Goal: Information Seeking & Learning: Find specific fact

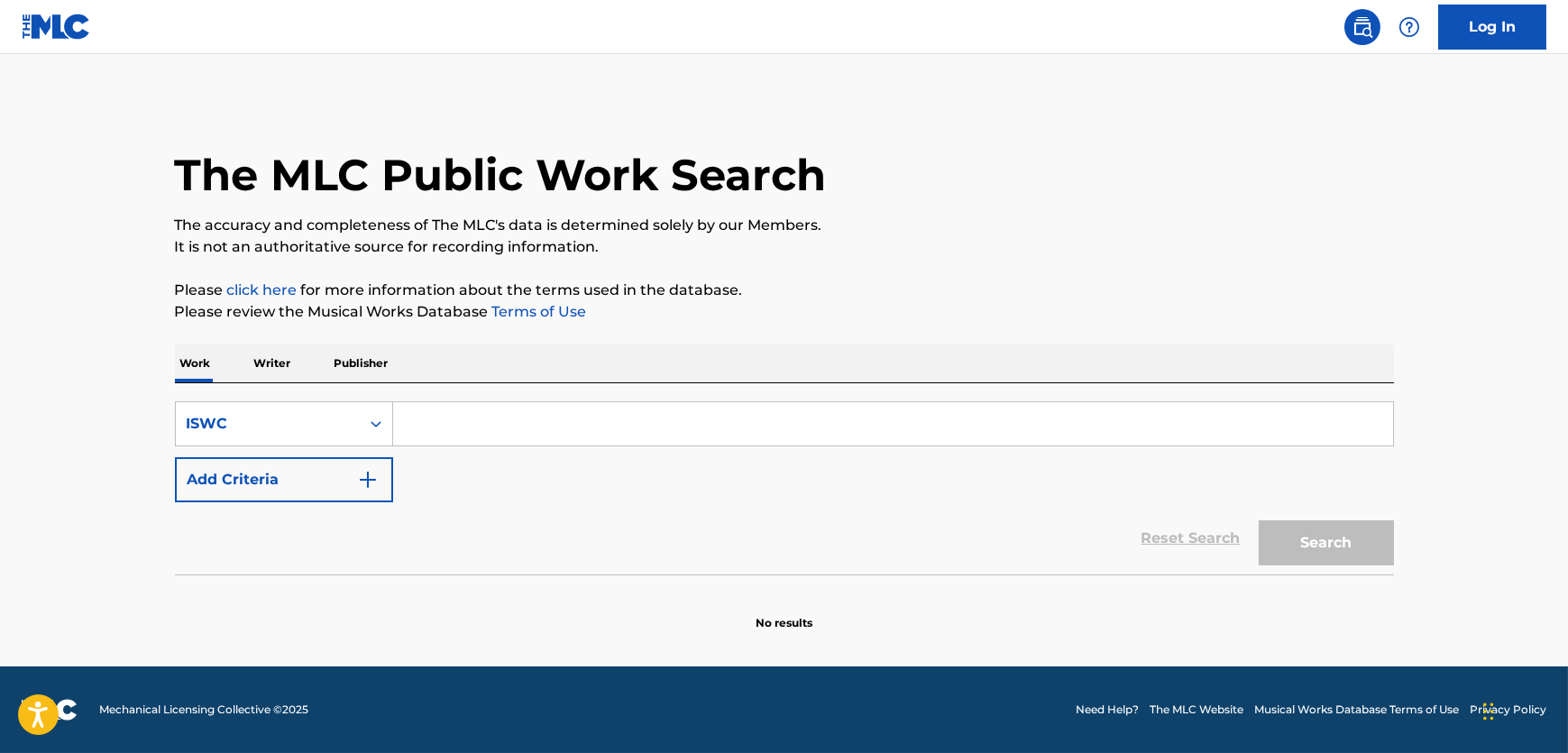
drag, startPoint x: 739, startPoint y: 433, endPoint x: 782, endPoint y: 433, distance: 43.0
click at [739, 433] on input "Search Form" at bounding box center [893, 423] width 1000 height 43
paste input "T0710955693"
type input "T0710955693"
click at [1304, 551] on button "Search" at bounding box center [1326, 542] width 136 height 45
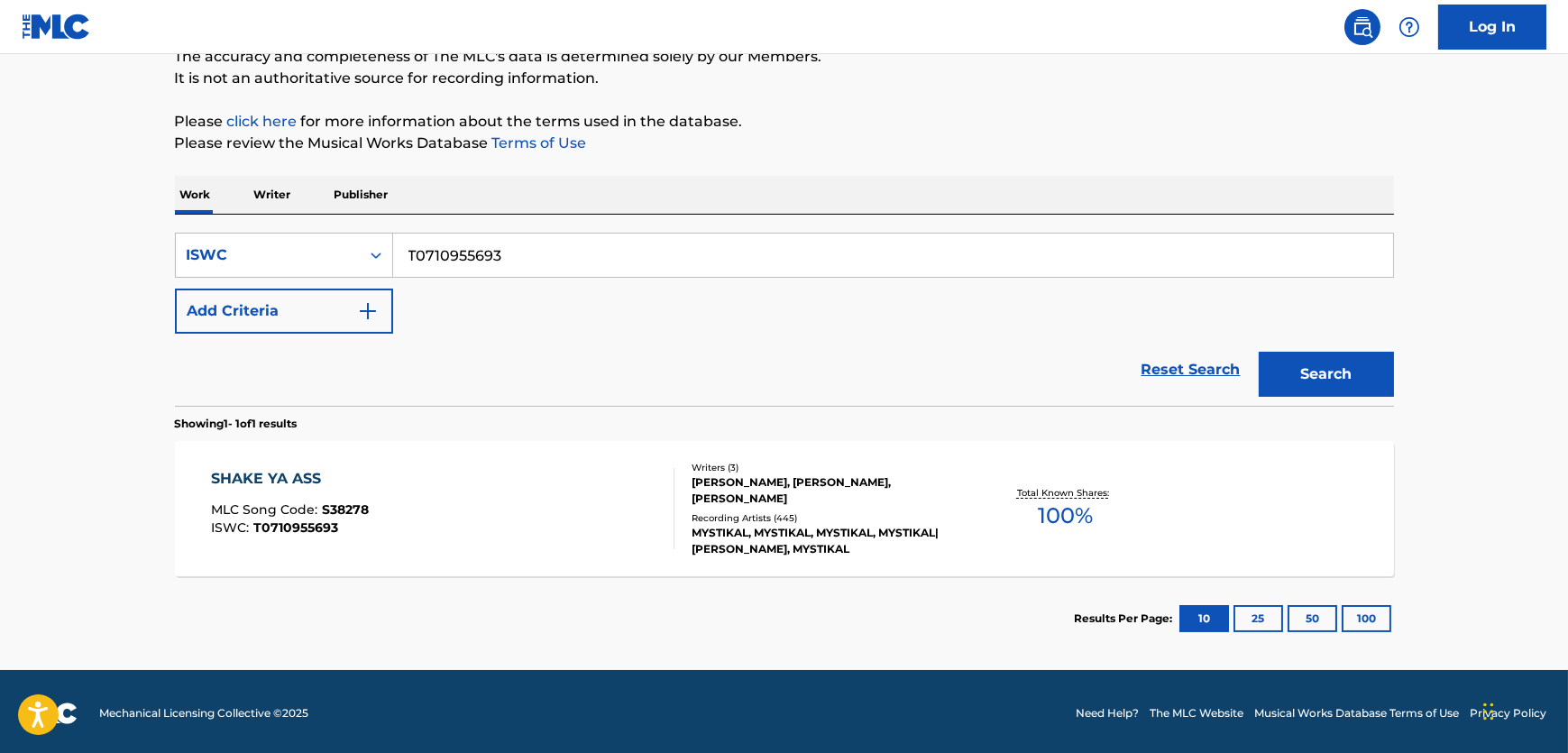
scroll to position [171, 0]
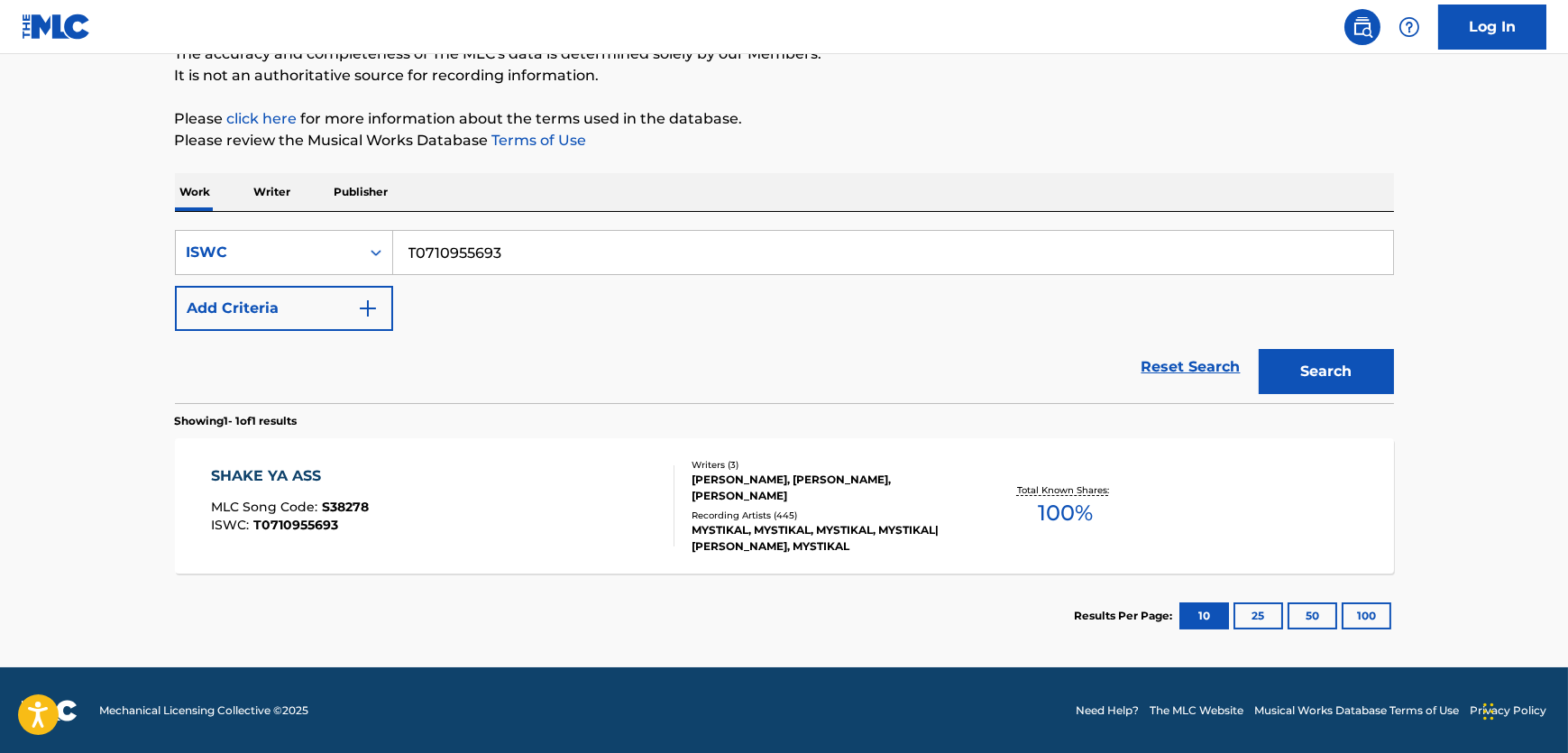
click at [572, 470] on div "SHAKE YA ASS MLC Song Code : S38278 ISWC : T0710955693" at bounding box center [442, 506] width 463 height 82
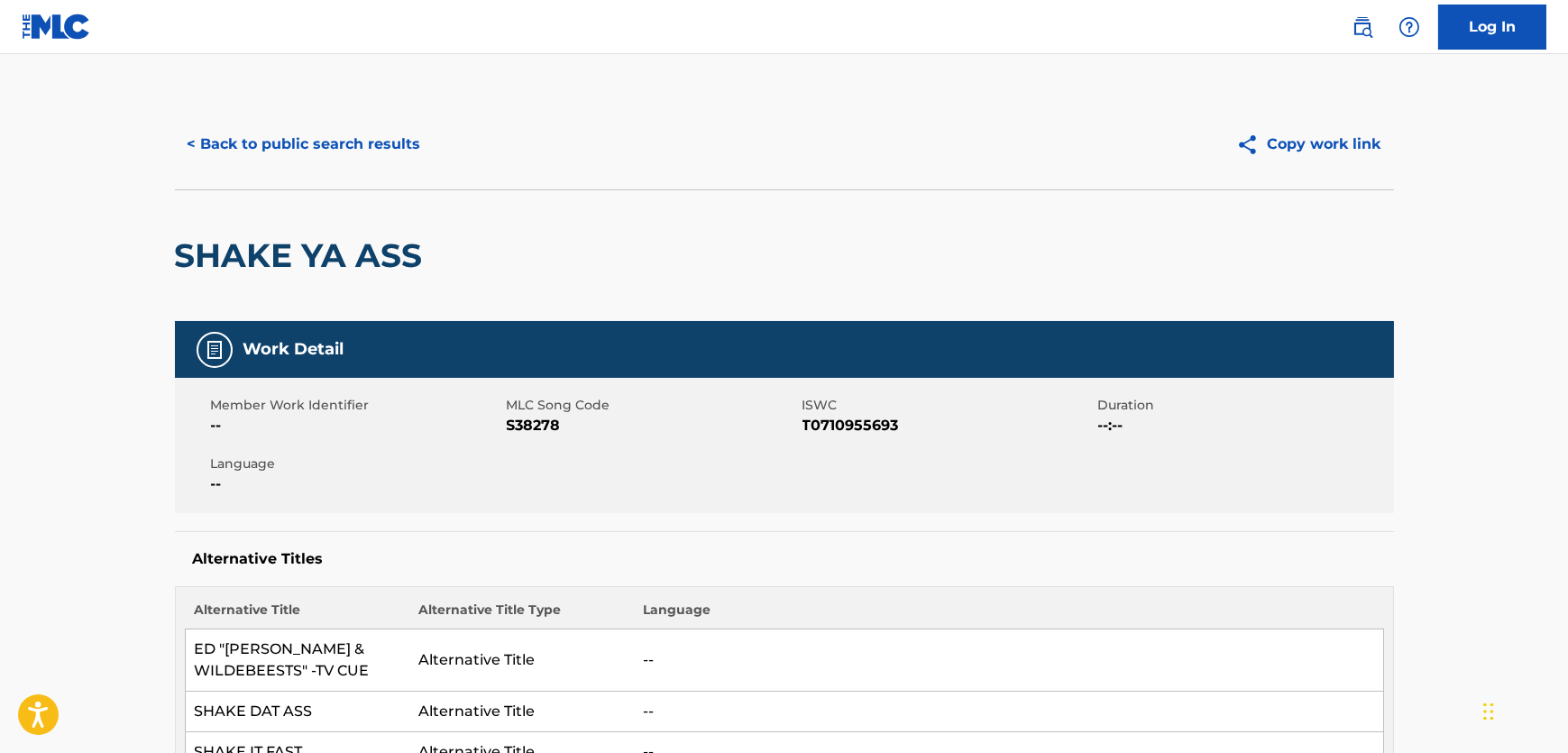
click at [530, 417] on span "S38278" at bounding box center [652, 426] width 291 height 22
click at [525, 432] on span "S38278" at bounding box center [652, 426] width 291 height 22
copy span "S38278"
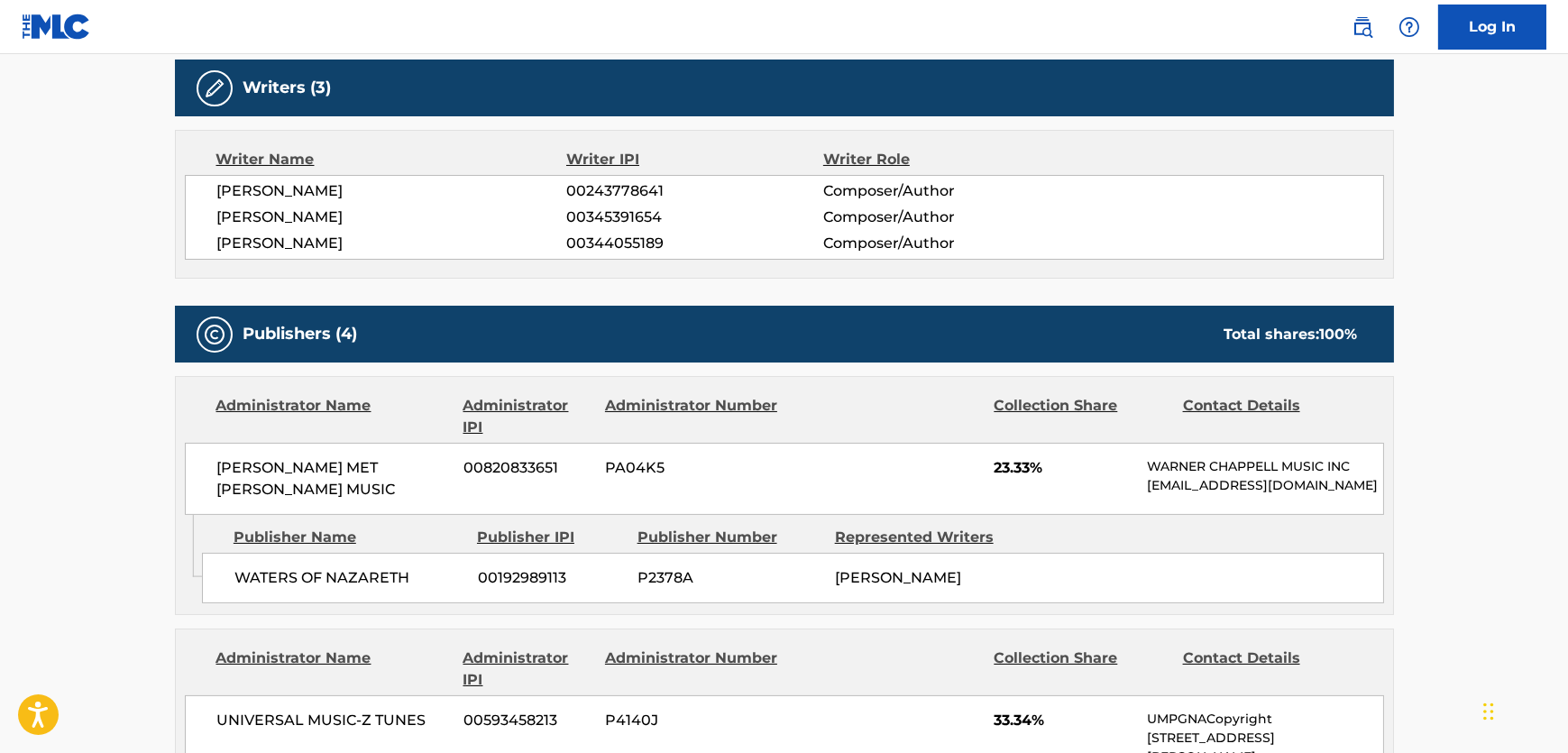
scroll to position [1147, 0]
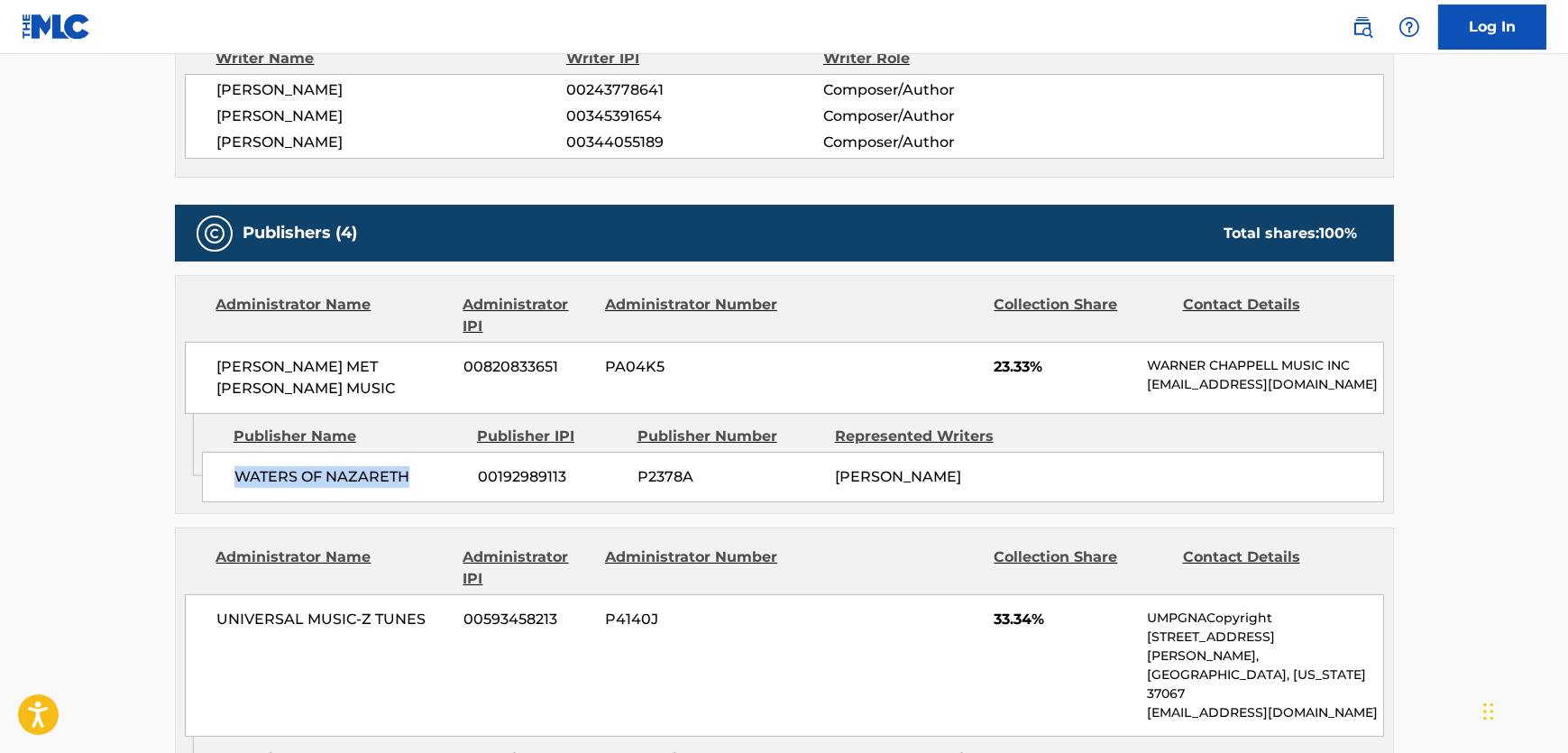
drag, startPoint x: 423, startPoint y: 455, endPoint x: 229, endPoint y: 468, distance: 194.4
click at [229, 468] on div "WATERS OF NAZARETH 00192989113 P2378A [PERSON_NAME]" at bounding box center [793, 476] width 1182 height 50
copy span "WATERS OF NAZARETH"
drag, startPoint x: 449, startPoint y: 362, endPoint x: 208, endPoint y: 369, distance: 241.1
click at [208, 369] on div "[PERSON_NAME] MET [PERSON_NAME] MUSIC 00820833651 PA04K5 23.33% [PERSON_NAME] M…" at bounding box center [784, 377] width 1199 height 72
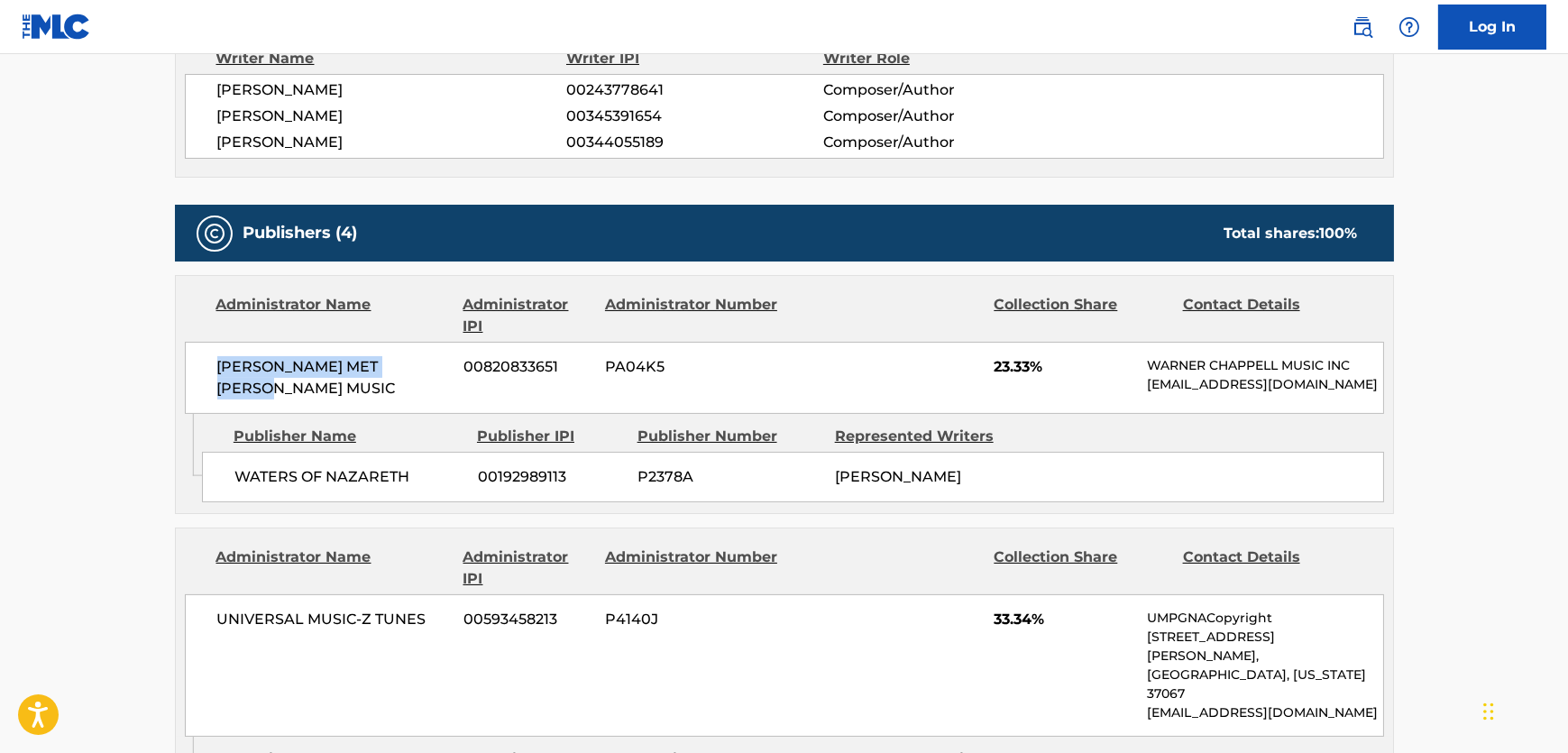
copy span "[PERSON_NAME] MET [PERSON_NAME] MUSIC"
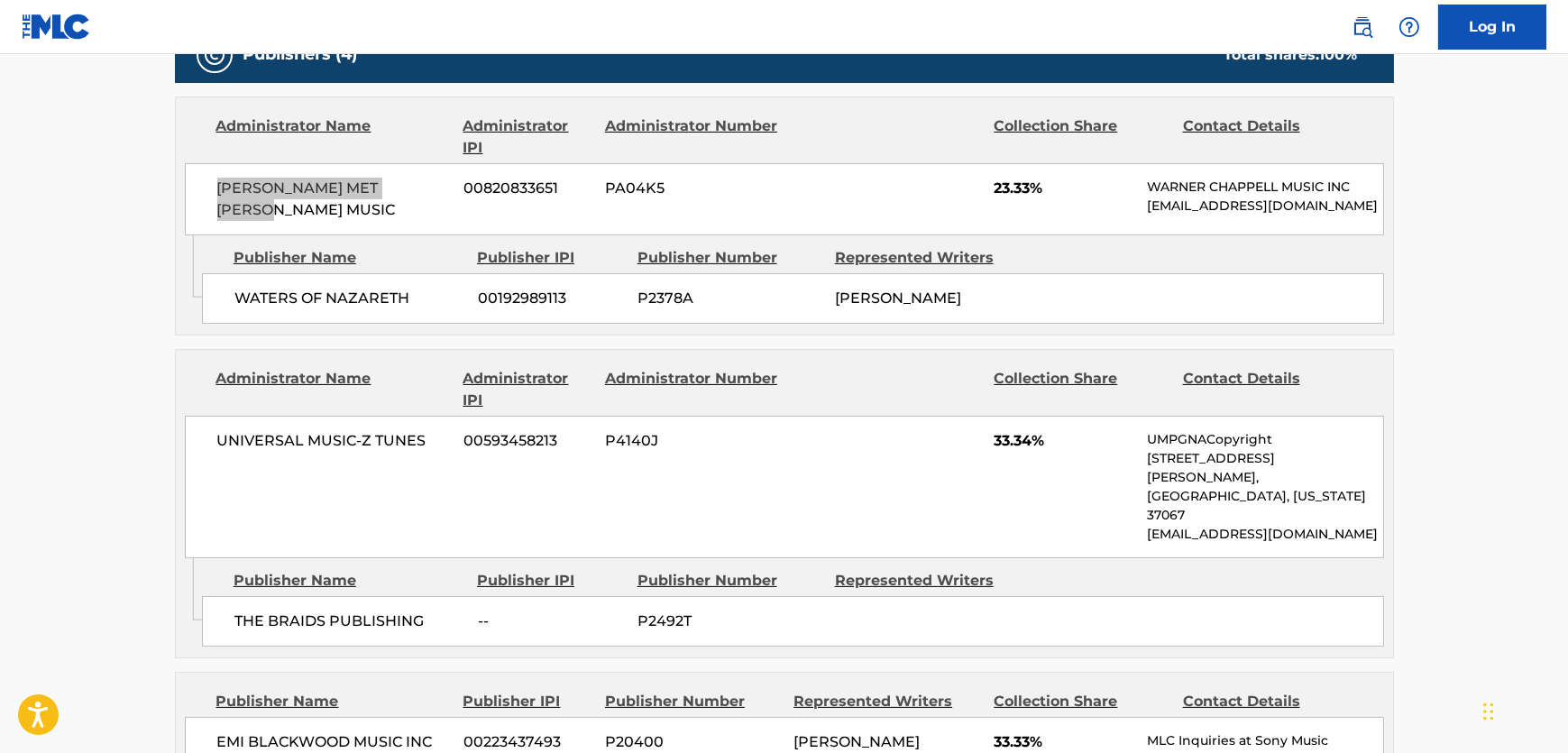
scroll to position [1476, 0]
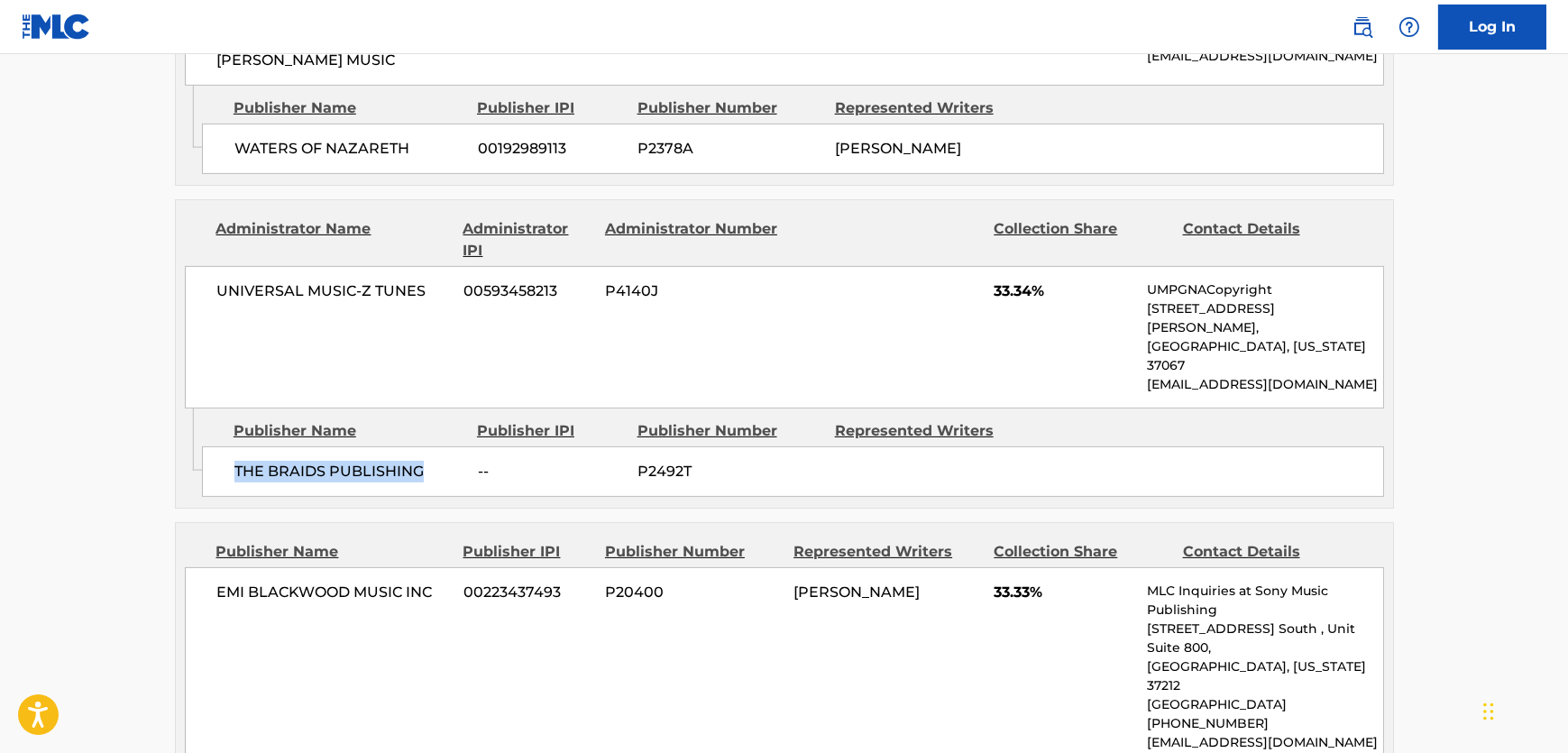
drag, startPoint x: 432, startPoint y: 412, endPoint x: 207, endPoint y: 441, distance: 226.9
click at [207, 446] on div "THE BRAIDS PUBLISHING -- P2492T" at bounding box center [793, 471] width 1182 height 50
copy span "THE BRAIDS PUBLISHING"
click at [423, 288] on span "UNIVERSAL MUSIC-Z TUNES" at bounding box center [333, 291] width 234 height 22
drag, startPoint x: 408, startPoint y: 290, endPoint x: 244, endPoint y: 315, distance: 165.9
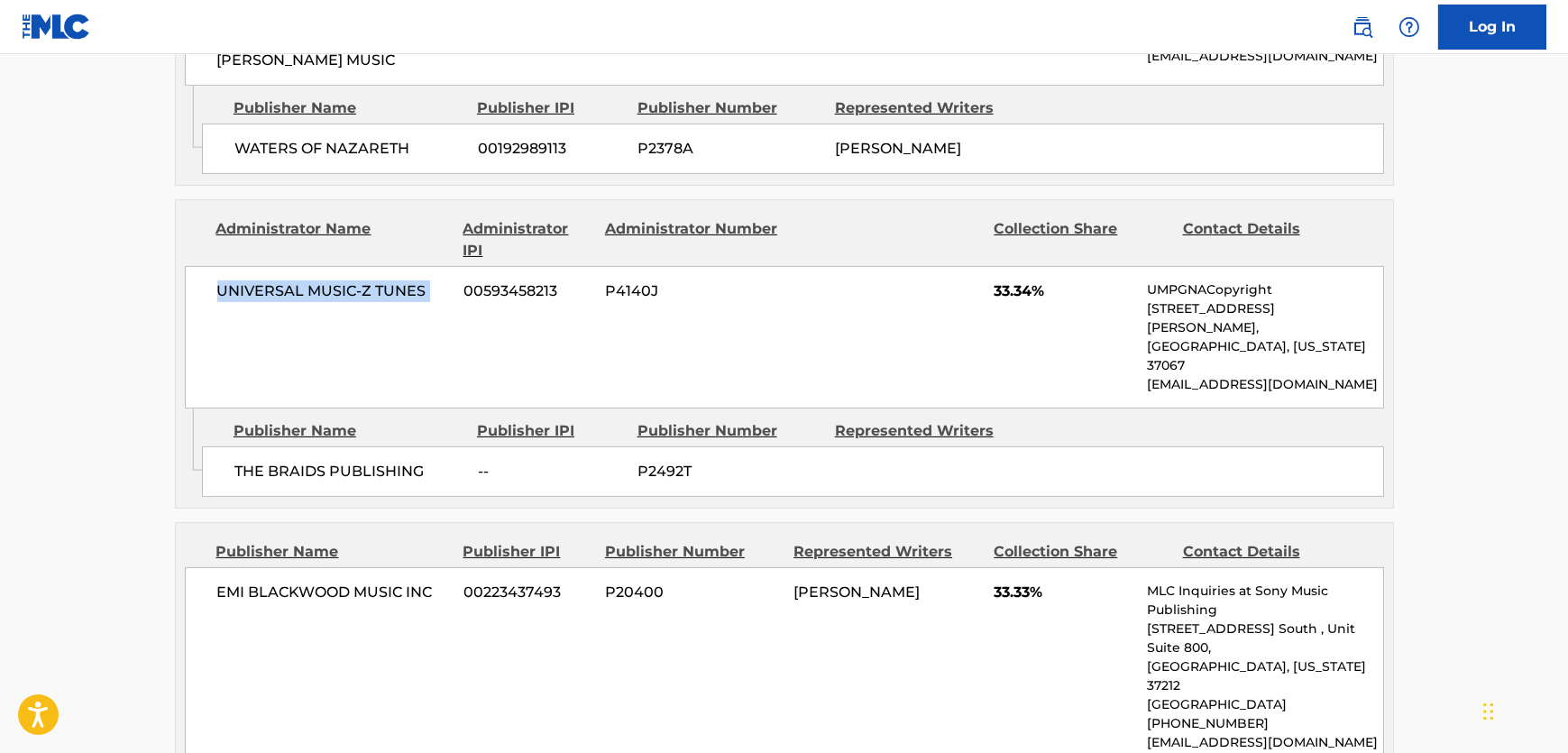
click at [245, 315] on div "UNIVERSAL MUSIC-Z TUNES 00593458213 P4140J 33.34% UMPGNACopyright [STREET_ADDRE…" at bounding box center [784, 337] width 1199 height 143
copy div "UNIVERSAL MUSIC-Z TUNES"
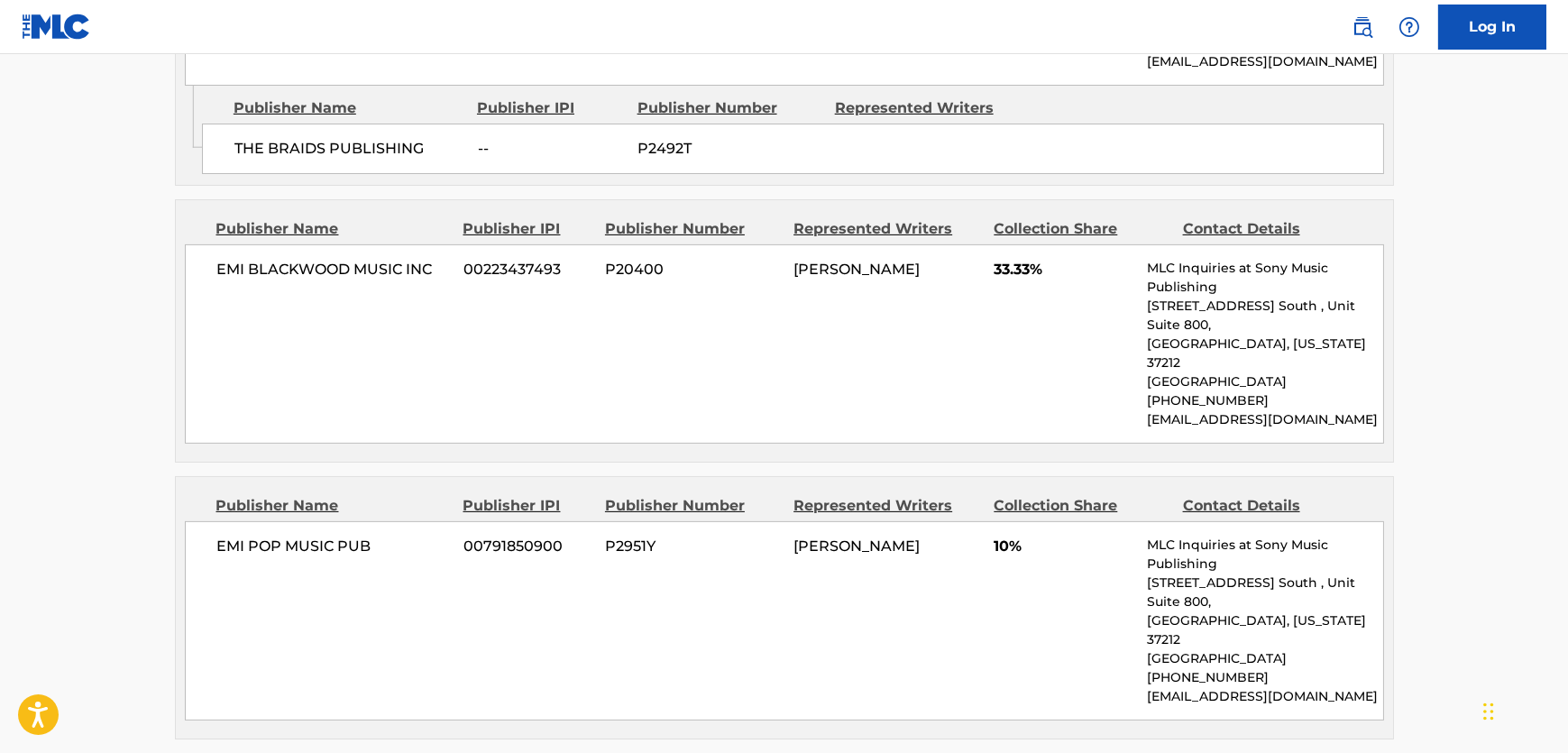
scroll to position [1804, 0]
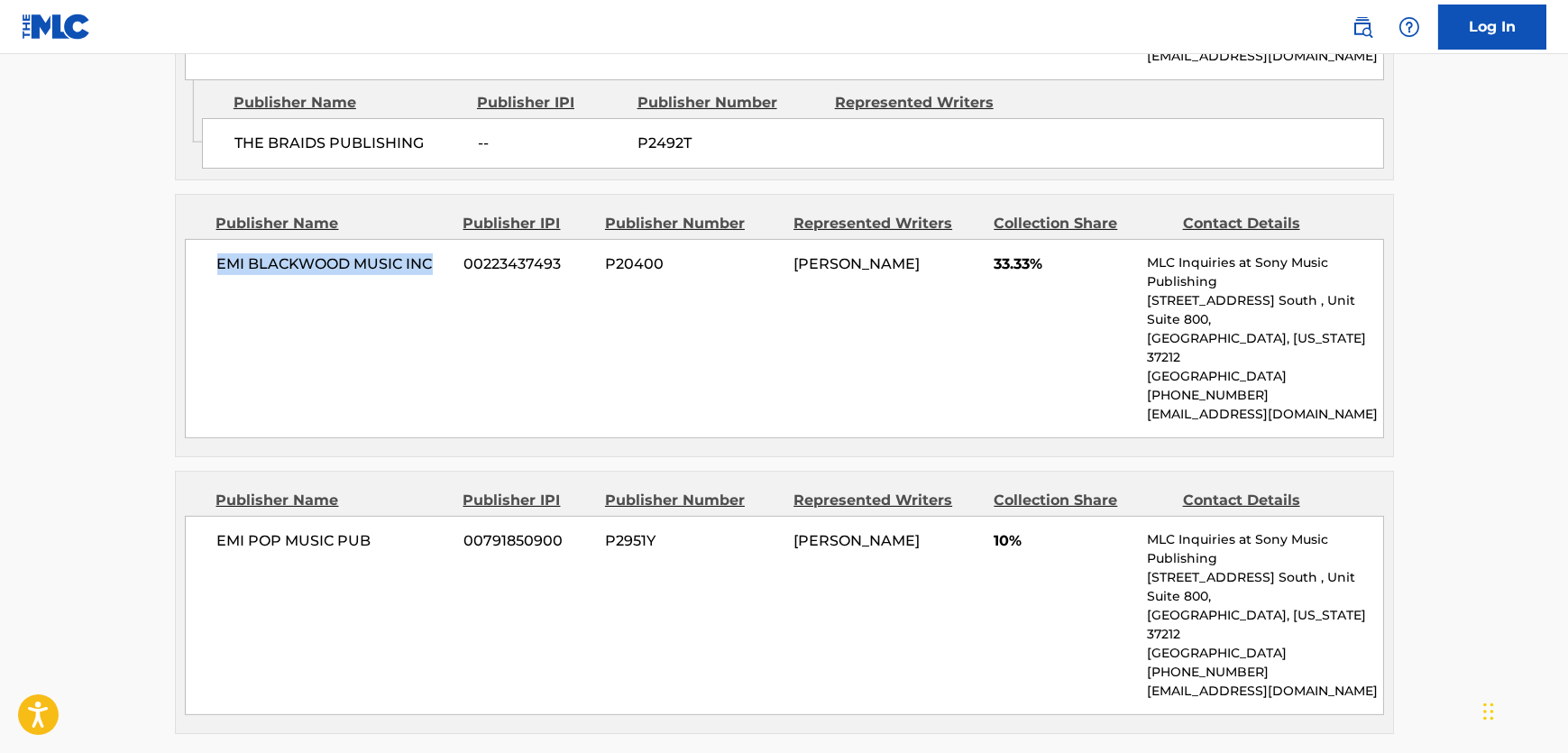
drag, startPoint x: 442, startPoint y: 224, endPoint x: 208, endPoint y: 224, distance: 234.0
click at [208, 239] on div "EMI [PERSON_NAME] MUSIC INC 00223437493 P20400 [PERSON_NAME] 33.33% MLC Inquiri…" at bounding box center [784, 339] width 1199 height 200
copy span "EMI BLACKWOOD MUSIC INC"
drag, startPoint x: 395, startPoint y: 477, endPoint x: 219, endPoint y: 453, distance: 177.6
click at [219, 516] on div "EMI POP MUSIC PUB 00791850900 P2951Y [PERSON_NAME] 10% MLC Inquiries at Sony Mu…" at bounding box center [784, 616] width 1199 height 200
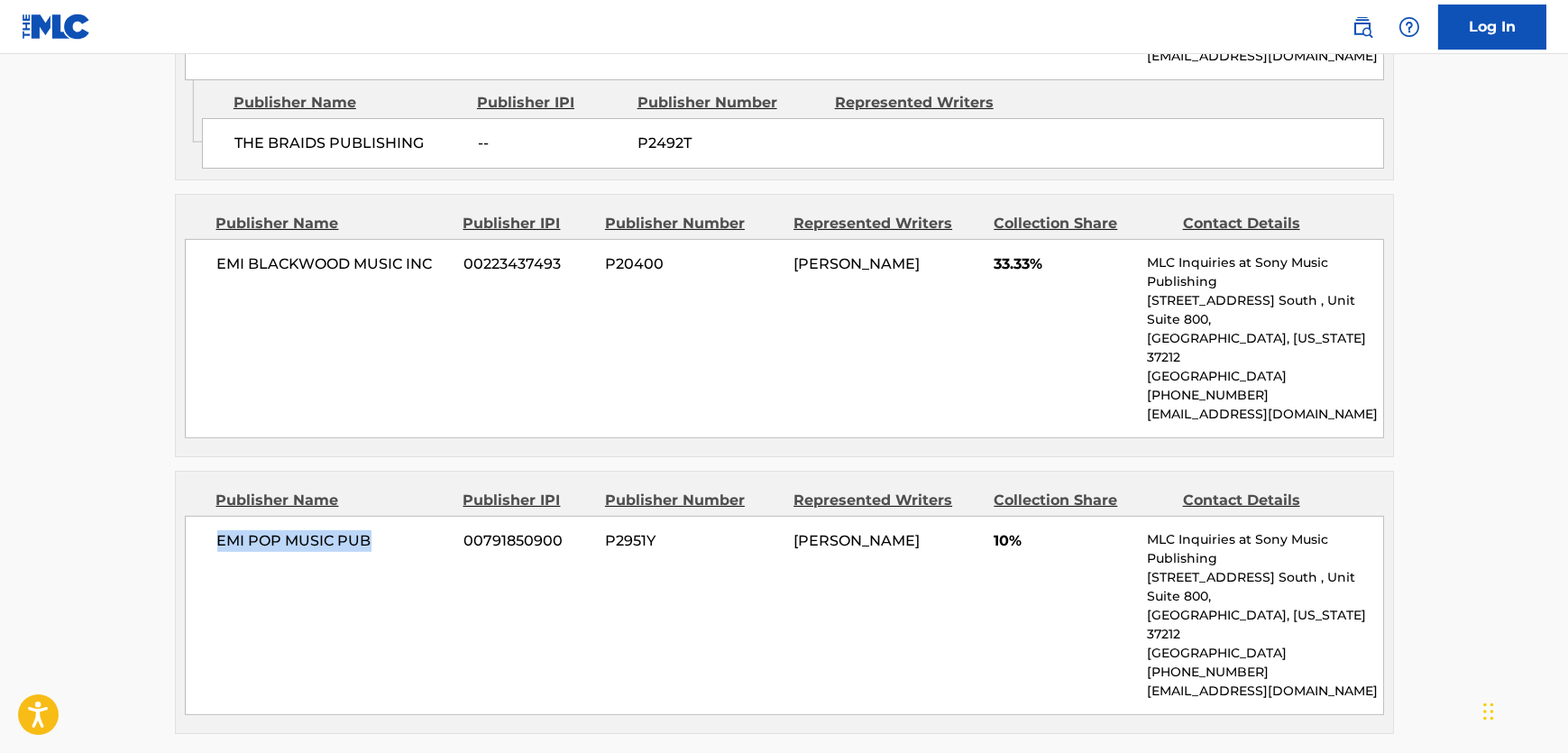
copy span "EMI POP MUSIC PUB"
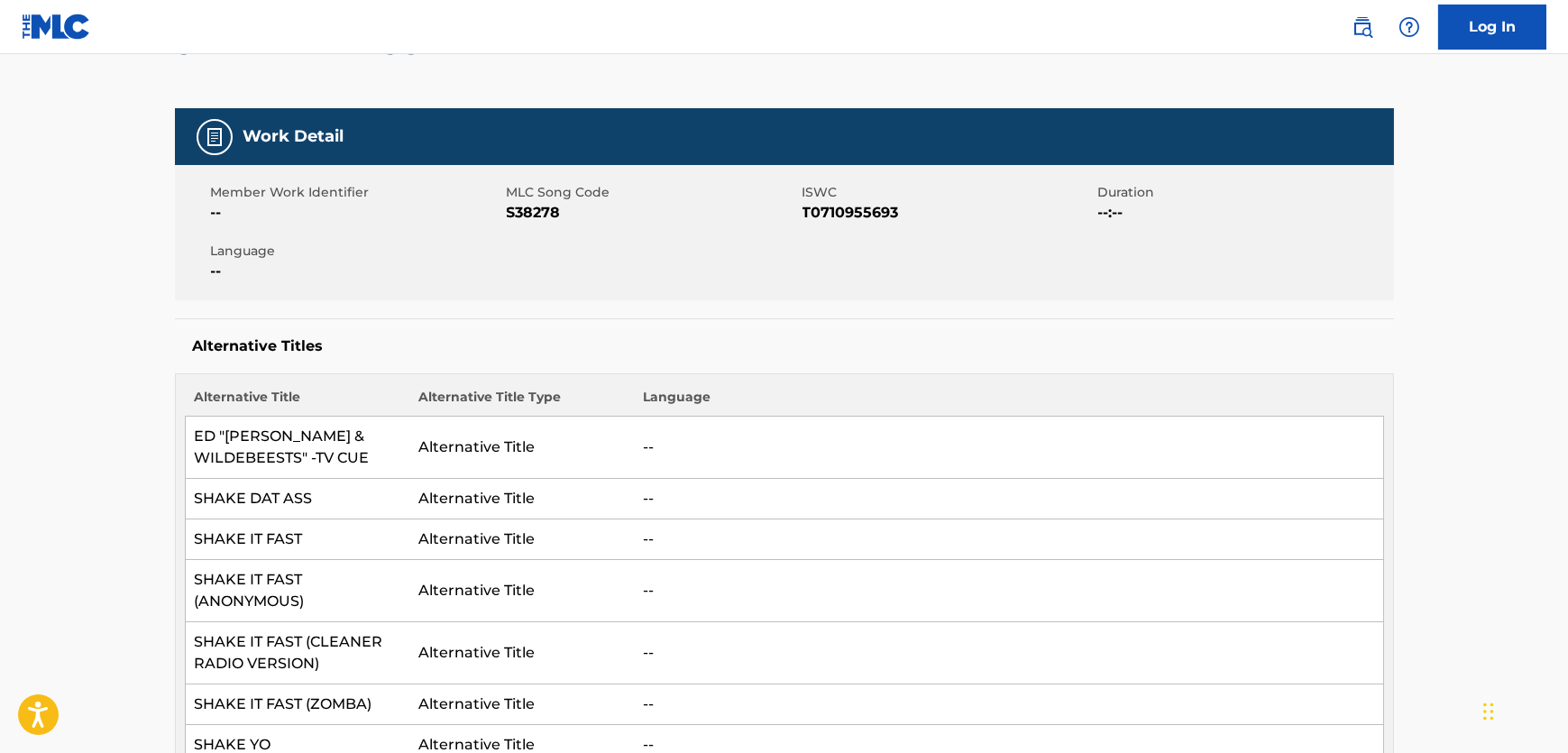
scroll to position [0, 0]
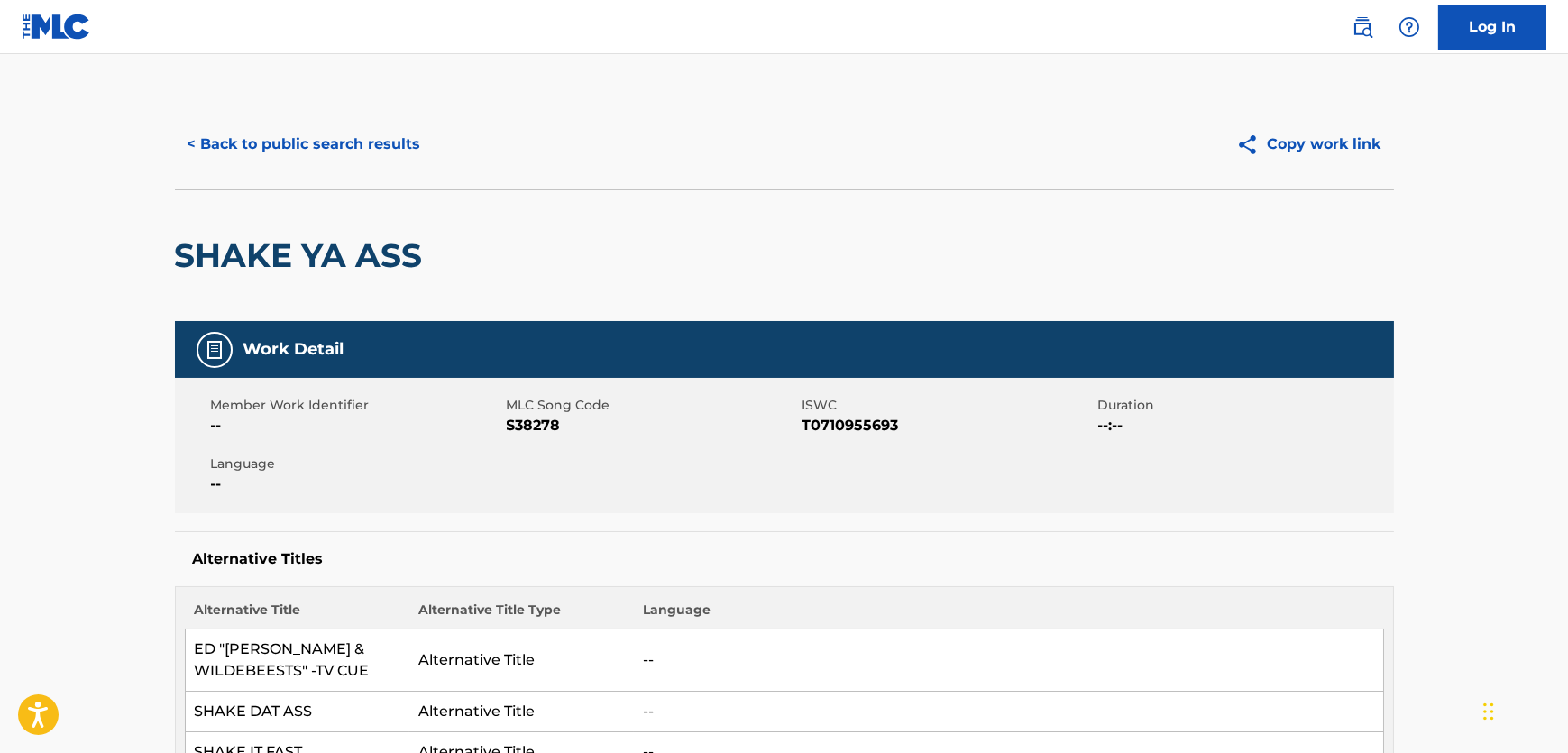
click at [336, 148] on button "< Back to public search results" at bounding box center [304, 144] width 259 height 45
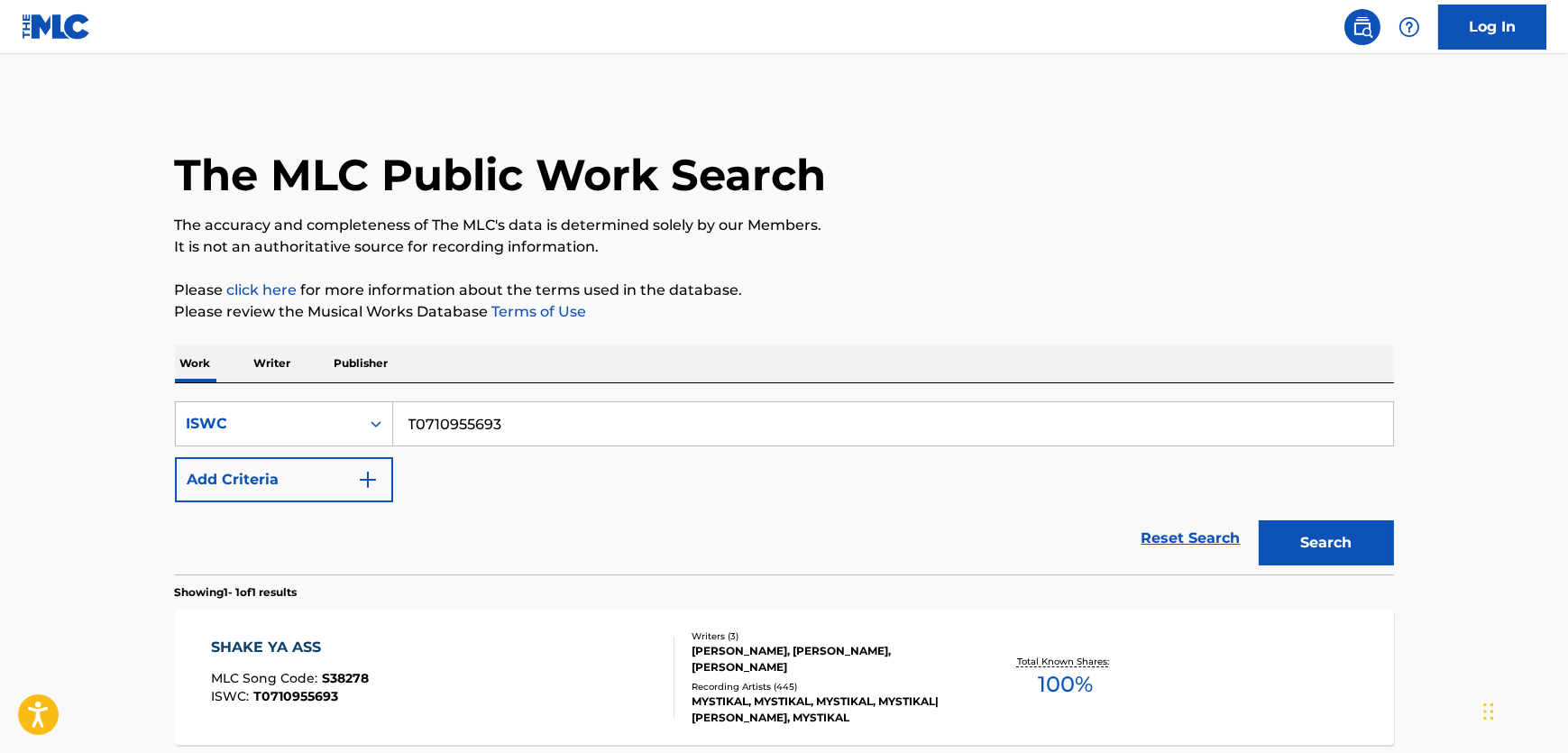
scroll to position [125, 0]
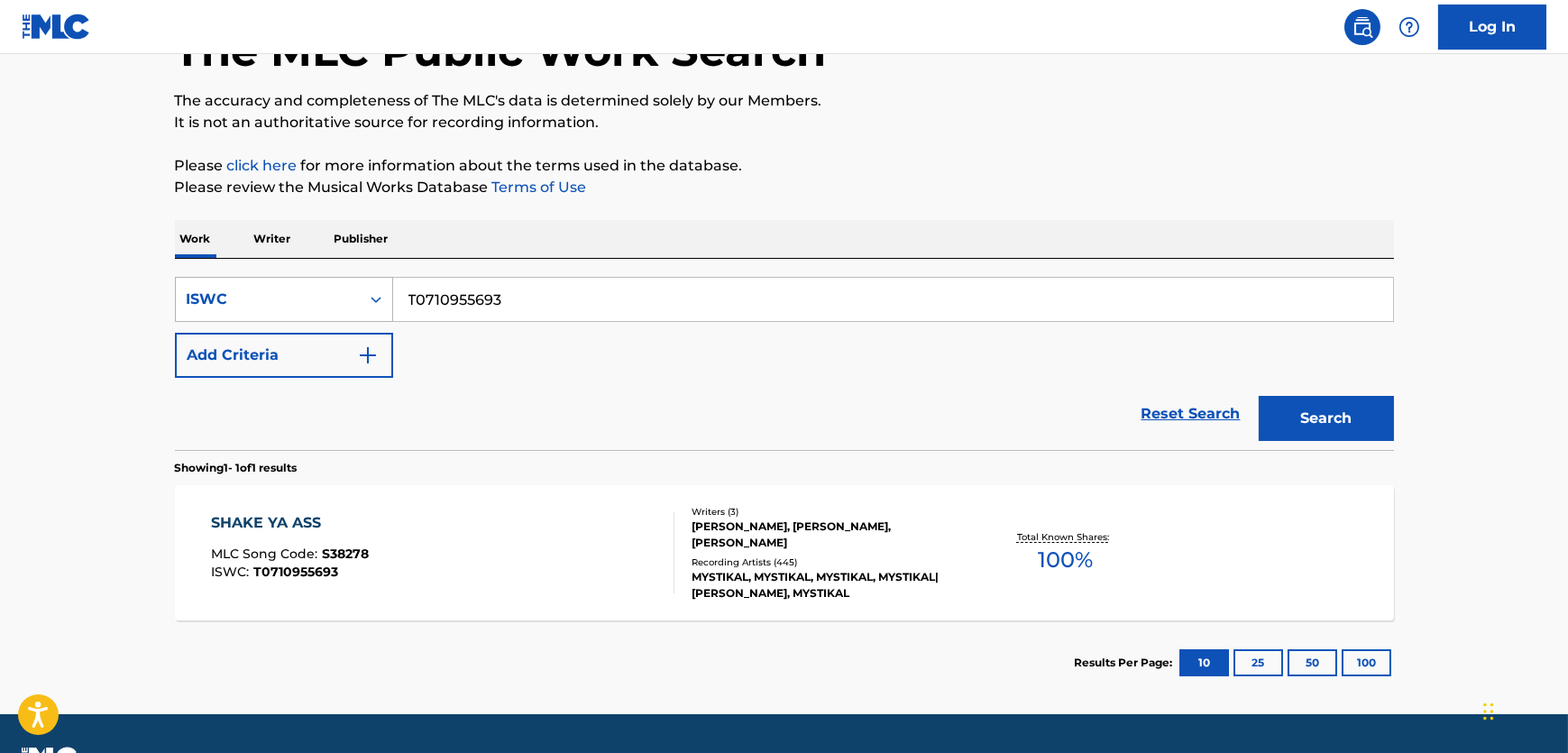
drag, startPoint x: 333, startPoint y: 291, endPoint x: 210, endPoint y: 311, distance: 124.6
click at [175, 291] on div "SearchWithCriteriab19f0adc-2b4f-4de0-aa33-99f5b9efa405 ISWC T0710955693" at bounding box center [784, 299] width 1219 height 45
click at [301, 303] on div "ISWC" at bounding box center [267, 300] width 162 height 22
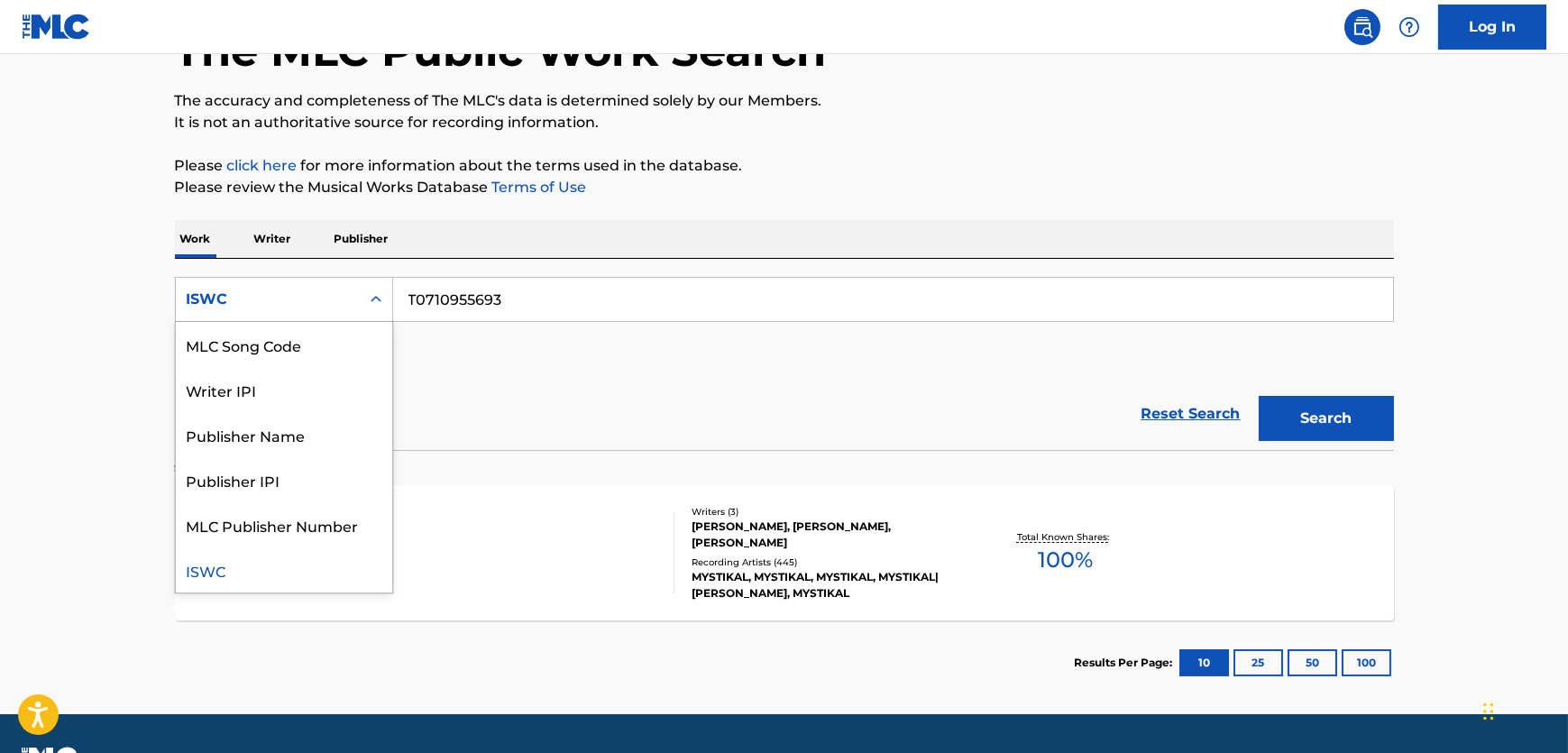
scroll to position [0, 0]
click at [278, 348] on div "Work Title" at bounding box center [284, 344] width 216 height 45
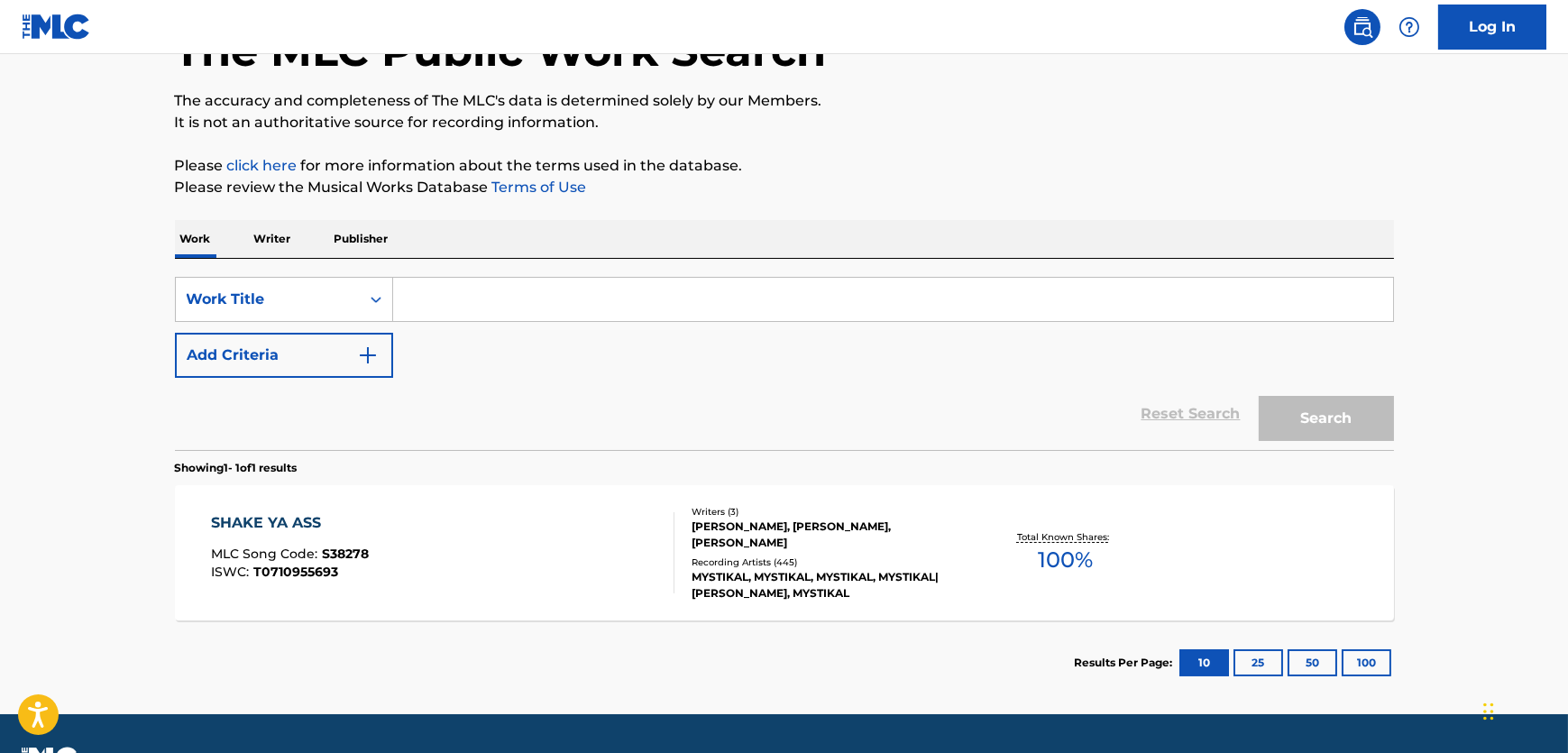
click at [545, 294] on input "Search Form" at bounding box center [893, 299] width 1000 height 43
paste input "Meu Pedaco de Pecado"
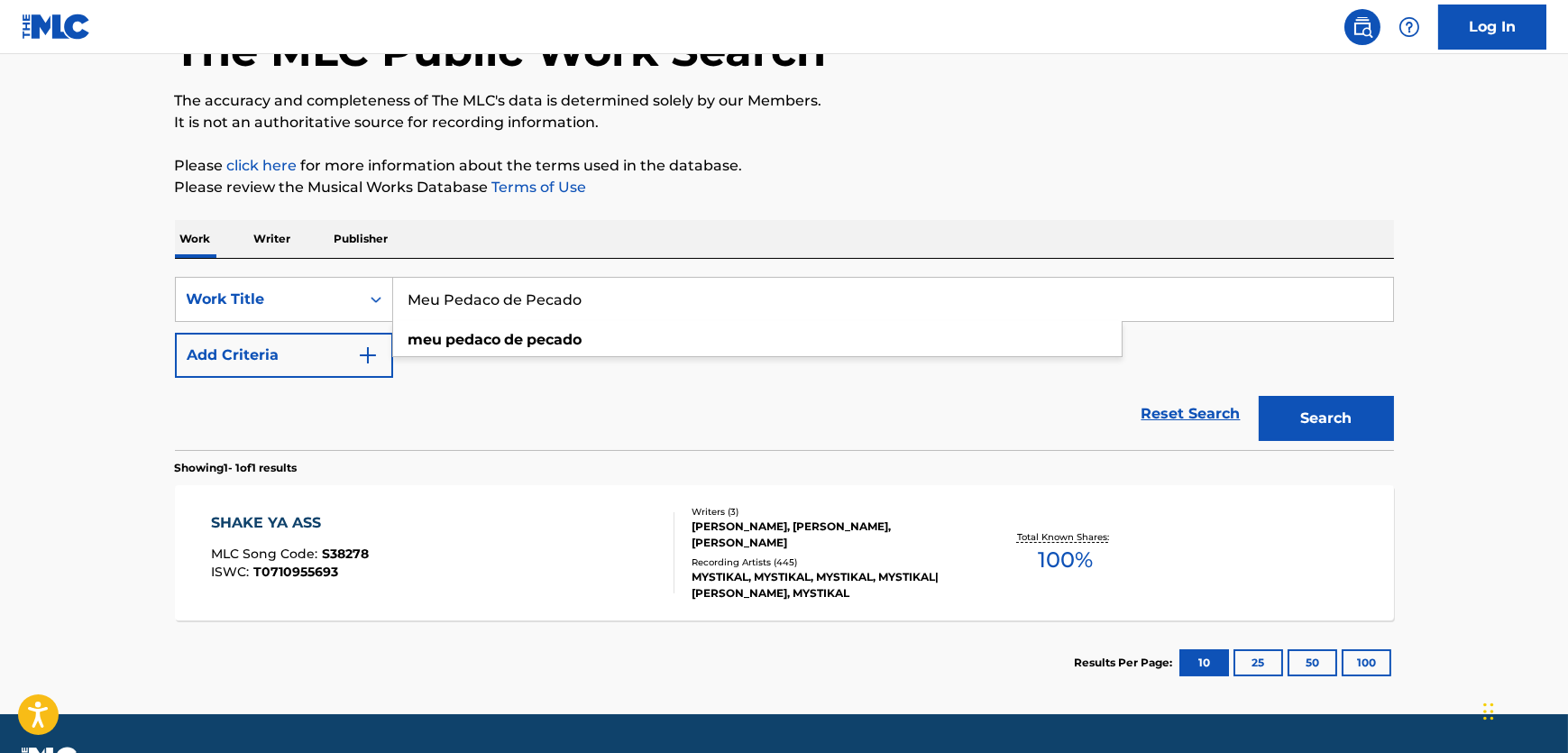
type input "Meu Pedaco de Pecado"
drag, startPoint x: 336, startPoint y: 366, endPoint x: 488, endPoint y: 386, distance: 153.3
click at [336, 366] on button "Add Criteria" at bounding box center [284, 355] width 218 height 45
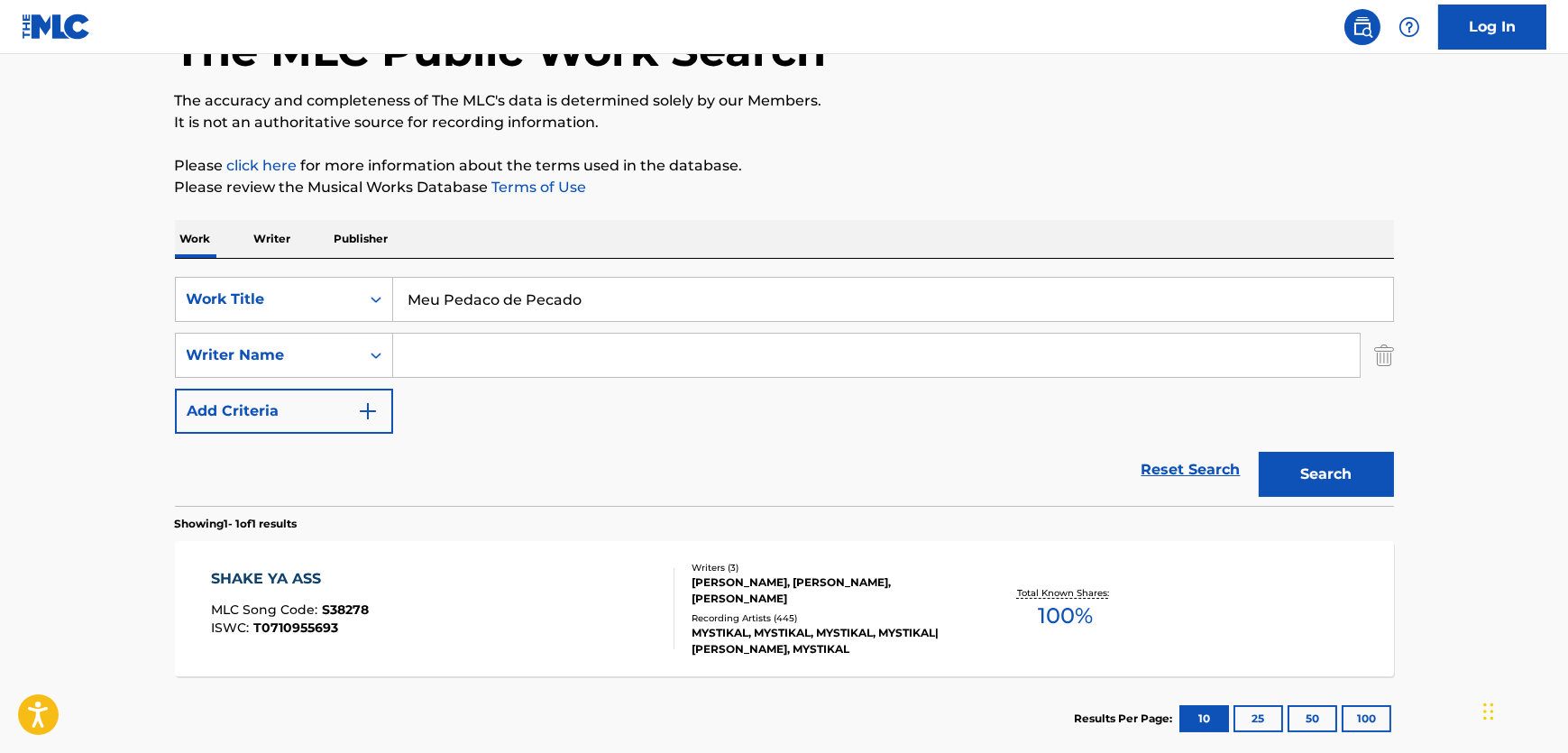
click at [527, 367] on input "Search Form" at bounding box center [876, 355] width 966 height 43
paste input "[PERSON_NAME]"
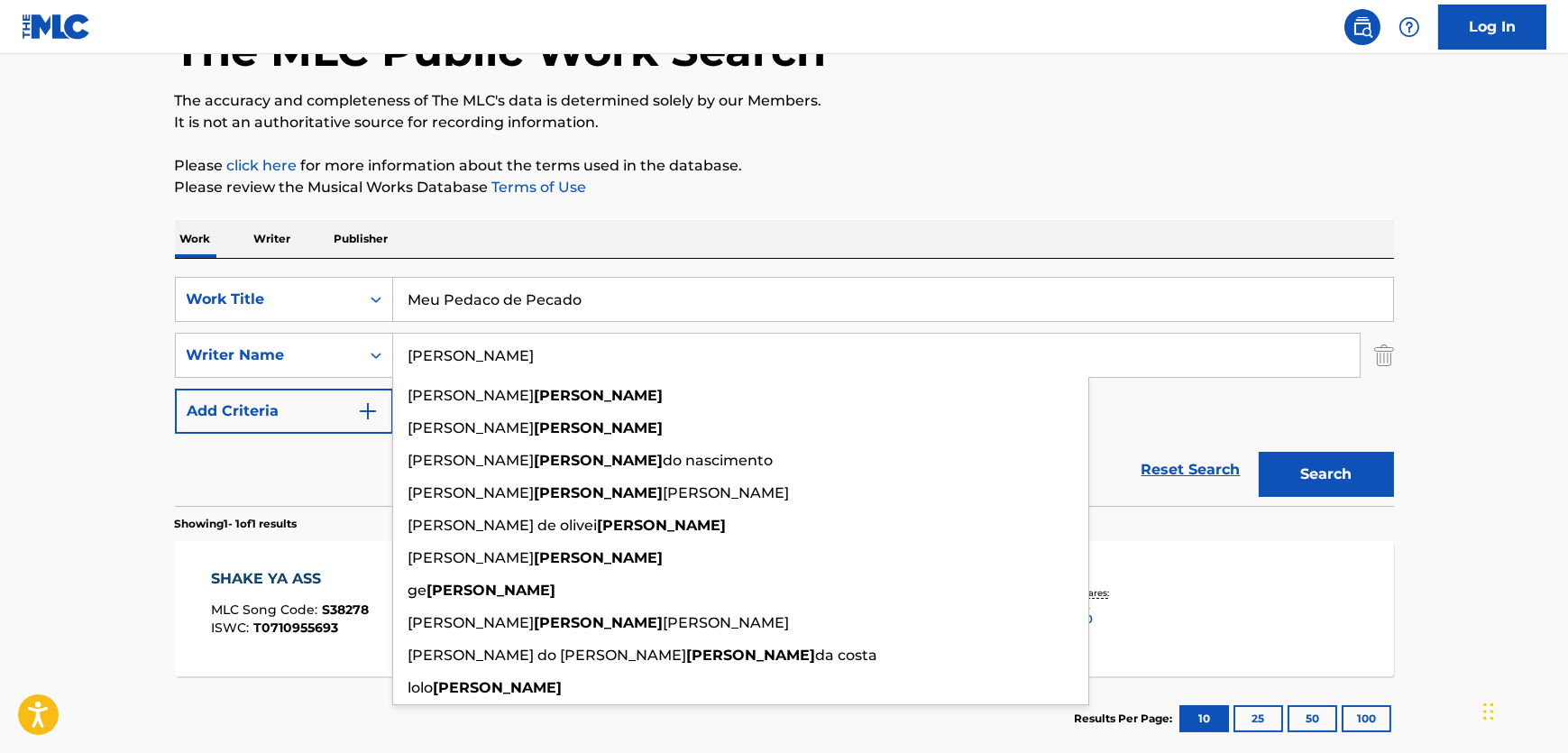
type input "[PERSON_NAME]"
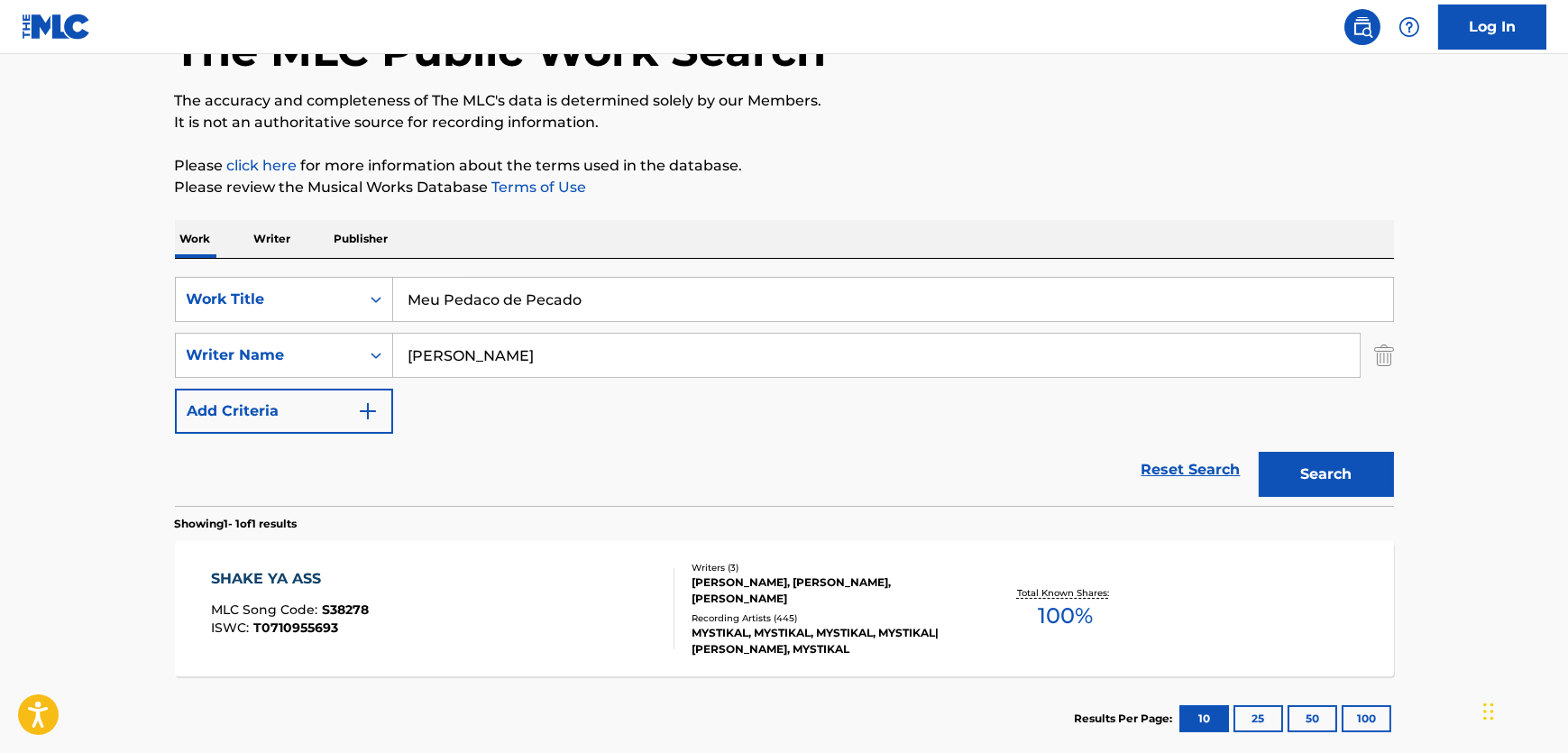
click at [1336, 488] on button "Search" at bounding box center [1326, 474] width 136 height 45
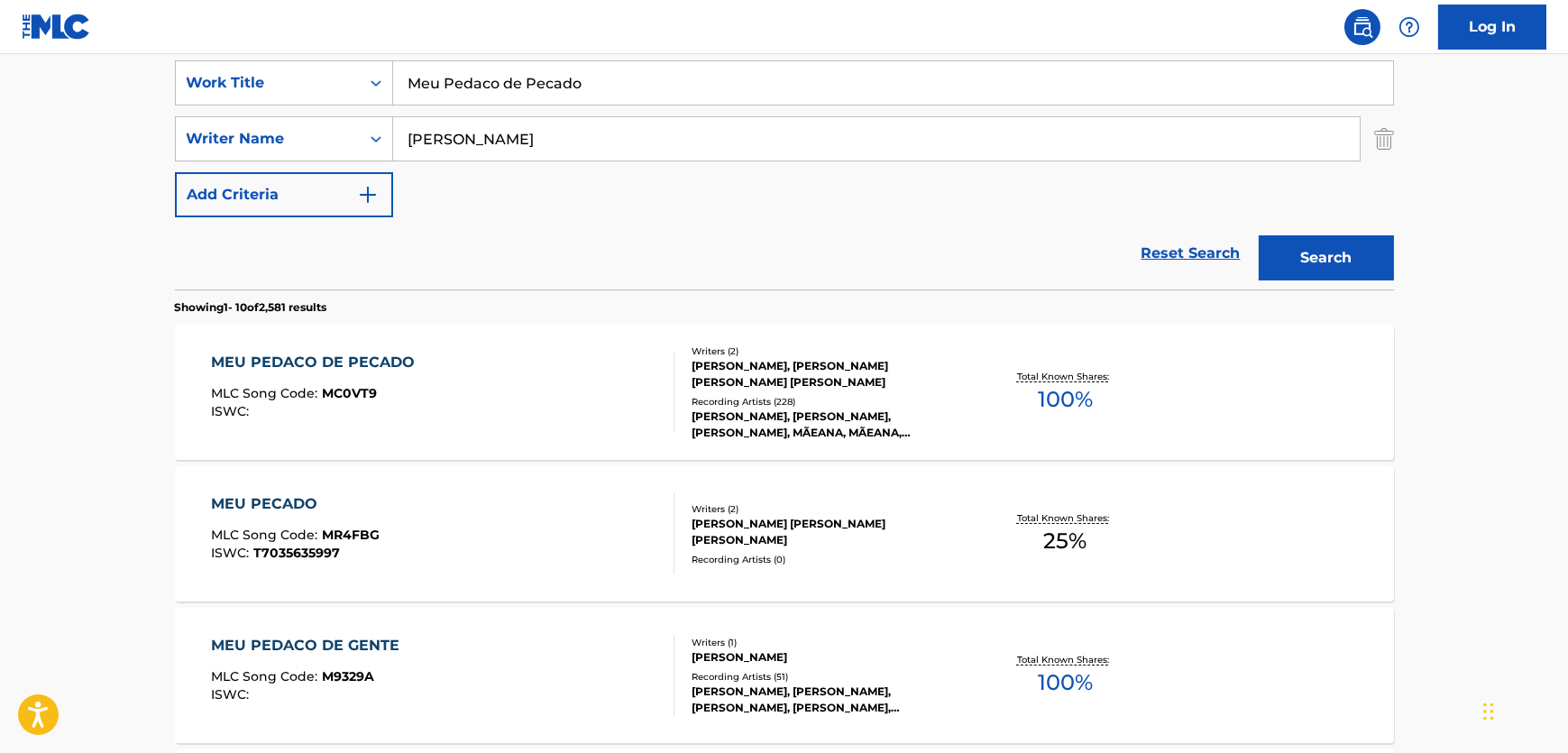
scroll to position [370, 0]
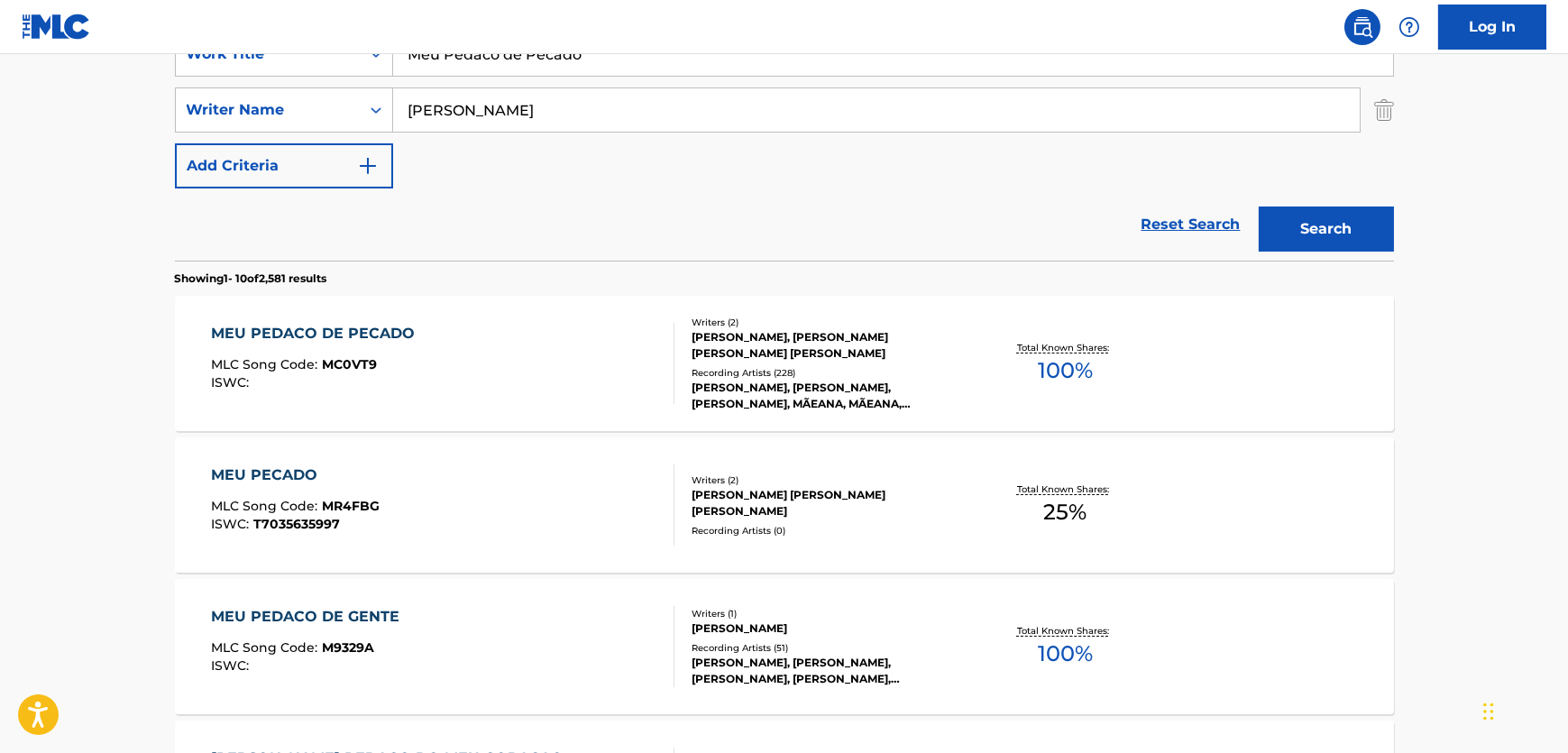
click at [561, 361] on div "MEU PEDACO DE PECADO MLC Song Code : MC0VT9 ISWC :" at bounding box center [442, 363] width 463 height 82
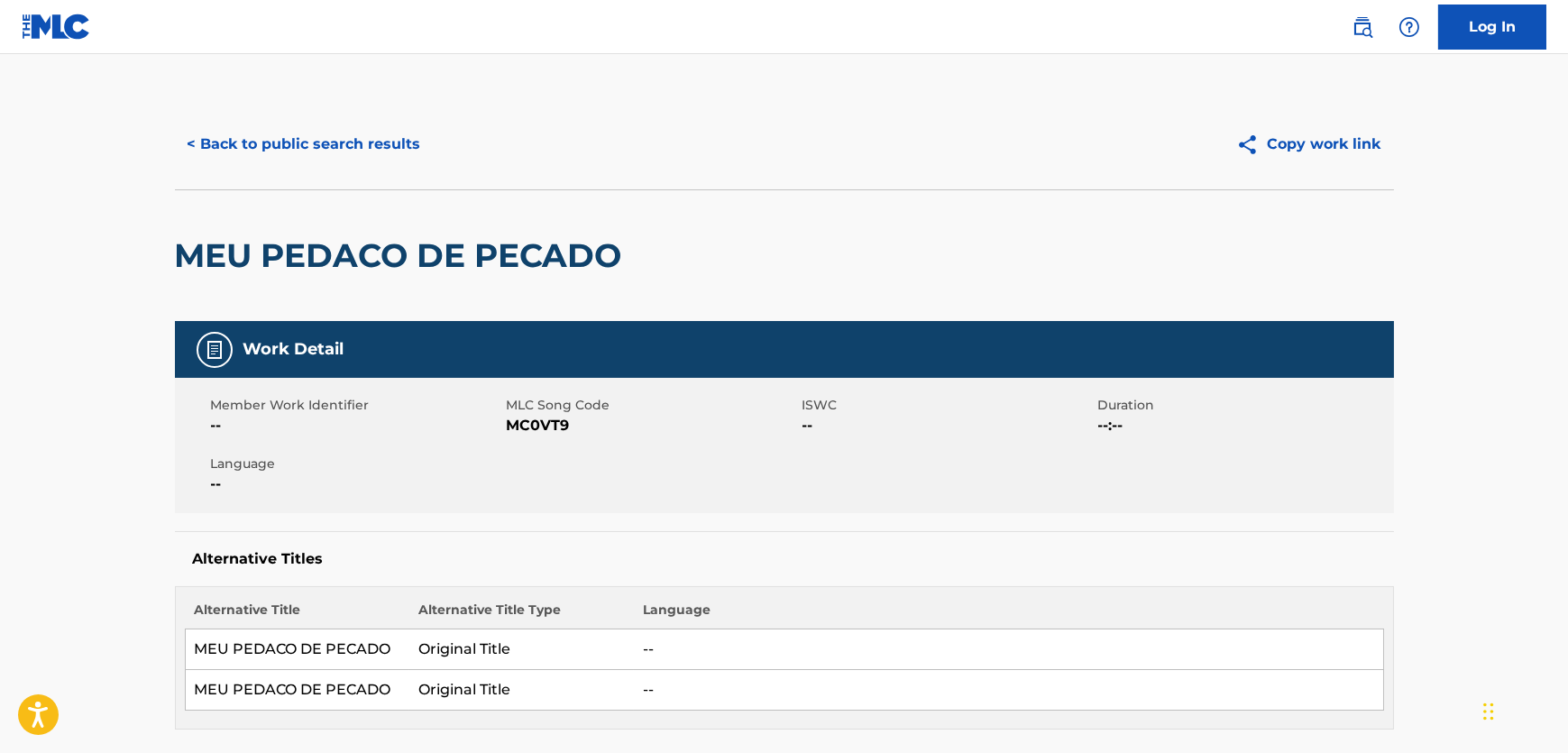
click at [532, 420] on span "MC0VT9" at bounding box center [652, 426] width 291 height 22
copy span "MC0VT9"
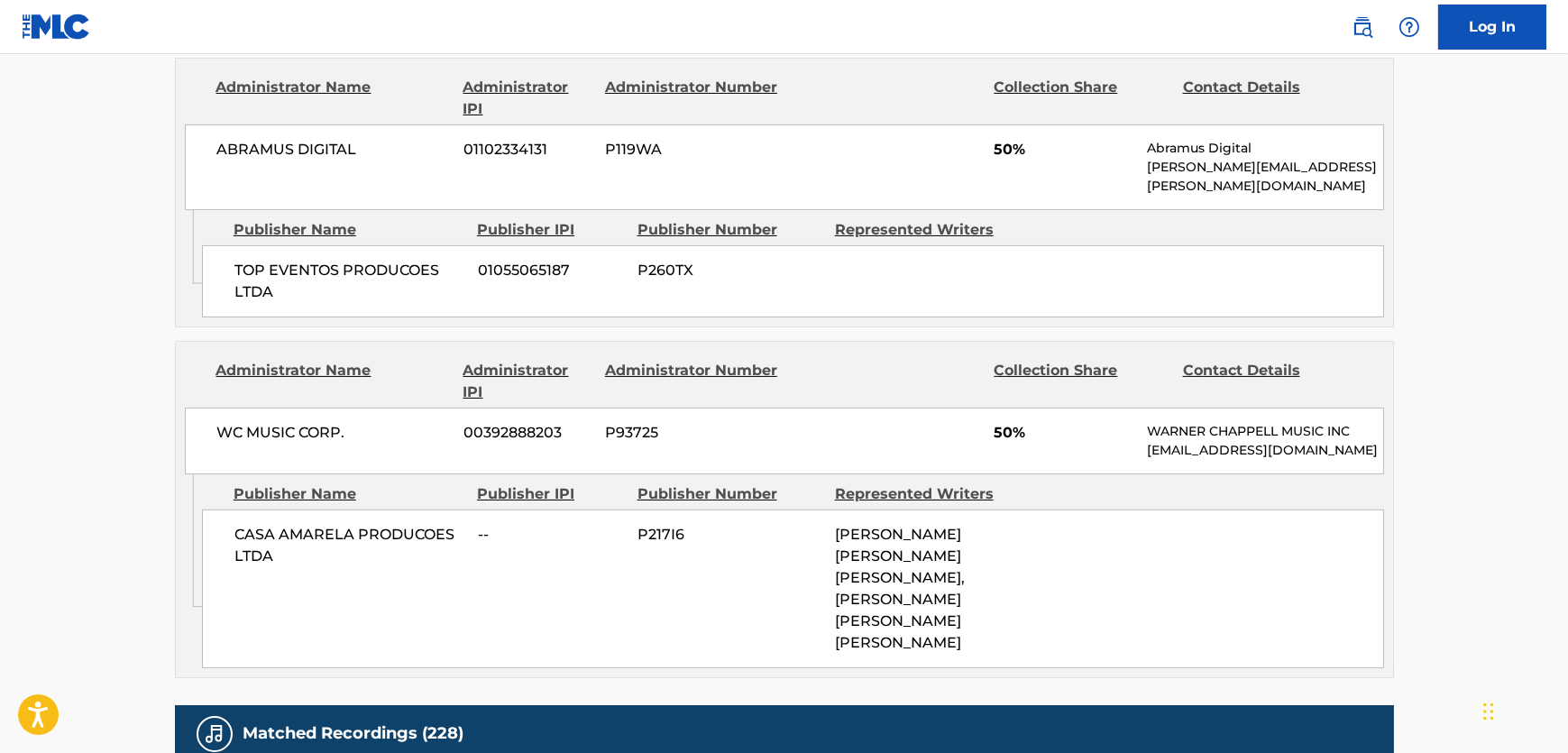
scroll to position [983, 0]
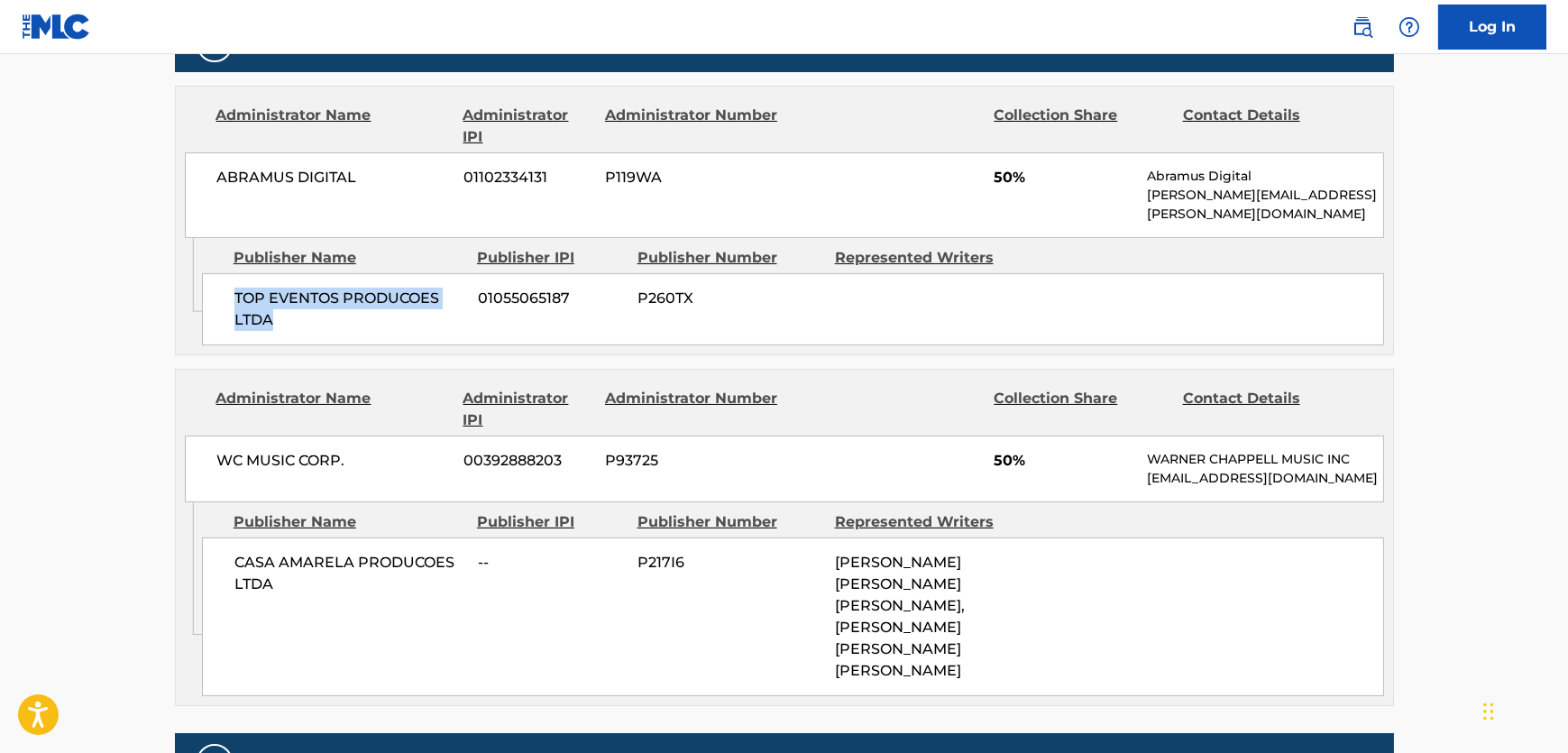
drag, startPoint x: 271, startPoint y: 289, endPoint x: 230, endPoint y: 259, distance: 50.8
click at [230, 273] on div "TOP EVENTOS PRODUCOES LTDA 01055065187 P260TX" at bounding box center [793, 309] width 1182 height 72
copy span "TOP EVENTOS PRODUCOES LTDA"
drag, startPoint x: 354, startPoint y: 147, endPoint x: 206, endPoint y: 154, distance: 148.2
click at [206, 154] on div "ABRAMUS DIGITAL 01102334131 P119WA 50% Abramus Digital [PERSON_NAME][EMAIL_ADDR…" at bounding box center [784, 195] width 1199 height 86
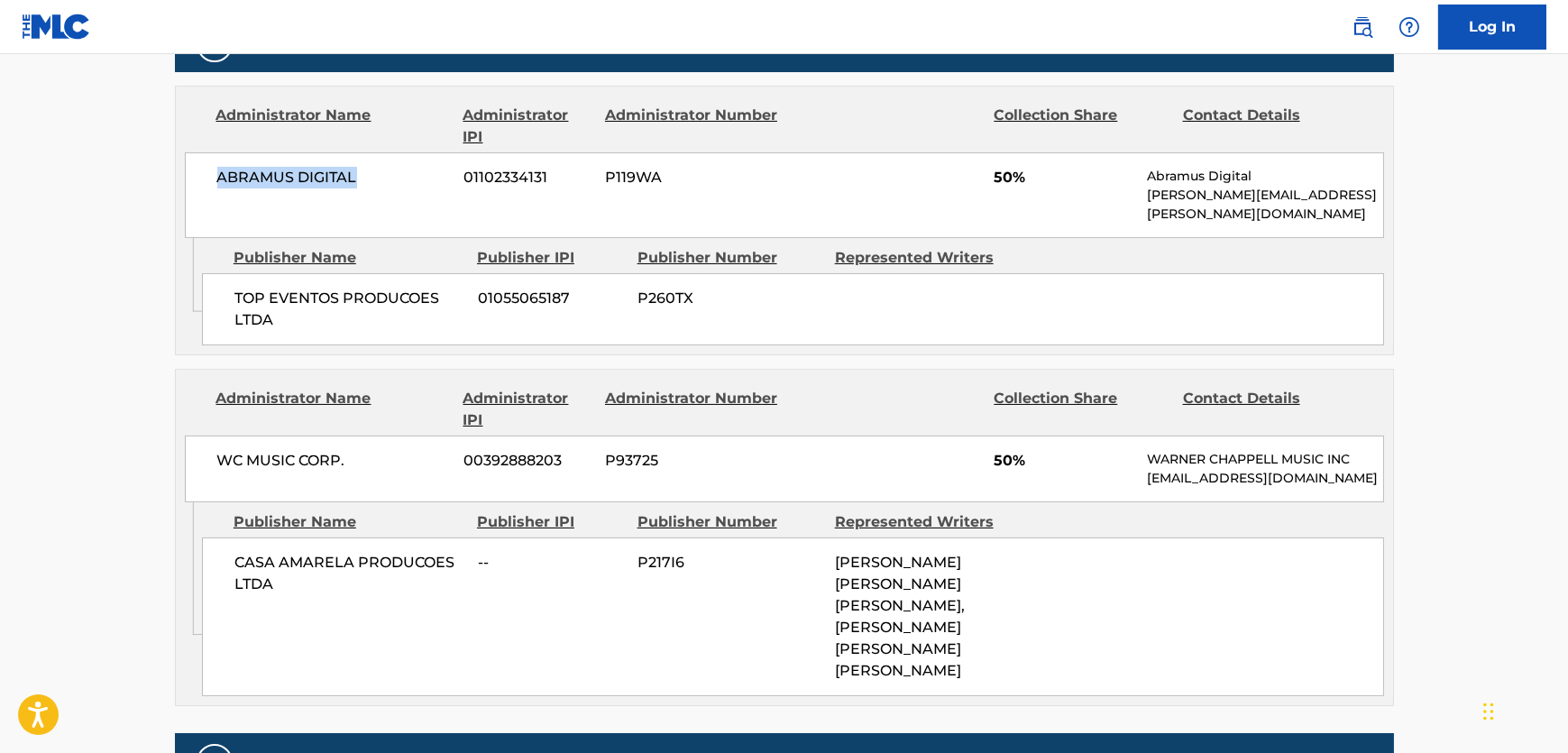
copy span "ABRAMUS DIGITAL"
drag, startPoint x: 304, startPoint y: 540, endPoint x: 4, endPoint y: 497, distance: 303.1
click at [212, 538] on div "CASA AMARELA PRODUCOES LTDA -- P217I6 [PERSON_NAME] [PERSON_NAME] [PERSON_NAME]…" at bounding box center [793, 617] width 1182 height 158
drag, startPoint x: 370, startPoint y: 425, endPoint x: 224, endPoint y: 420, distance: 146.1
click at [224, 450] on span "WC MUSIC CORP." at bounding box center [333, 461] width 234 height 22
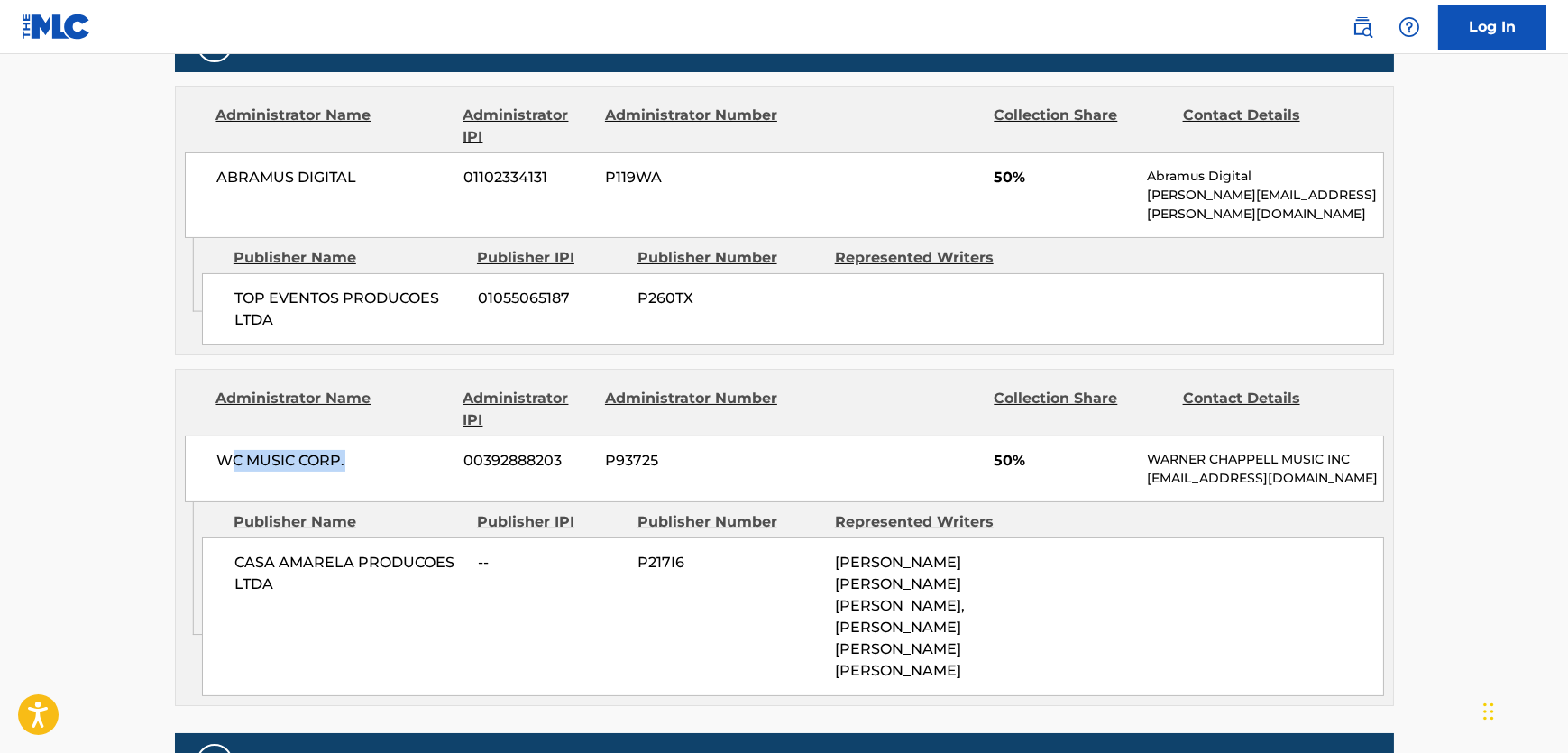
click at [224, 450] on span "WC MUSIC CORP." at bounding box center [333, 461] width 234 height 22
click at [266, 450] on span "WC MUSIC CORP." at bounding box center [333, 461] width 234 height 22
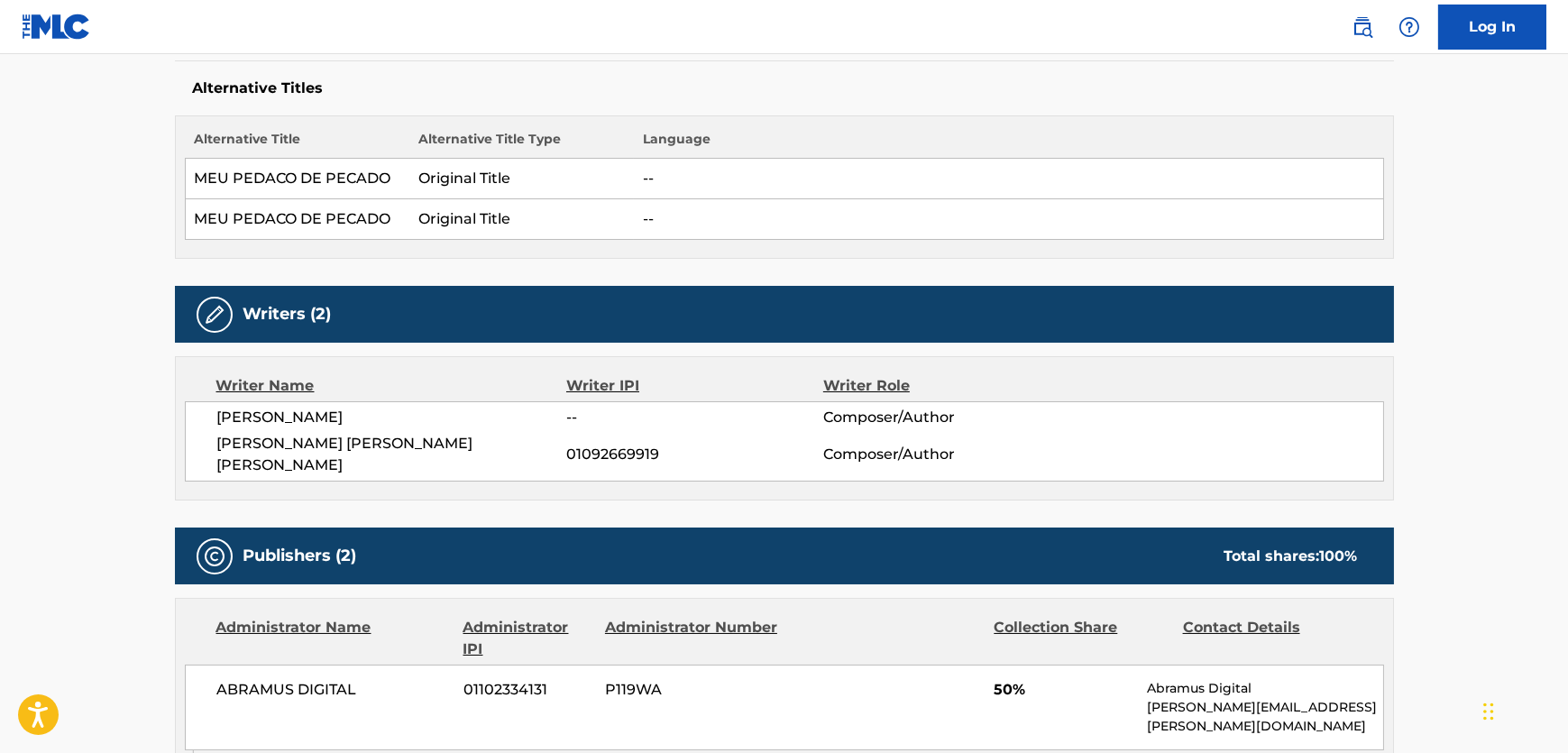
scroll to position [0, 0]
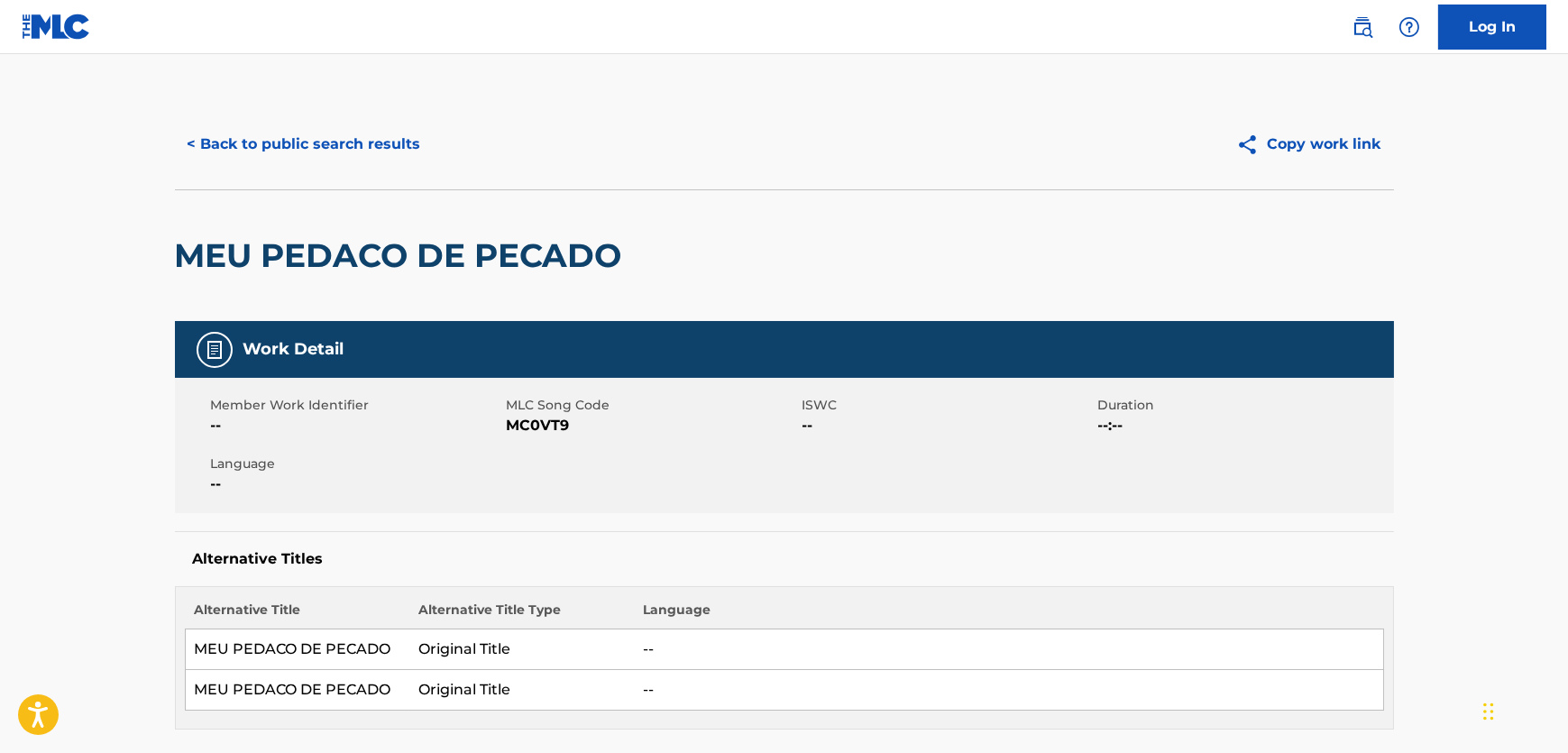
click at [316, 136] on button "< Back to public search results" at bounding box center [304, 144] width 259 height 45
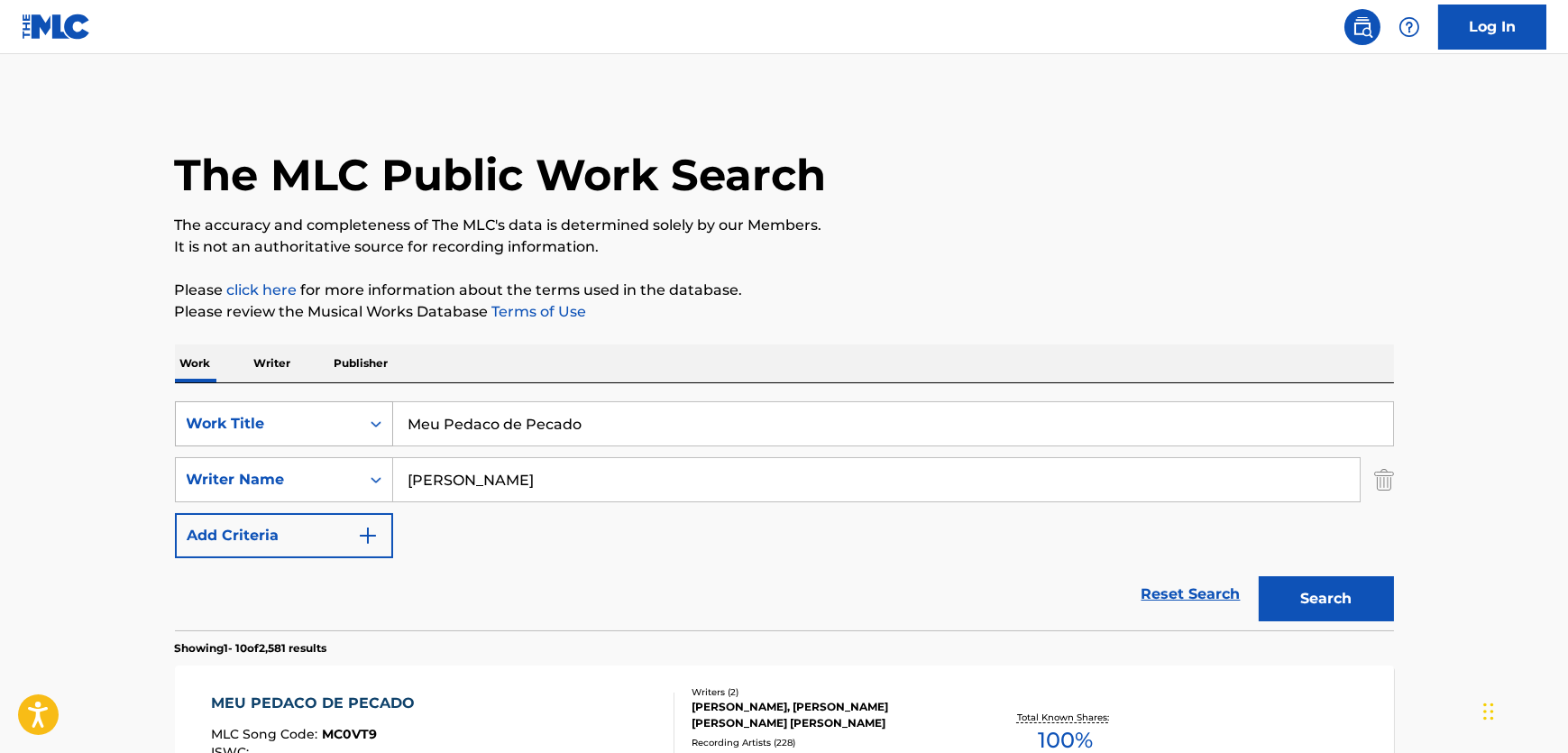
drag, startPoint x: 602, startPoint y: 413, endPoint x: 259, endPoint y: 408, distance: 343.0
click at [259, 408] on div "SearchWithCriteriac017dc7f-d244-405c-b826-3400857970ad Work Title Meu Pedaco de…" at bounding box center [784, 423] width 1219 height 45
paste input "I Adore You"
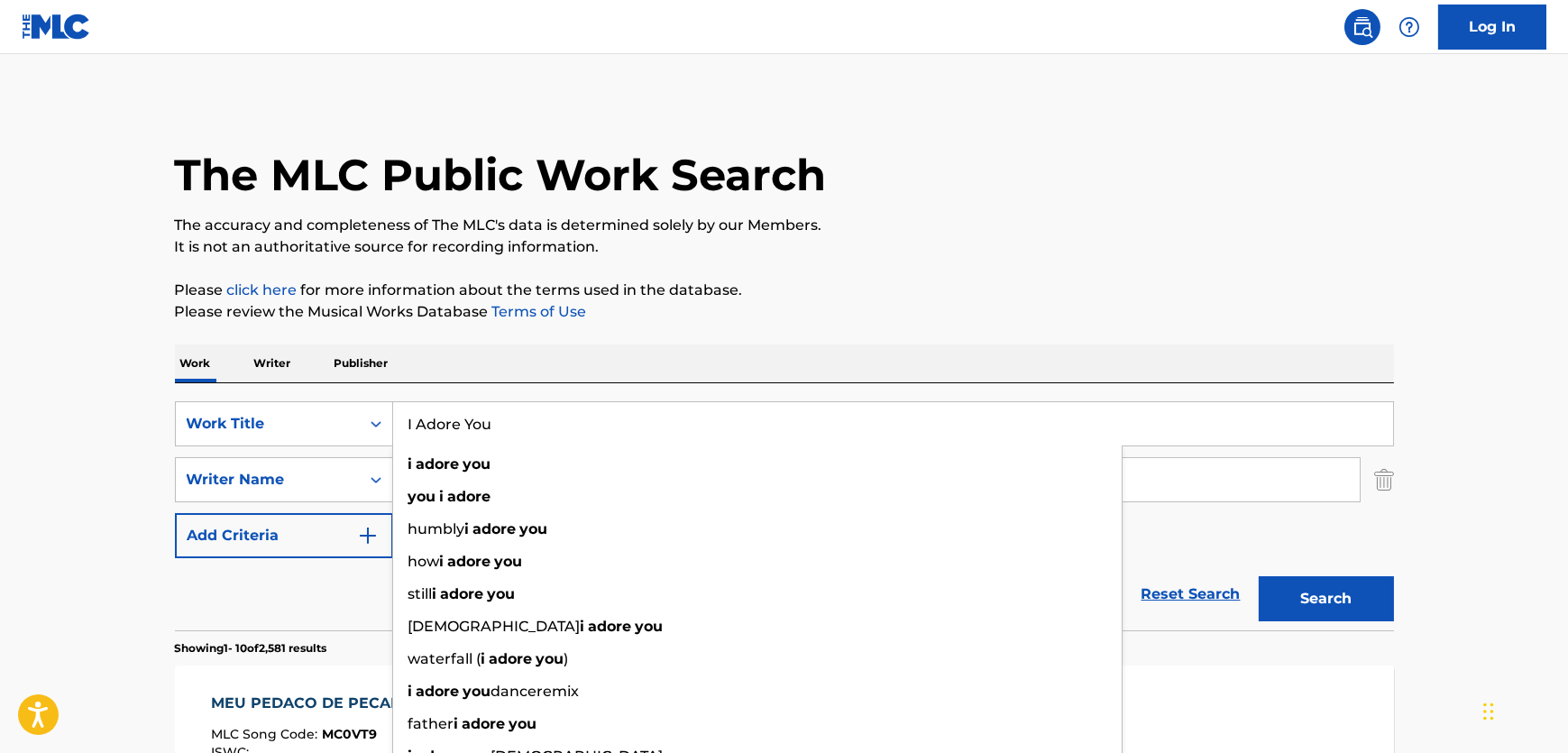
type input "I Adore You"
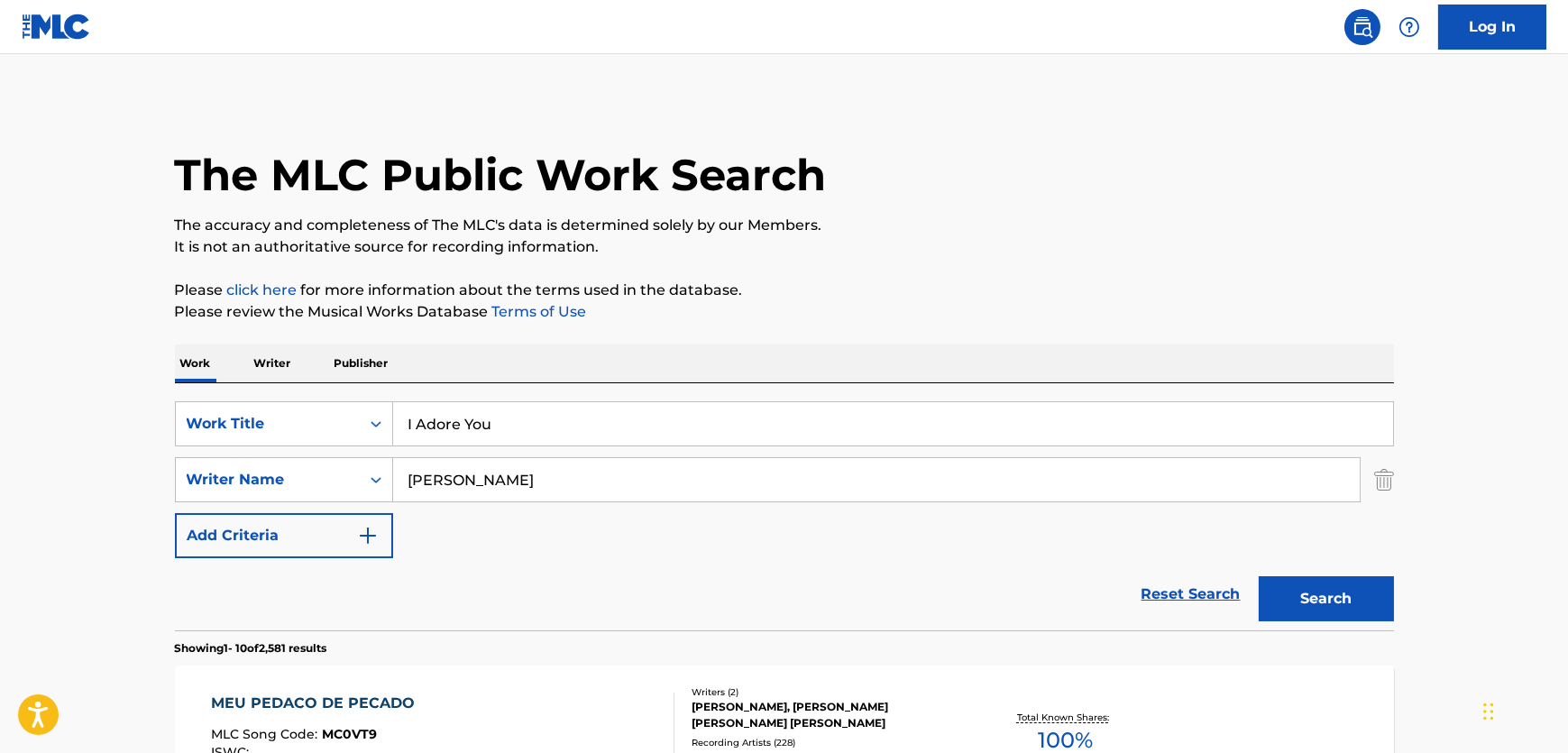
drag, startPoint x: 693, startPoint y: 486, endPoint x: 149, endPoint y: 449, distance: 545.3
paste input "[PERSON_NAME]"
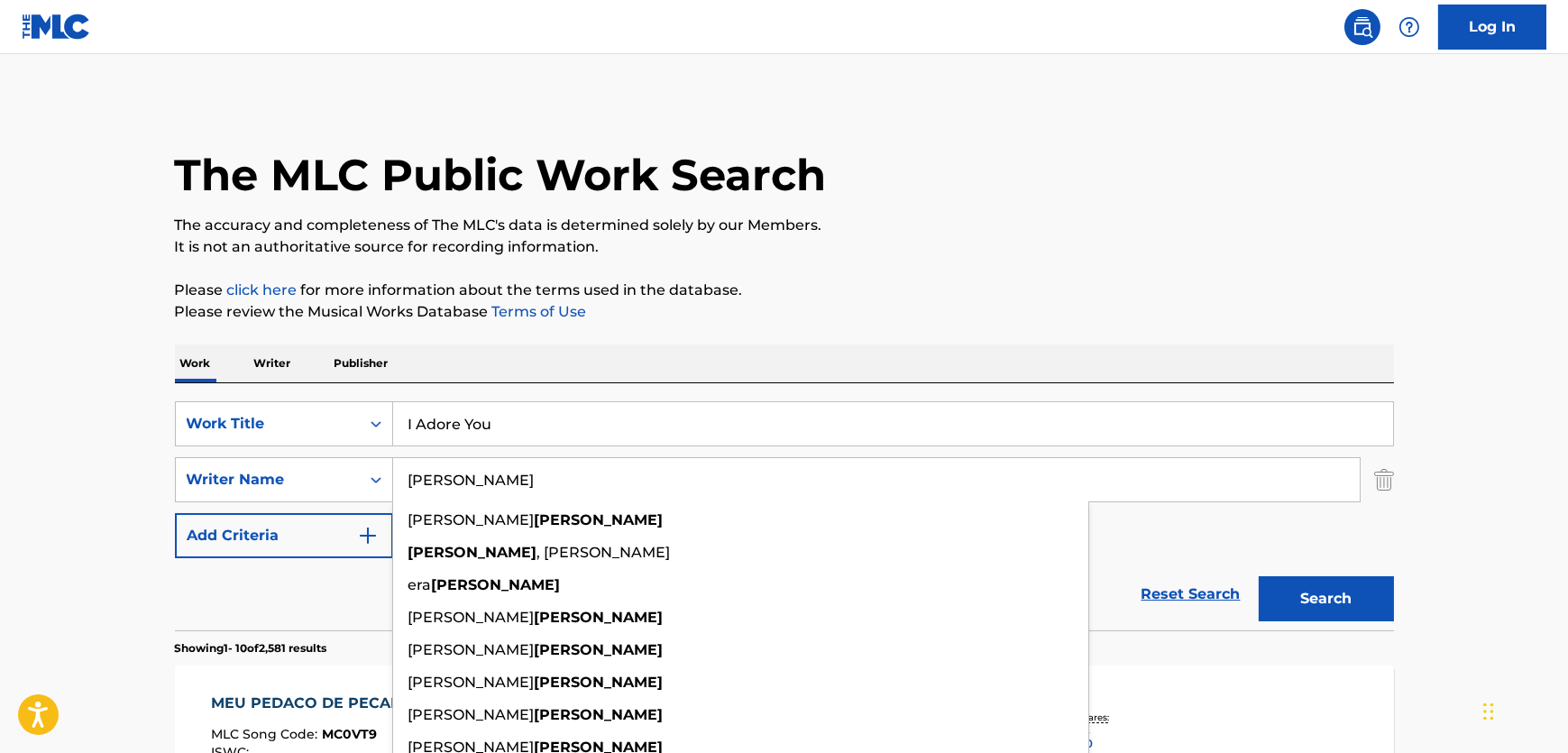
type input "[PERSON_NAME]"
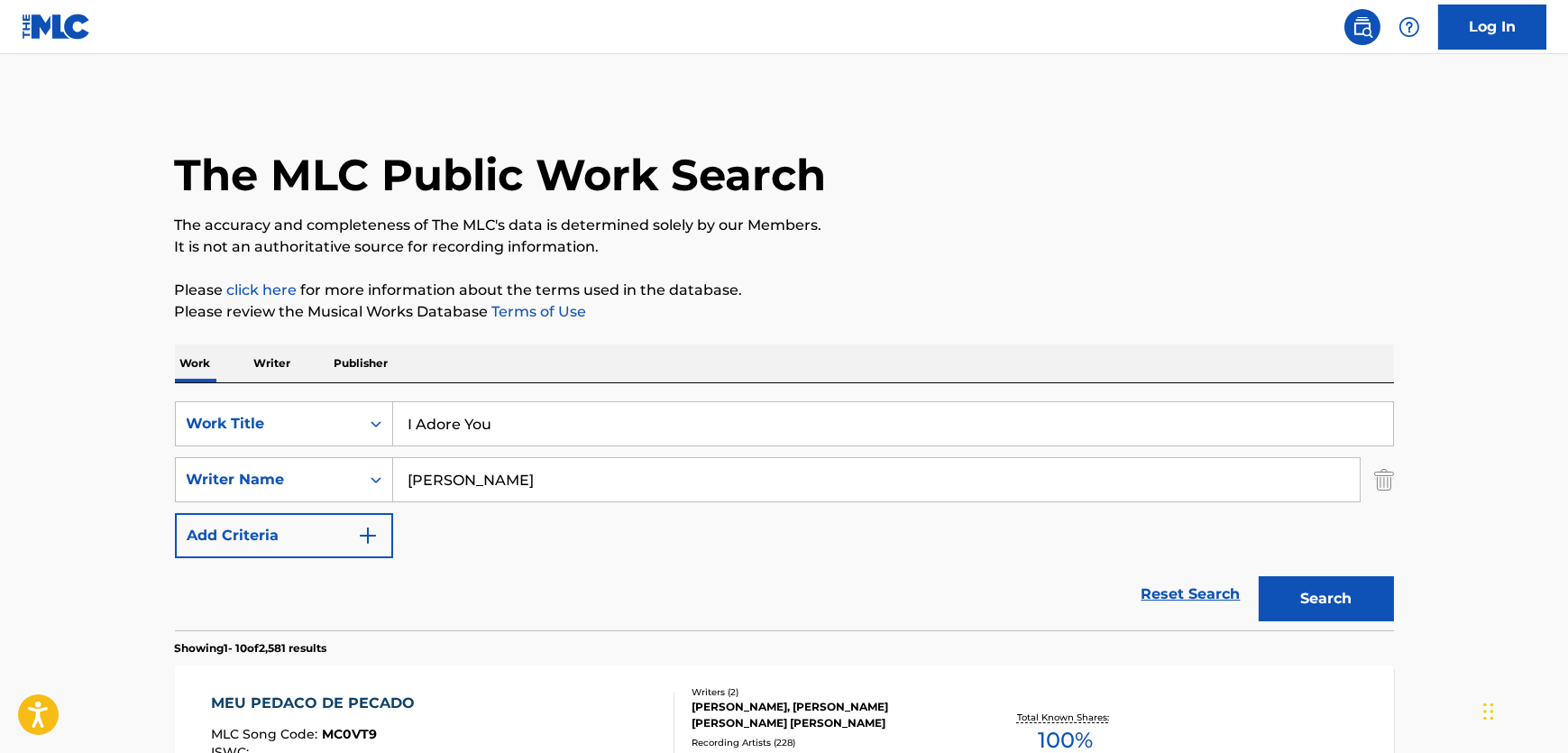
click at [1365, 595] on button "Search" at bounding box center [1326, 598] width 136 height 45
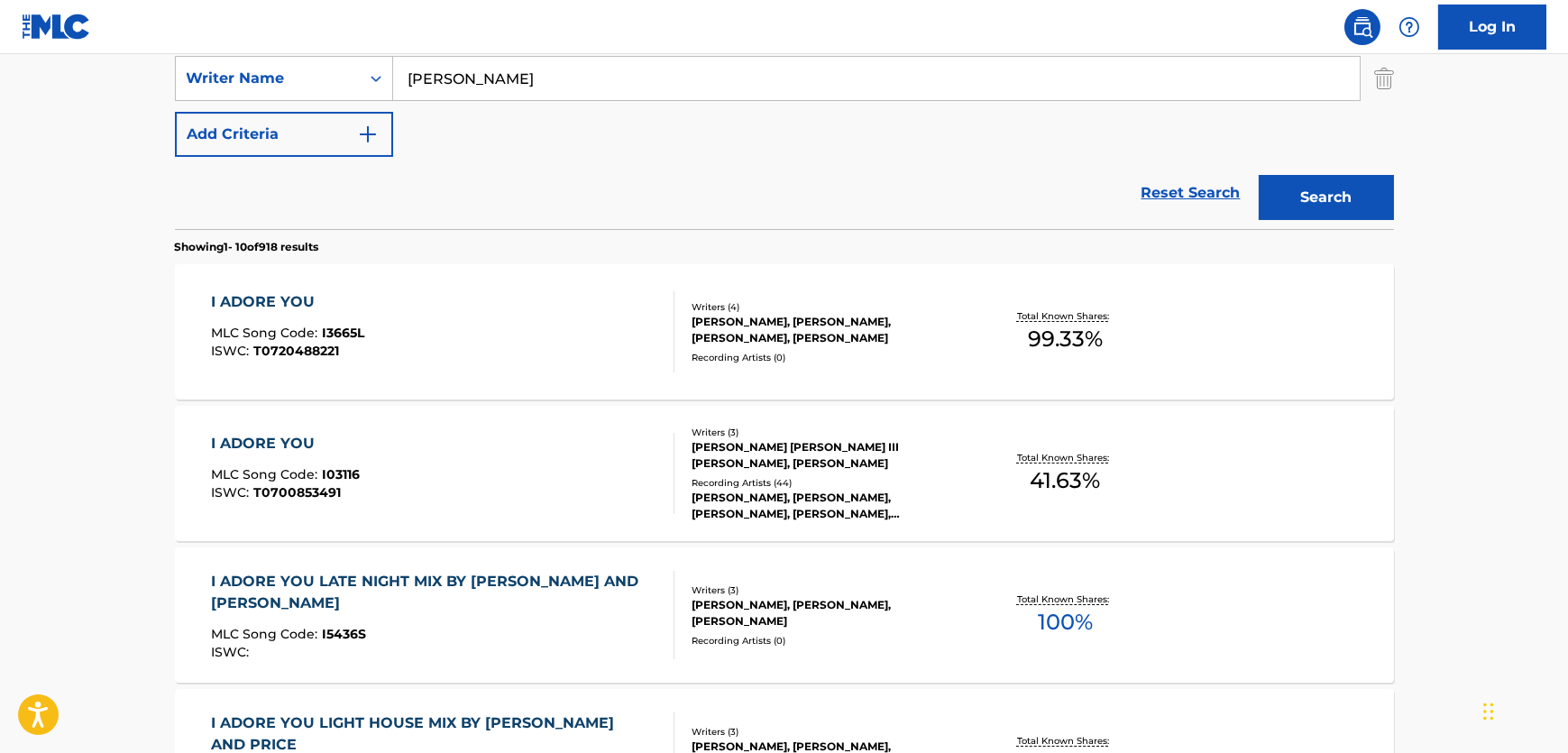
scroll to position [415, 0]
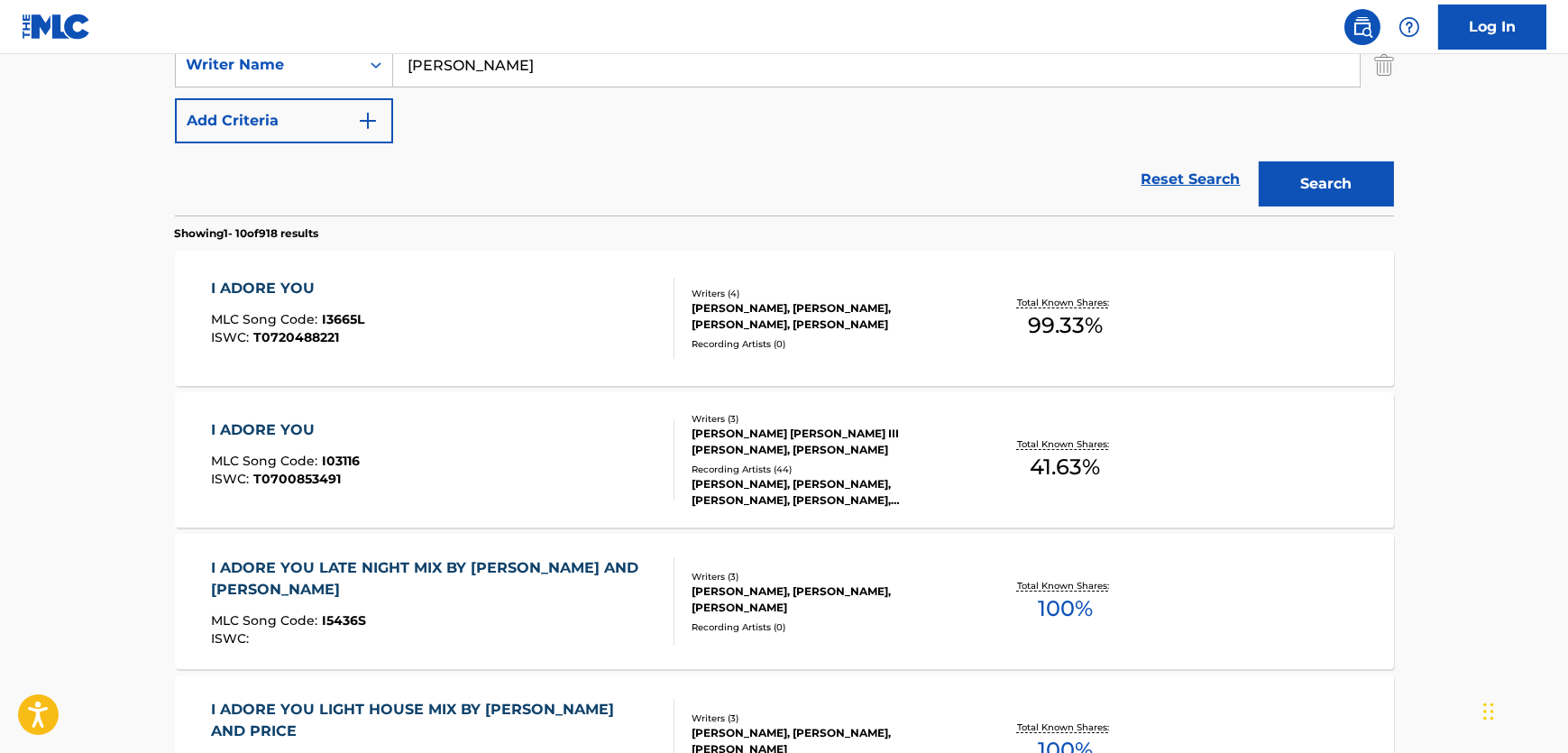
click at [640, 476] on div "I ADORE YOU MLC Song Code : I03116 ISWC : T0700853491" at bounding box center [442, 460] width 463 height 82
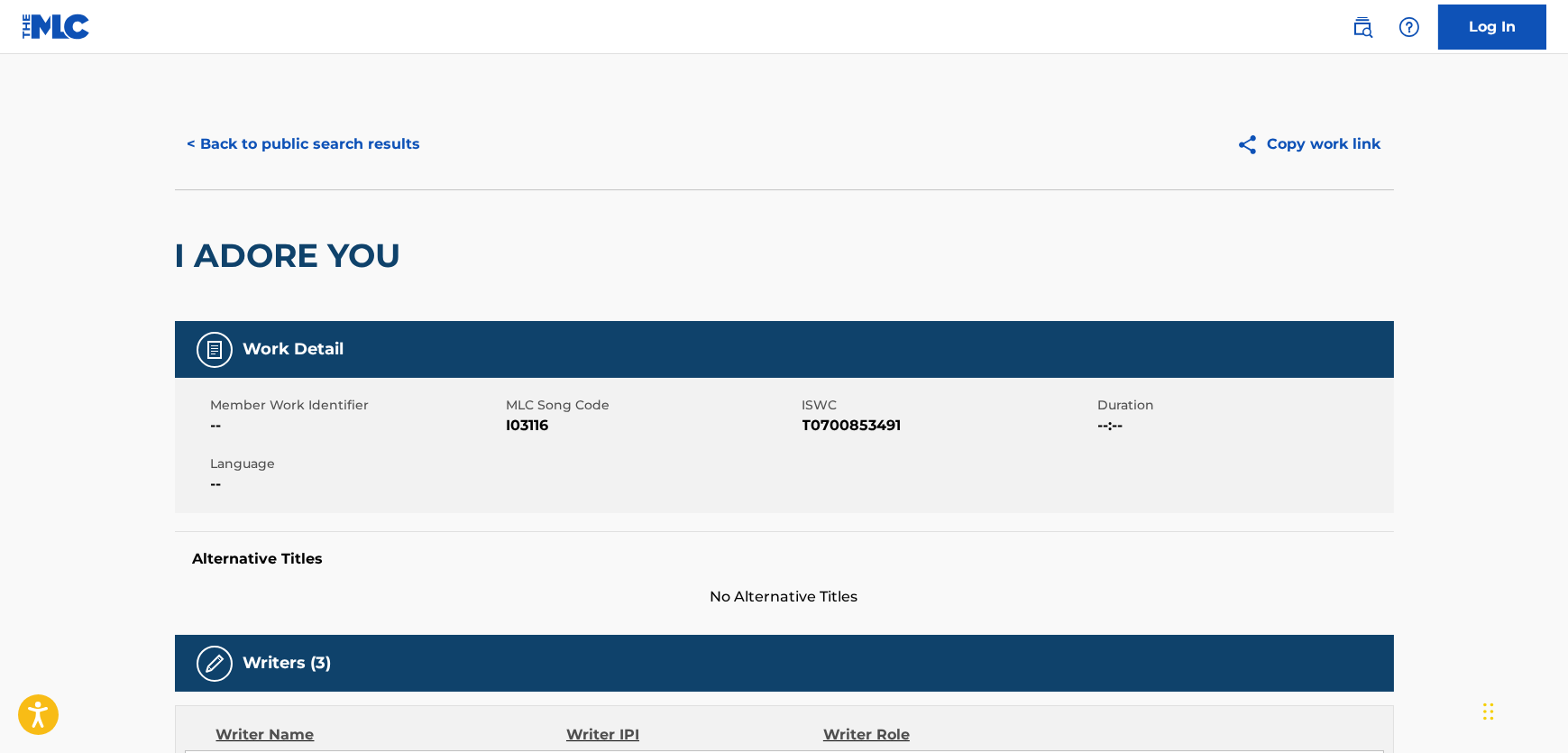
click at [526, 411] on span "MLC Song Code" at bounding box center [652, 405] width 291 height 19
click at [526, 417] on span "I03116" at bounding box center [652, 426] width 291 height 22
click at [859, 417] on span "T0700853491" at bounding box center [948, 426] width 291 height 22
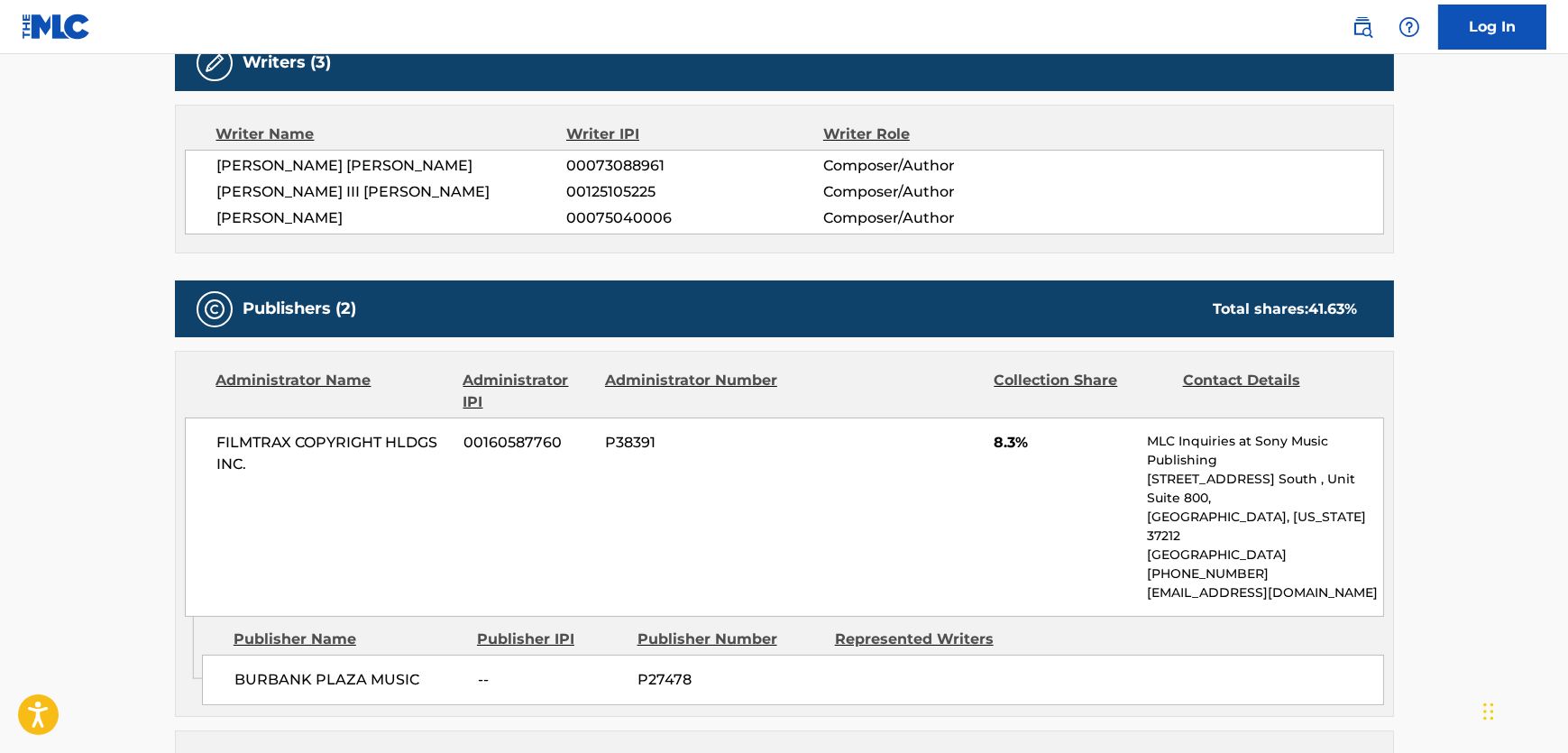
scroll to position [573, 0]
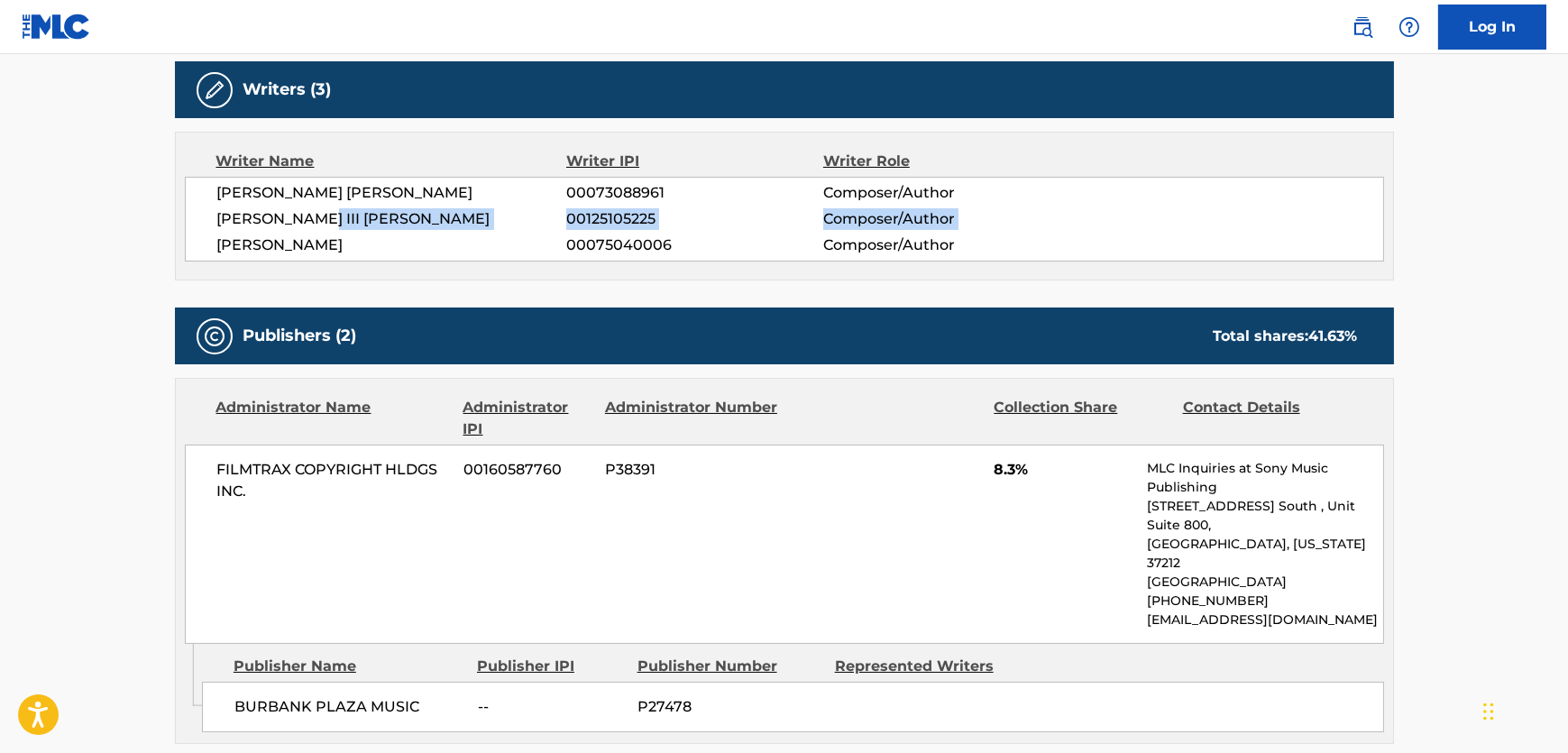
drag, startPoint x: 332, startPoint y: 227, endPoint x: 276, endPoint y: 243, distance: 58.2
click at [223, 244] on div "[PERSON_NAME] [PERSON_NAME] 00073088961 Composer/Author [PERSON_NAME] III [PERS…" at bounding box center [784, 219] width 1199 height 85
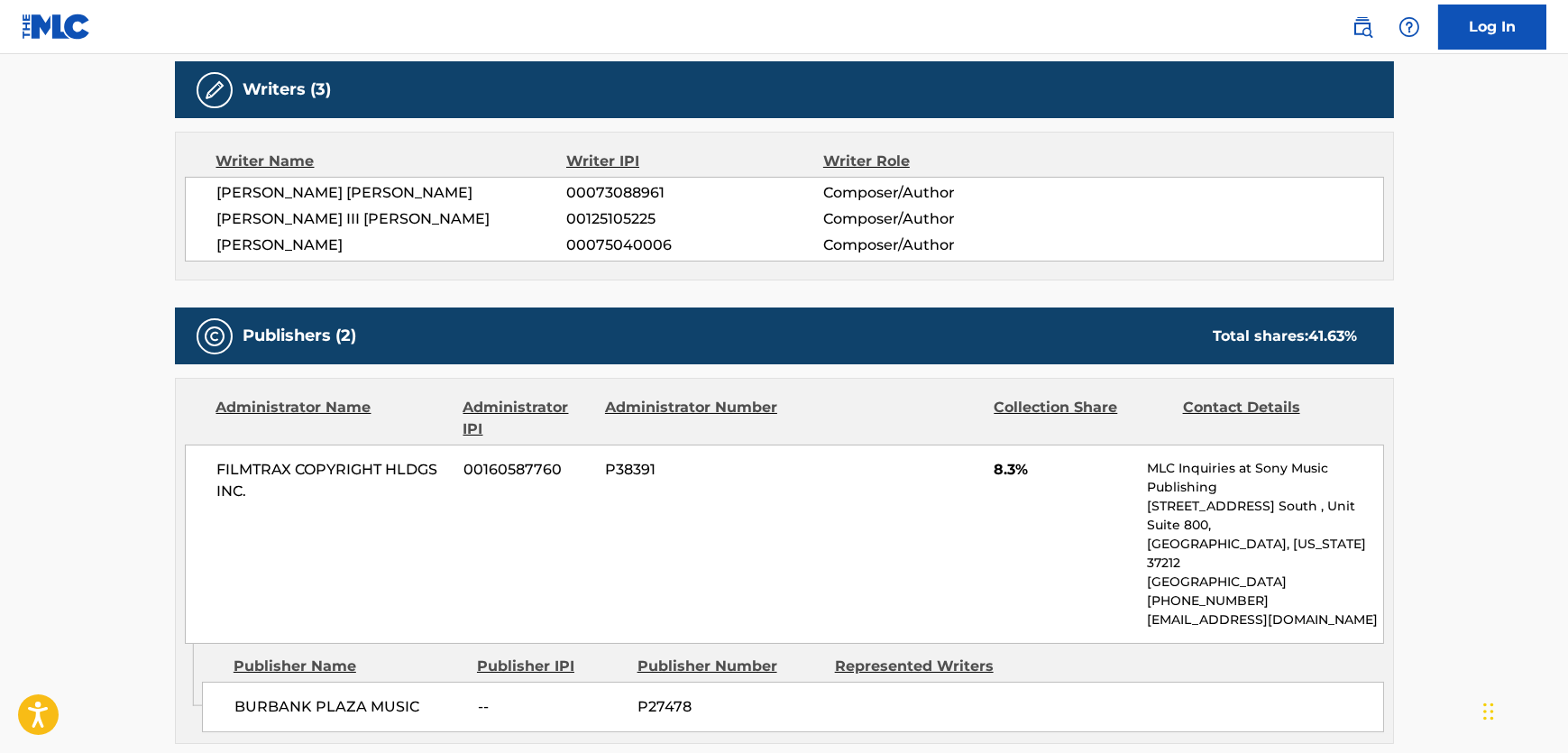
click at [293, 247] on span "[PERSON_NAME]" at bounding box center [392, 246] width 350 height 22
click at [288, 247] on span "[PERSON_NAME]" at bounding box center [392, 246] width 350 height 22
click at [287, 247] on span "[PERSON_NAME]" at bounding box center [392, 246] width 350 height 22
click at [286, 214] on span "[PERSON_NAME] III [PERSON_NAME]" at bounding box center [392, 219] width 350 height 22
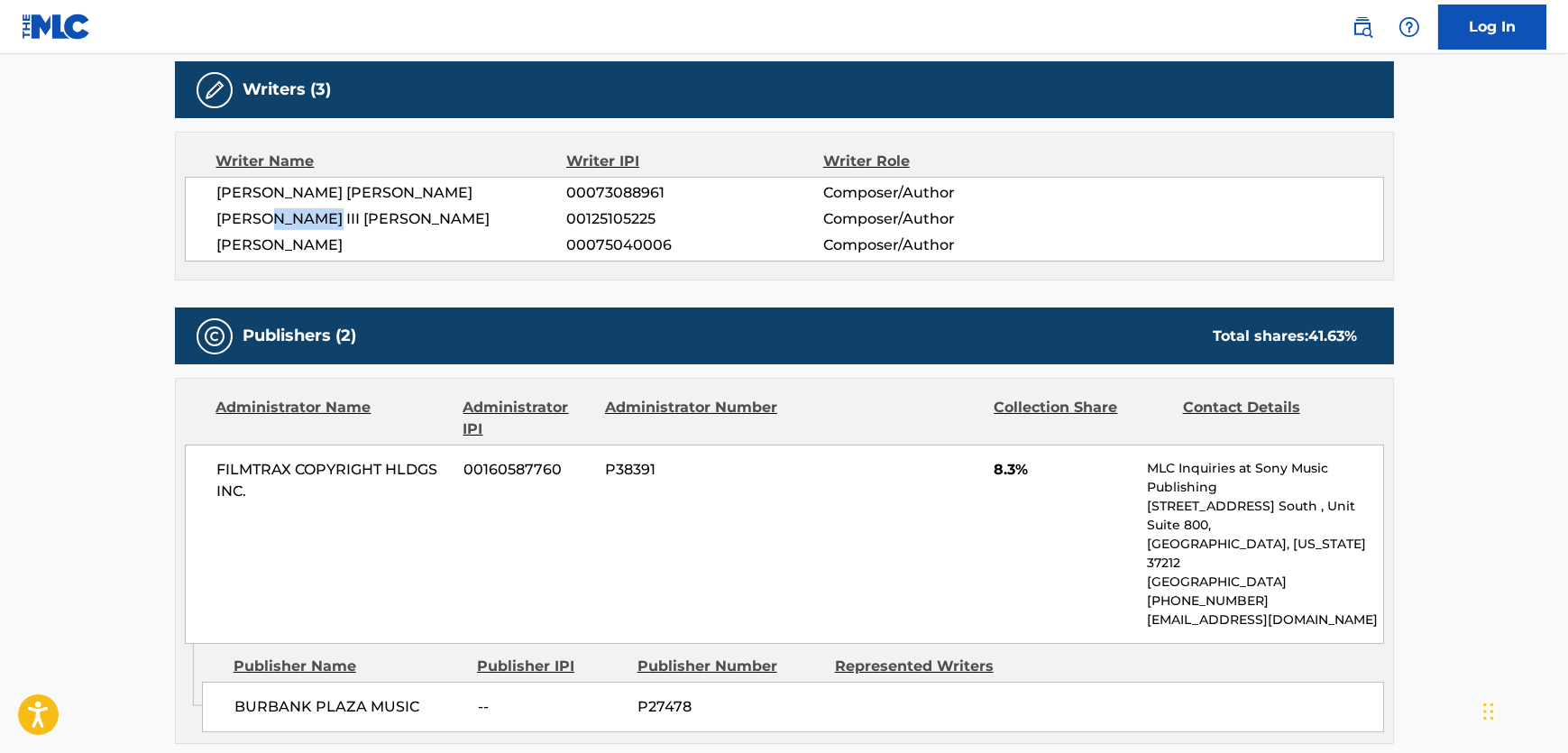
click at [286, 214] on span "[PERSON_NAME] III [PERSON_NAME]" at bounding box center [392, 219] width 350 height 22
click at [262, 182] on span "[PERSON_NAME] [PERSON_NAME]" at bounding box center [392, 193] width 350 height 22
click at [266, 187] on span "[PERSON_NAME] [PERSON_NAME]" at bounding box center [392, 193] width 350 height 22
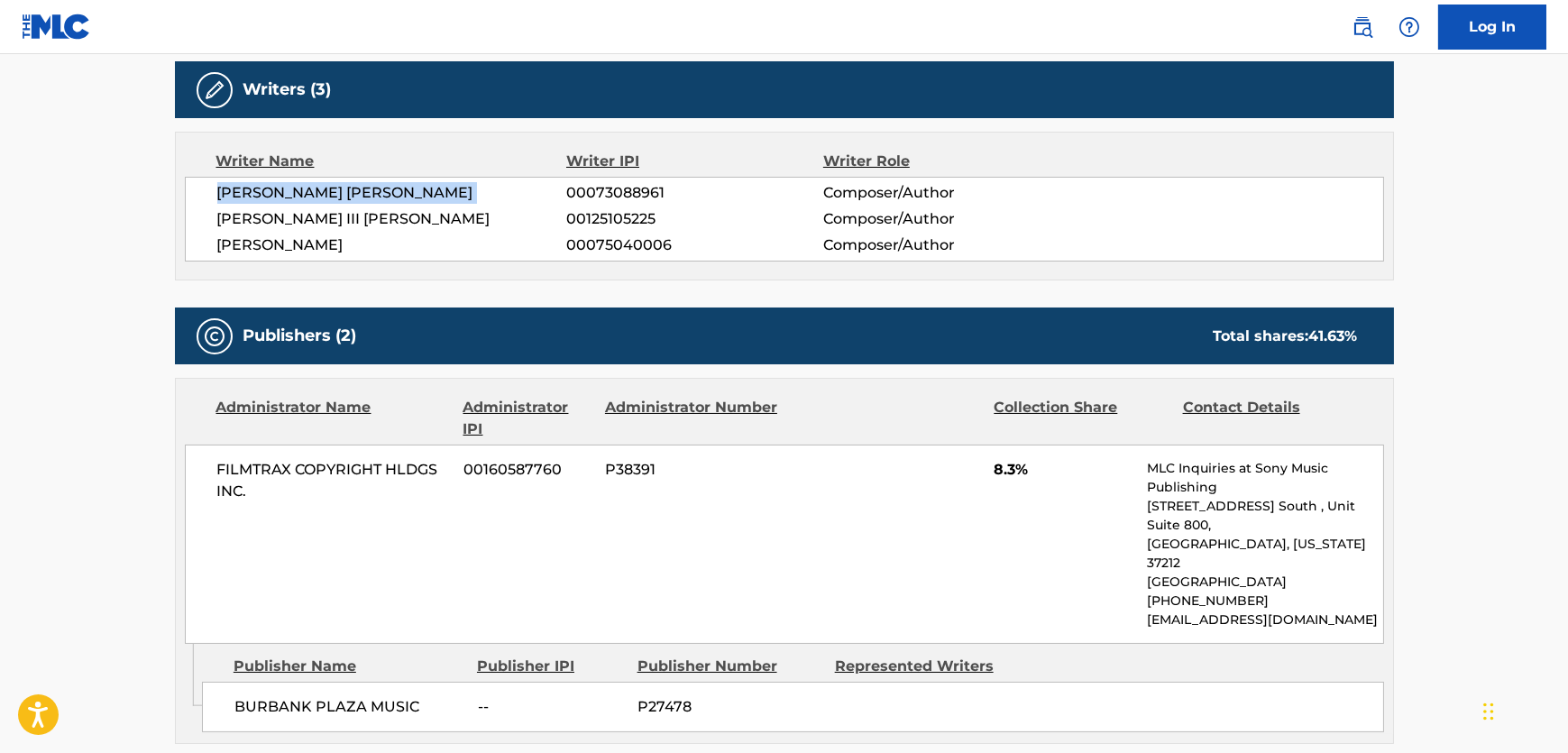
click at [266, 187] on span "[PERSON_NAME] [PERSON_NAME]" at bounding box center [392, 193] width 350 height 22
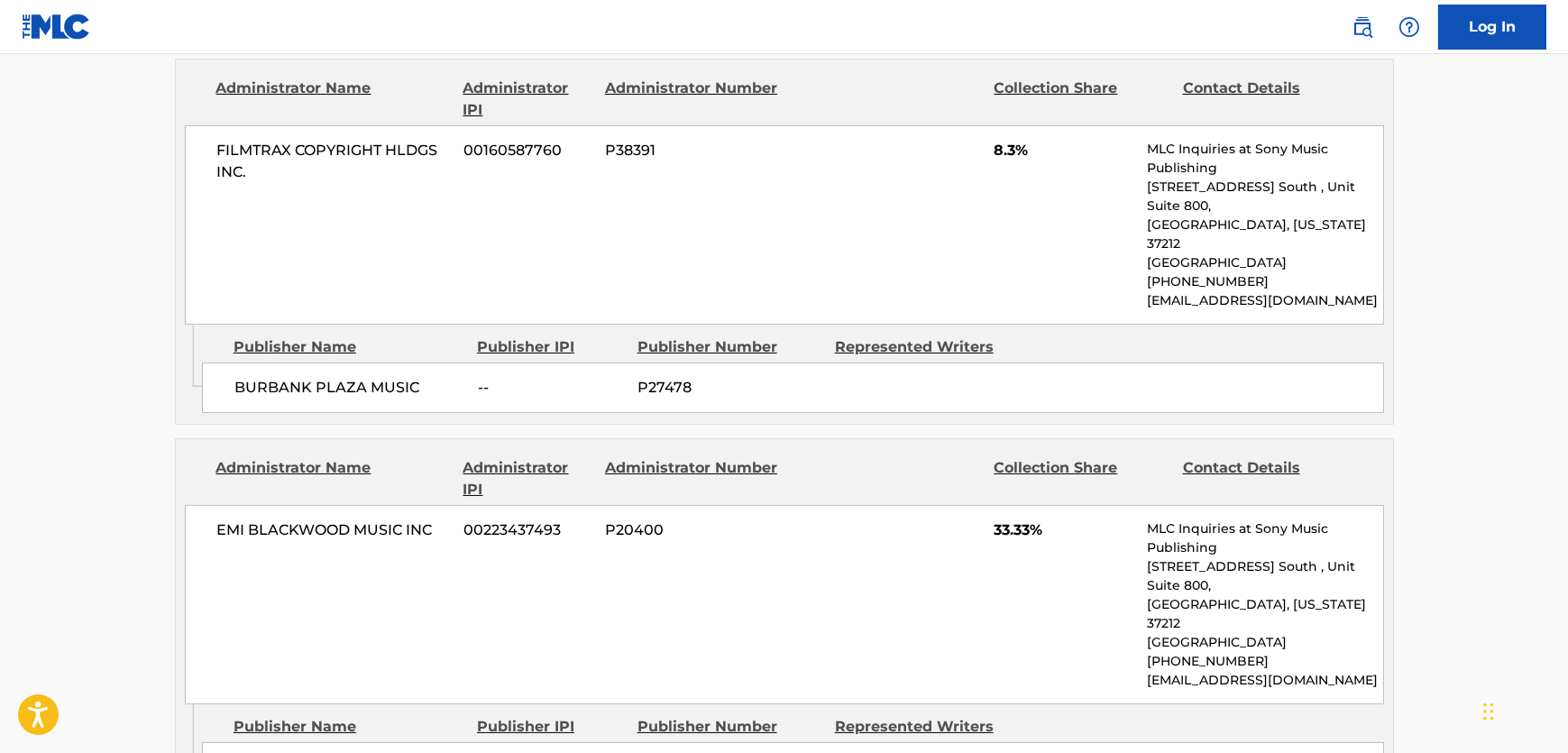
scroll to position [901, 0]
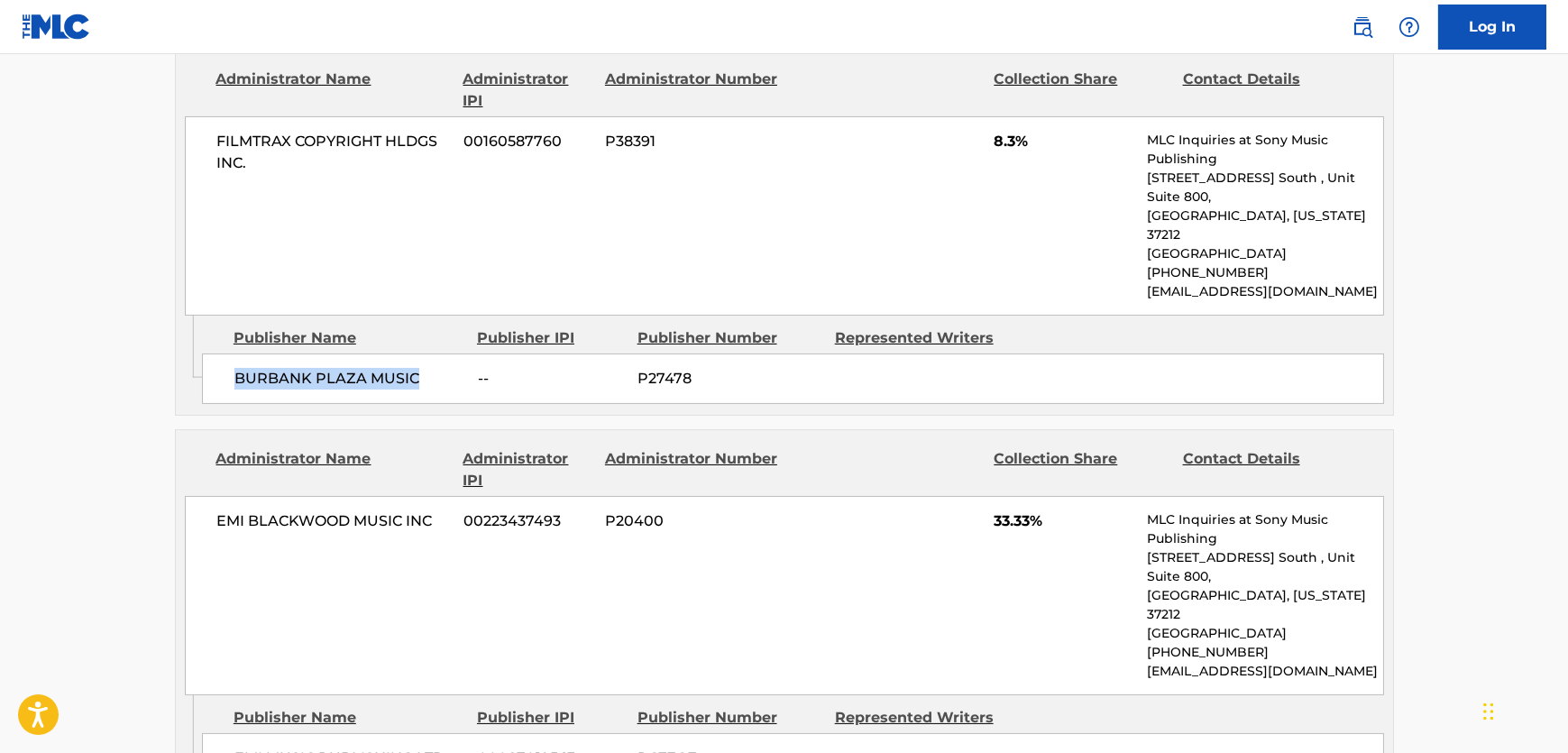
drag, startPoint x: 430, startPoint y: 351, endPoint x: 234, endPoint y: 336, distance: 196.6
click at [234, 354] on div "BURBANK PLAZA MUSIC -- P27478" at bounding box center [793, 378] width 1182 height 50
drag, startPoint x: 213, startPoint y: 141, endPoint x: 204, endPoint y: 140, distance: 9.1
click at [204, 140] on div "FILMTRAX COPYRIGHT HLDGS INC. 00160587760 P38391 8.3% MLC Inquiries at Sony Mus…" at bounding box center [784, 216] width 1199 height 200
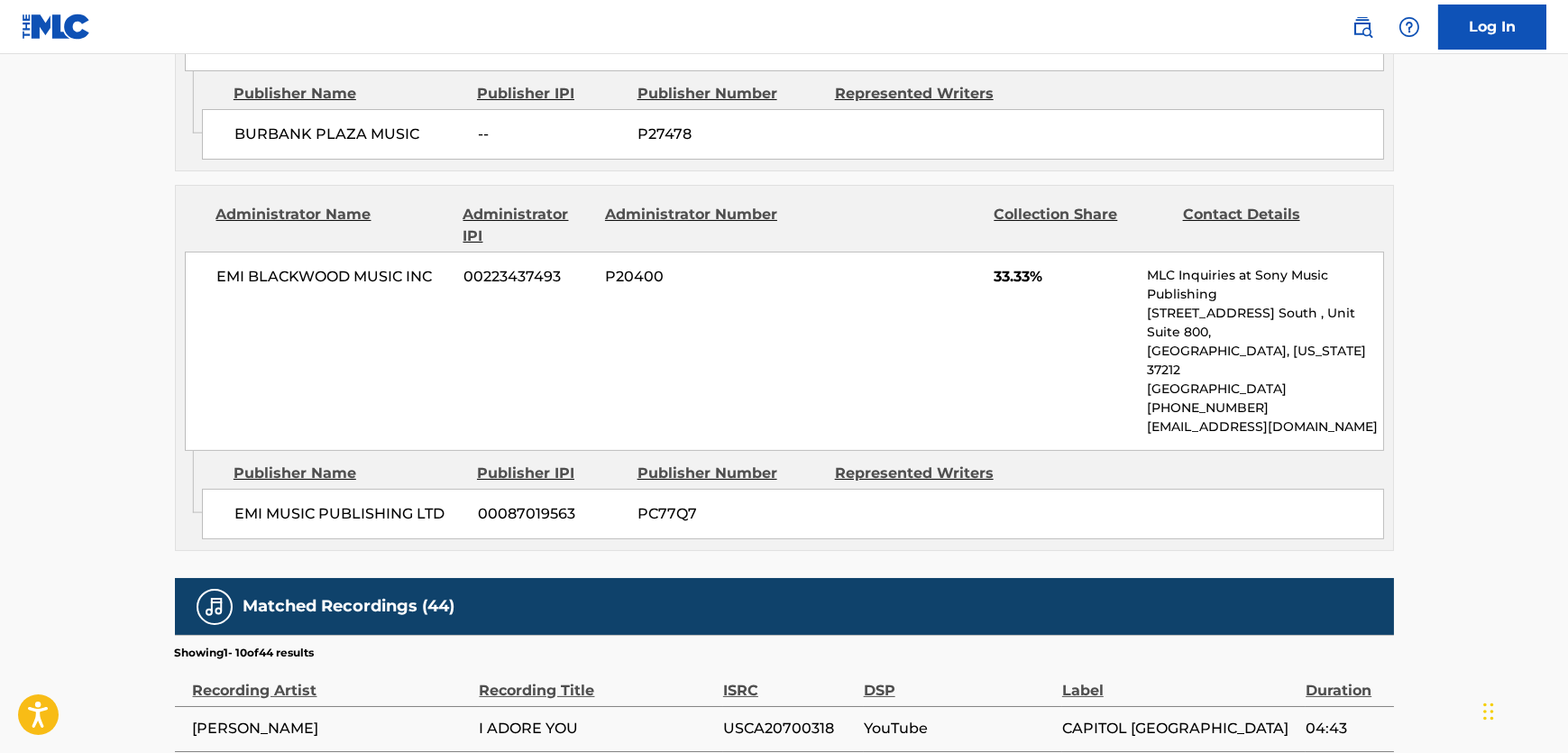
scroll to position [1147, 0]
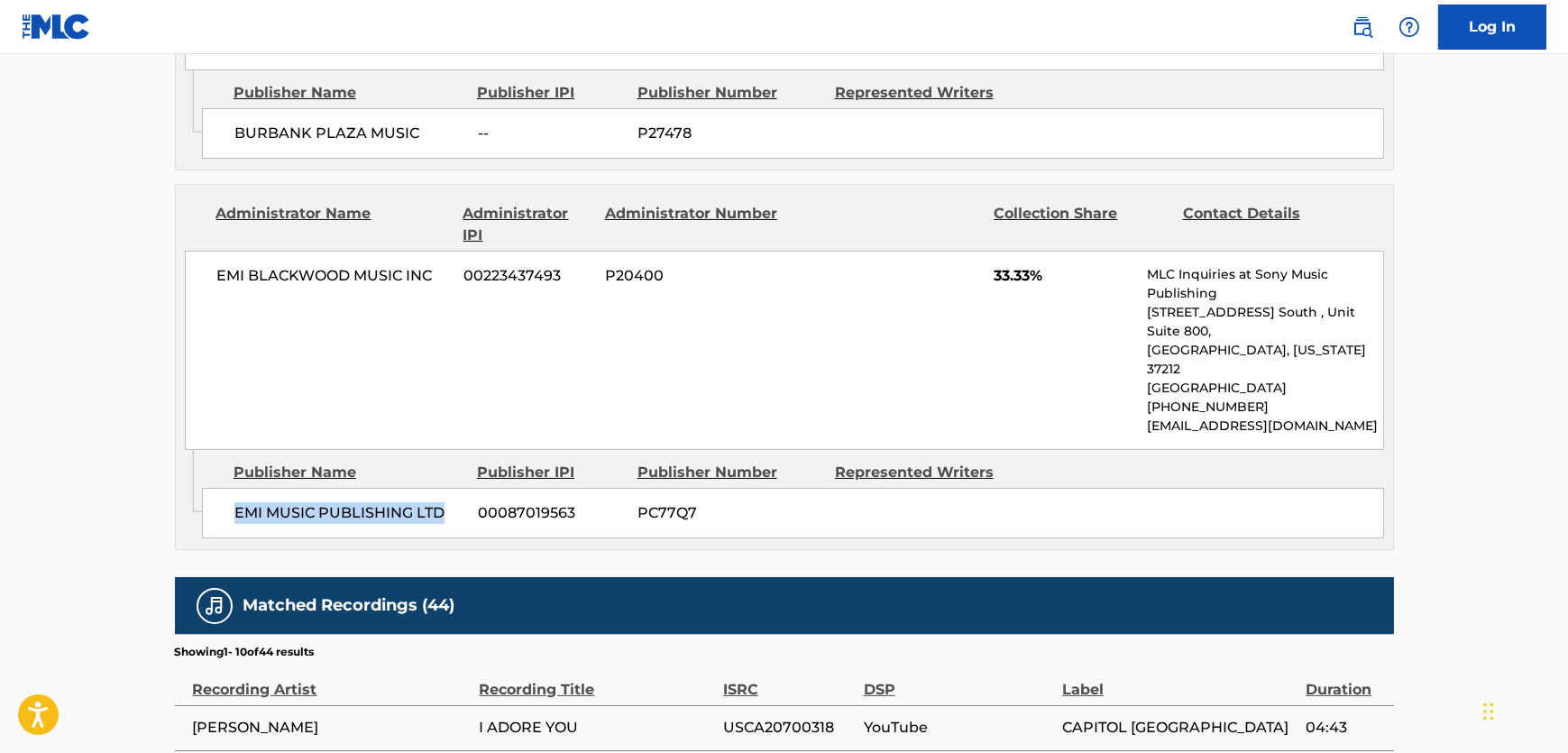
drag, startPoint x: 253, startPoint y: 448, endPoint x: 226, endPoint y: 454, distance: 27.7
click at [226, 488] on div "EMI MUSIC PUBLISHING LTD 00087019563 PC77Q7" at bounding box center [793, 513] width 1182 height 50
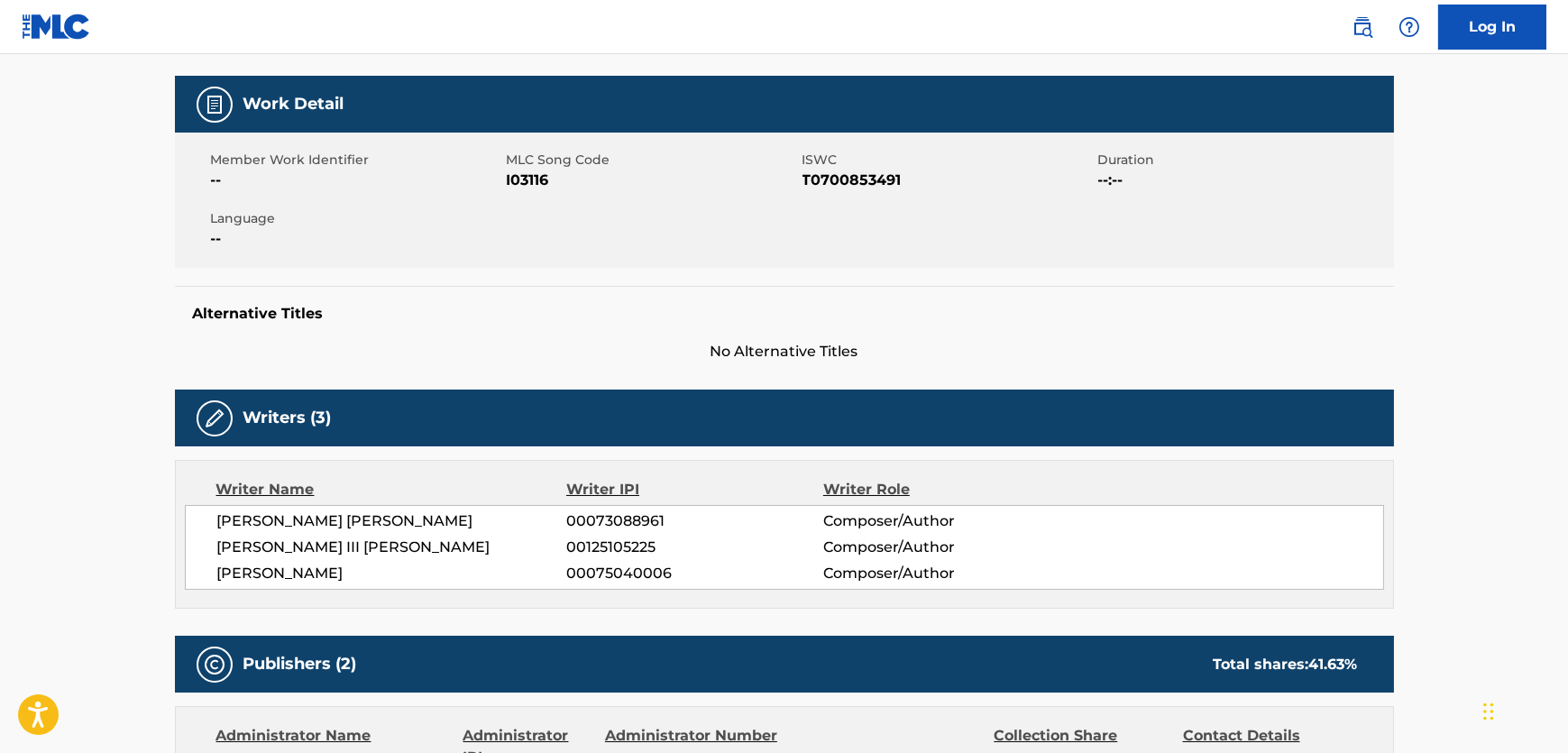
scroll to position [0, 0]
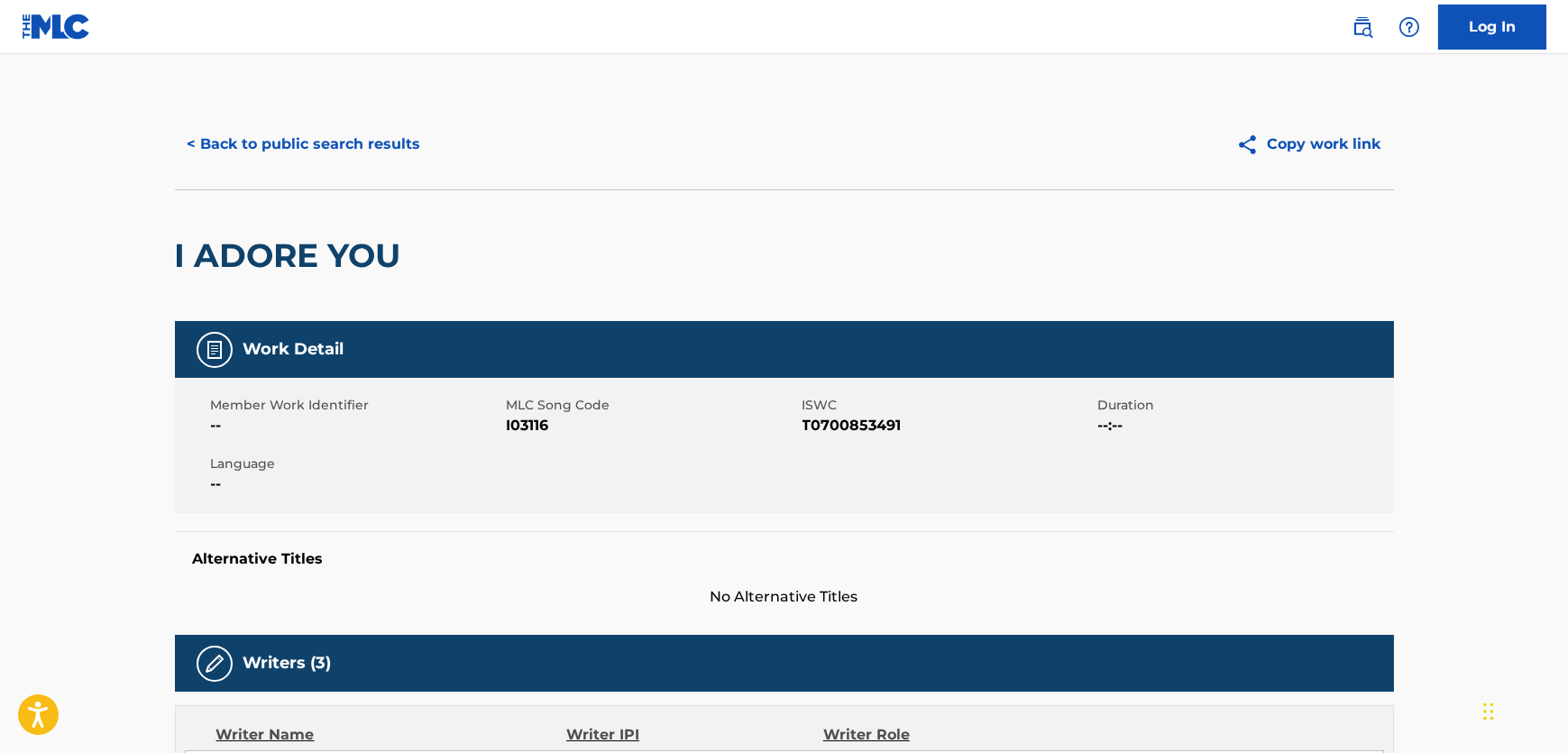
click at [393, 108] on div "< Back to public search results Copy work link" at bounding box center [784, 144] width 1219 height 90
click at [389, 154] on button "< Back to public search results" at bounding box center [304, 144] width 259 height 45
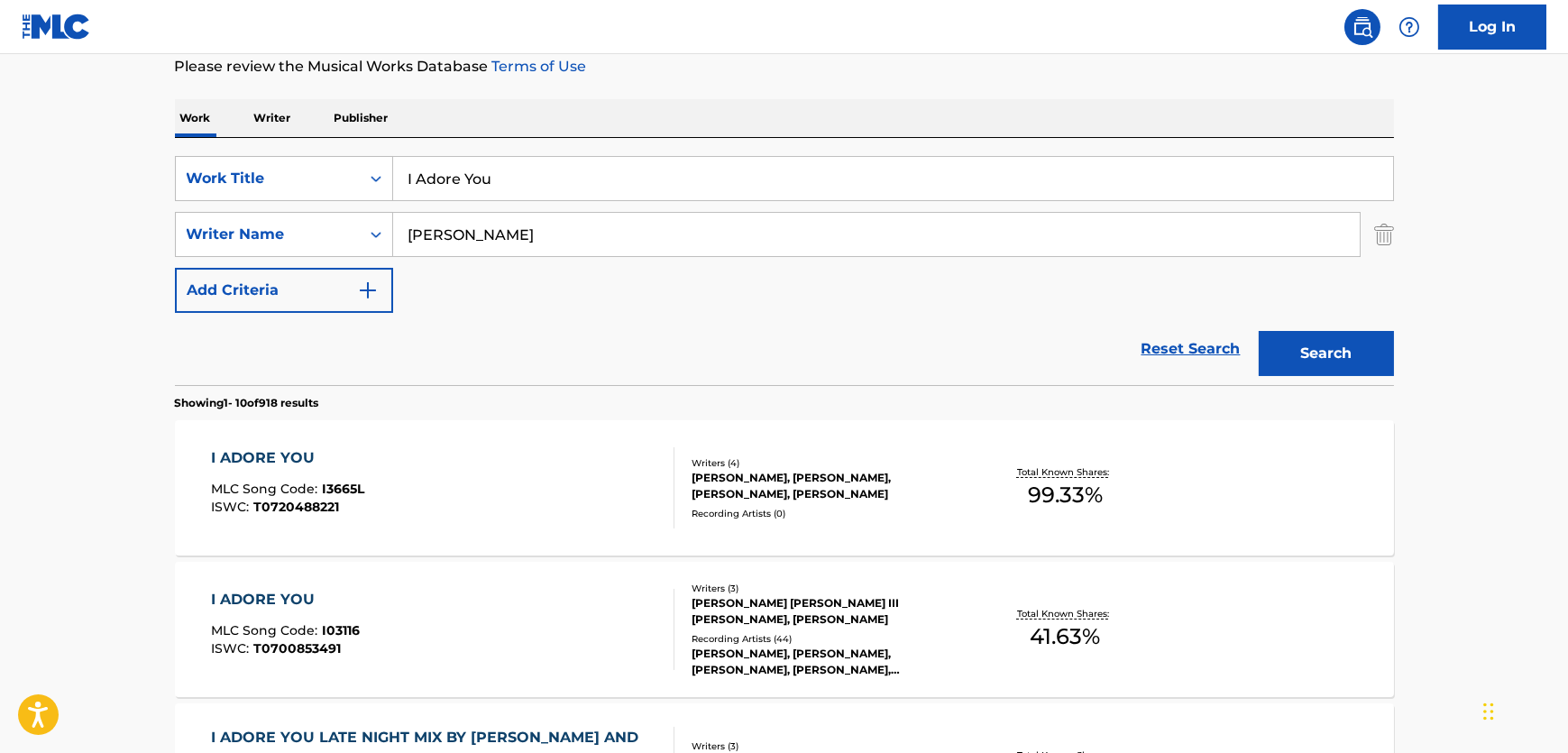
scroll to position [108, 0]
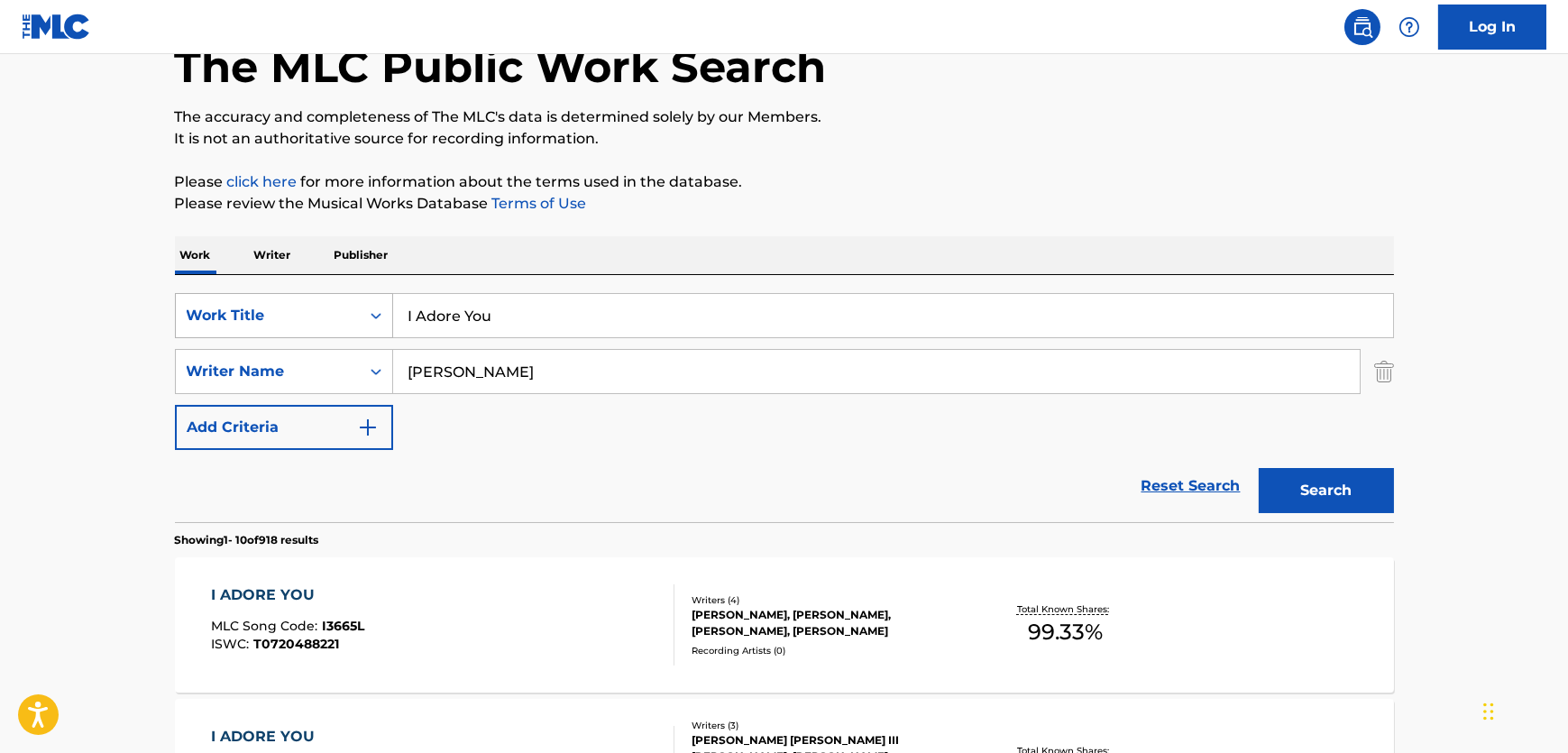
click at [215, 323] on div "SearchWithCriteriac017dc7f-d244-405c-b826-3400857970ad Work Title I Adore You" at bounding box center [784, 315] width 1219 height 45
paste input "From the Lonely Afternoons"
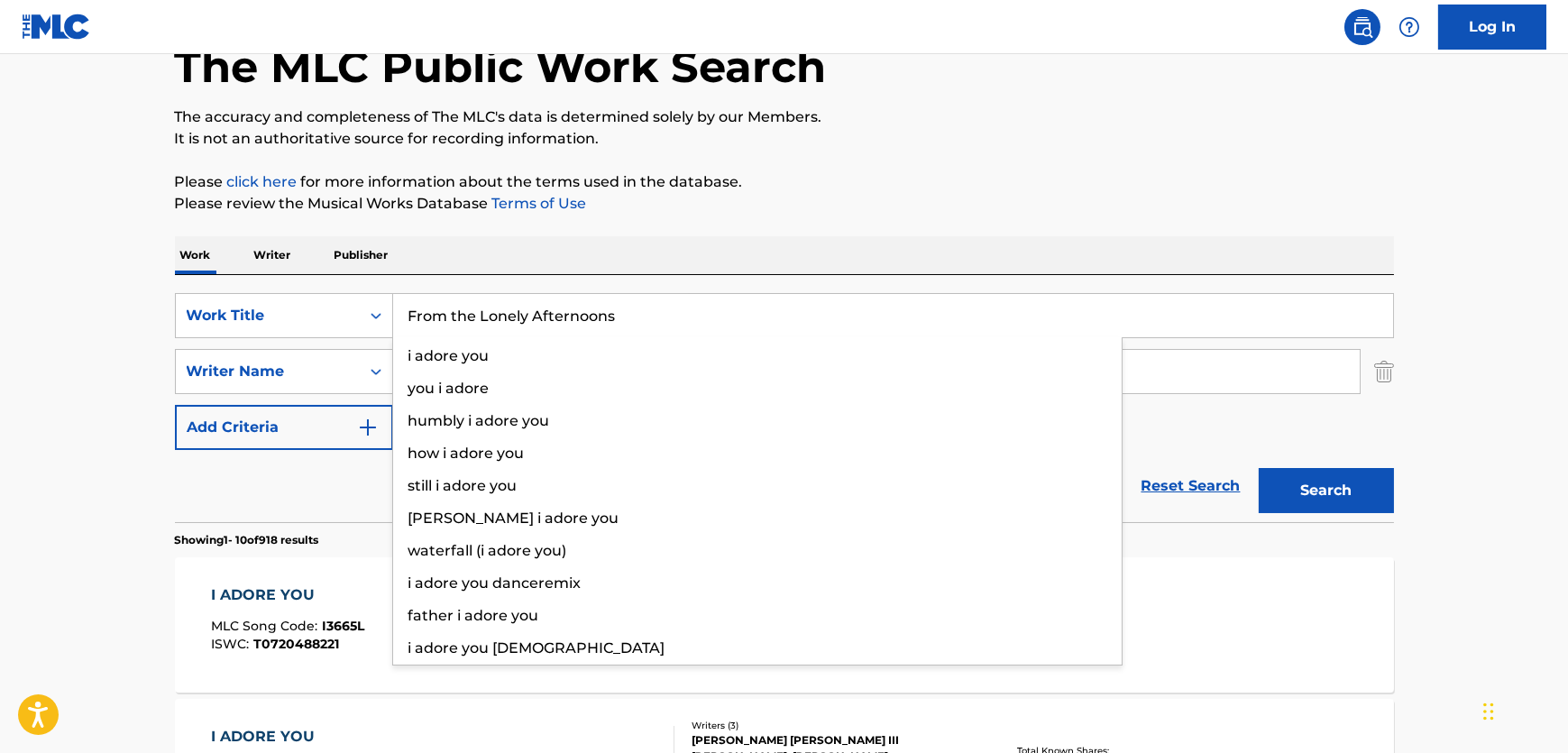
type input "From the Lonely Afternoons"
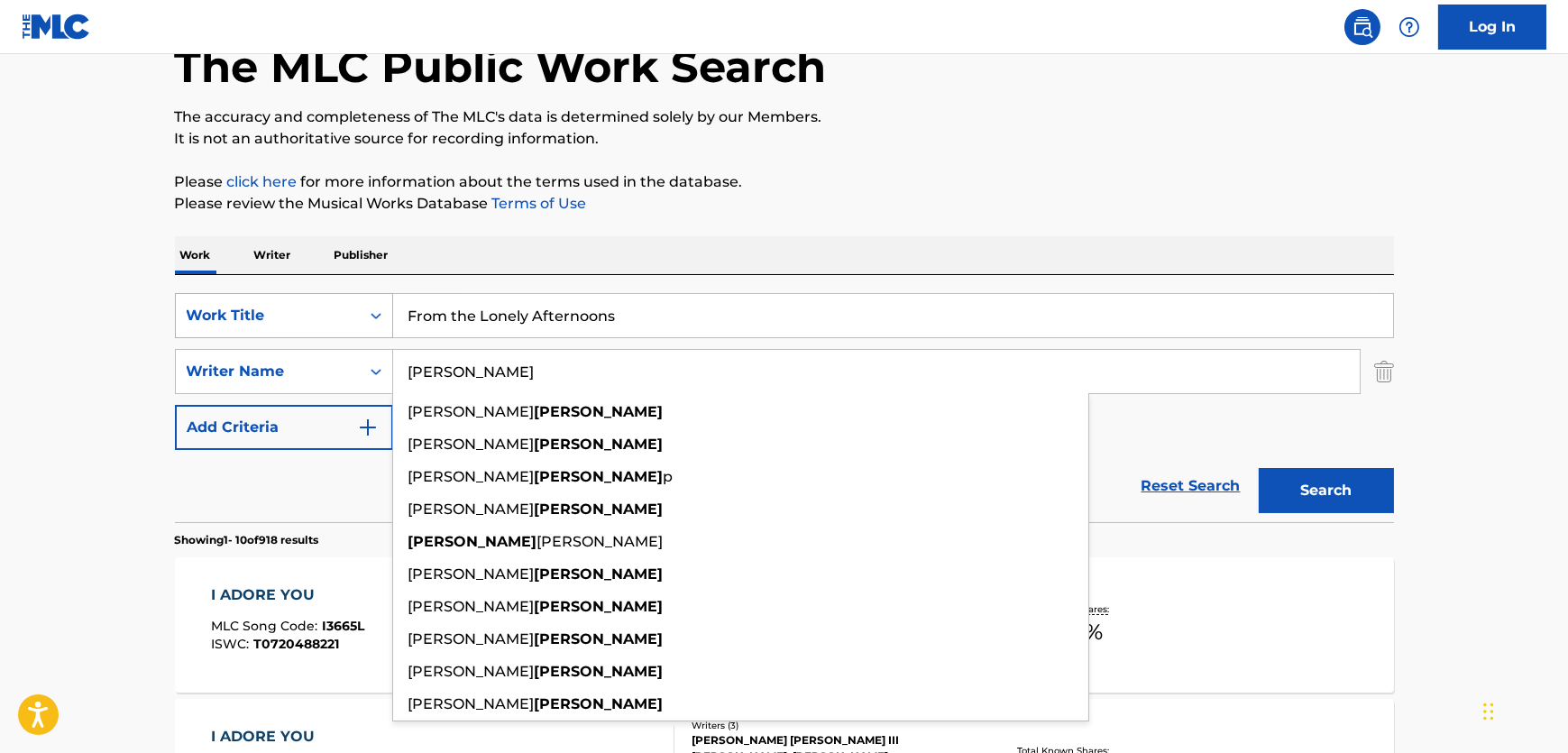
drag, startPoint x: 543, startPoint y: 371, endPoint x: 255, endPoint y: 311, distance: 294.2
click at [255, 311] on div "SearchWithCriteriac017dc7f-d244-405c-b826-3400857970ad Work Title From the Lone…" at bounding box center [784, 371] width 1219 height 157
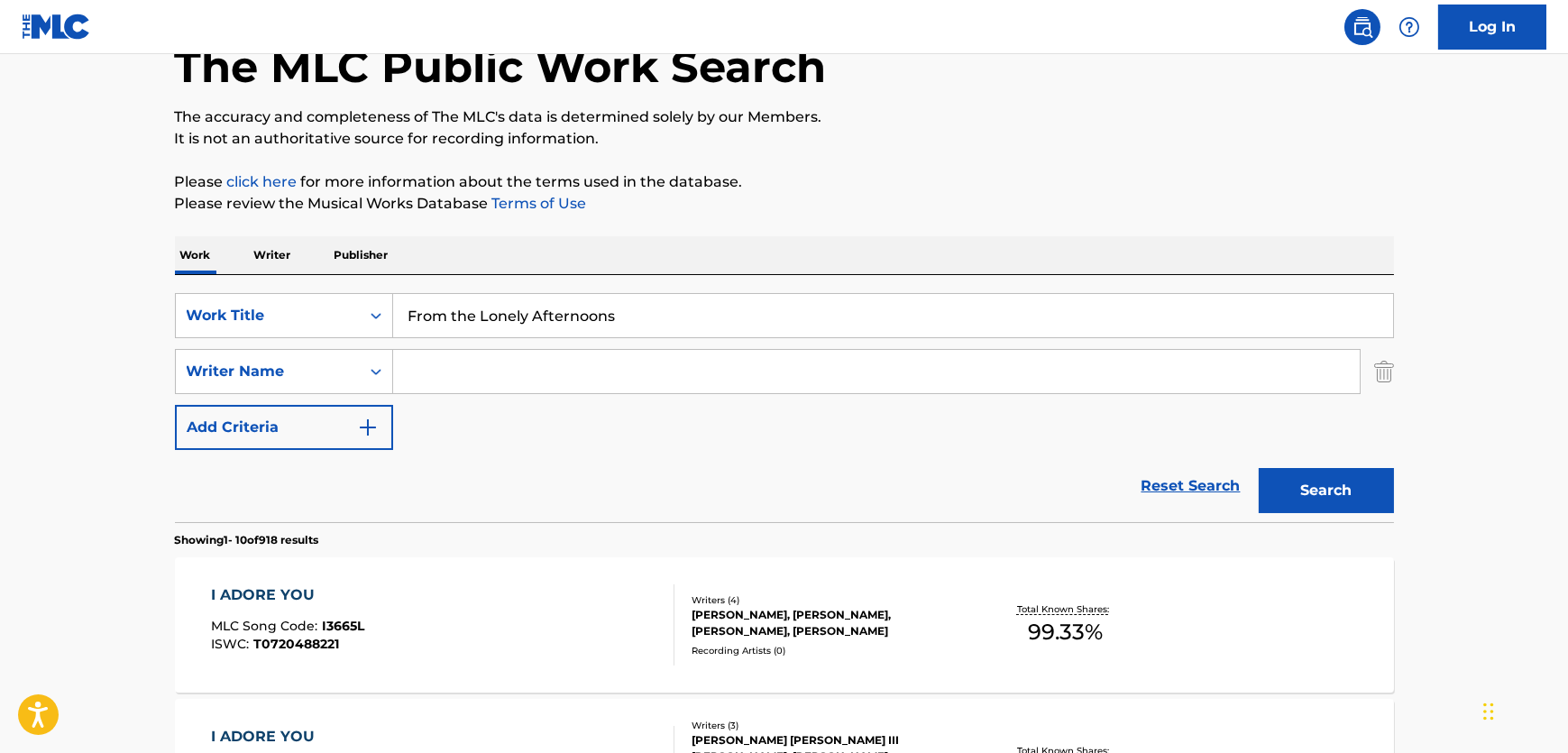
click at [1258, 468] on button "Search" at bounding box center [1326, 490] width 136 height 45
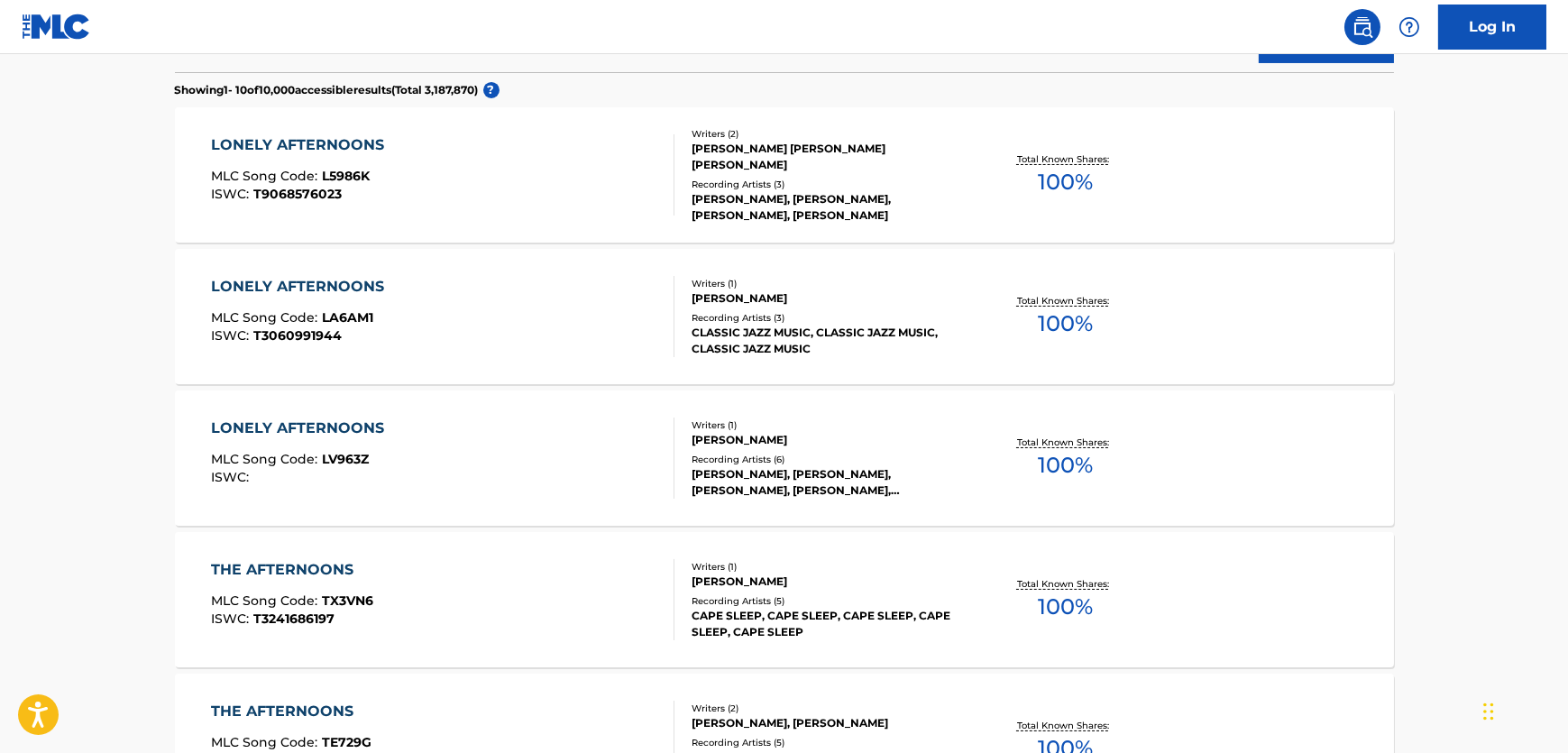
scroll to position [190, 0]
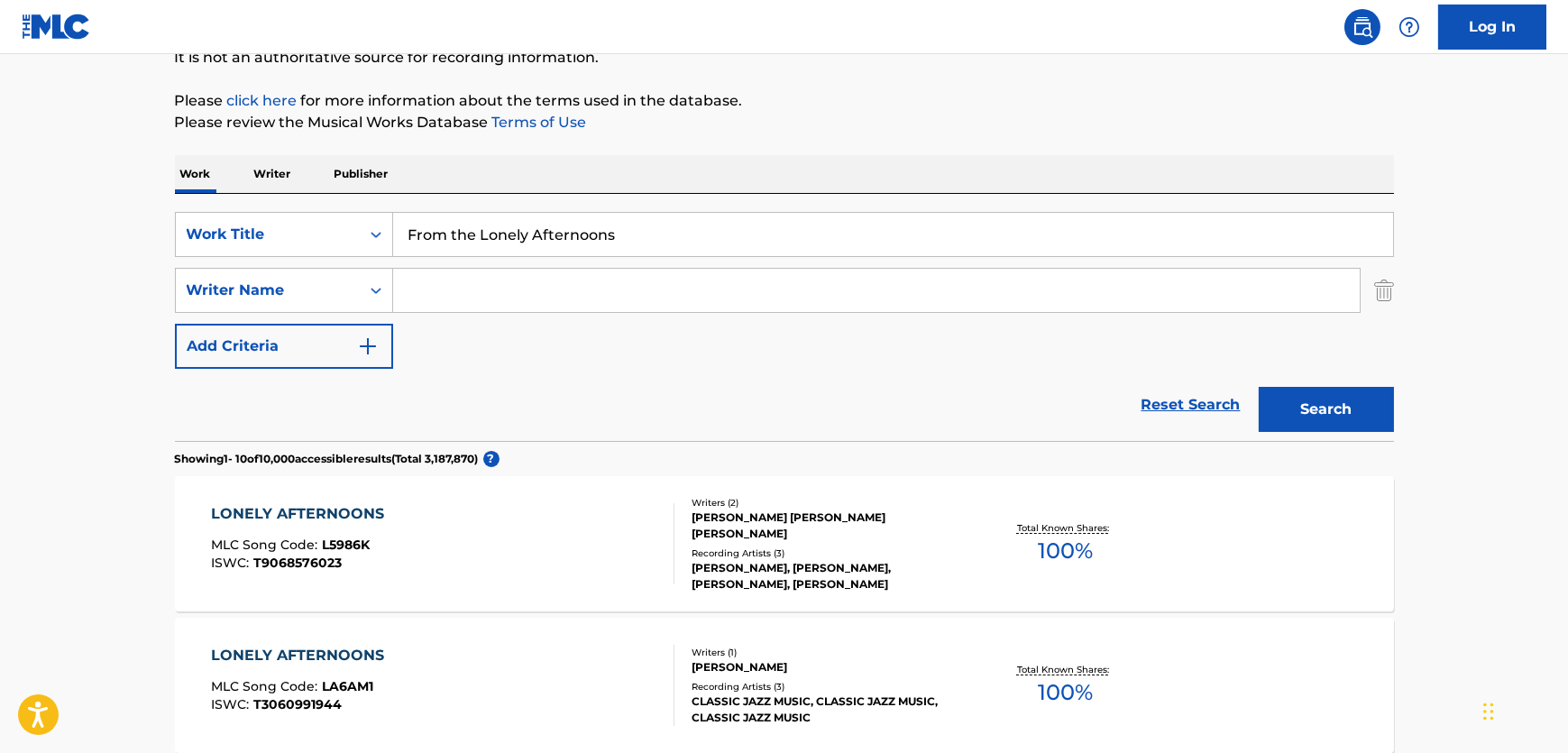
click at [435, 279] on input "Search Form" at bounding box center [876, 289] width 966 height 43
paste input "Nascimento"
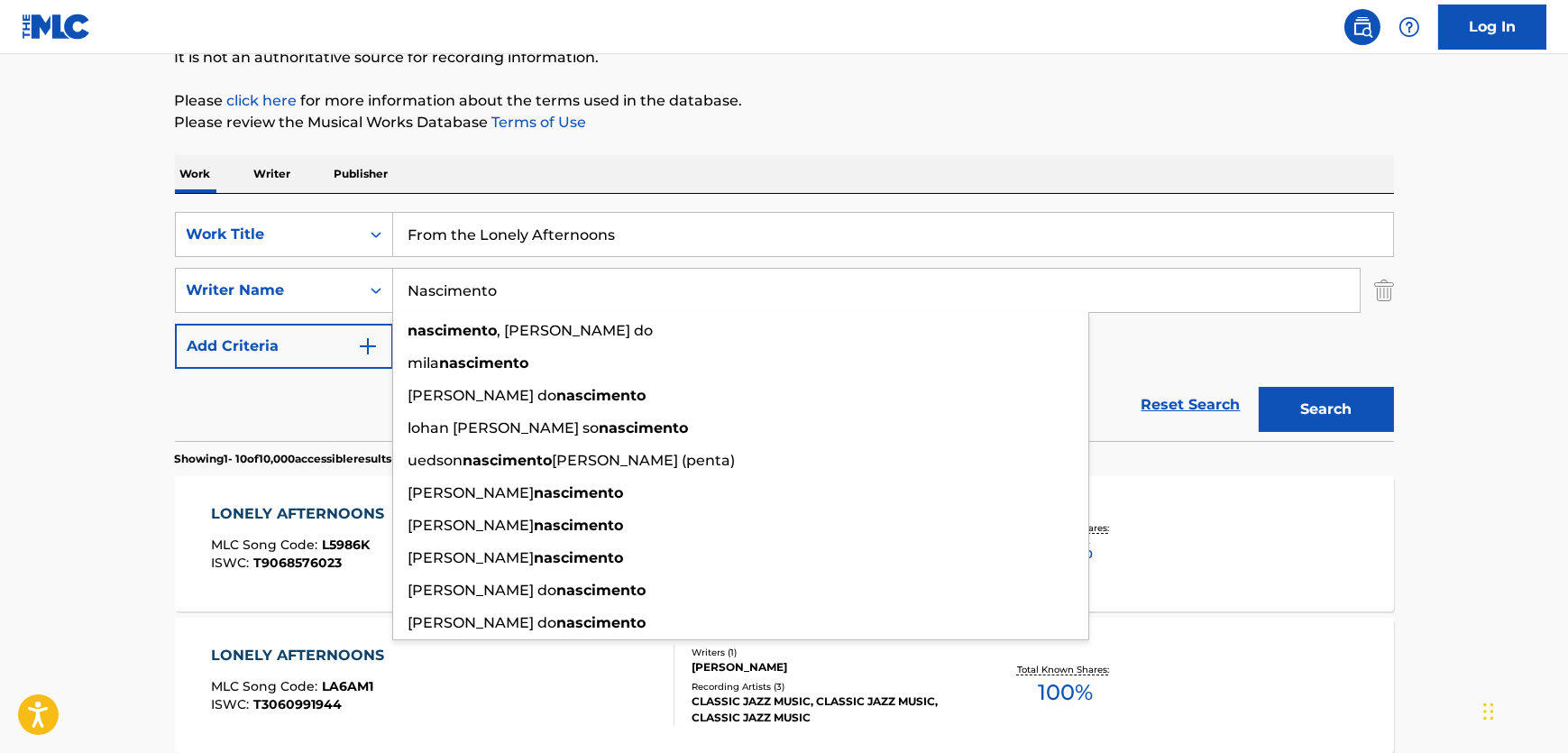
type input "Nascimento"
click at [1312, 401] on button "Search" at bounding box center [1326, 409] width 136 height 45
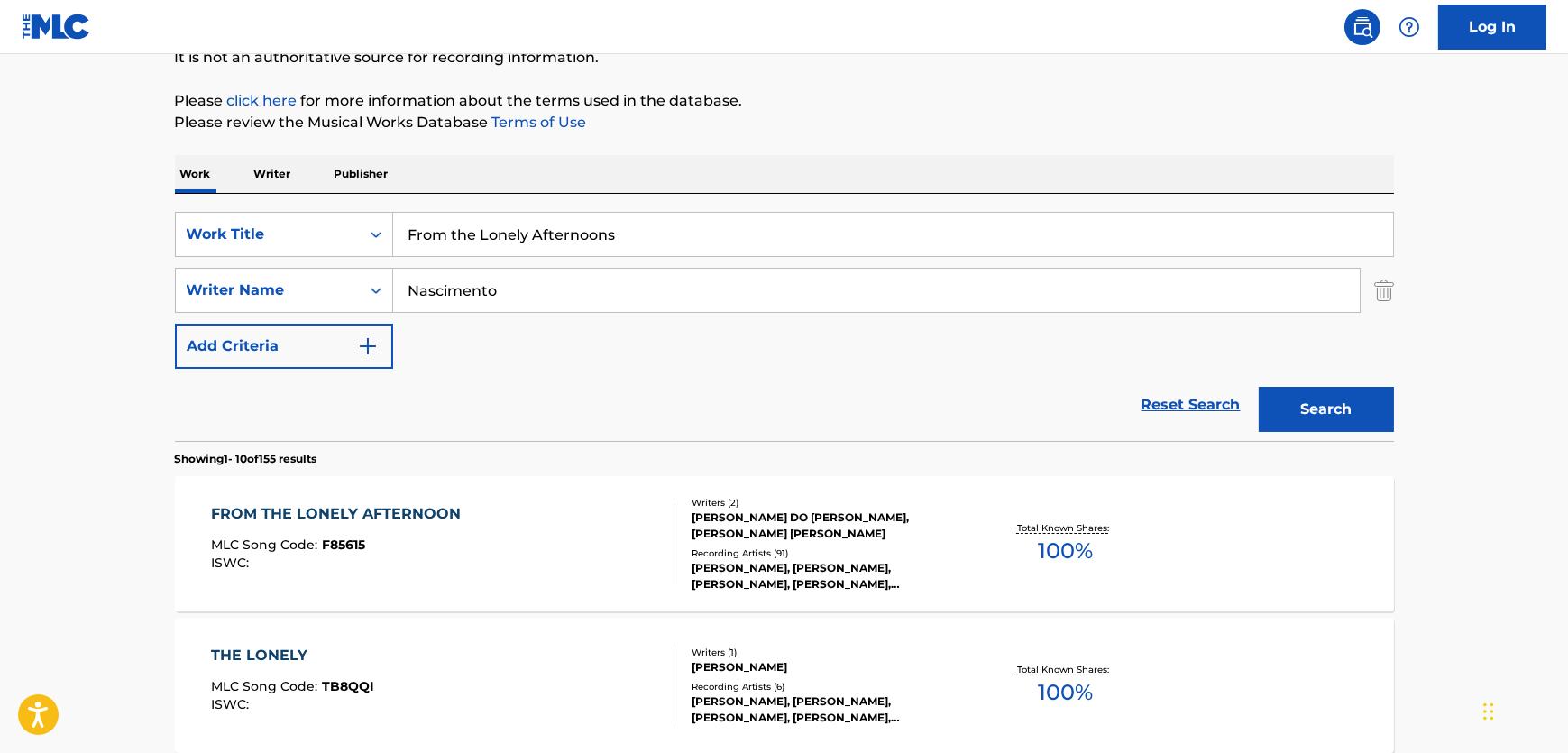
click at [547, 527] on div "FROM THE LONELY AFTERNOON MLC Song Code : F85615 ISWC :" at bounding box center [442, 543] width 463 height 82
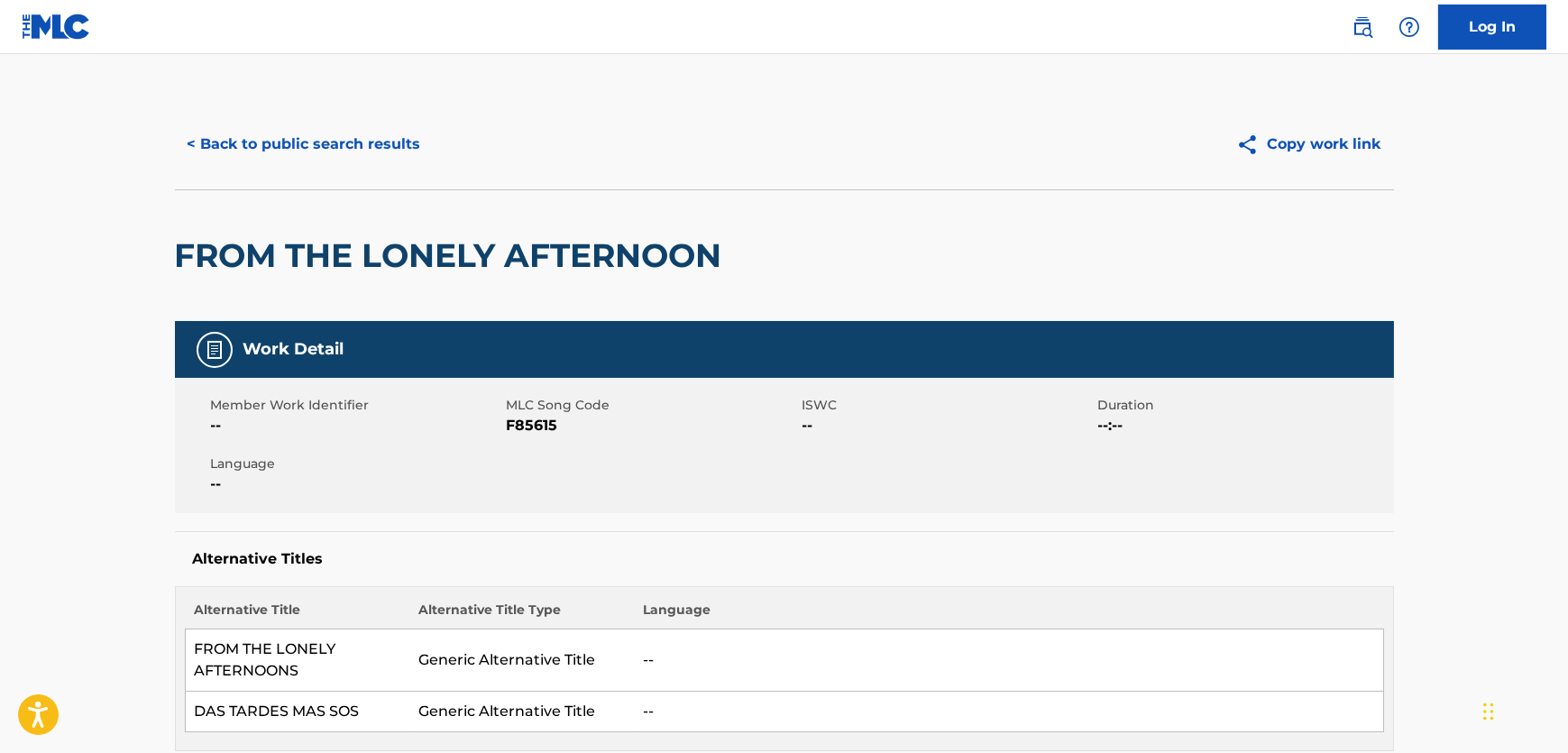
click at [549, 417] on span "F85615" at bounding box center [652, 426] width 291 height 22
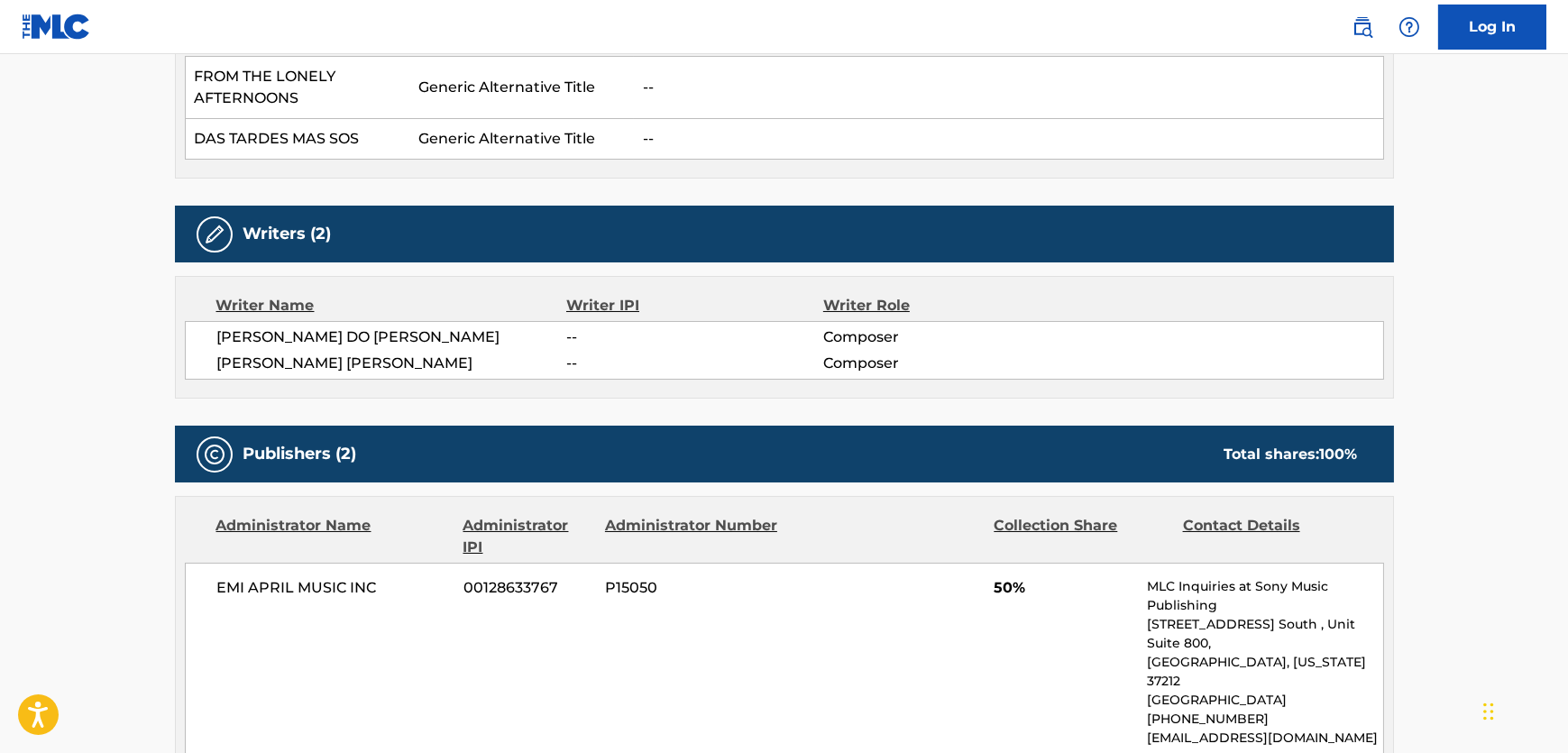
scroll to position [573, 0]
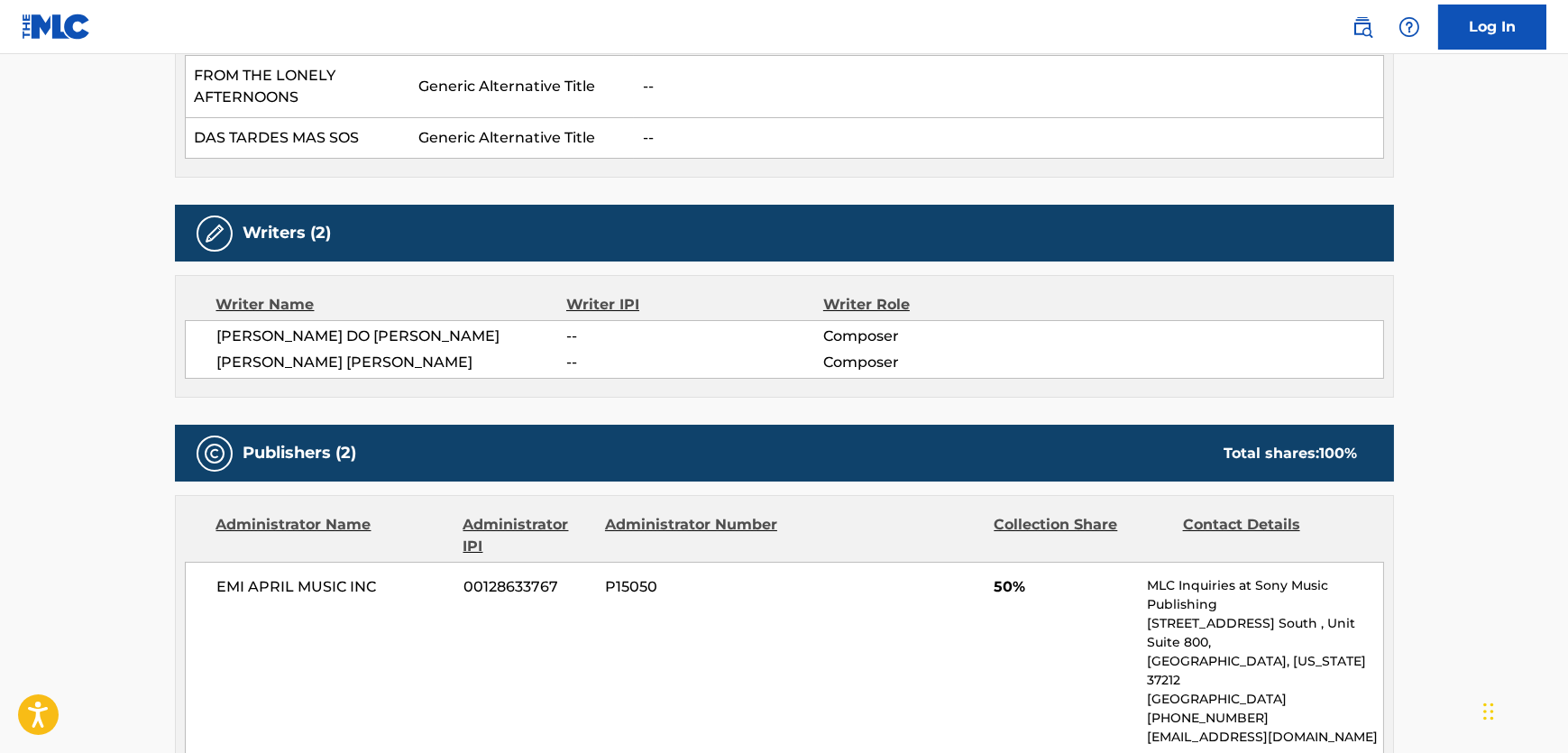
drag, startPoint x: 495, startPoint y: 358, endPoint x: 191, endPoint y: 364, distance: 304.1
click at [191, 364] on div "[PERSON_NAME] DO [PERSON_NAME] -- Composer [PERSON_NAME] [PERSON_NAME] -- Compo…" at bounding box center [784, 349] width 1199 height 59
drag, startPoint x: 518, startPoint y: 340, endPoint x: 222, endPoint y: 334, distance: 296.1
click at [222, 334] on span "[PERSON_NAME] DO [PERSON_NAME]" at bounding box center [392, 336] width 350 height 22
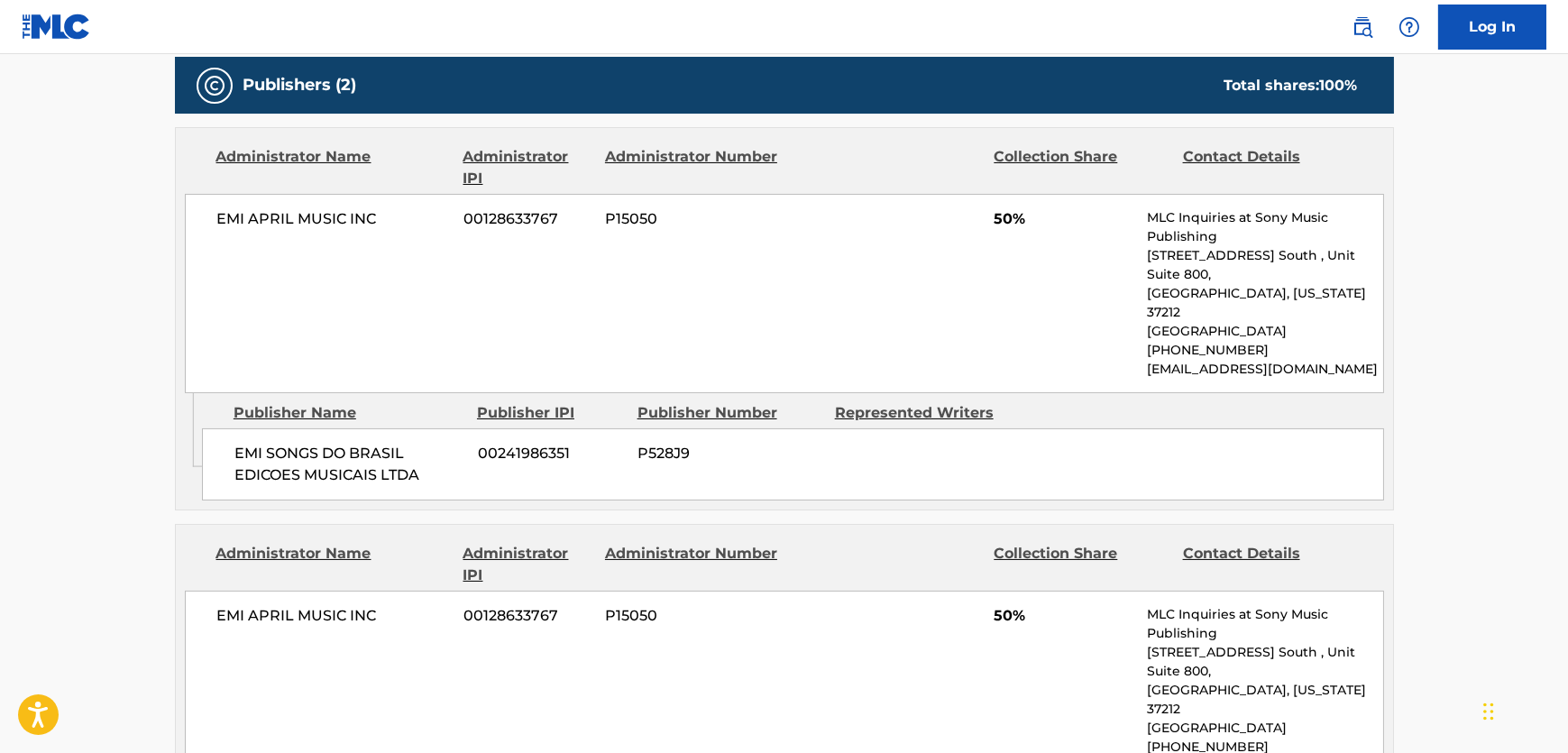
scroll to position [983, 0]
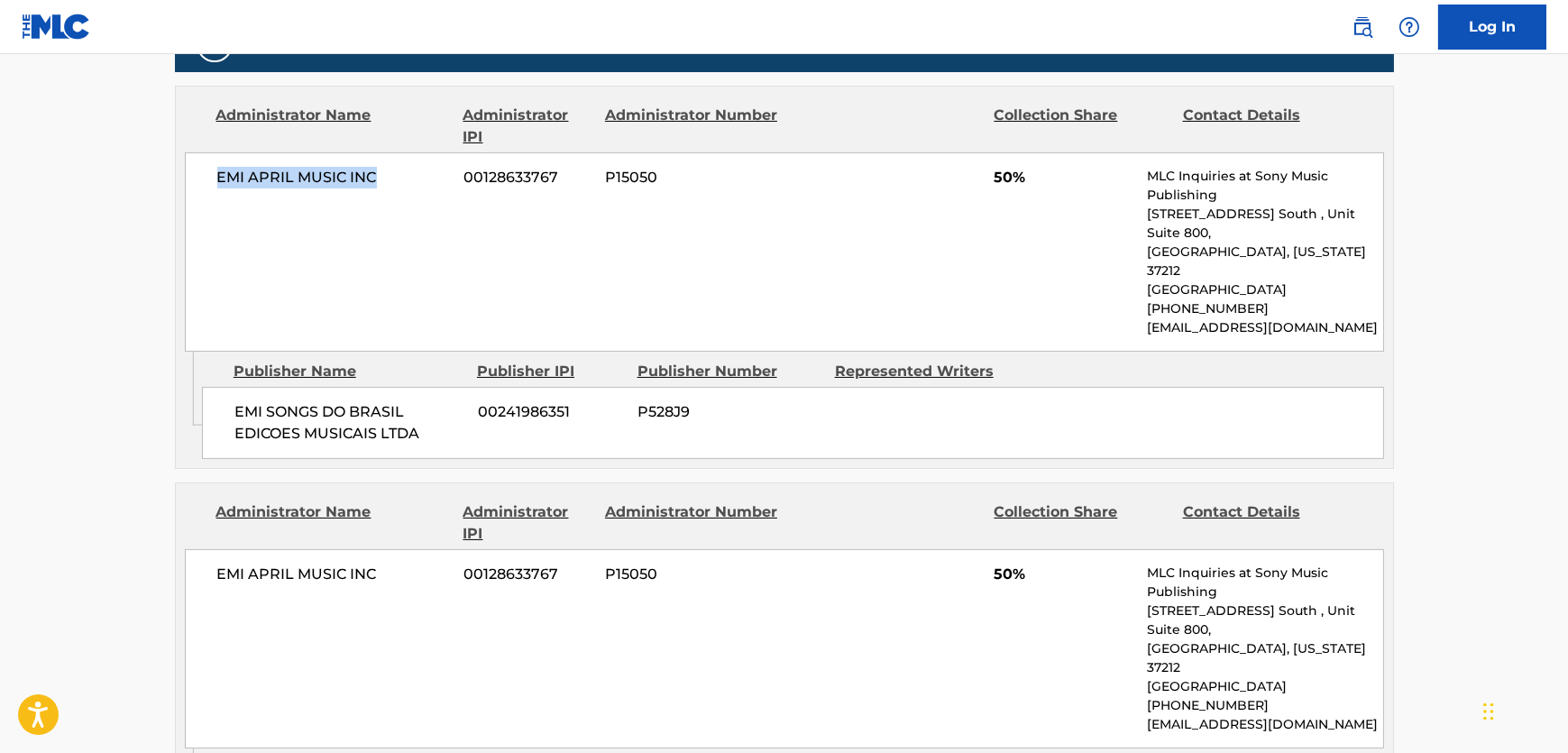
drag, startPoint x: 380, startPoint y: 180, endPoint x: 182, endPoint y: 187, distance: 198.1
click at [182, 187] on div "Administrator Name Administrator IPI Administrator Number Collection Share Cont…" at bounding box center [784, 219] width 1217 height 265
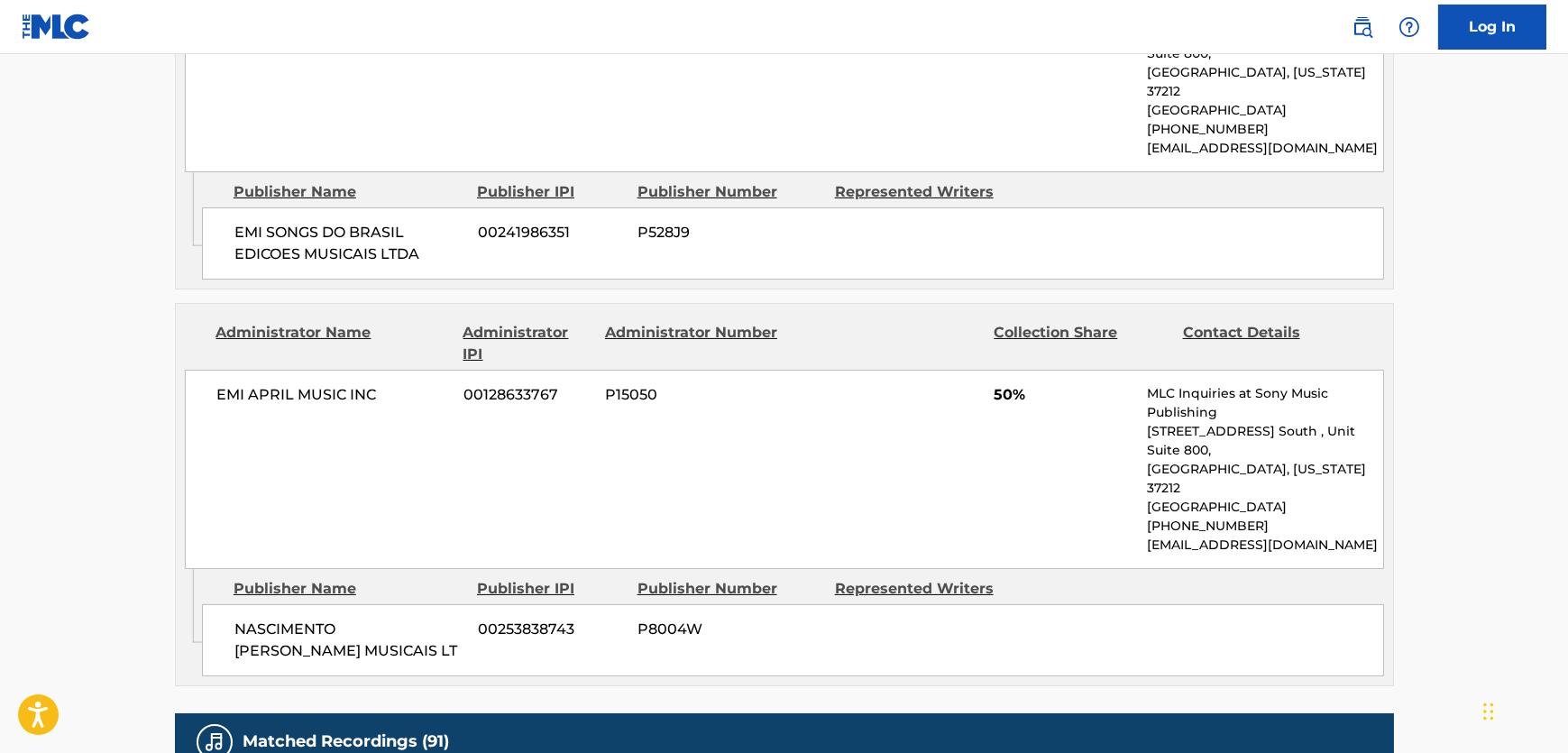
scroll to position [1229, 0]
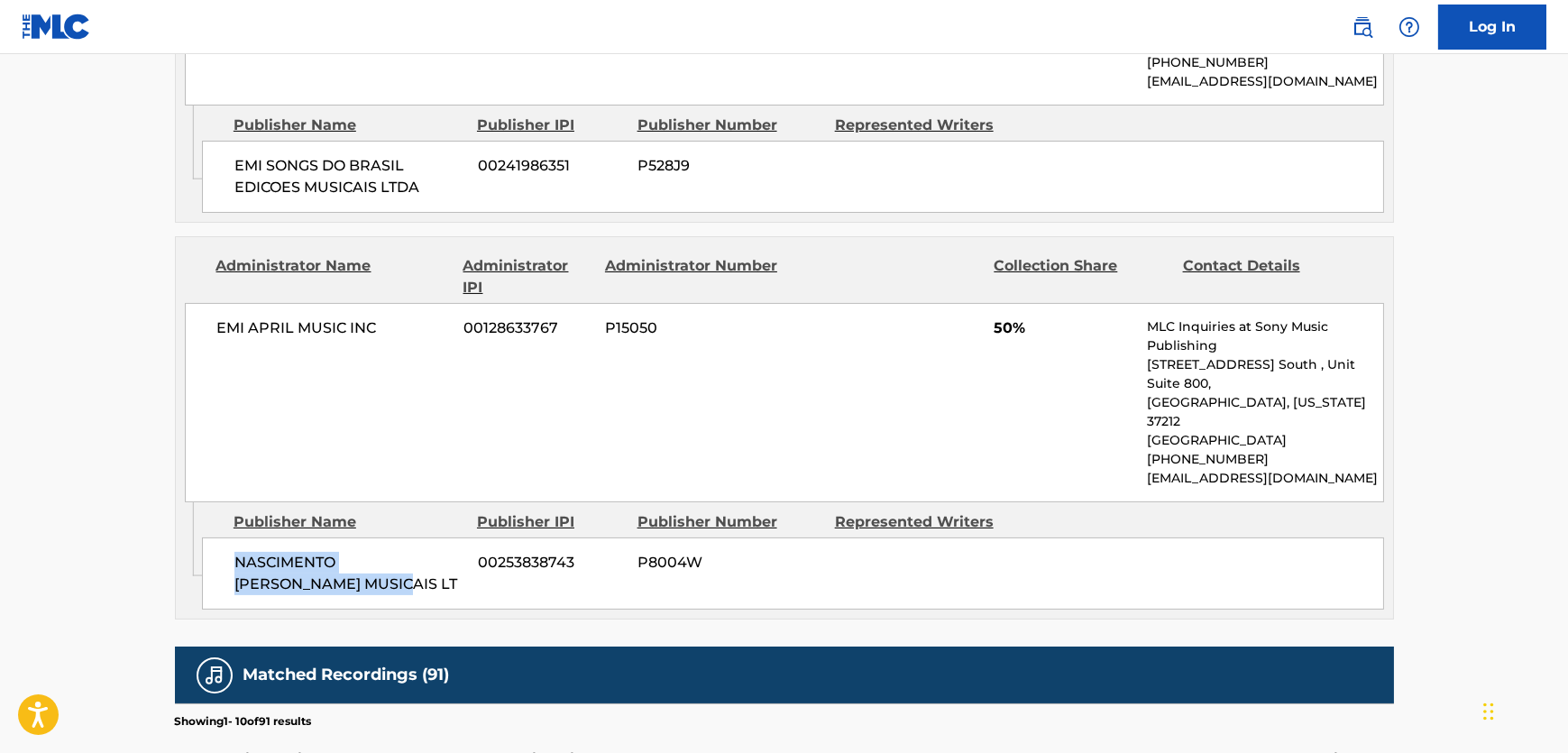
drag, startPoint x: 345, startPoint y: 497, endPoint x: 189, endPoint y: 487, distance: 156.3
click at [212, 538] on div "NASCIMENTO [PERSON_NAME] MUSICAIS LT 00253838743 P8004W" at bounding box center [793, 573] width 1182 height 72
drag, startPoint x: 291, startPoint y: 307, endPoint x: 221, endPoint y: 310, distance: 70.1
click at [221, 310] on div "EMI APRIL MUSIC INC 00128633767 P15050 50% MLC Inquiries at Sony Music Publishi…" at bounding box center [784, 403] width 1199 height 200
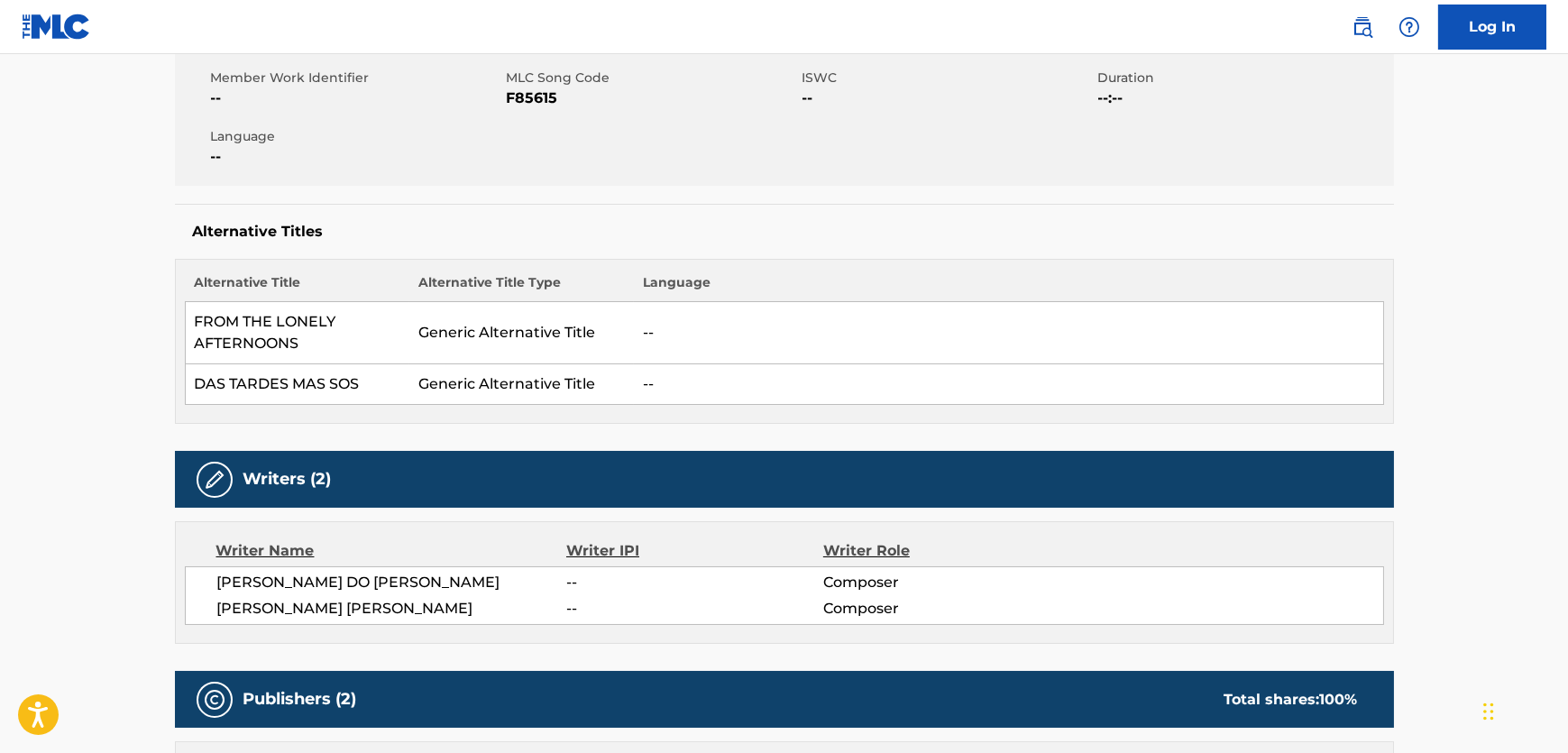
scroll to position [0, 0]
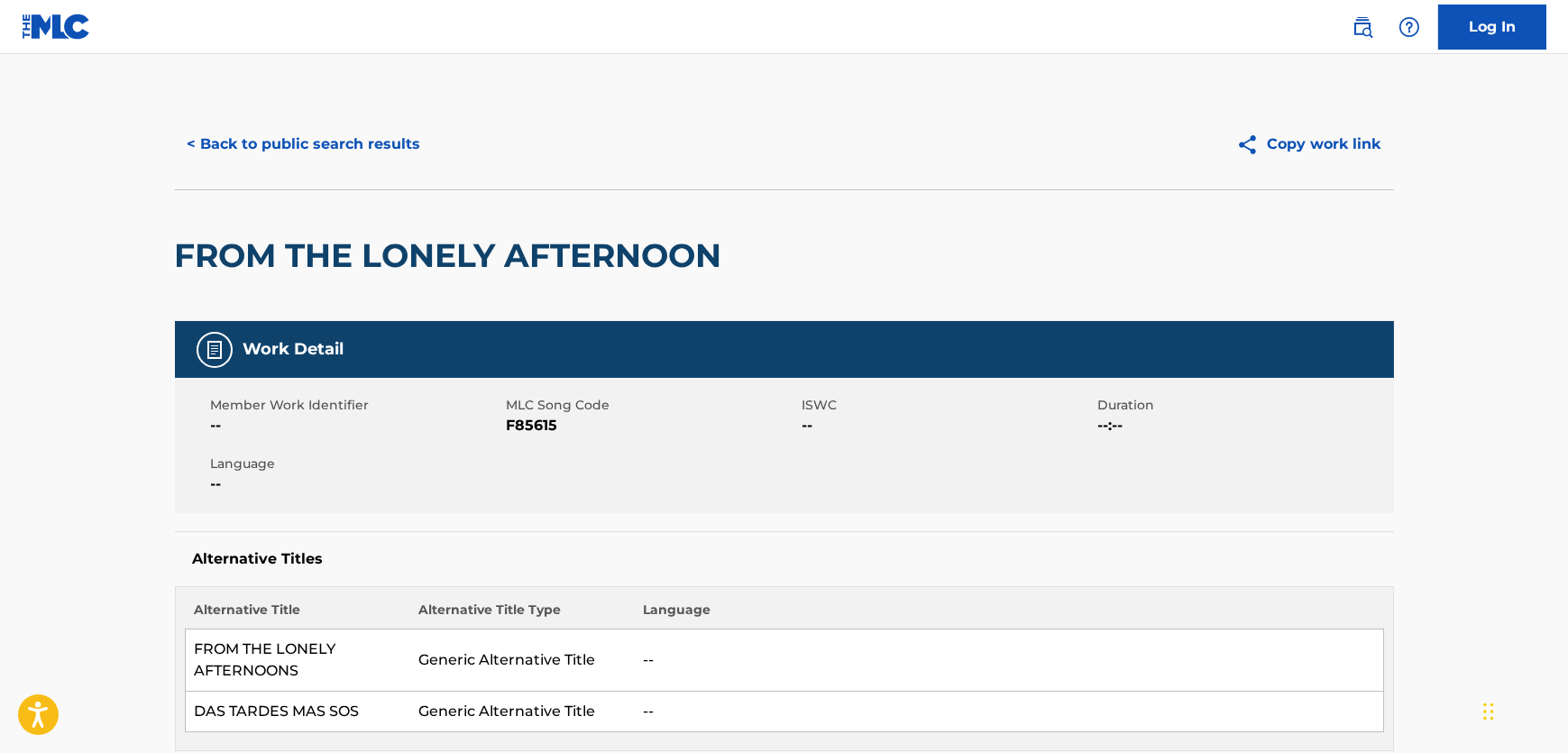
click at [342, 153] on button "< Back to public search results" at bounding box center [304, 144] width 259 height 45
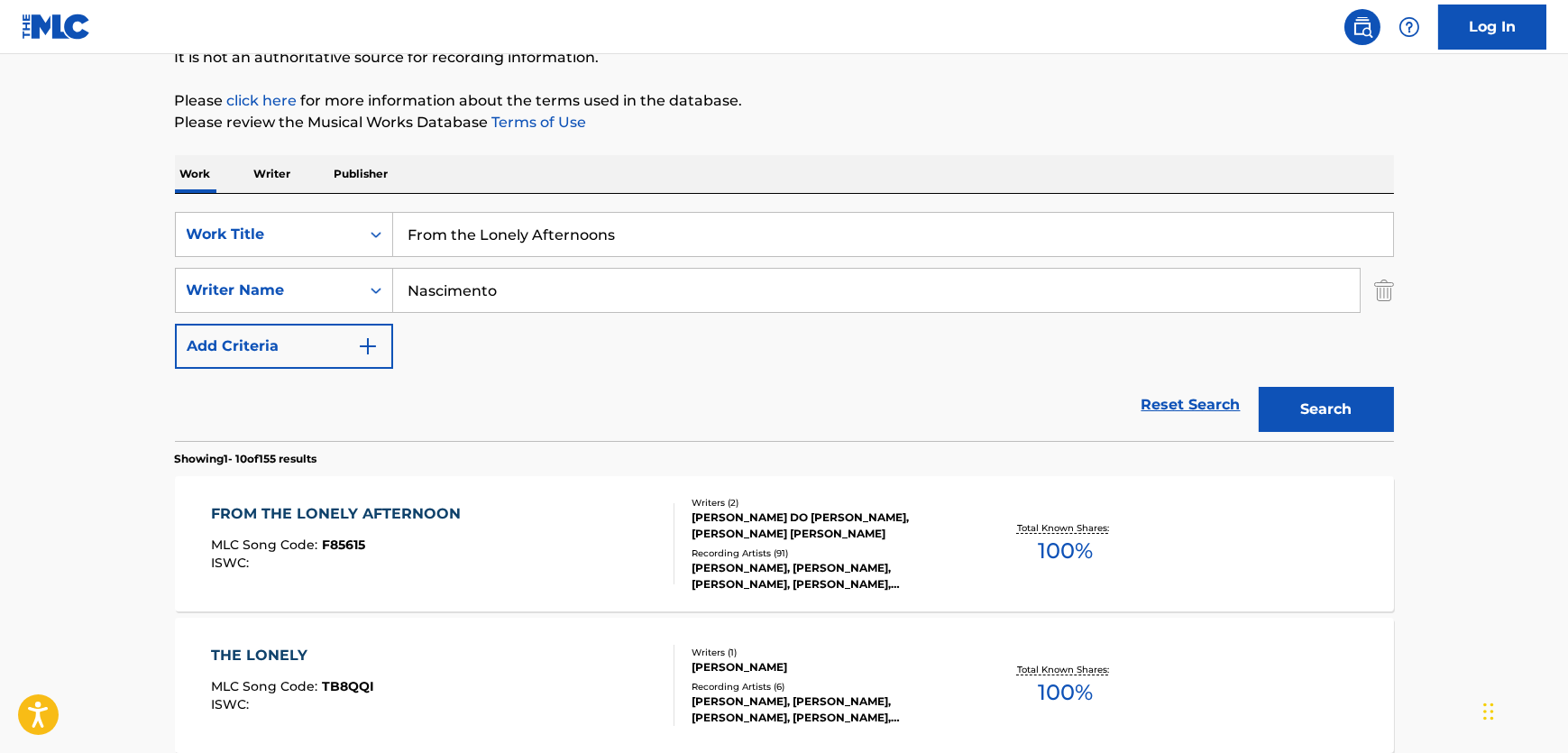
drag, startPoint x: 512, startPoint y: 298, endPoint x: 147, endPoint y: 318, distance: 365.5
click at [180, 304] on div "SearchWithCriteria773fed9e-29c8-465d-b741-882c639e5fe2 Writer Name [PERSON_NAME]" at bounding box center [784, 289] width 1219 height 45
paste input "Yambu"
type input "Yambu"
drag, startPoint x: 495, startPoint y: 234, endPoint x: 0, endPoint y: 234, distance: 495.0
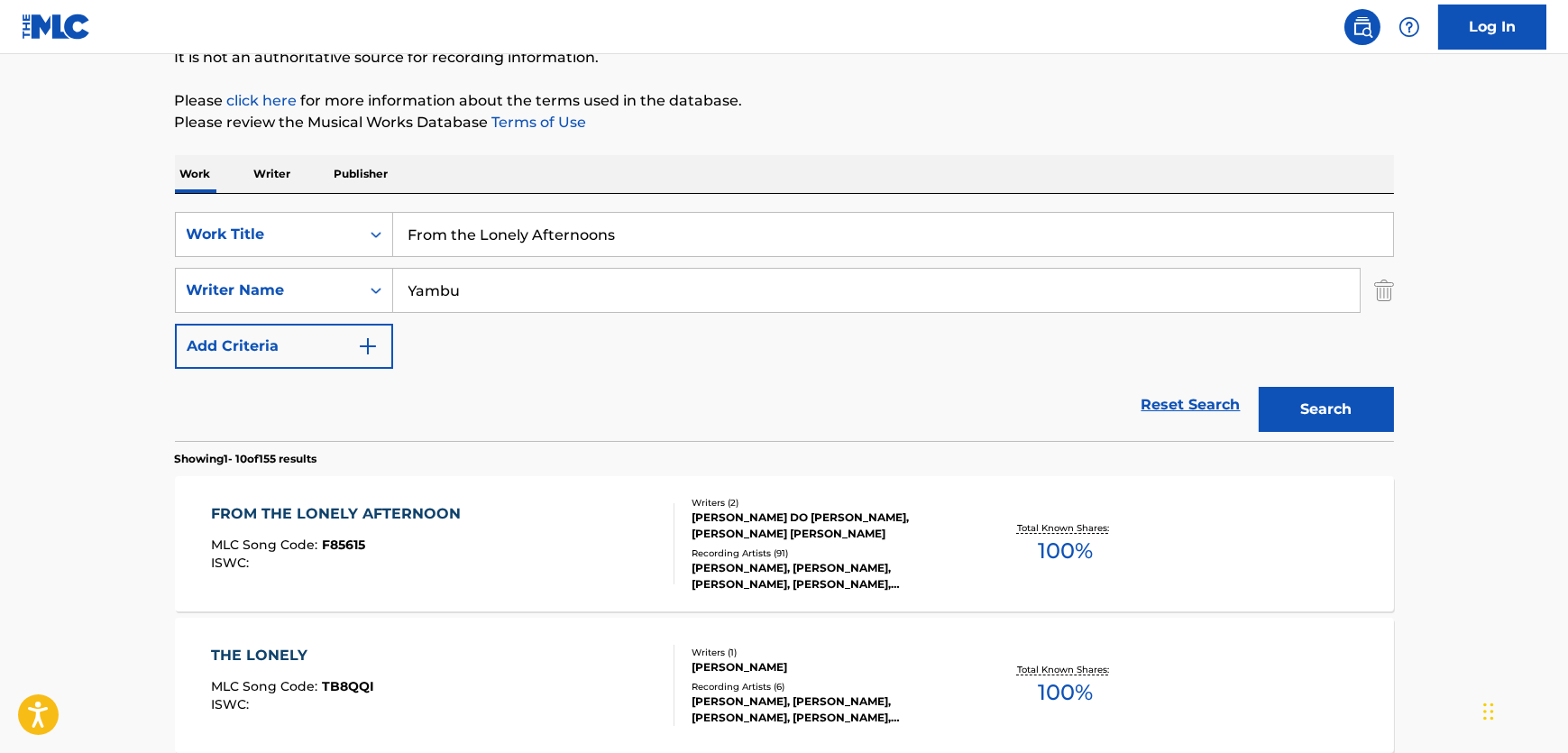
paste input "Yambu"
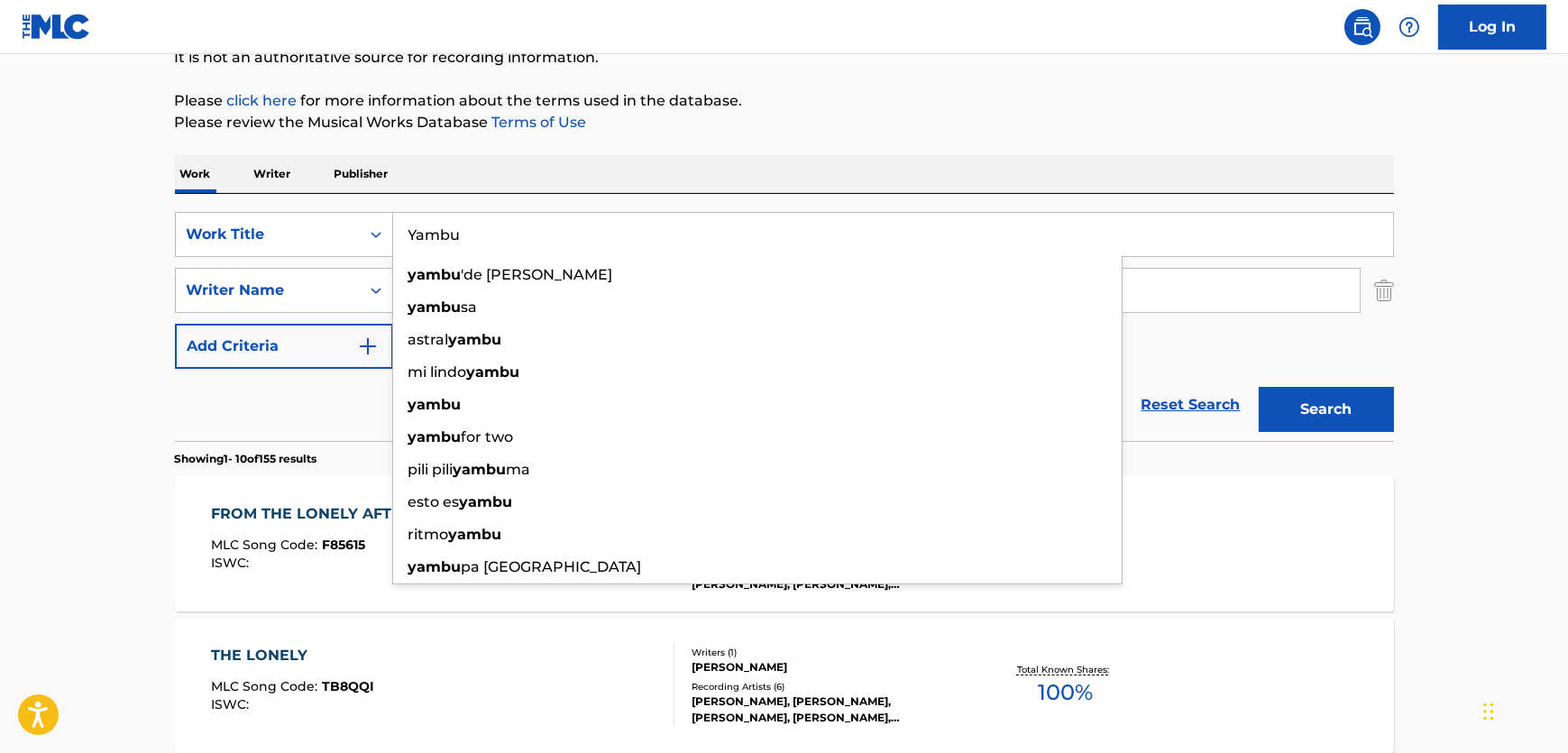
type input "Yambu"
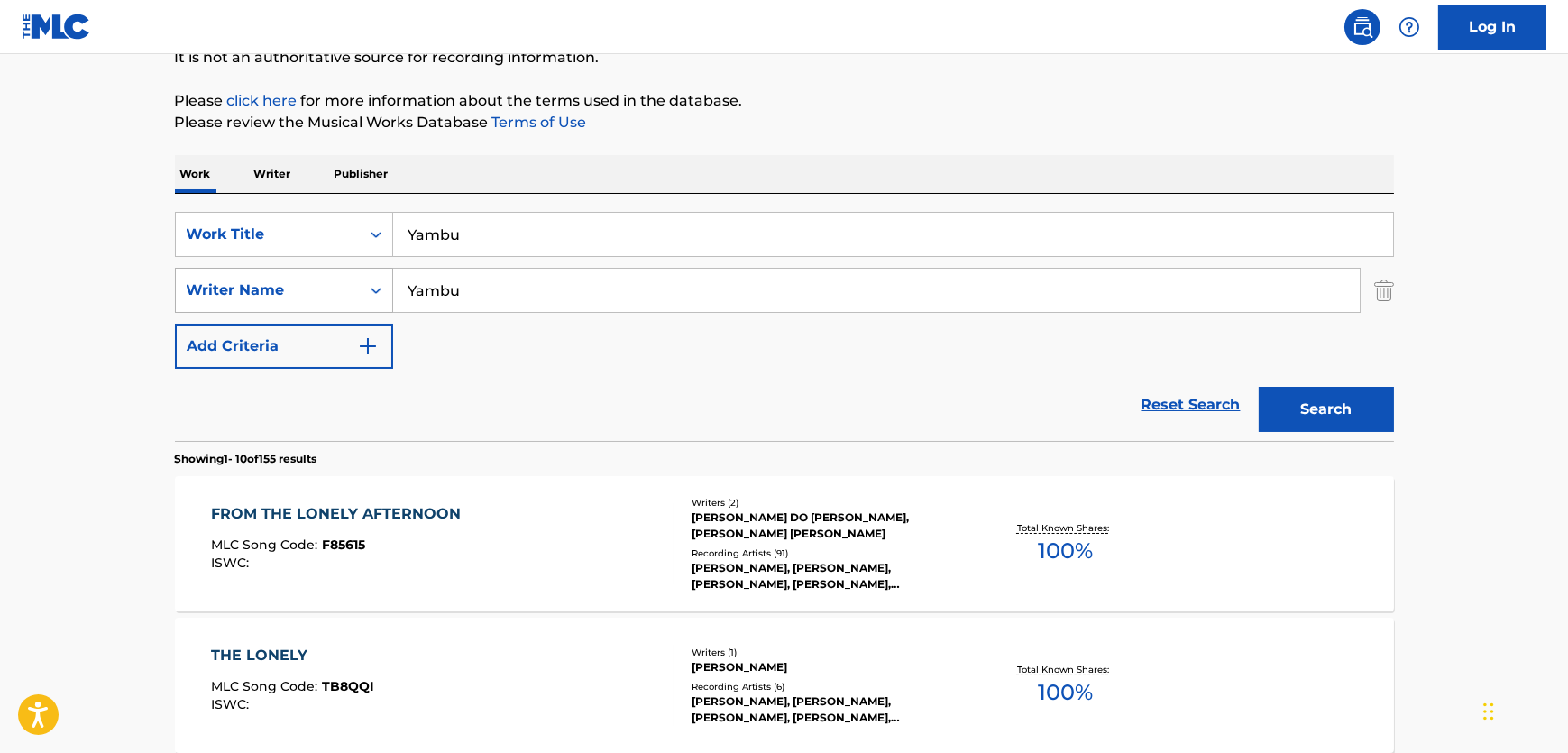
click at [283, 288] on div "SearchWithCriteria773fed9e-29c8-465d-b741-882c639e5fe2 Writer Name [PERSON_NAME]" at bounding box center [784, 289] width 1219 height 45
paste input "Tata Guines"
click at [1316, 409] on button "Search" at bounding box center [1326, 409] width 136 height 45
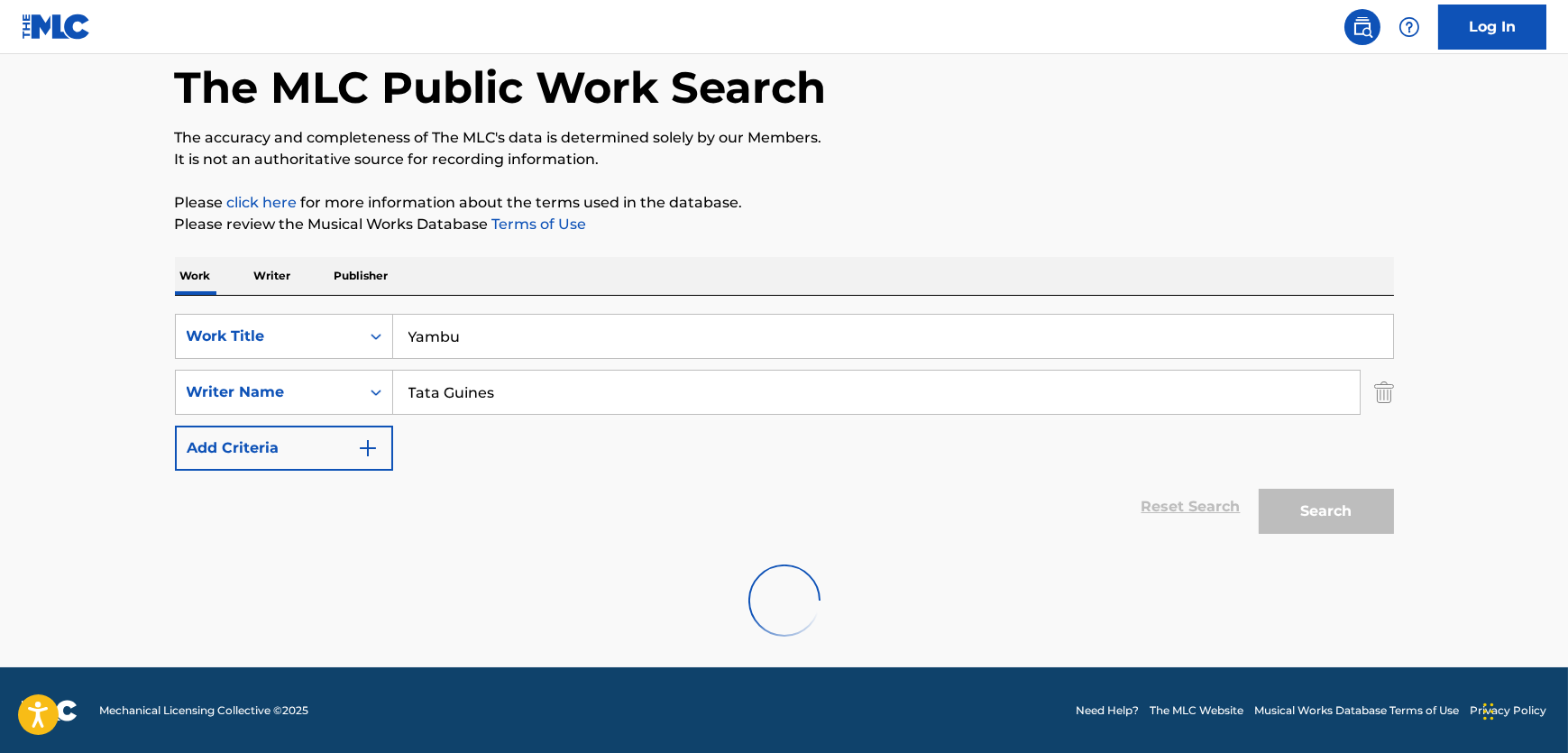
scroll to position [28, 0]
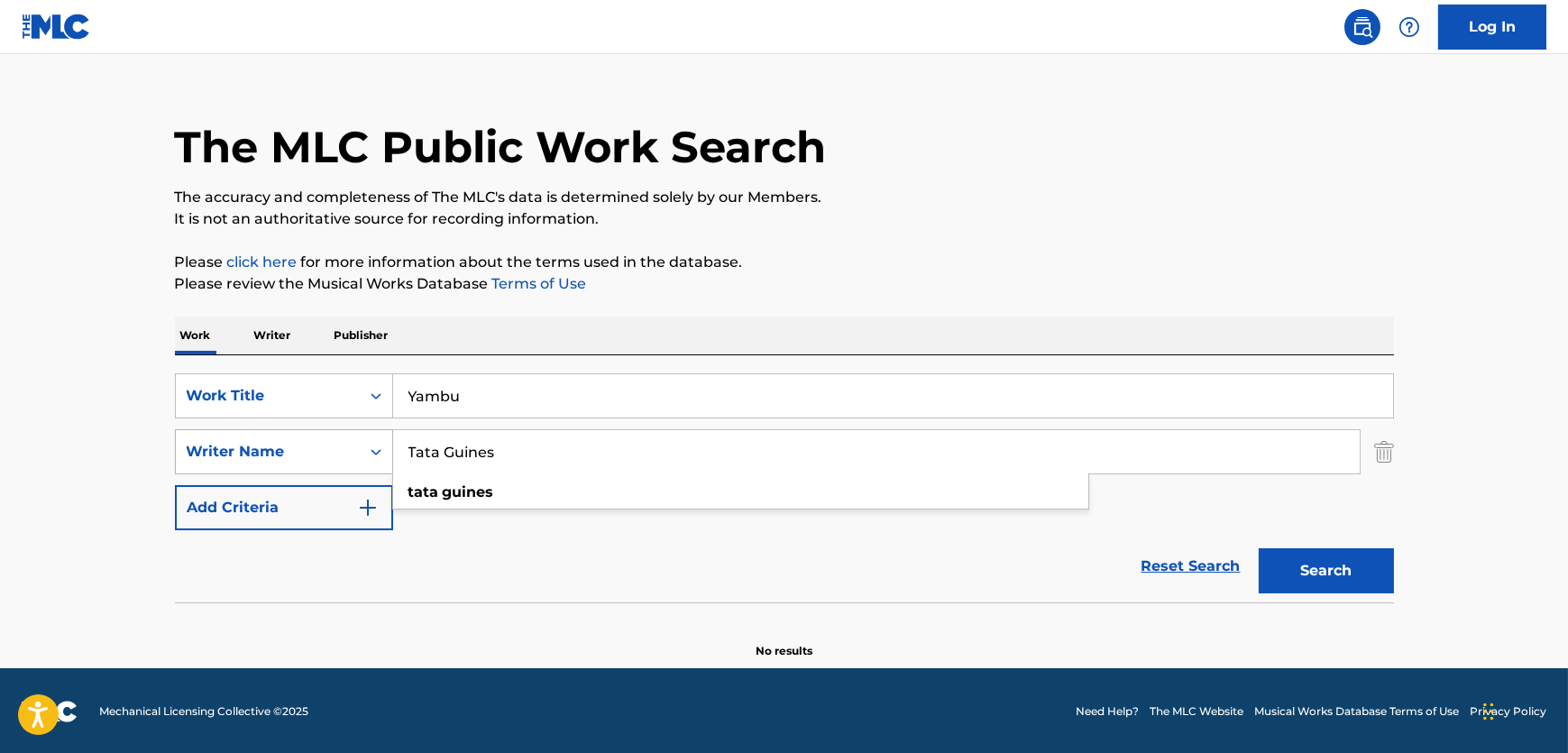
drag, startPoint x: 447, startPoint y: 455, endPoint x: 311, endPoint y: 446, distance: 136.3
click at [315, 446] on div "SearchWithCriteria773fed9e-29c8-465d-b741-882c639e5fe2 Writer Name Tata Guines …" at bounding box center [784, 452] width 1219 height 45
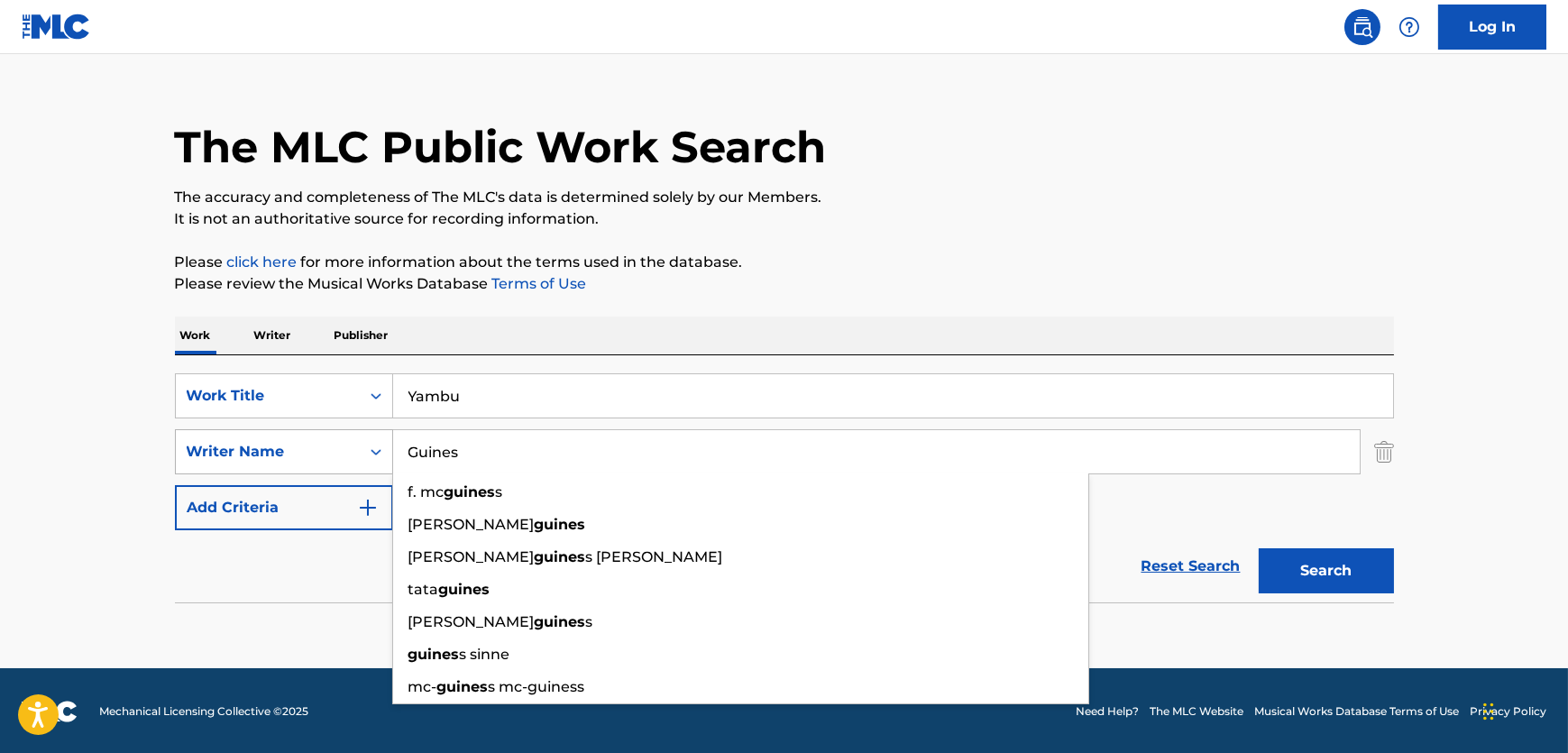
type input "Guines"
click at [1258, 549] on button "Search" at bounding box center [1326, 571] width 136 height 45
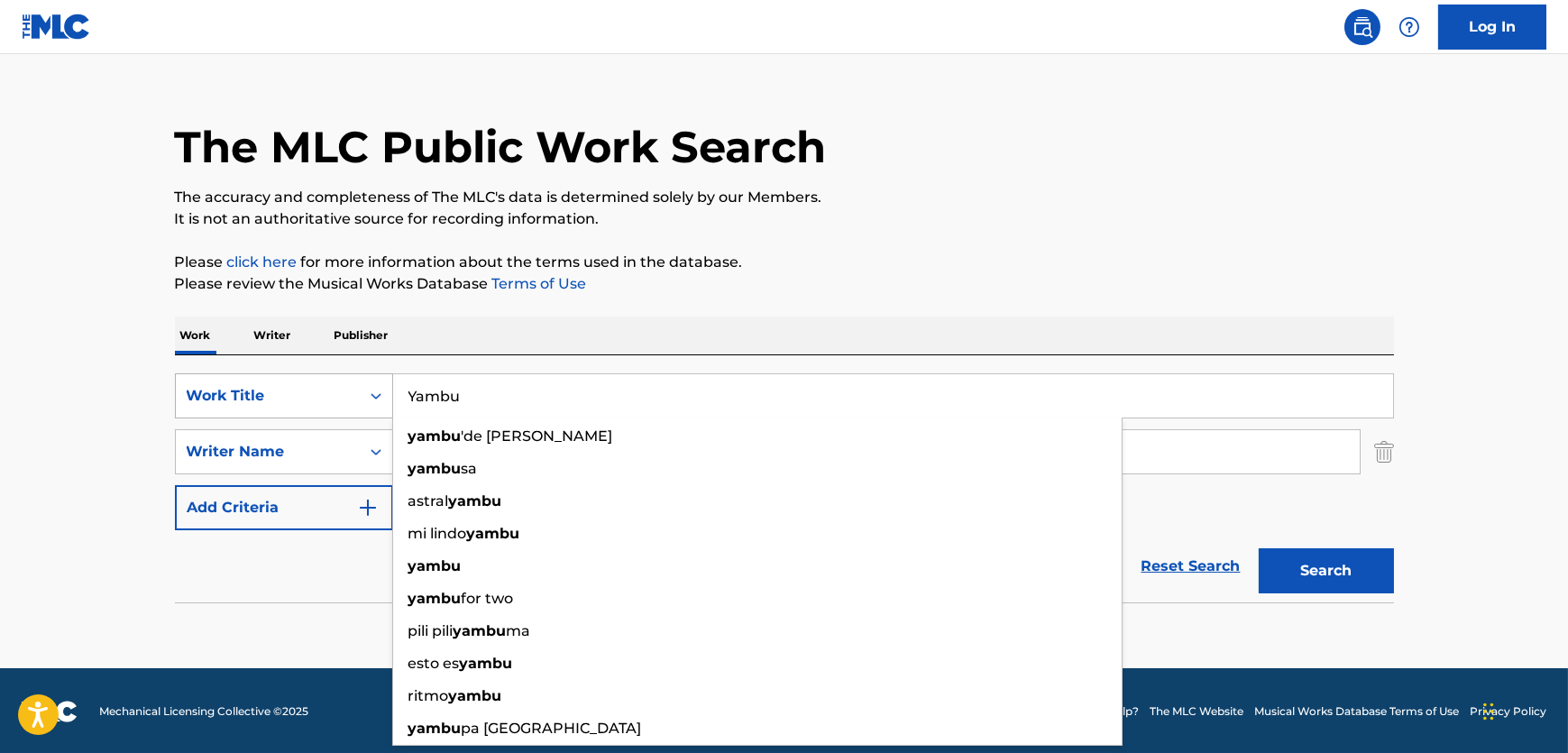
drag, startPoint x: 520, startPoint y: 396, endPoint x: 219, endPoint y: 392, distance: 301.0
click at [219, 392] on div "SearchWithCriteriac017dc7f-d244-405c-b826-3400857970ad Work Title Yambu yambu '…" at bounding box center [784, 396] width 1219 height 45
paste input "Barra-Cuber"
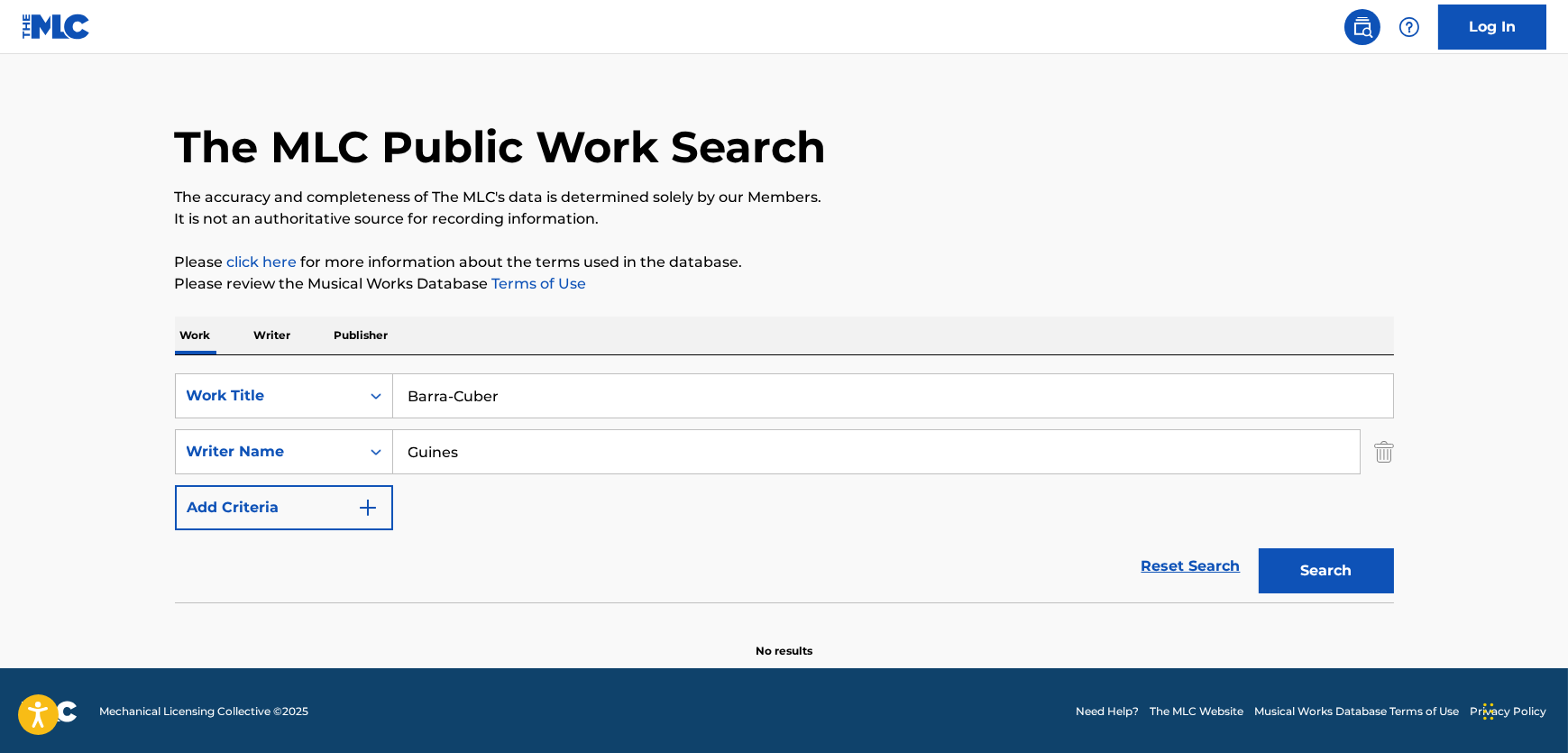
type input "Barra-Cuber"
drag, startPoint x: 580, startPoint y: 452, endPoint x: 201, endPoint y: 419, distance: 380.4
click at [201, 419] on div "SearchWithCriteriac017dc7f-d244-405c-b826-3400857970ad Work Title Barra-Cuber S…" at bounding box center [784, 452] width 1219 height 157
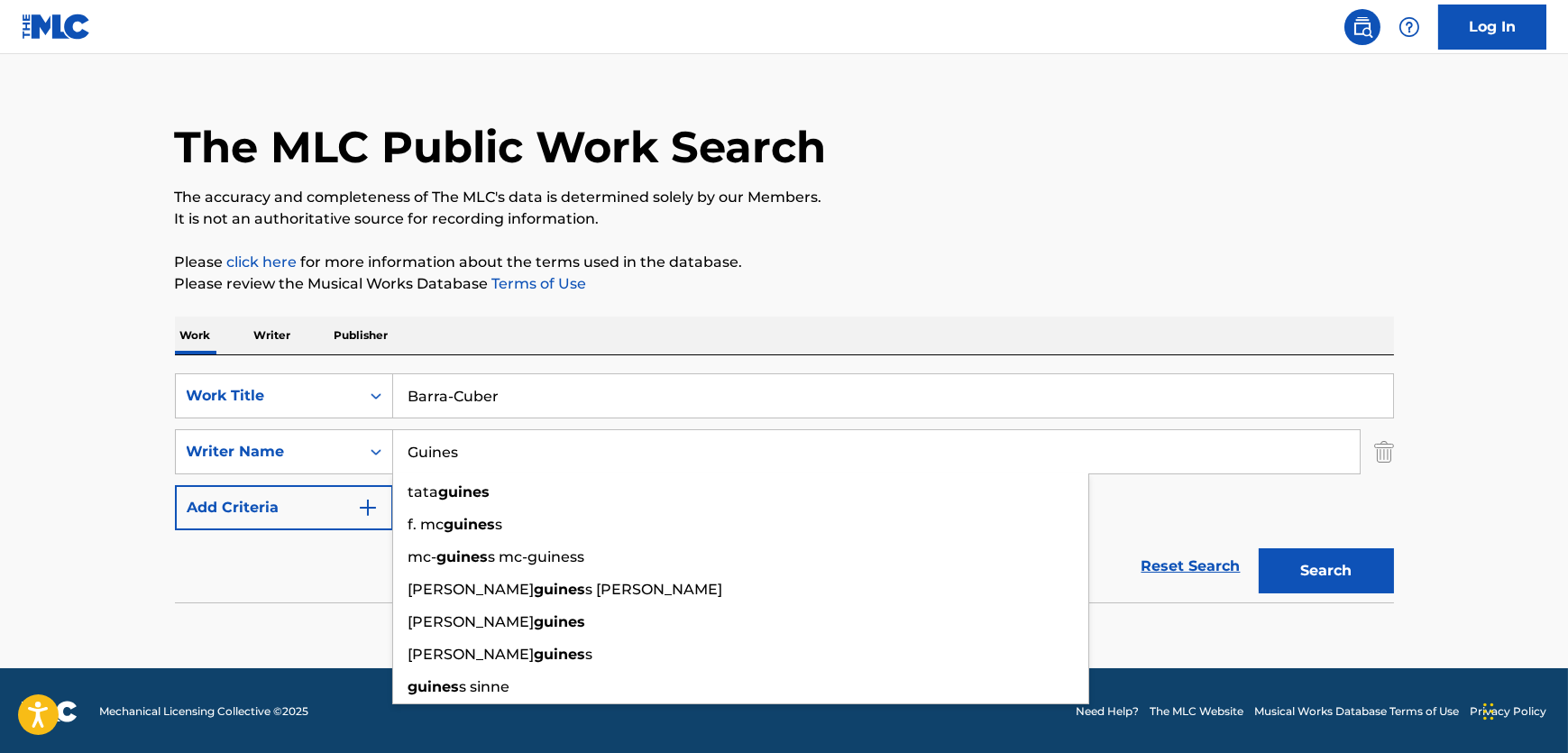
paste input "Cuber"
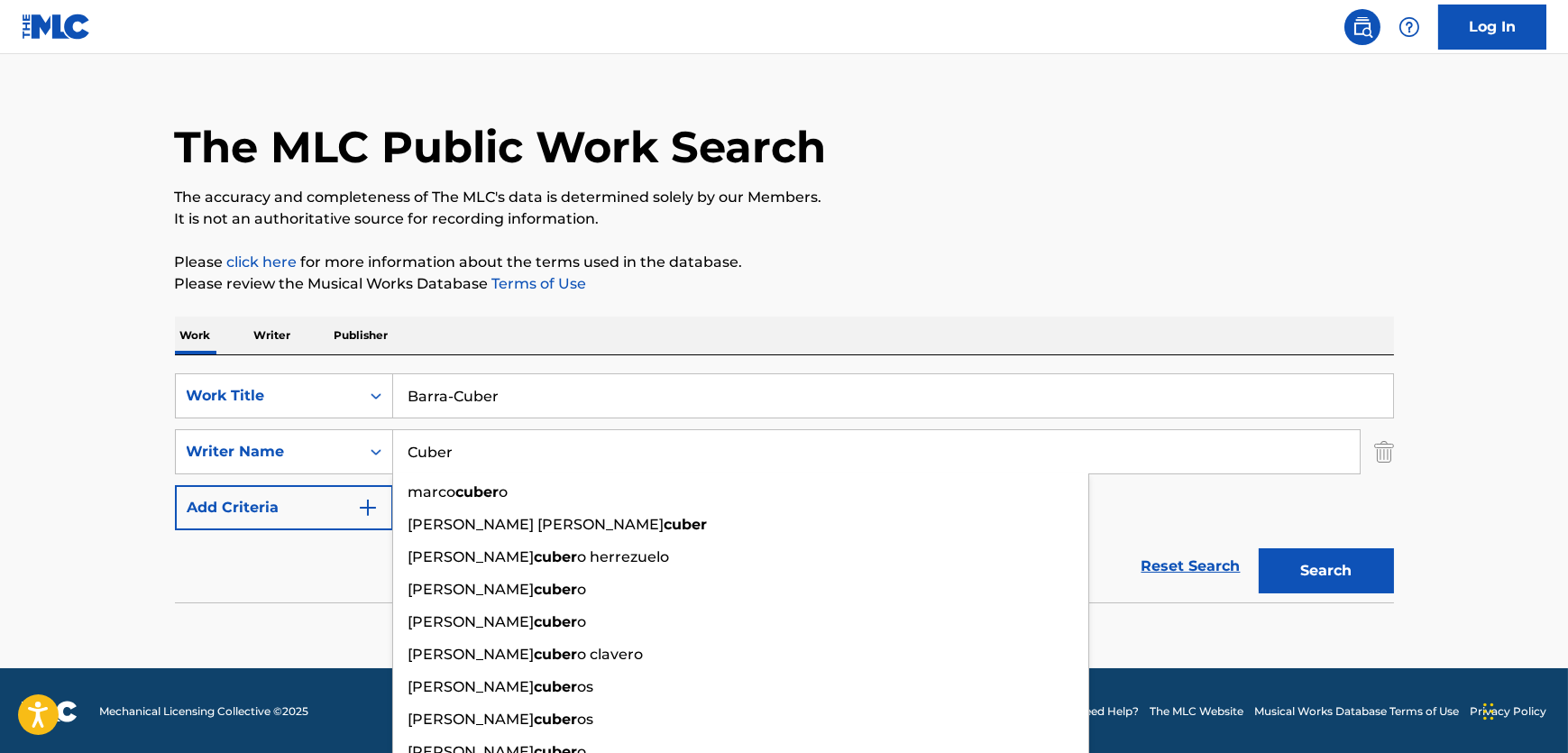
type input "Cuber"
click at [1319, 574] on button "Search" at bounding box center [1326, 571] width 136 height 45
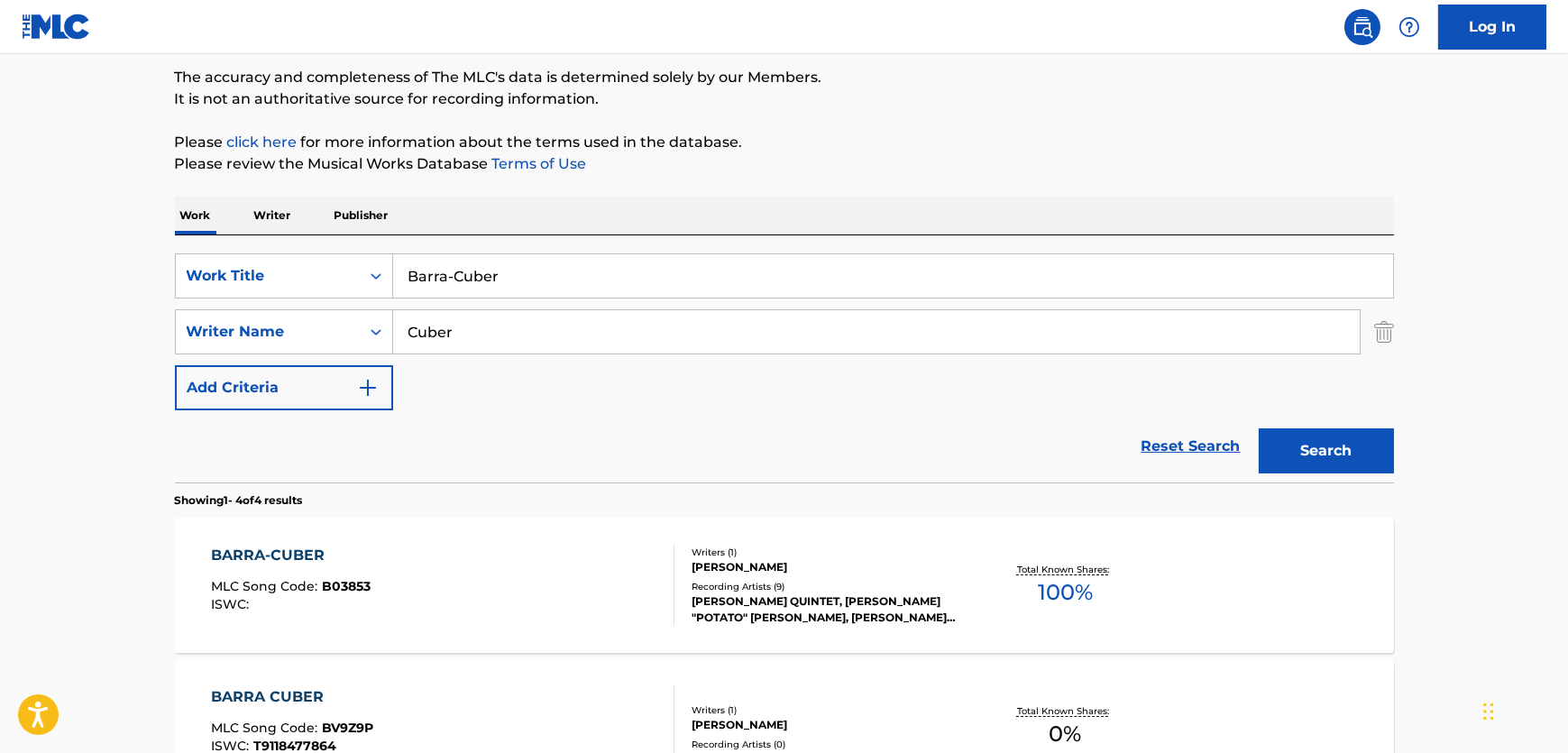
scroll to position [356, 0]
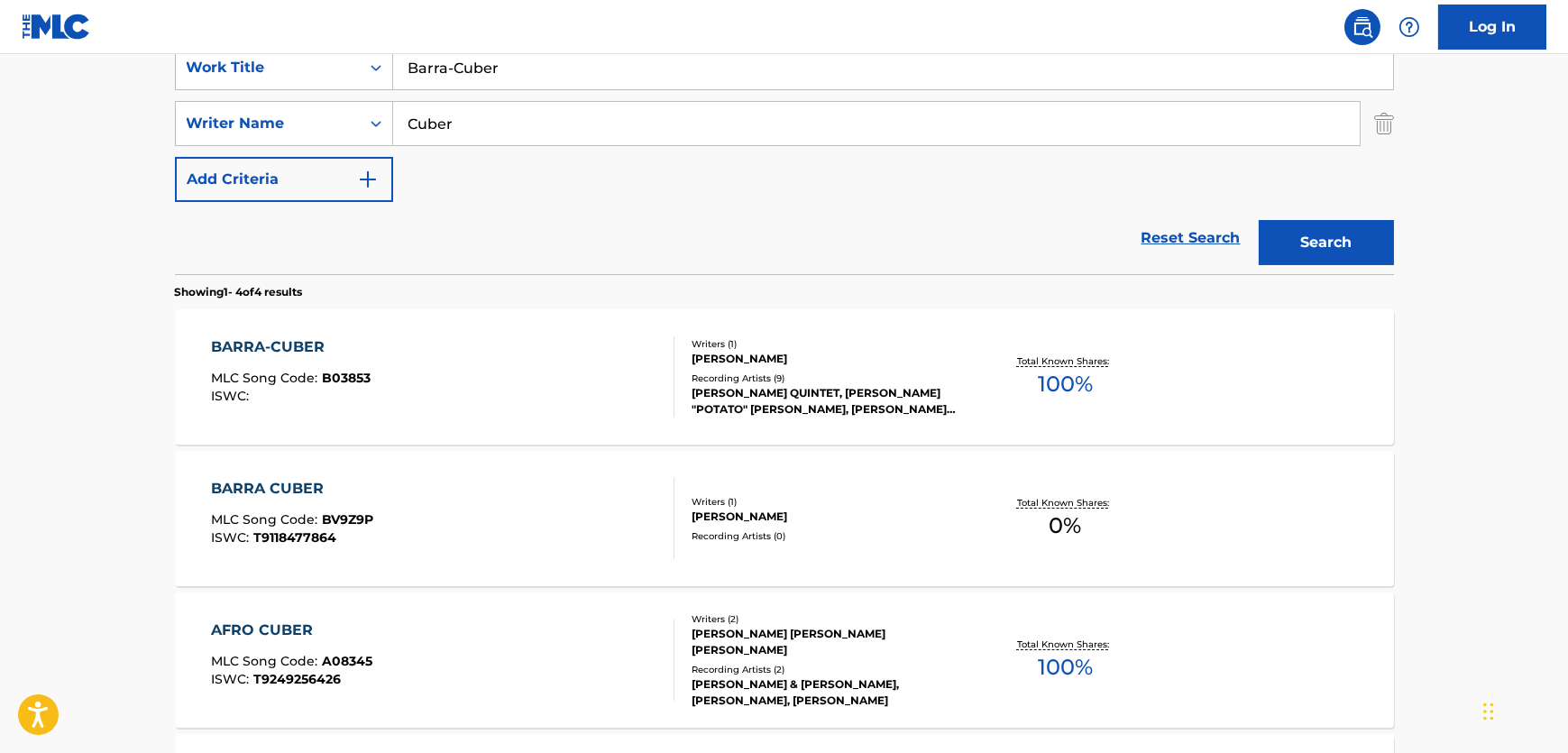
click at [560, 387] on div "BARRA-CUBER MLC Song Code : B03853 ISWC :" at bounding box center [442, 376] width 463 height 82
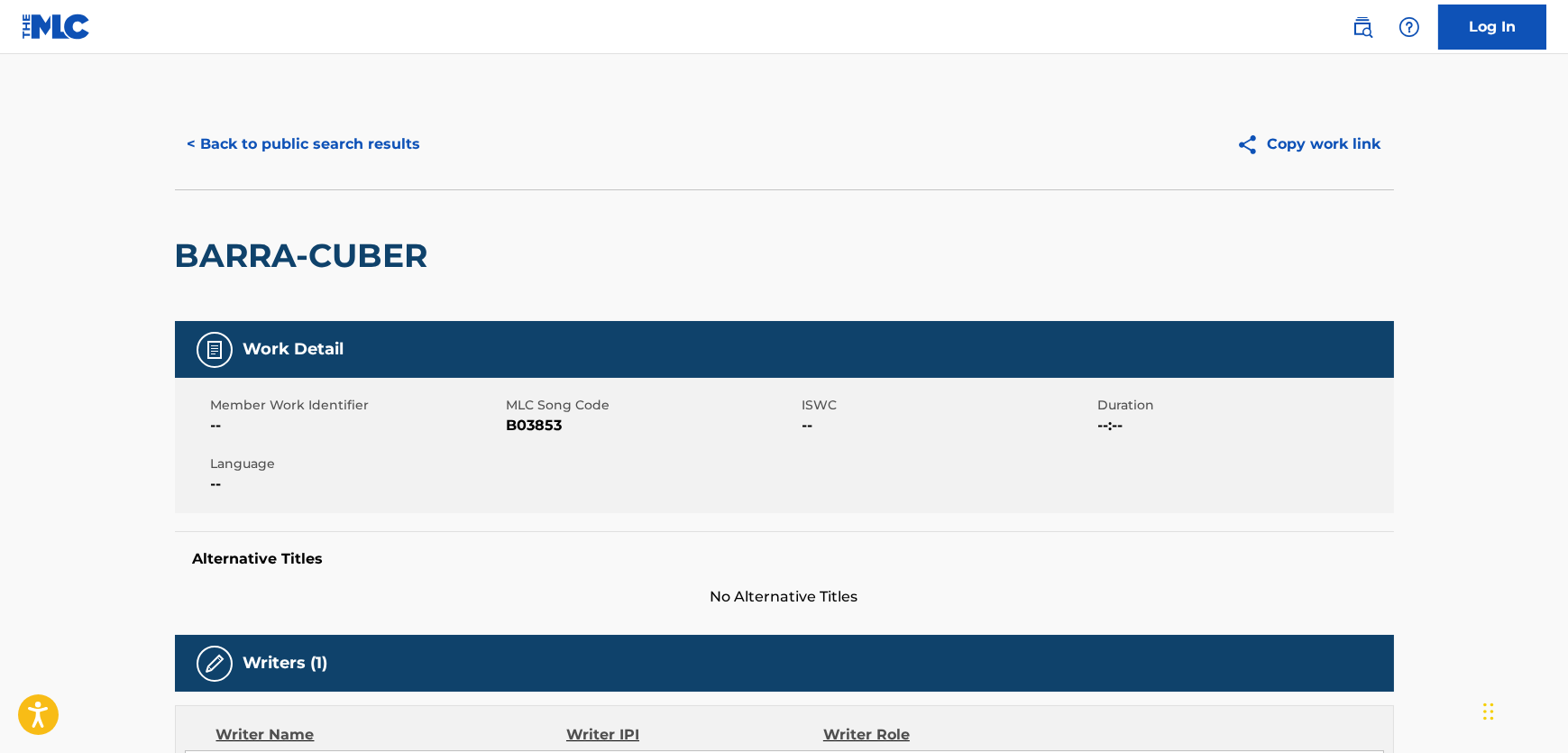
click at [527, 431] on span "B03853" at bounding box center [652, 426] width 291 height 22
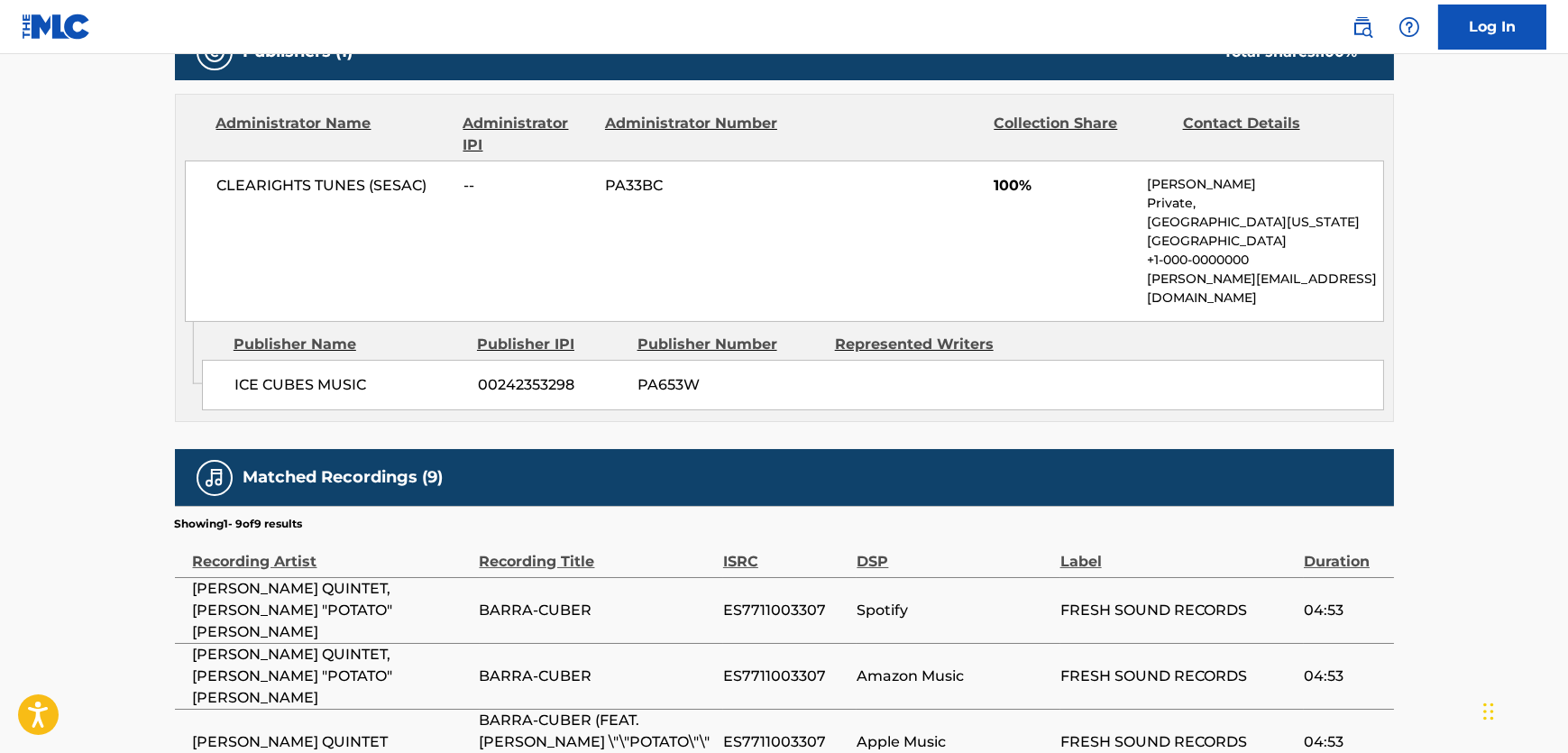
scroll to position [820, 0]
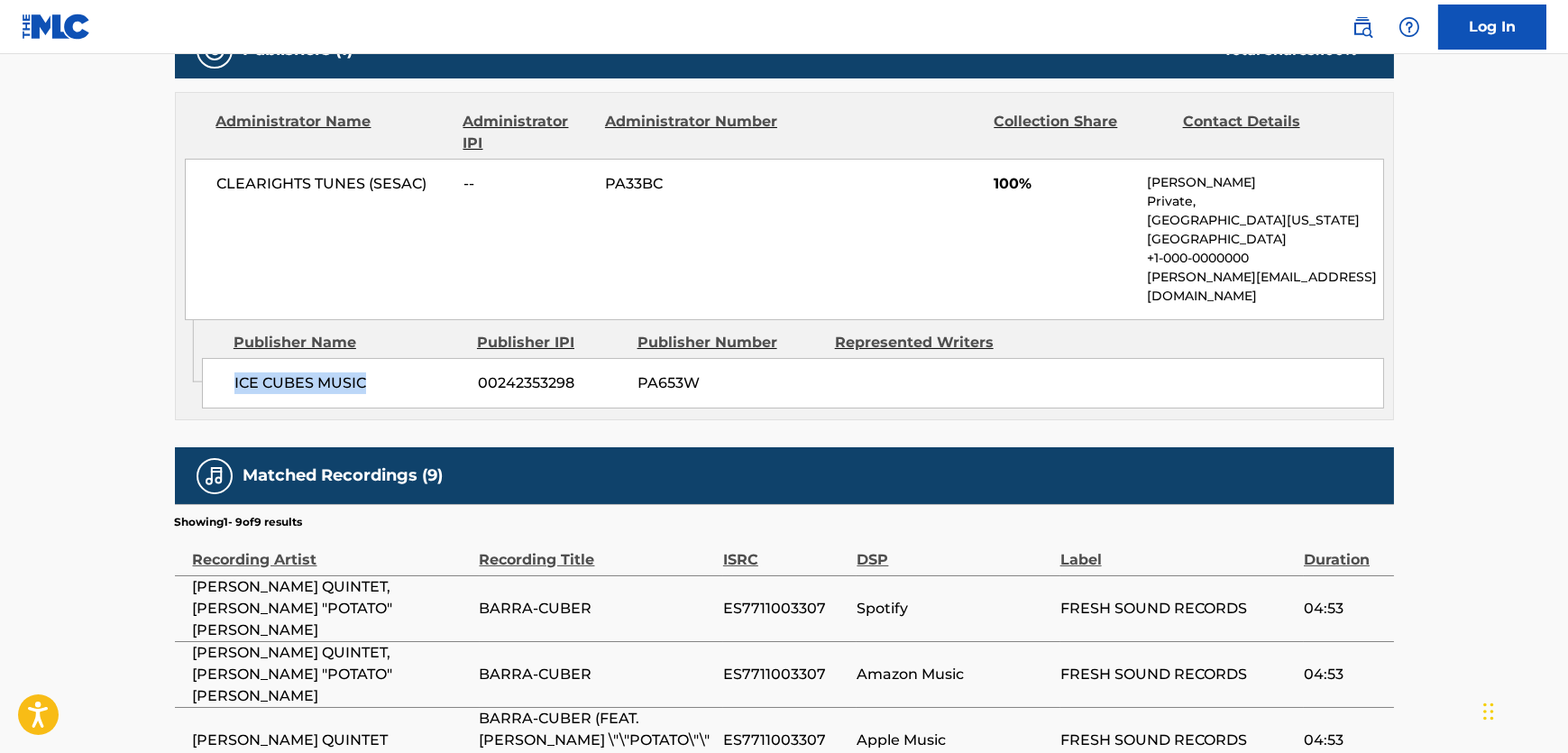
drag, startPoint x: 403, startPoint y: 359, endPoint x: 191, endPoint y: 377, distance: 212.8
click at [199, 377] on div "Admin Original Publisher Connecting Line Publisher Name Publisher IPI Publisher…" at bounding box center [784, 369] width 1217 height 99
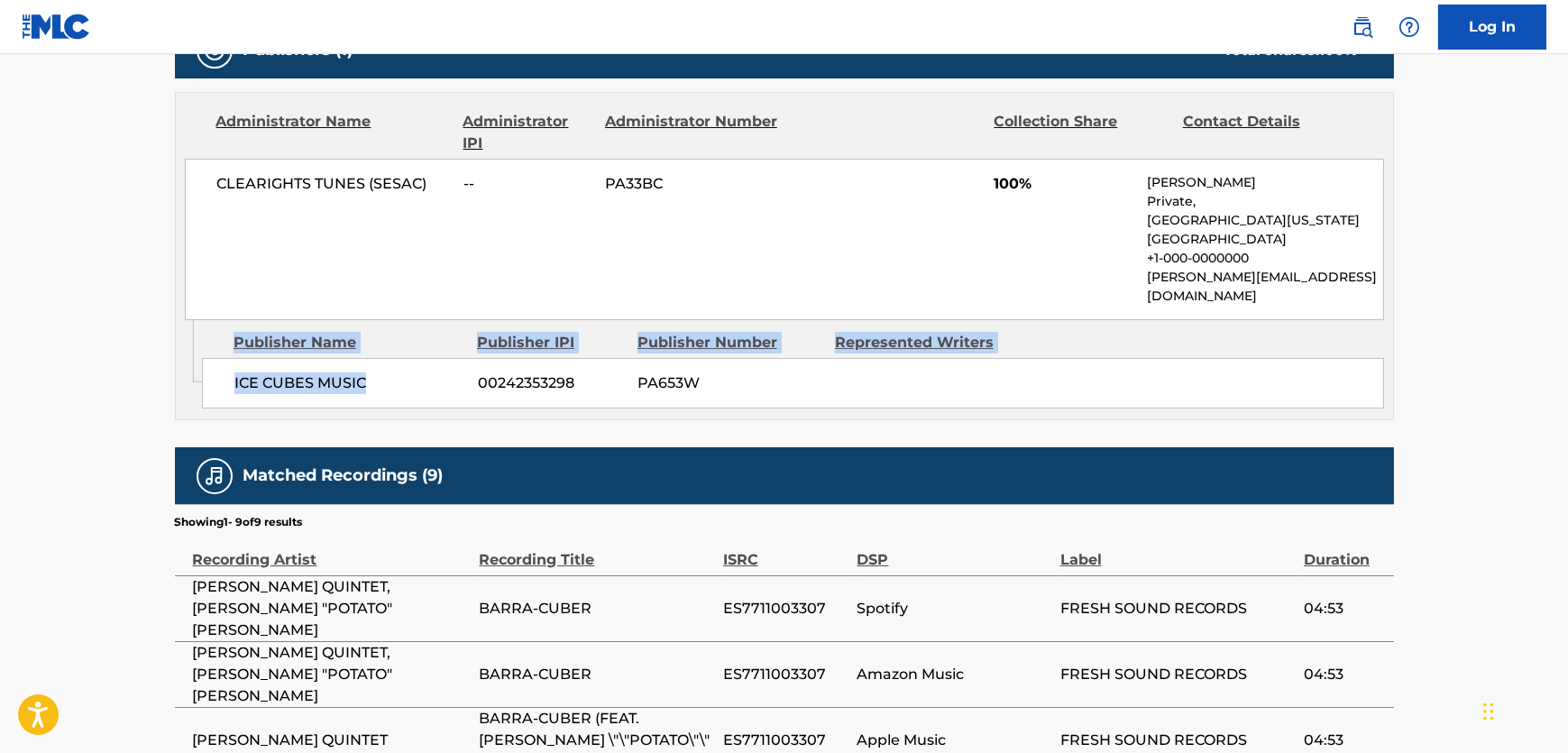
click at [273, 358] on div "ICE CUBES MUSIC 00242353298 PA653W" at bounding box center [793, 383] width 1182 height 50
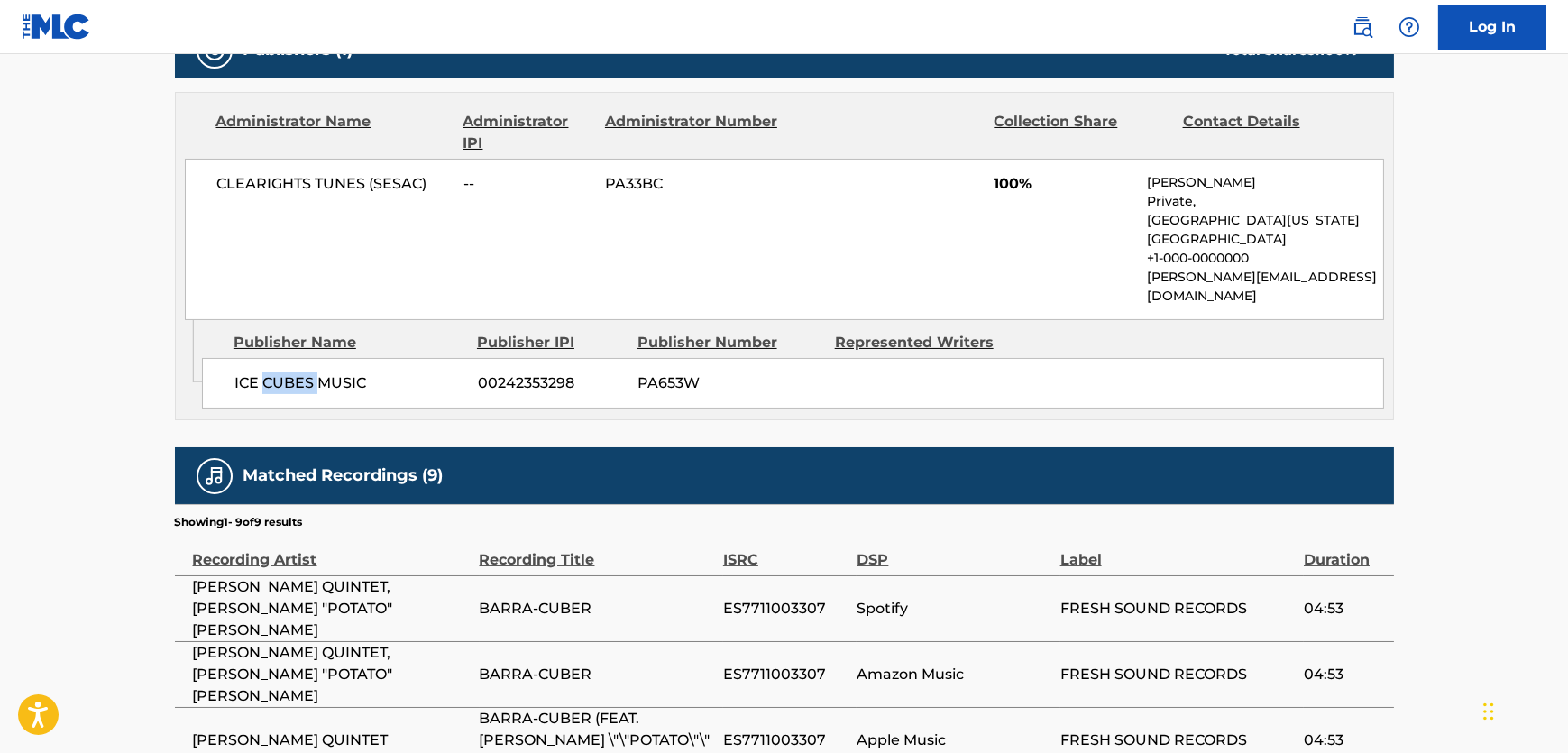
click at [273, 358] on div "ICE CUBES MUSIC 00242353298 PA653W" at bounding box center [793, 383] width 1182 height 50
click at [273, 373] on span "ICE CUBES MUSIC" at bounding box center [349, 384] width 230 height 22
click at [267, 373] on span "ICE CUBES MUSIC" at bounding box center [349, 384] width 230 height 22
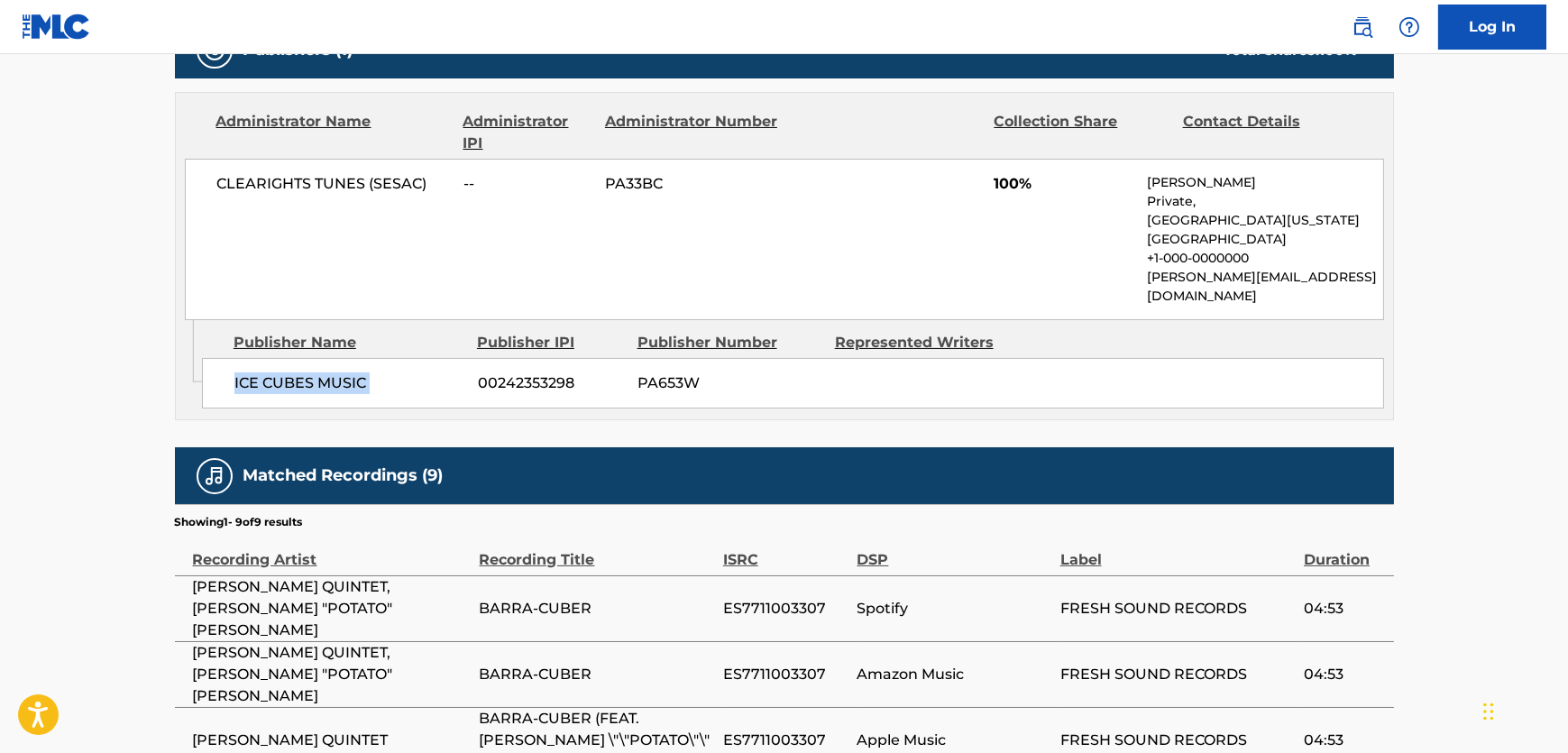
click at [267, 373] on span "ICE CUBES MUSIC" at bounding box center [349, 384] width 230 height 22
drag, startPoint x: 423, startPoint y: 184, endPoint x: 382, endPoint y: 184, distance: 41.0
click at [382, 184] on span "CLEARIGHTS TUNES (SESAC)" at bounding box center [333, 184] width 234 height 22
drag, startPoint x: 440, startPoint y: 187, endPoint x: 422, endPoint y: 181, distance: 19.0
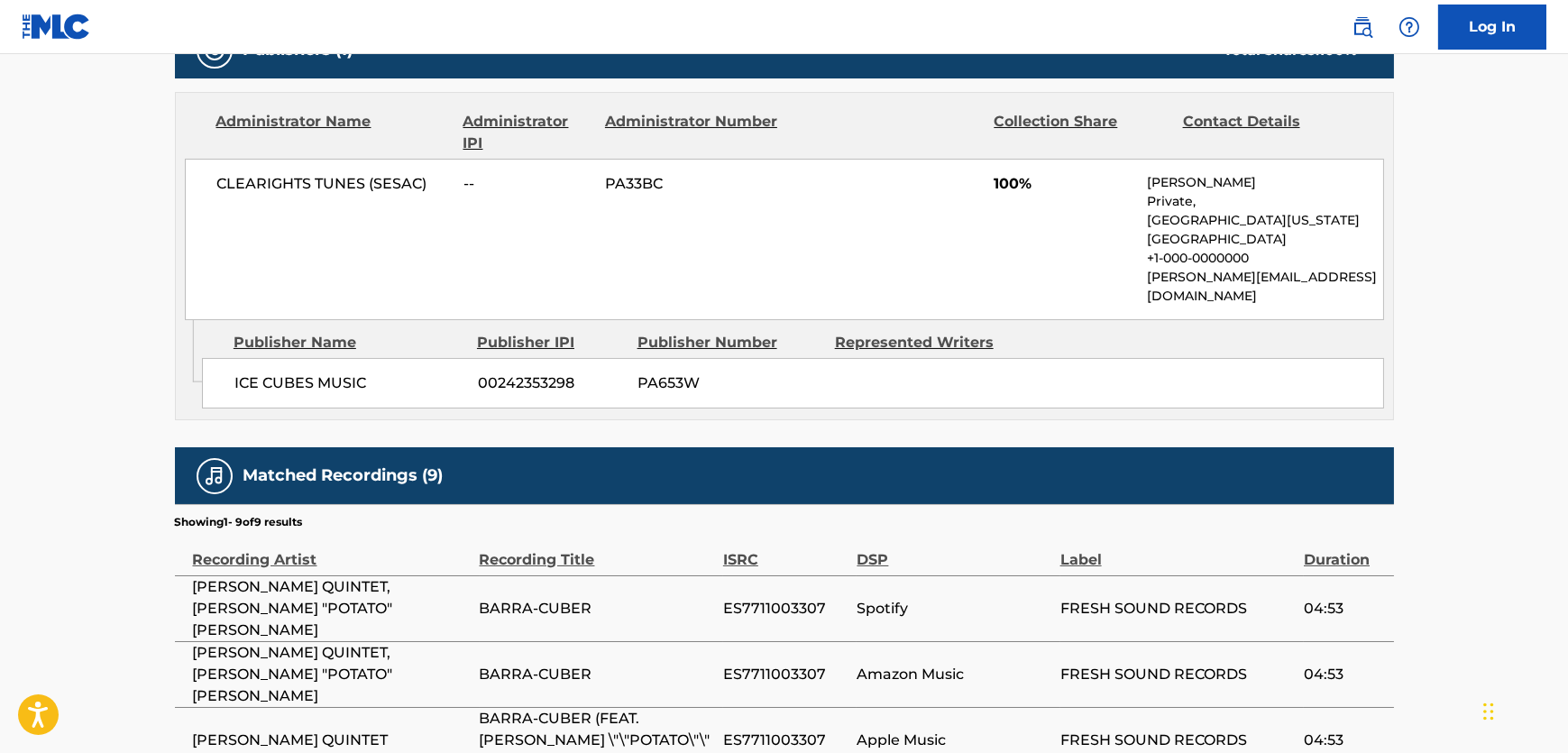
click at [435, 187] on div "CLEARIGHTS TUNES (SESAC) -- PA33BC 100% [PERSON_NAME] Private, [GEOGRAPHIC_DATA…" at bounding box center [784, 239] width 1199 height 161
drag, startPoint x: 431, startPoint y: 172, endPoint x: 165, endPoint y: 212, distance: 269.0
click at [176, 213] on div "Administrator Name Administrator IPI Administrator Number Collection Share Cont…" at bounding box center [784, 206] width 1217 height 227
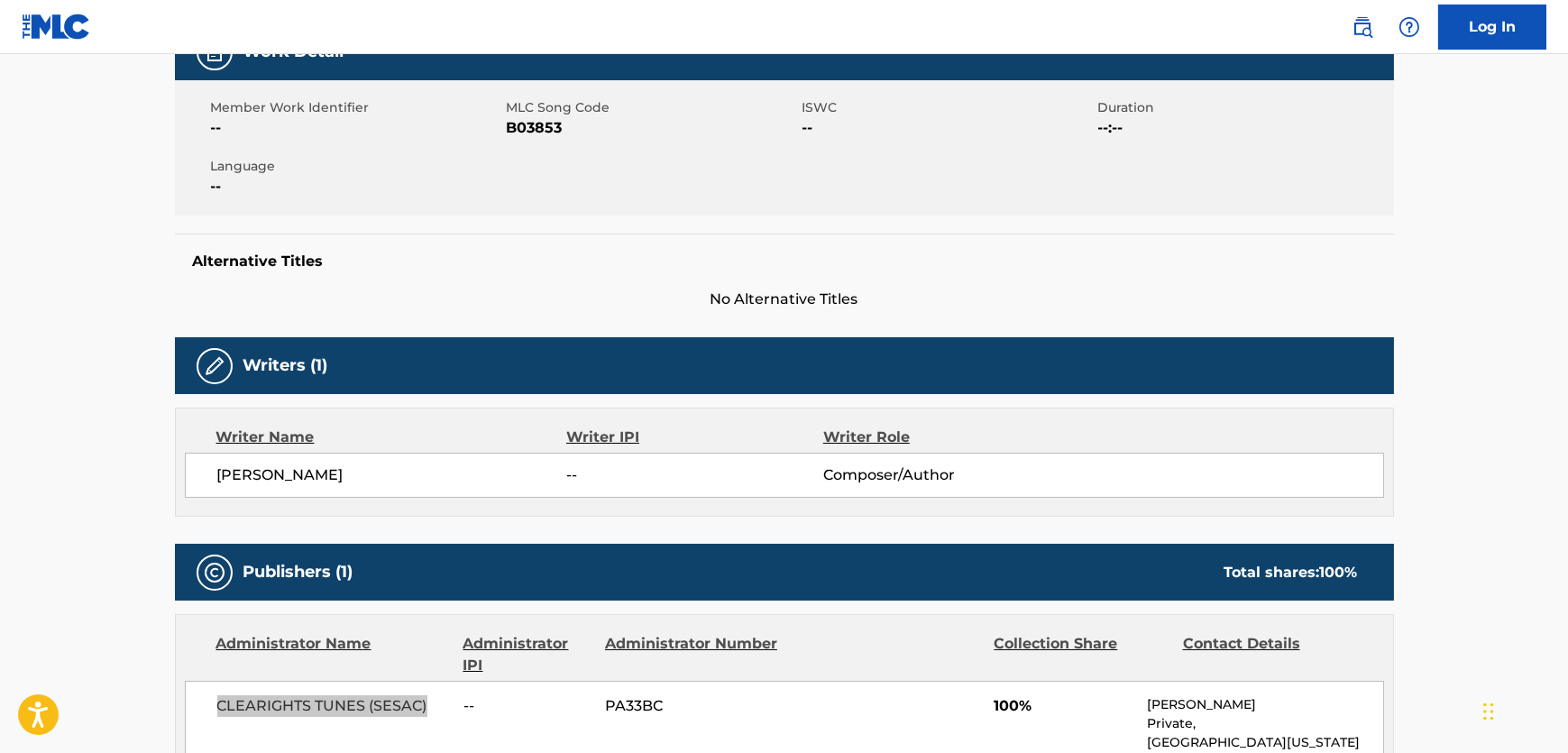
scroll to position [327, 0]
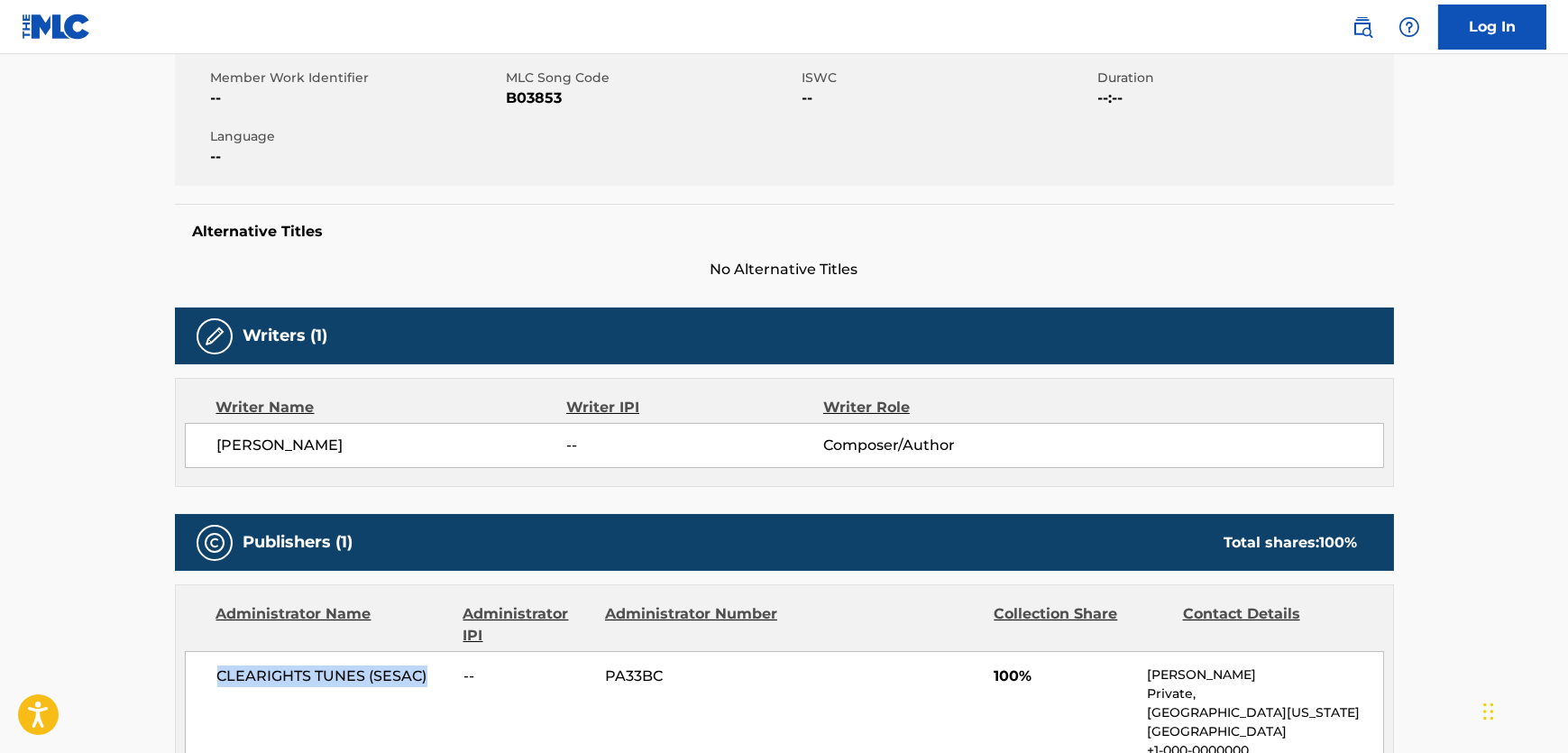
drag, startPoint x: 370, startPoint y: 439, endPoint x: 147, endPoint y: 467, distance: 224.8
click at [198, 447] on div "[PERSON_NAME] -- Composer/Author" at bounding box center [784, 445] width 1199 height 45
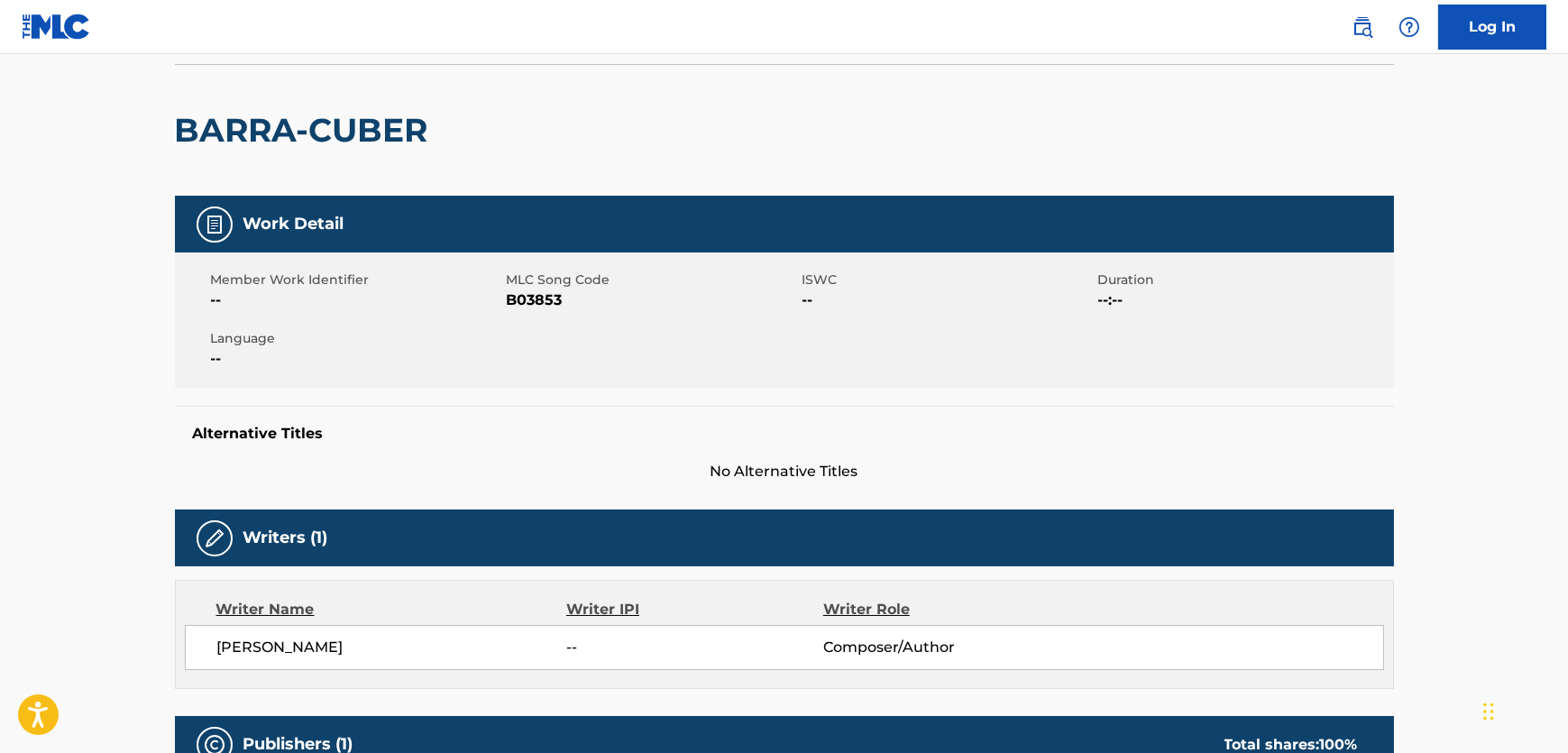
scroll to position [0, 0]
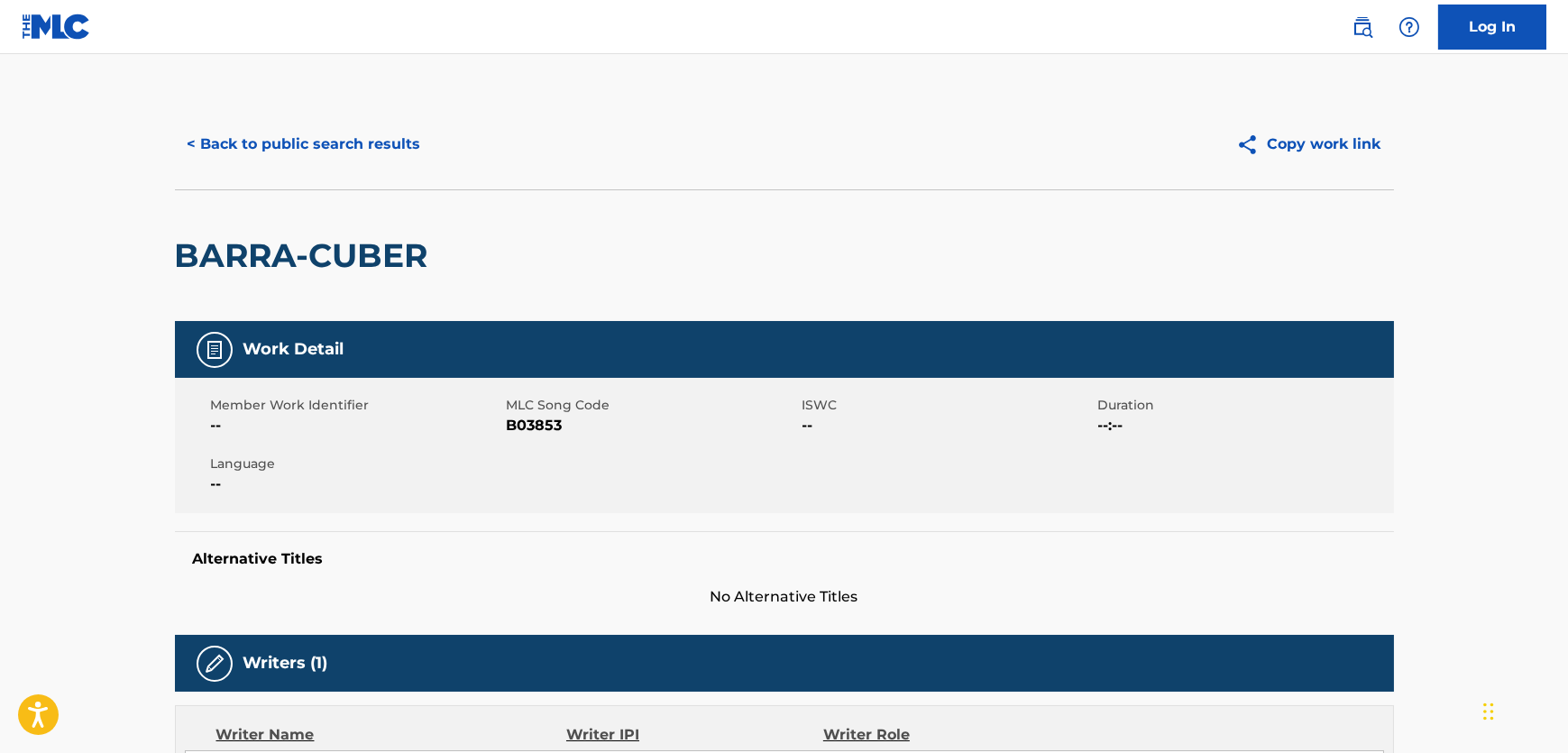
click at [270, 169] on div "< Back to public search results Copy work link" at bounding box center [784, 144] width 1219 height 90
click at [271, 153] on button "< Back to public search results" at bounding box center [304, 144] width 259 height 45
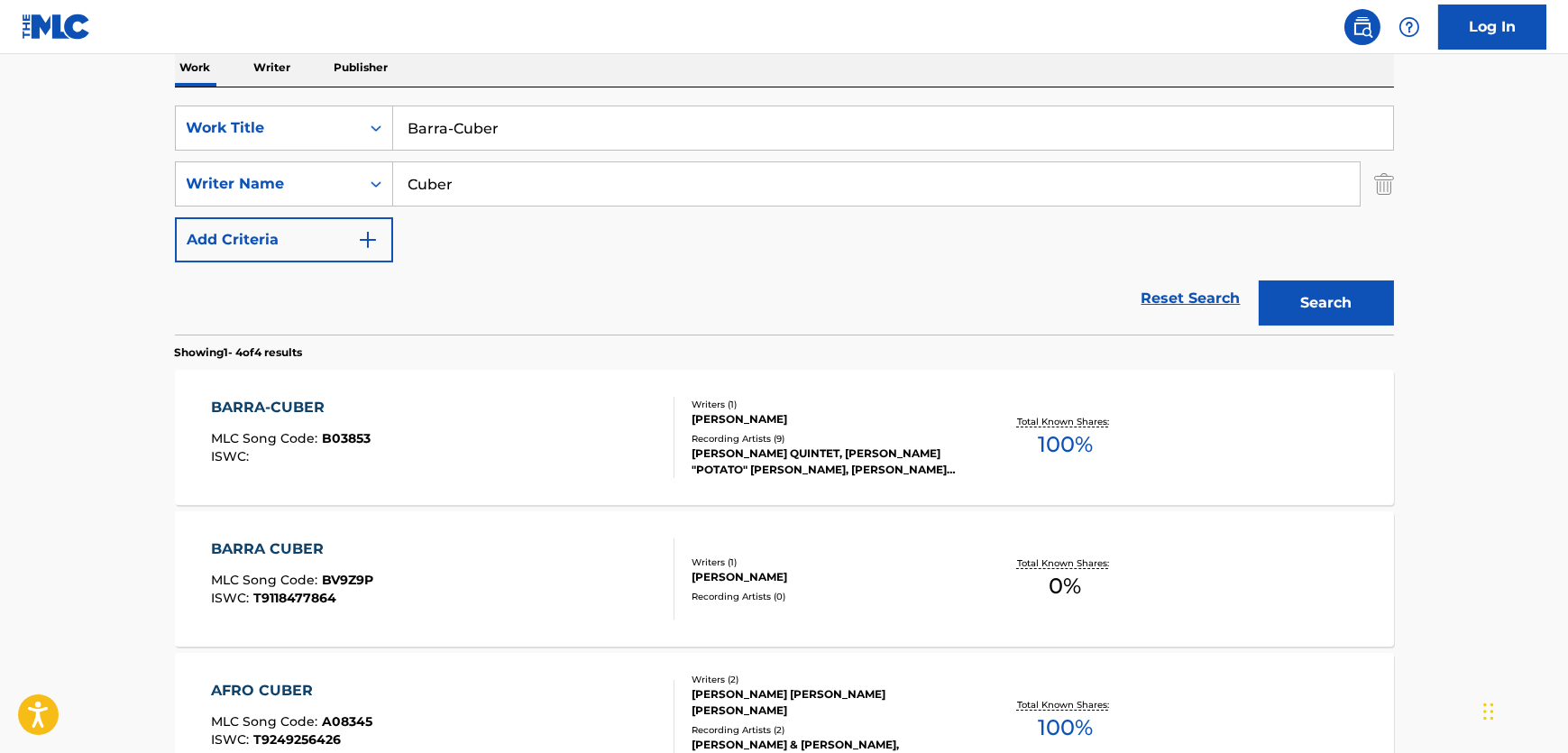
scroll to position [192, 0]
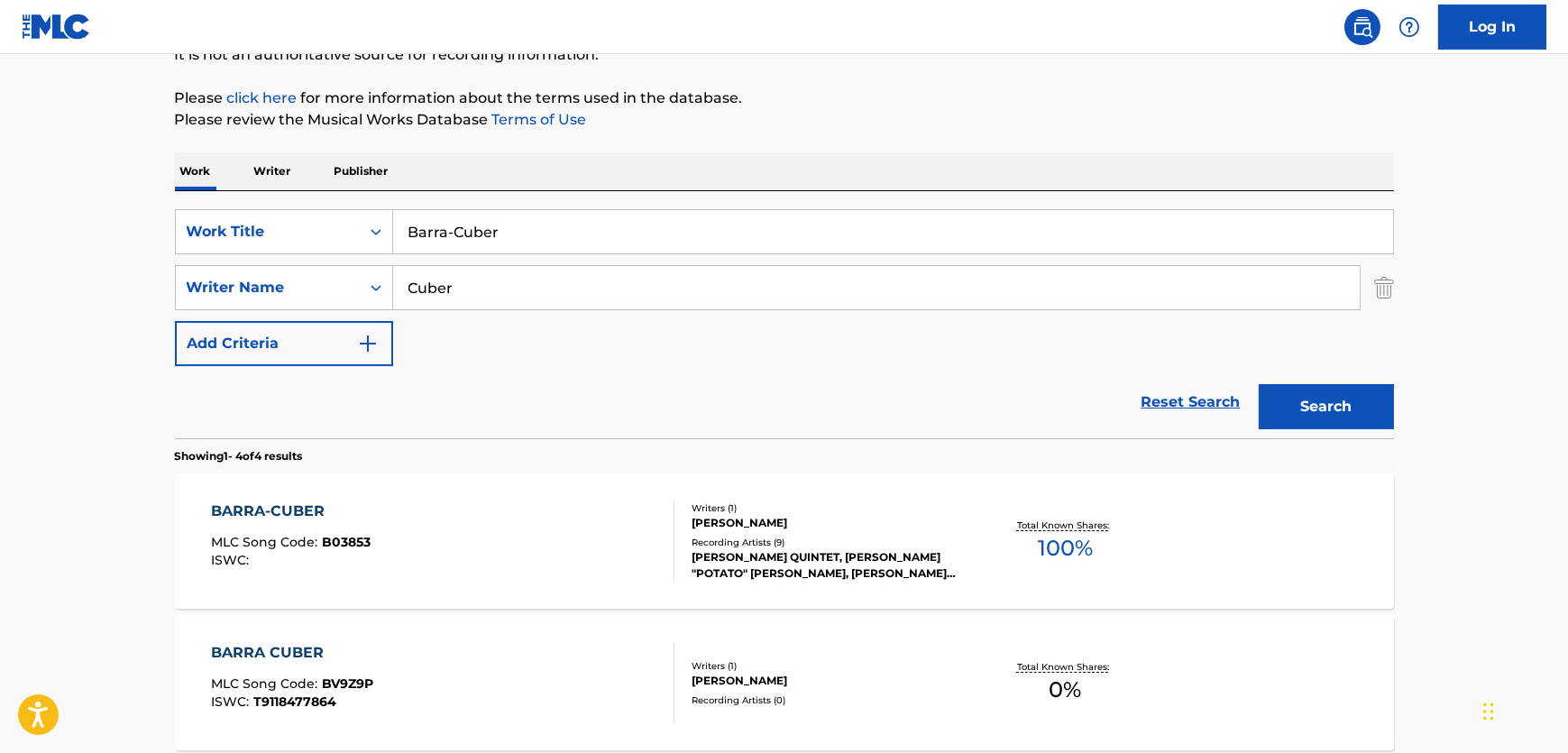
drag, startPoint x: 542, startPoint y: 224, endPoint x: 494, endPoint y: 235, distance: 49.2
click at [337, 231] on div "SearchWithCriteriac017dc7f-d244-405c-b826-3400857970ad Work Title Barra-Cuber" at bounding box center [784, 231] width 1219 height 45
paste input "Cubism"
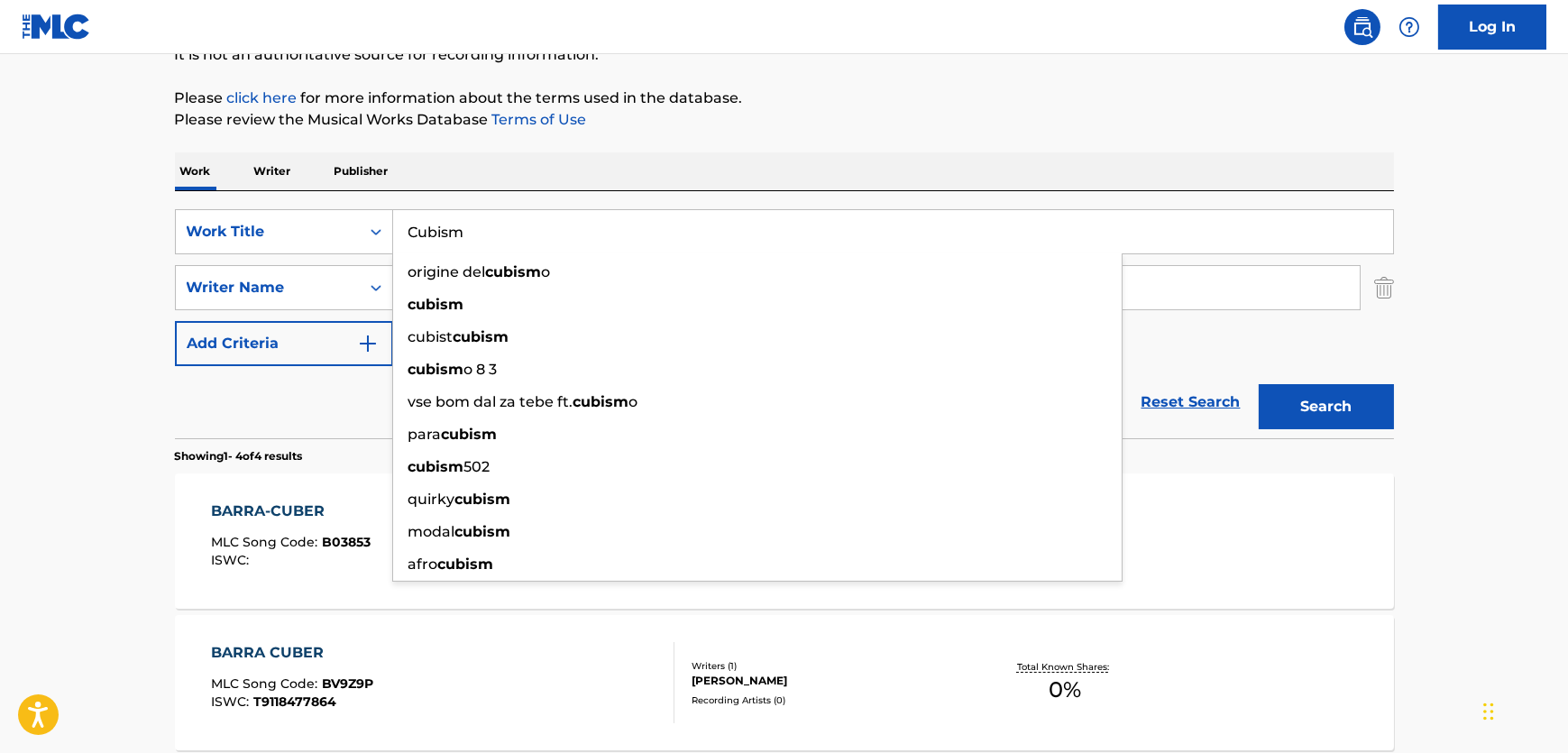
type input "Cubism"
click at [1325, 399] on button "Search" at bounding box center [1326, 406] width 136 height 45
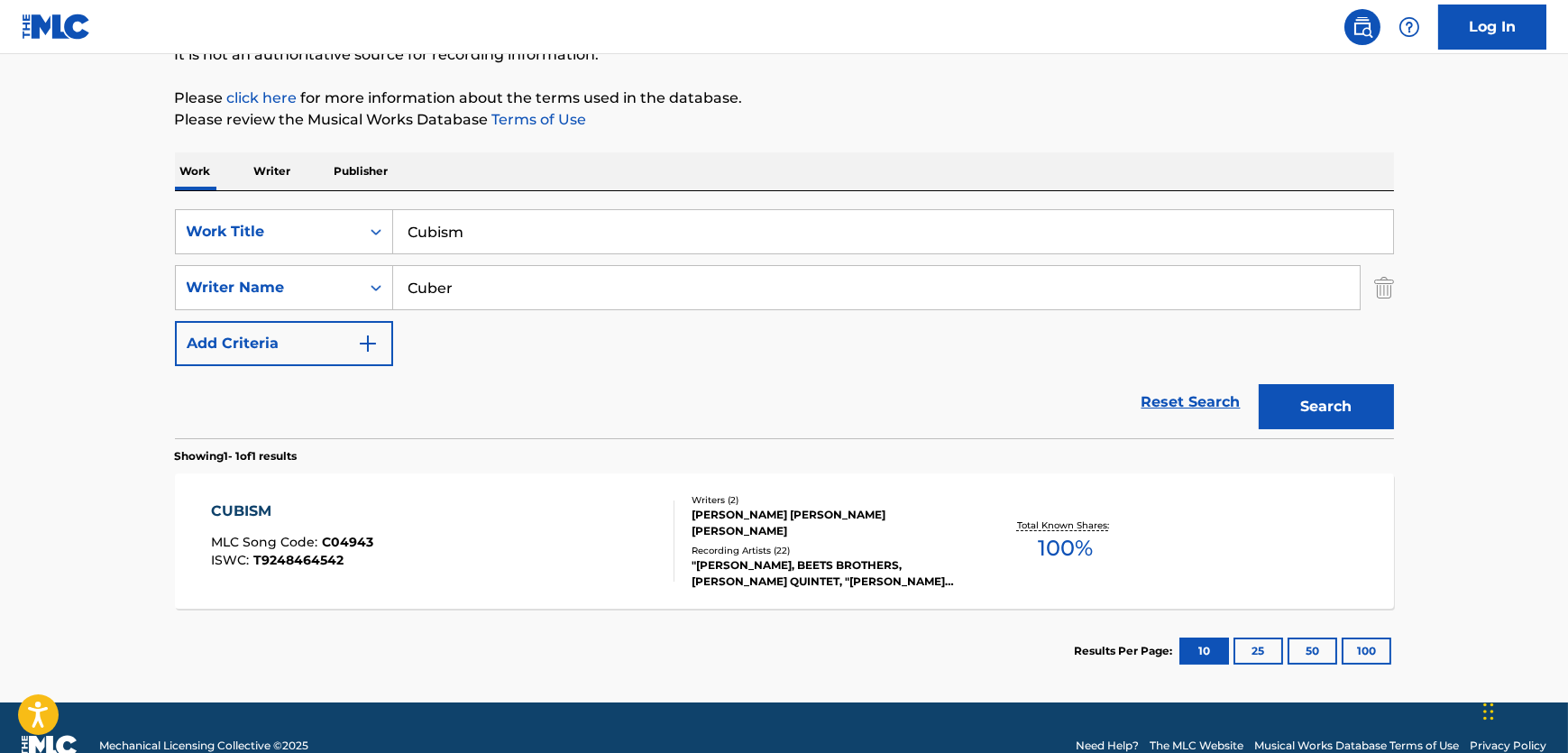
click at [449, 530] on div "CUBISM MLC Song Code : C04943 ISWC : T9248464542" at bounding box center [442, 540] width 463 height 82
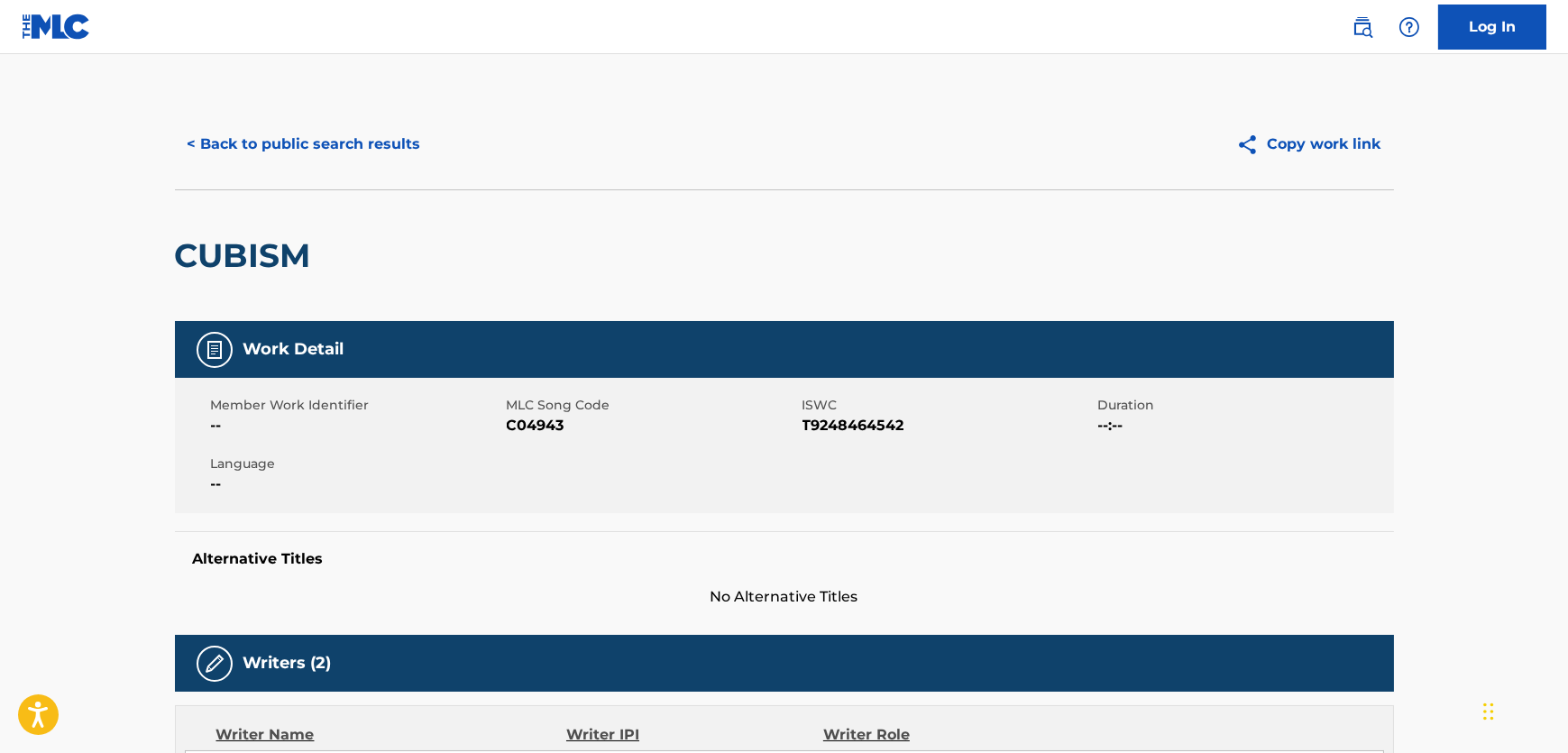
click at [526, 422] on span "C04943" at bounding box center [652, 426] width 291 height 22
click at [844, 432] on span "T9248464542" at bounding box center [948, 426] width 291 height 22
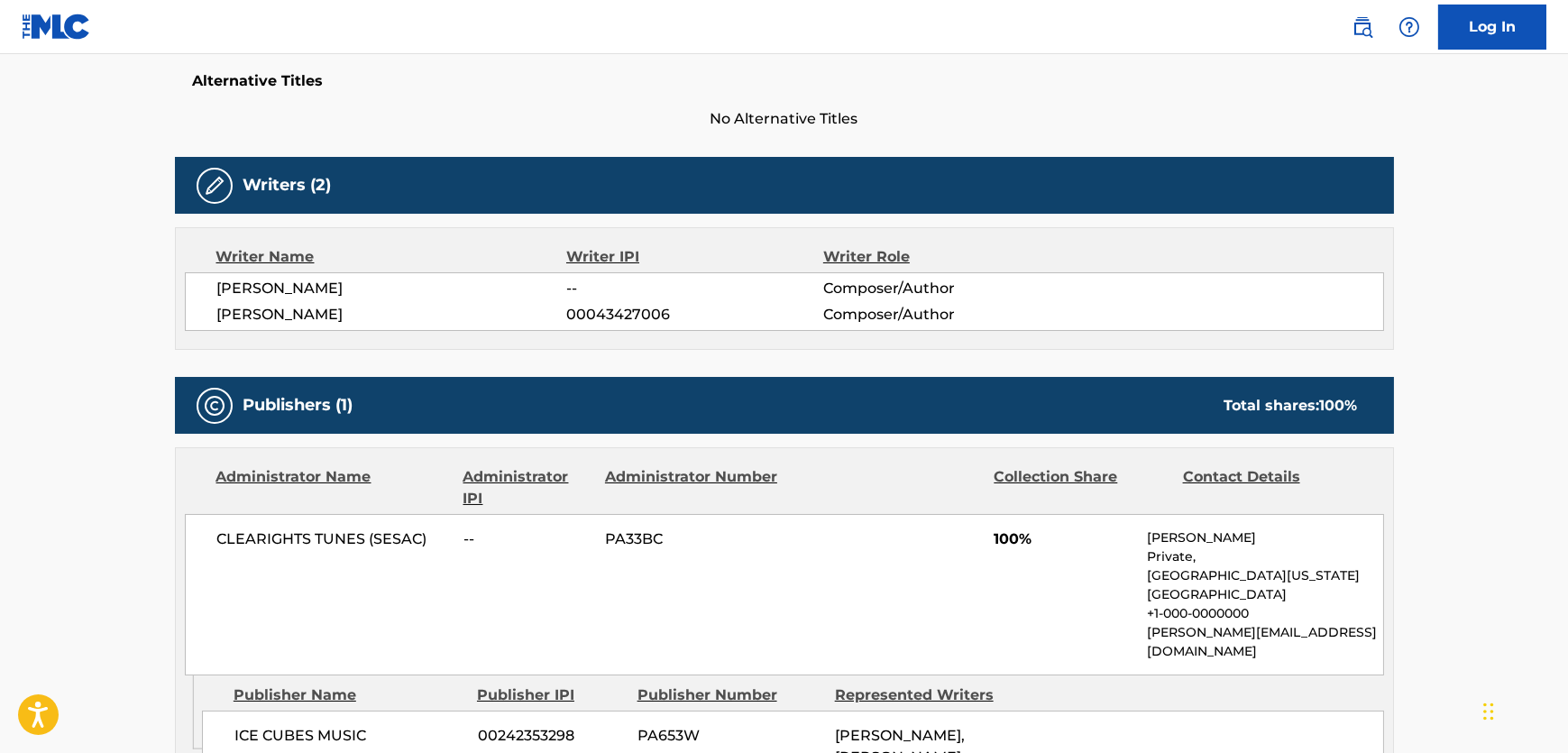
scroll to position [573, 0]
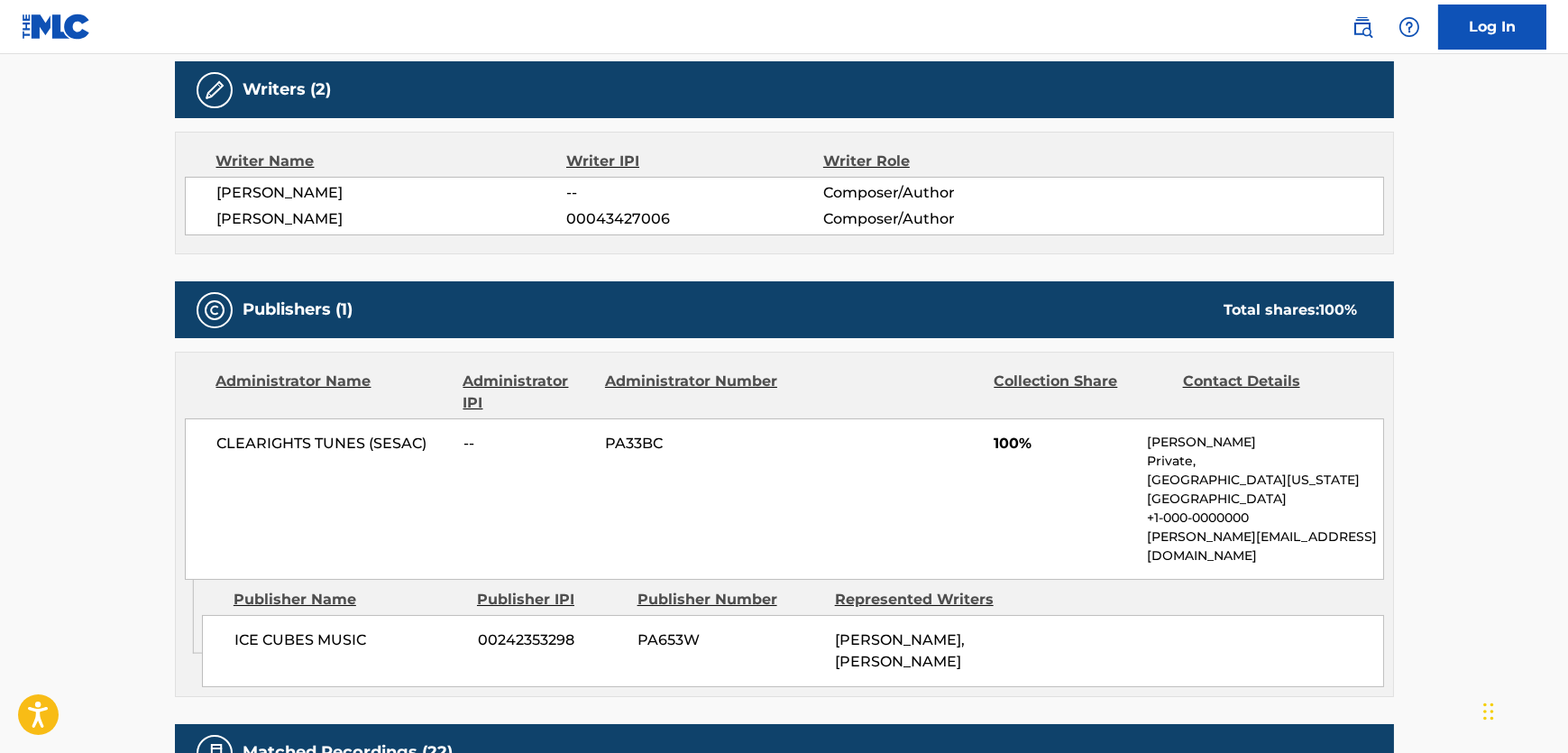
drag, startPoint x: 423, startPoint y: 206, endPoint x: 204, endPoint y: 215, distance: 219.2
click at [204, 215] on div "[PERSON_NAME] -- Composer/Author [PERSON_NAME] 00043427006 Composer/Author" at bounding box center [784, 206] width 1199 height 59
drag, startPoint x: 298, startPoint y: 198, endPoint x: 218, endPoint y: 203, distance: 80.2
click at [218, 203] on div "[PERSON_NAME] -- Composer/Author [PERSON_NAME] 00043427006 Composer/Author" at bounding box center [784, 206] width 1199 height 59
drag, startPoint x: 295, startPoint y: 628, endPoint x: 185, endPoint y: 622, distance: 110.2
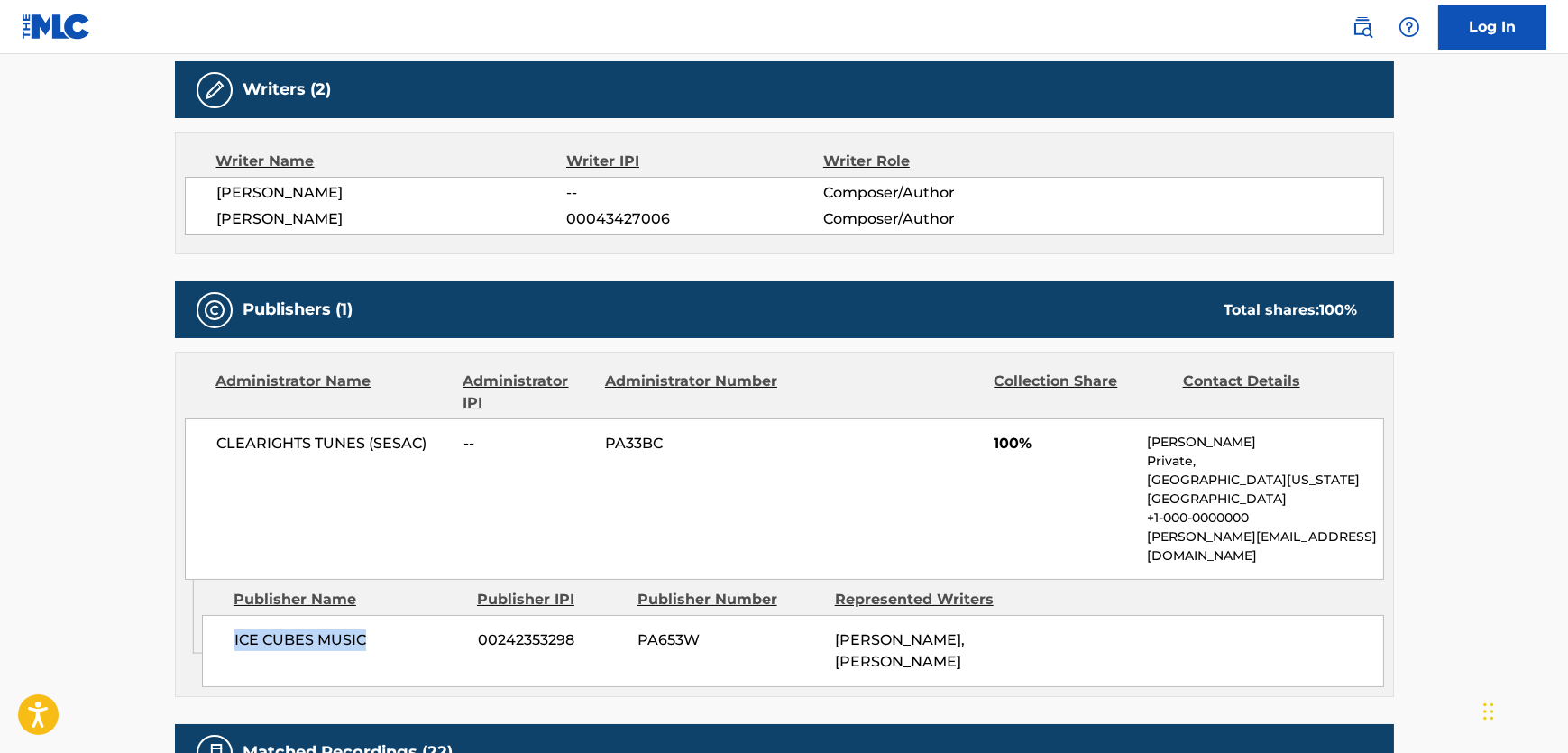
click at [207, 626] on div "ICE CUBES MUSIC 00242353298 PA653W [PERSON_NAME], [PERSON_NAME]" at bounding box center [793, 650] width 1182 height 72
drag, startPoint x: 431, startPoint y: 442, endPoint x: 214, endPoint y: 445, distance: 217.0
click at [214, 445] on div "CLEARIGHTS TUNES (SESAC) -- PA33BC 100% [PERSON_NAME] Private, [GEOGRAPHIC_DATA…" at bounding box center [784, 499] width 1199 height 161
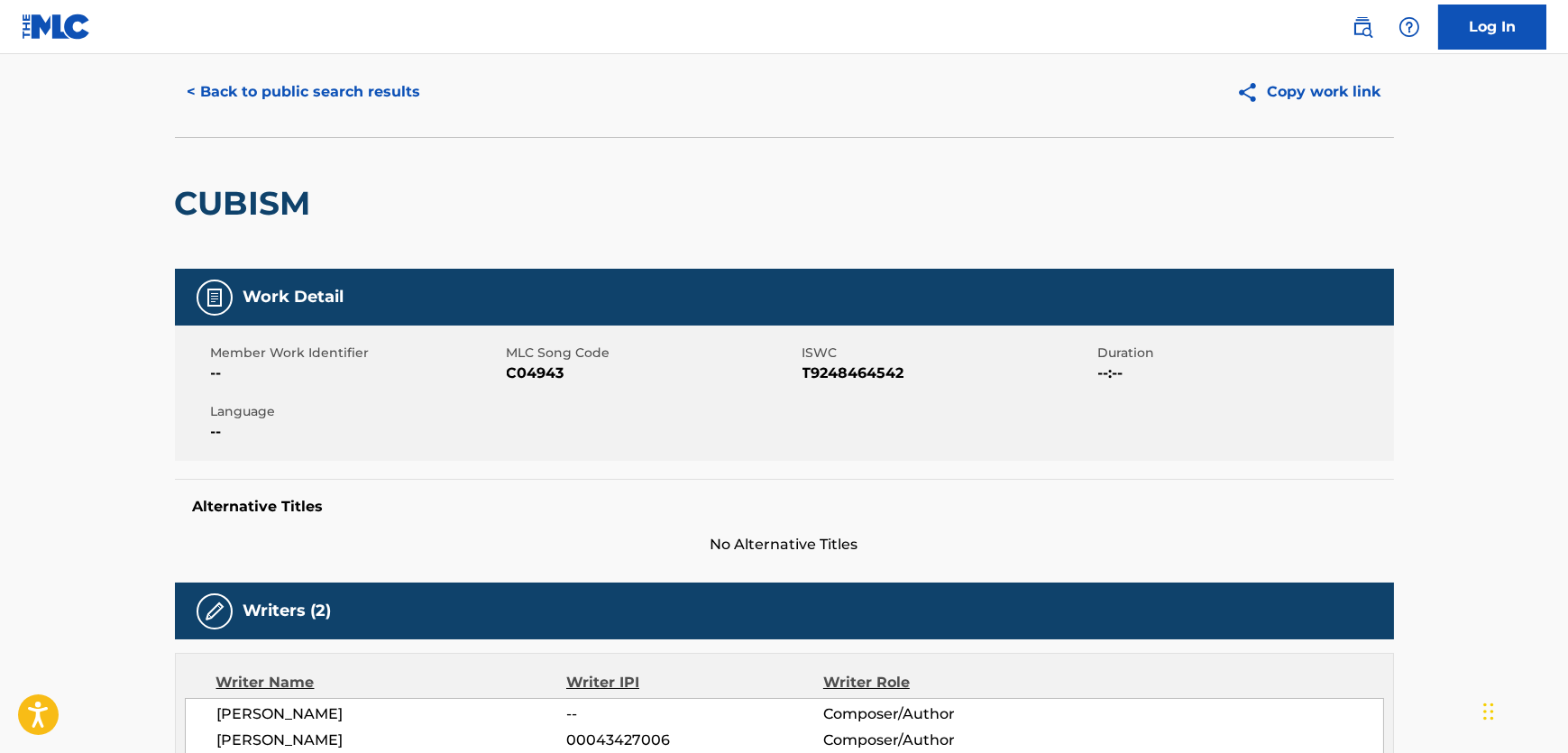
scroll to position [0, 0]
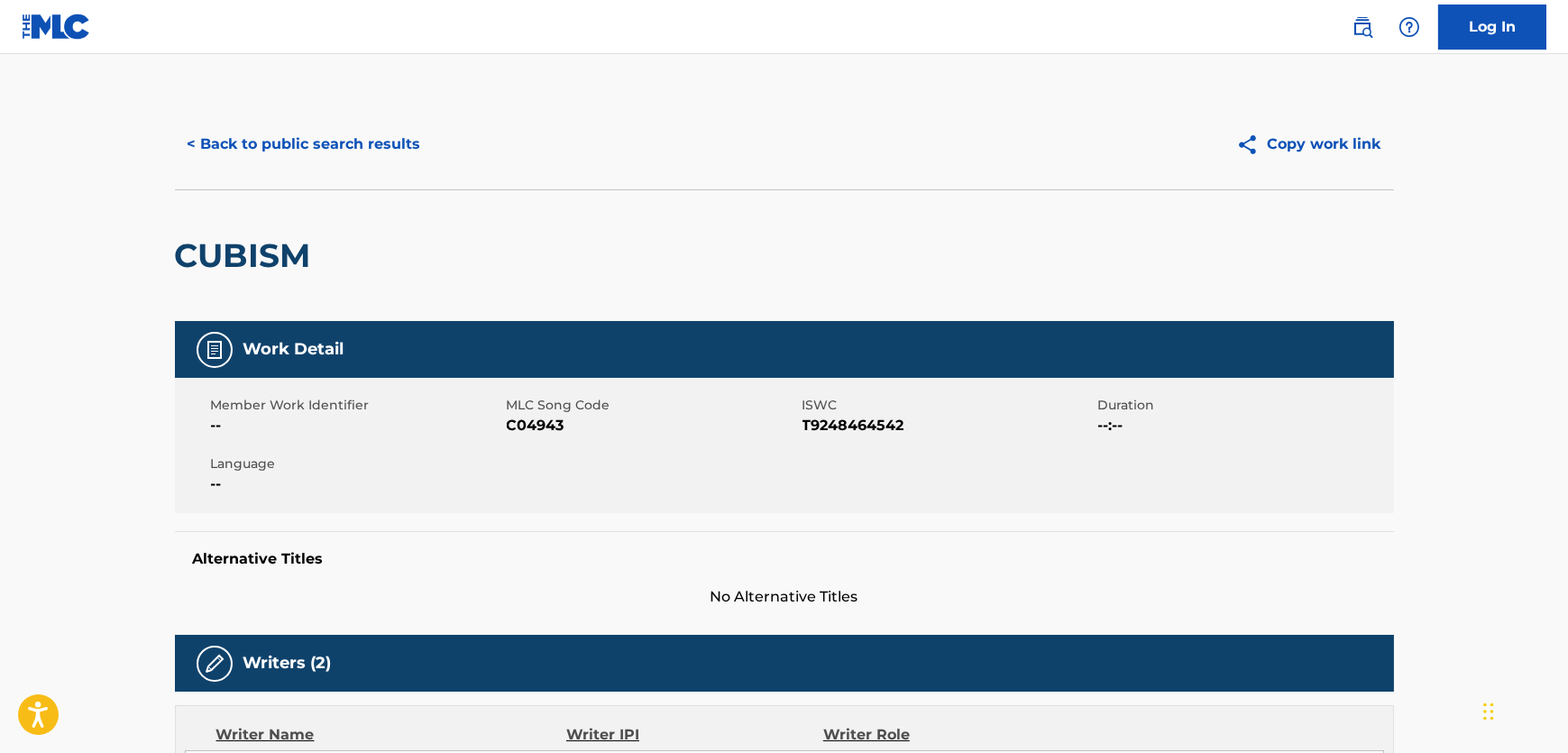
click at [335, 157] on button "< Back to public search results" at bounding box center [304, 144] width 259 height 45
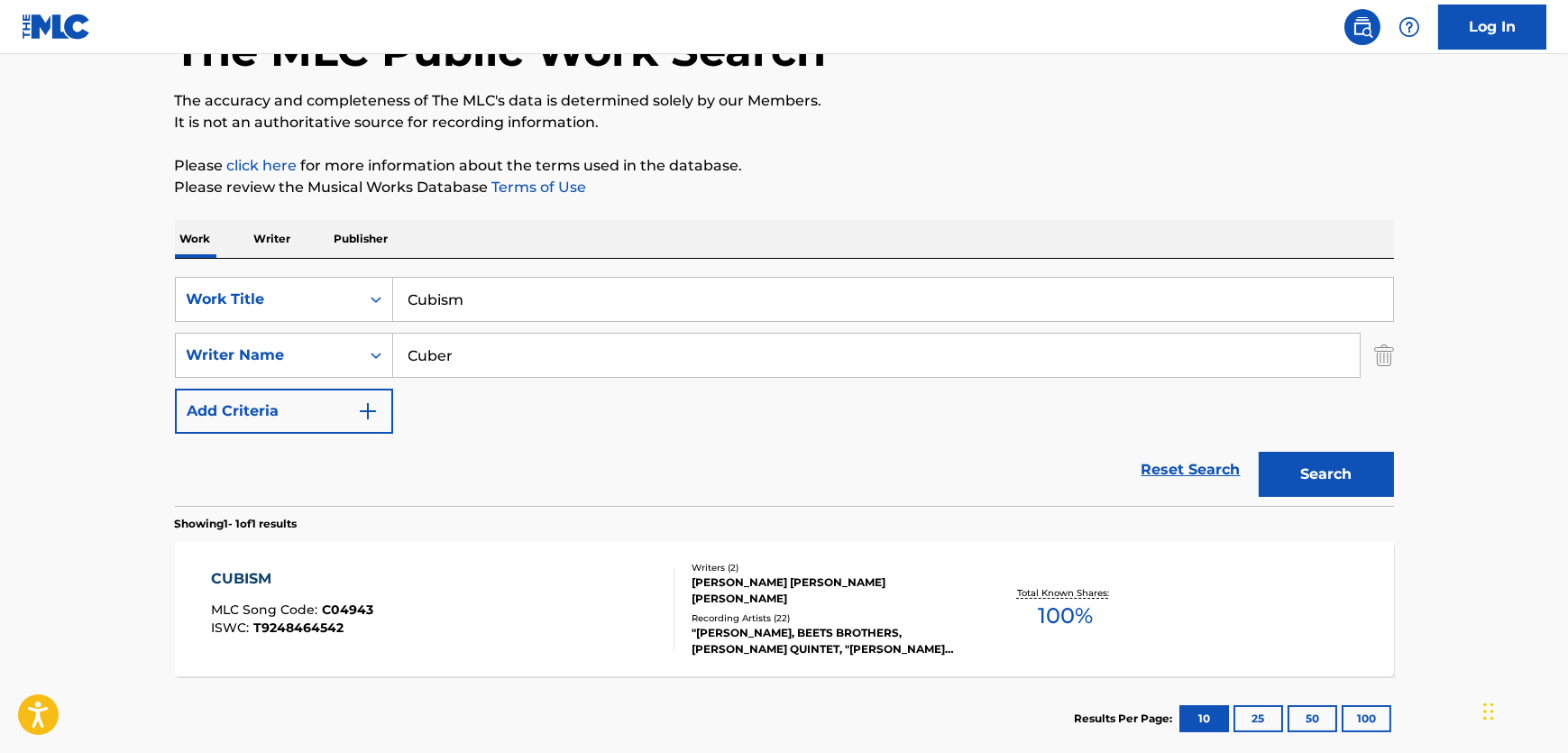
drag, startPoint x: 618, startPoint y: 297, endPoint x: 0, endPoint y: 251, distance: 619.7
click at [0, 251] on main "The MLC Public Work Search The accuracy and completeness of The MLC's data is d…" at bounding box center [784, 350] width 1568 height 841
paste input "Llevame"
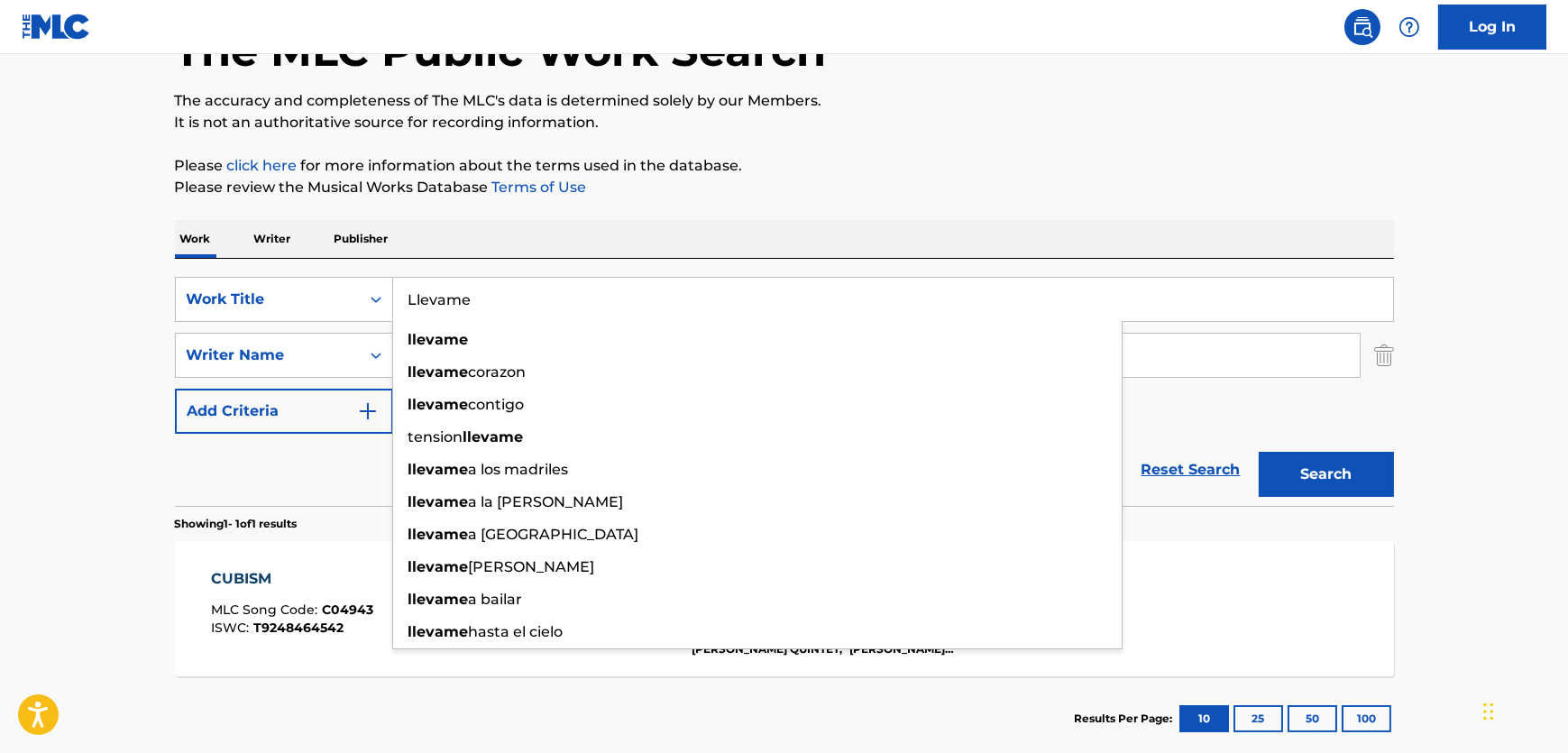
type input "Llevame"
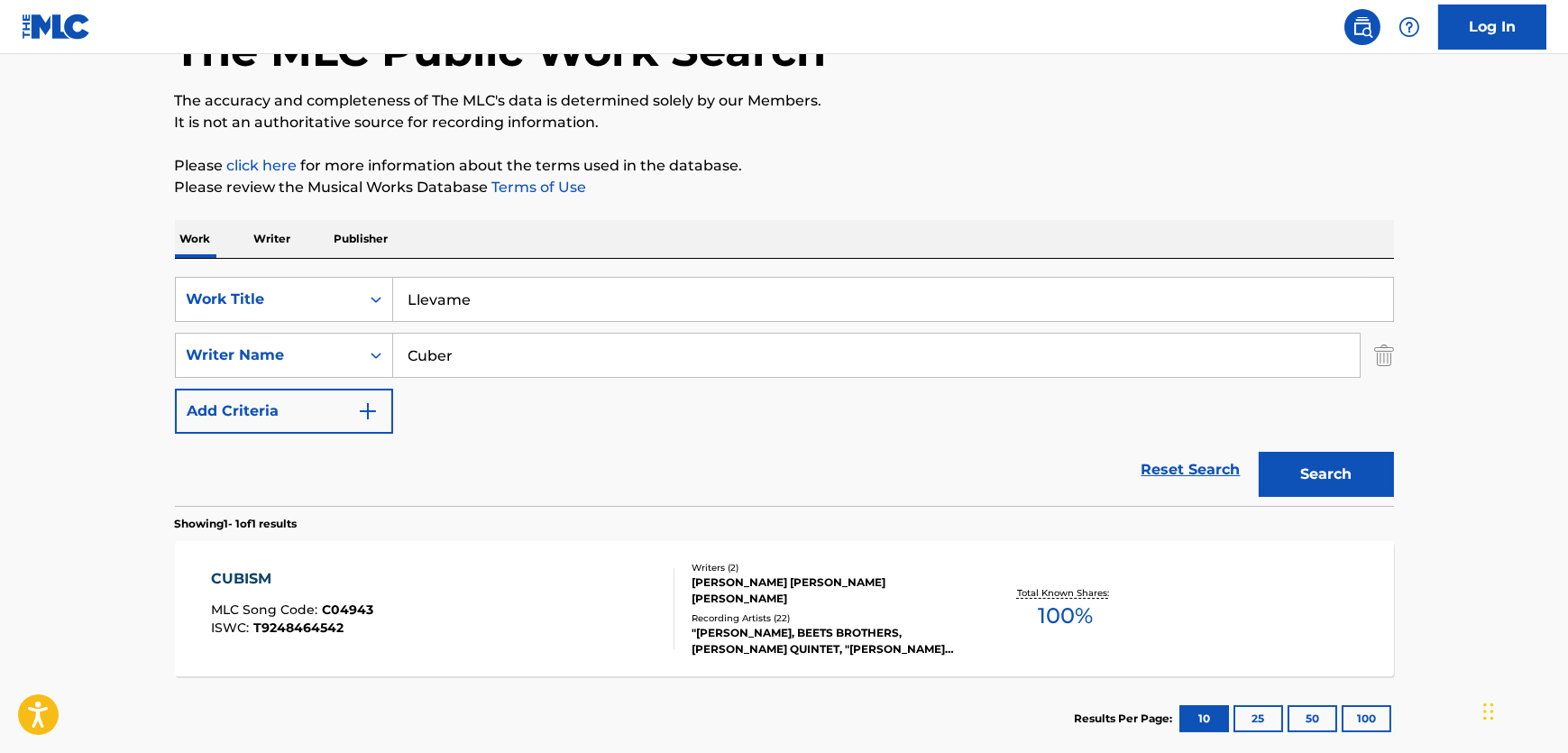
drag, startPoint x: 577, startPoint y: 359, endPoint x: 140, endPoint y: 324, distance: 438.4
click at [140, 324] on main "The MLC Public Work Search The accuracy and completeness of The MLC's data is d…" at bounding box center [784, 350] width 1568 height 841
paste input "[DEMOGRAPHIC_DATA]"
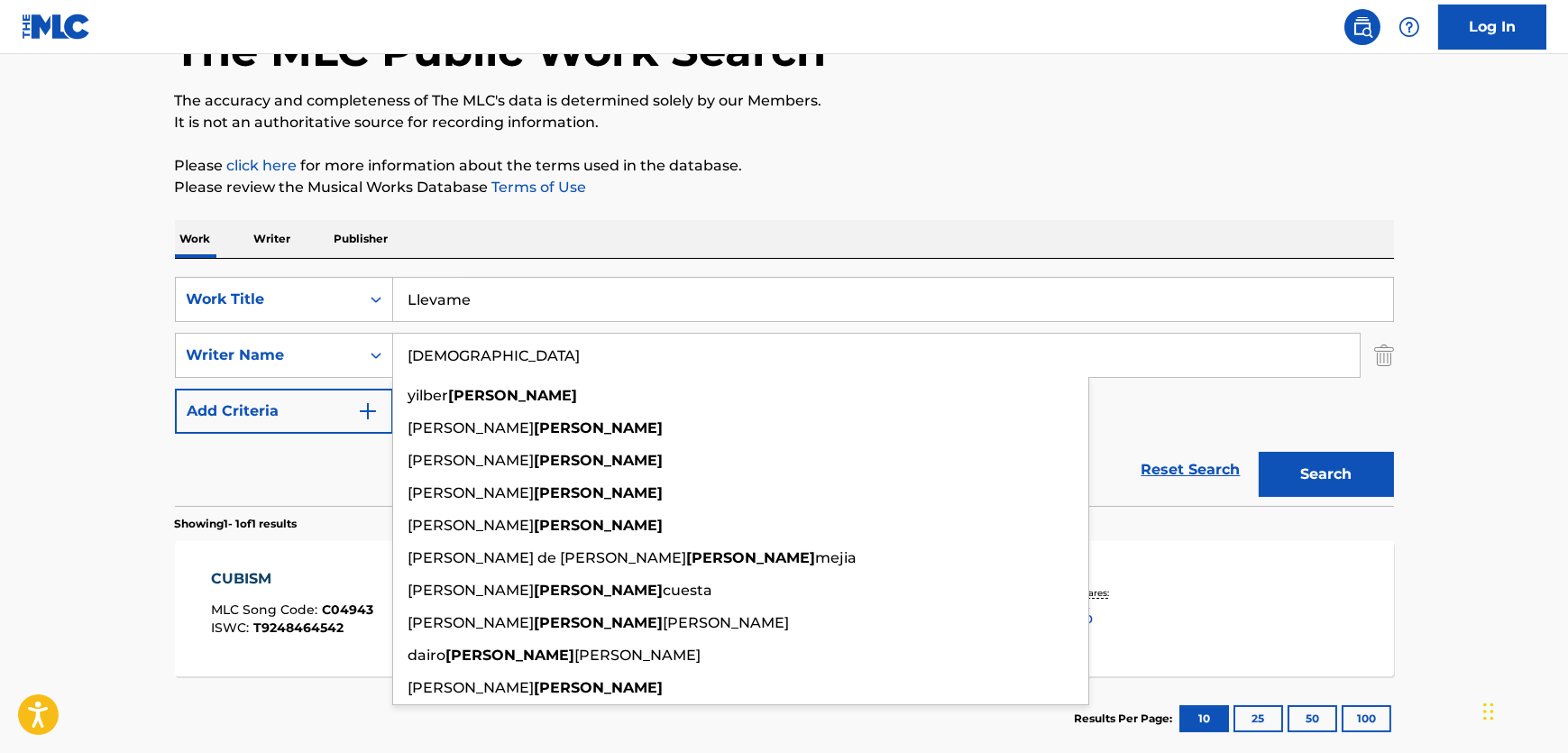
type input "[DEMOGRAPHIC_DATA]"
click at [1290, 494] on button "Search" at bounding box center [1326, 474] width 136 height 45
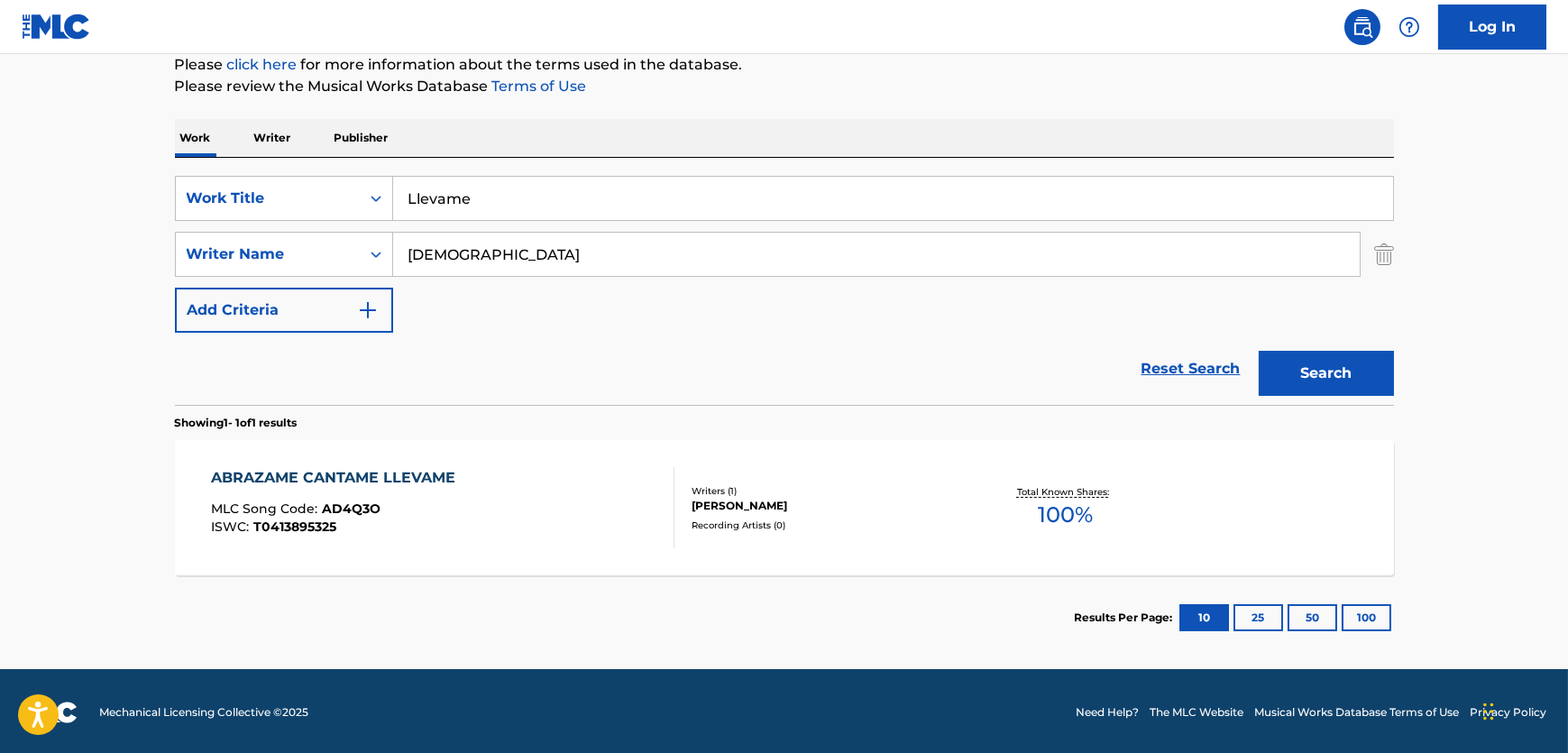
scroll to position [226, 0]
drag, startPoint x: 528, startPoint y: 196, endPoint x: 266, endPoint y: 196, distance: 262.0
click at [268, 196] on div "SearchWithCriteriac017dc7f-d244-405c-b826-3400857970ad Work Title Llevame" at bounding box center [784, 197] width 1219 height 45
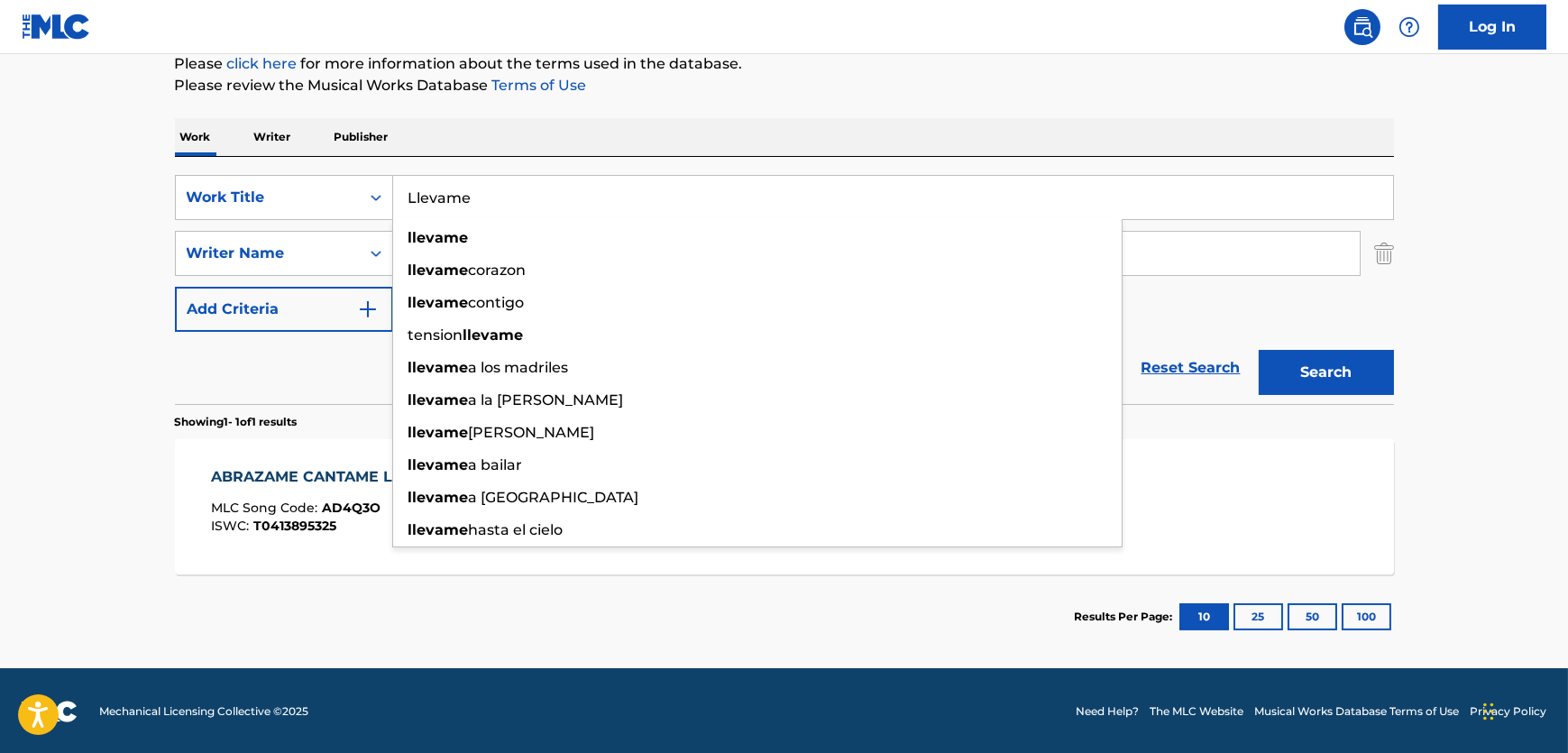
paste input "Fre"
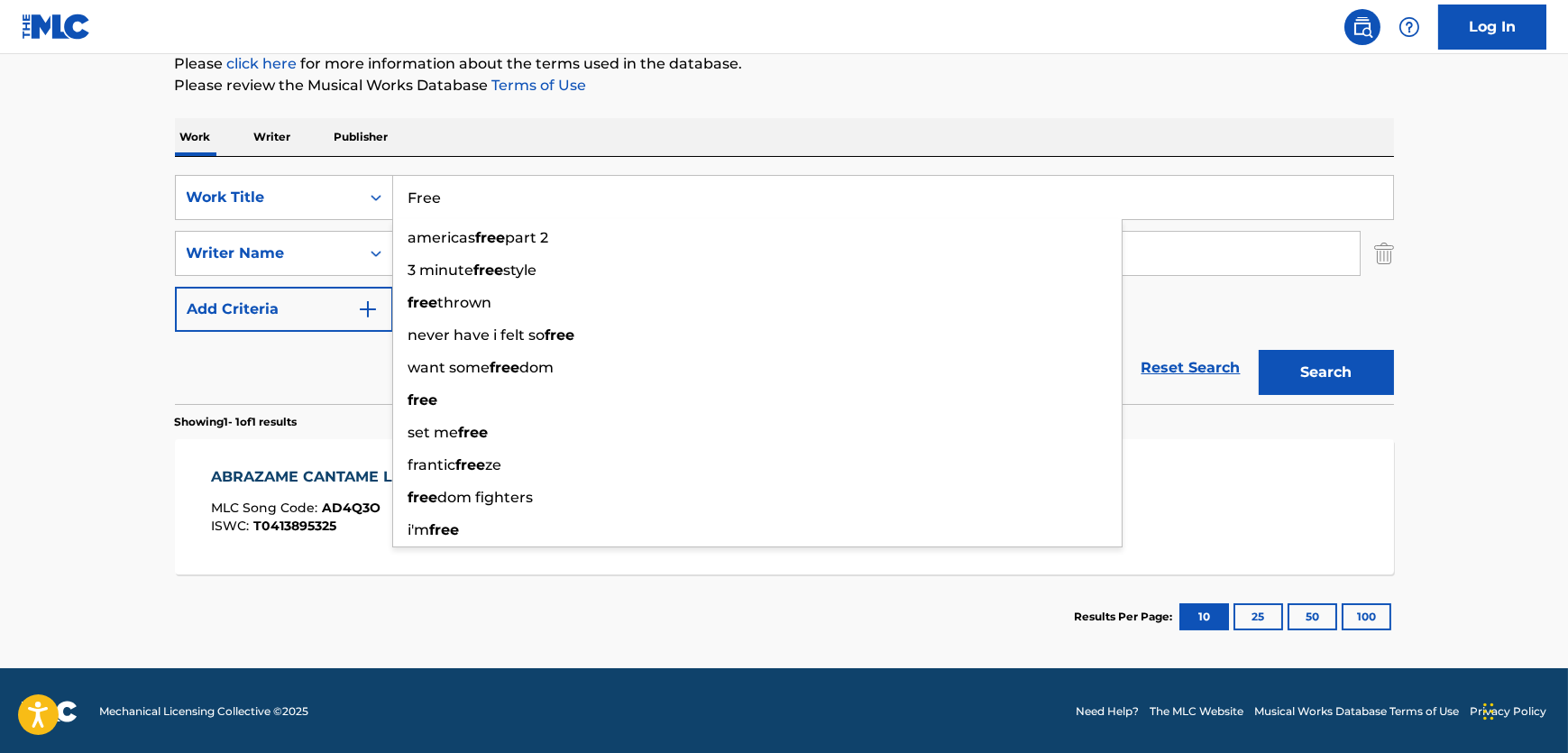
type input "Free"
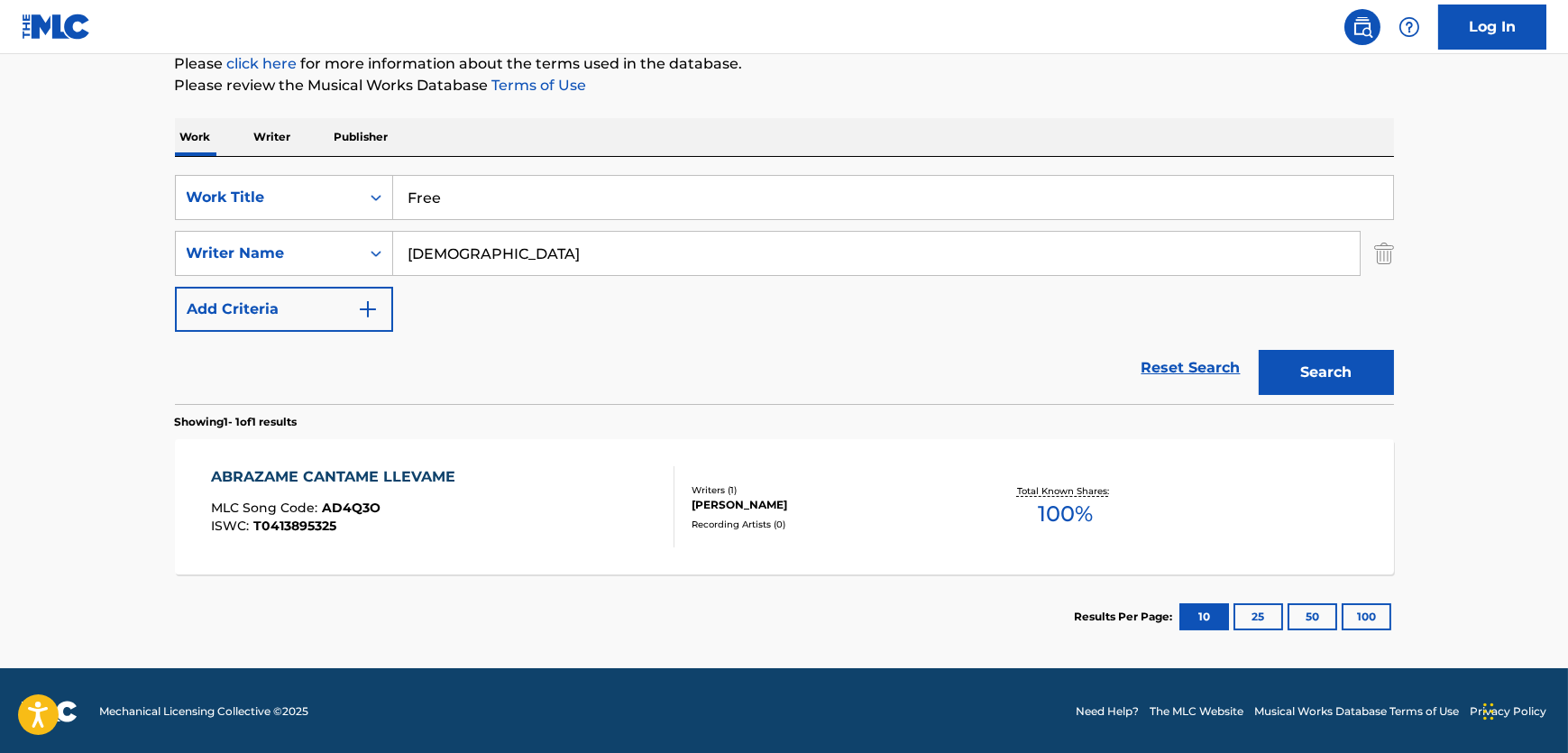
drag, startPoint x: 611, startPoint y: 279, endPoint x: 615, endPoint y: 253, distance: 26.3
click at [611, 263] on div "SearchWithCriteriac017dc7f-d244-405c-b826-3400857970ad Work Title Free SearchWi…" at bounding box center [784, 253] width 1219 height 157
drag, startPoint x: 580, startPoint y: 256, endPoint x: 356, endPoint y: 273, distance: 224.6
click at [246, 257] on div "SearchWithCriteria773fed9e-29c8-465d-b741-882c639e5fe2 Writer Name [PERSON_NAME]" at bounding box center [784, 253] width 1219 height 45
paste input "Sonnerblick"
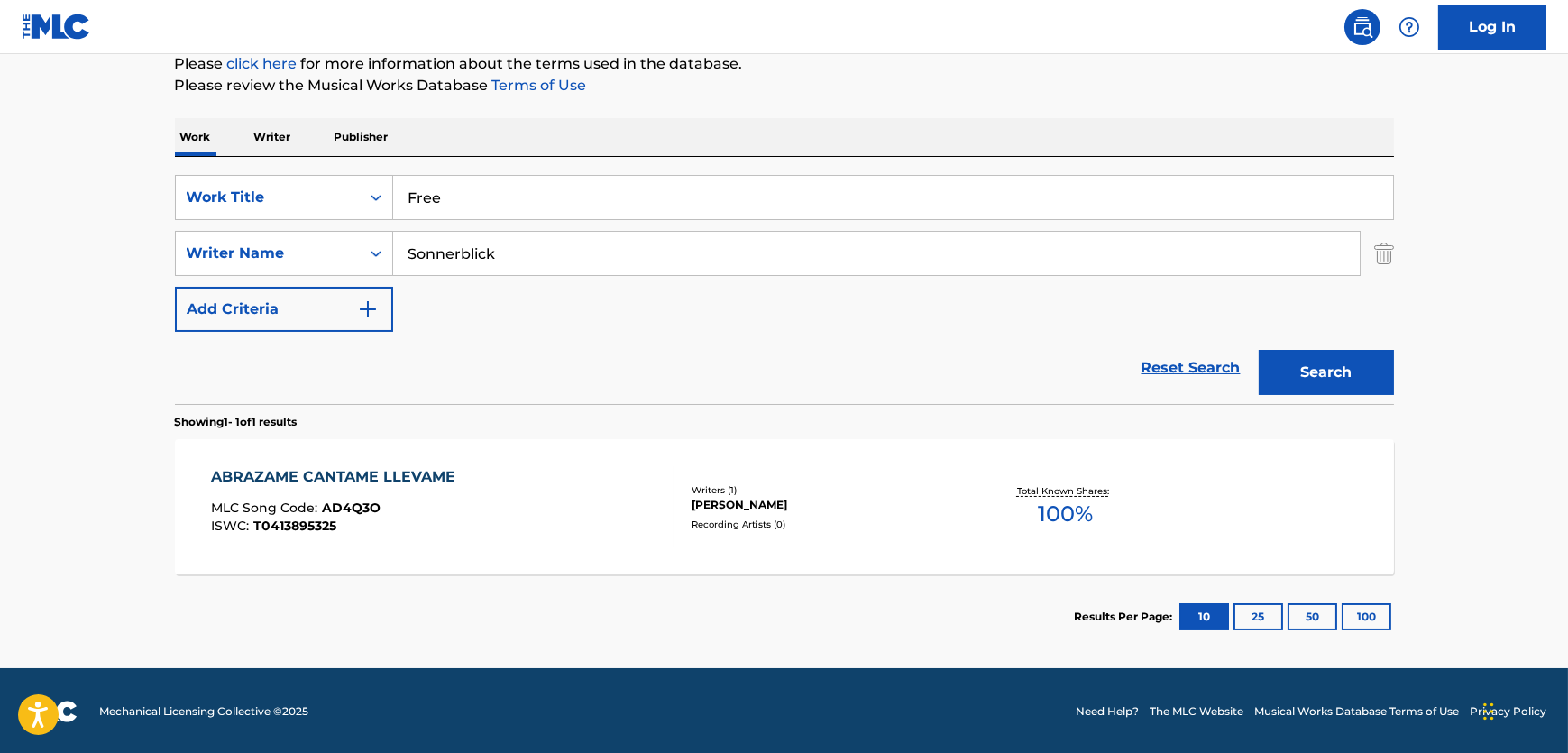
type input "Sonnerblick"
click at [1346, 375] on button "Search" at bounding box center [1326, 372] width 136 height 45
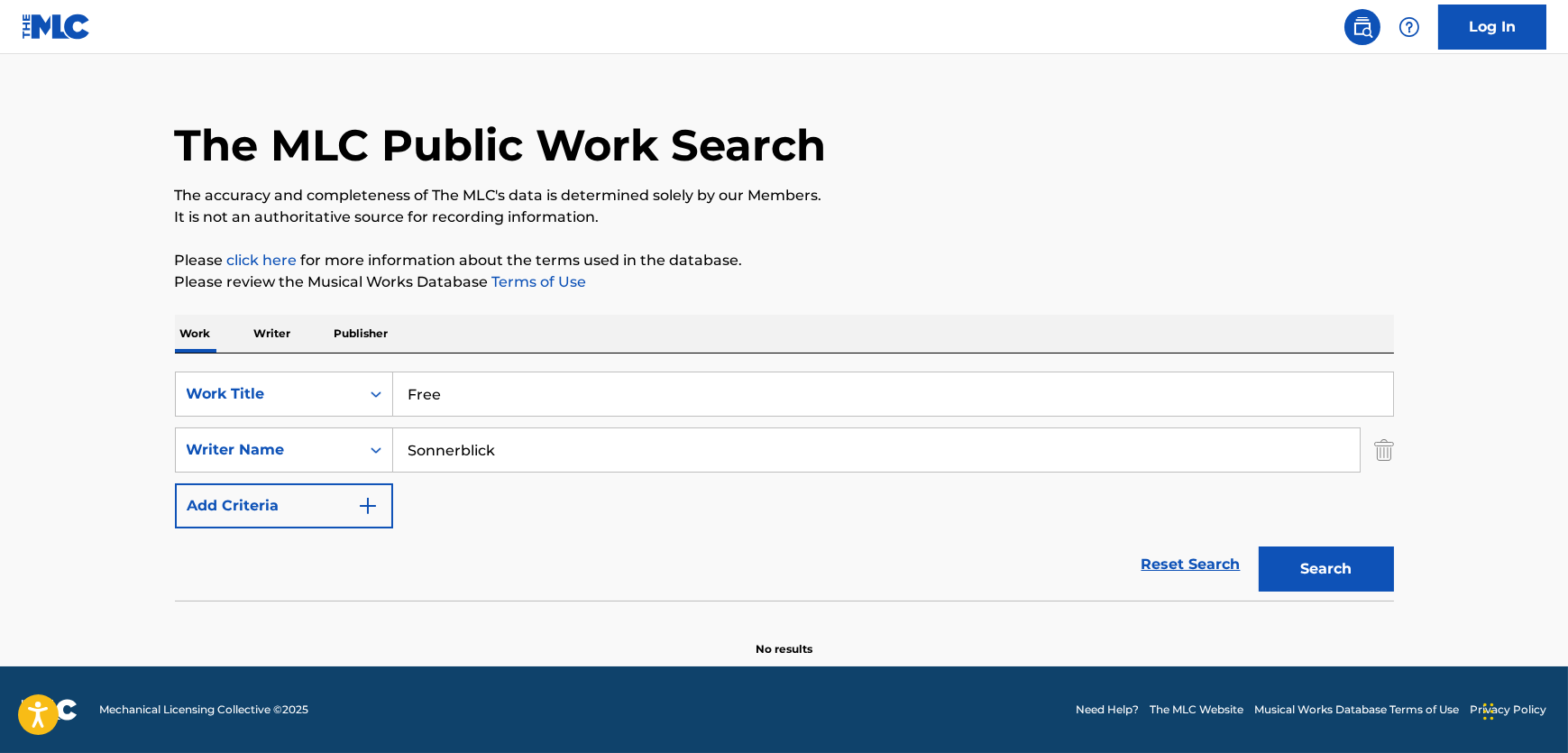
scroll to position [28, 0]
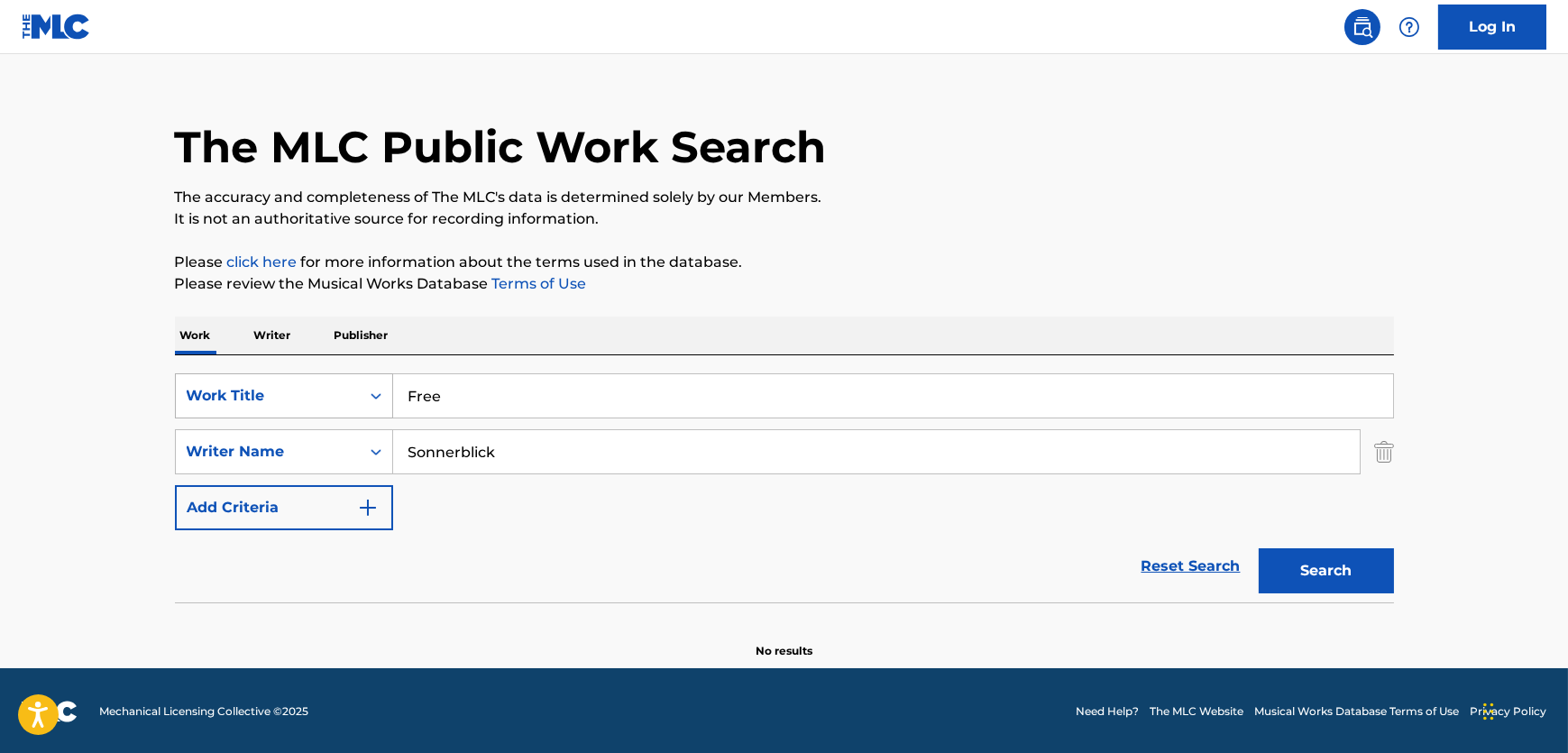
drag, startPoint x: 187, startPoint y: 403, endPoint x: 175, endPoint y: 403, distance: 12.0
click at [178, 403] on div "SearchWithCriteriac017dc7f-d244-405c-b826-3400857970ad Work Title Free" at bounding box center [784, 396] width 1219 height 45
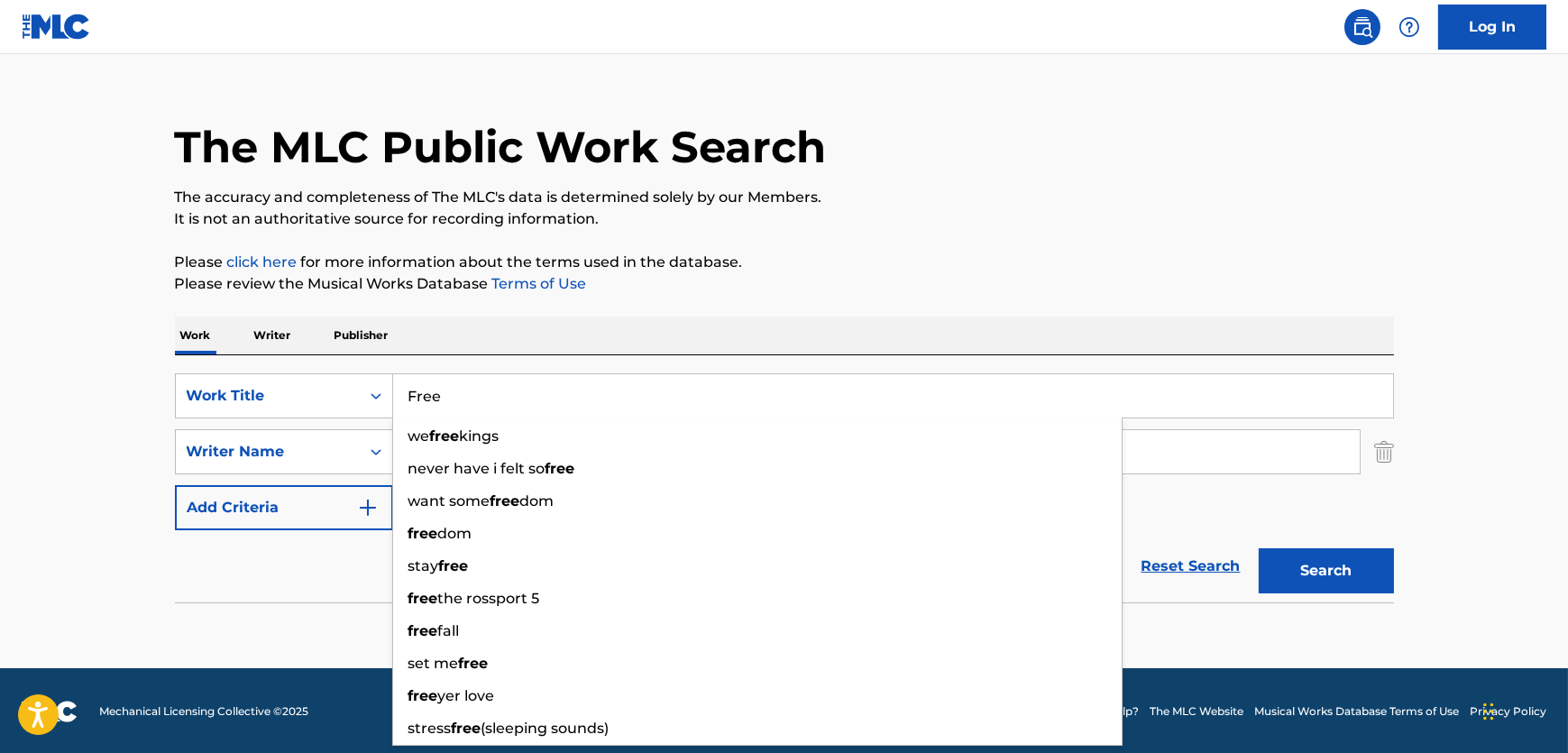
paste input "Guiding Lights"
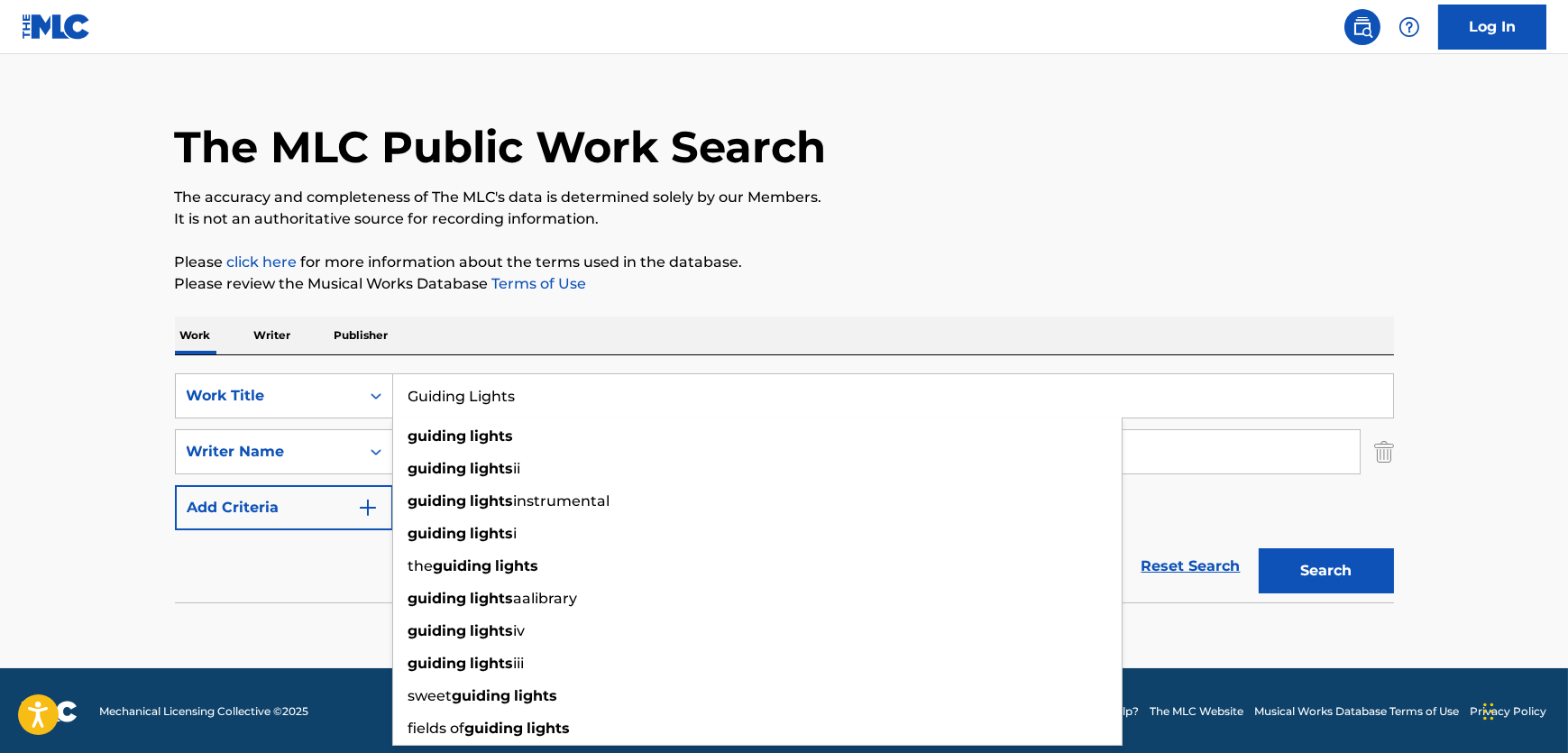
type input "Guiding Lights"
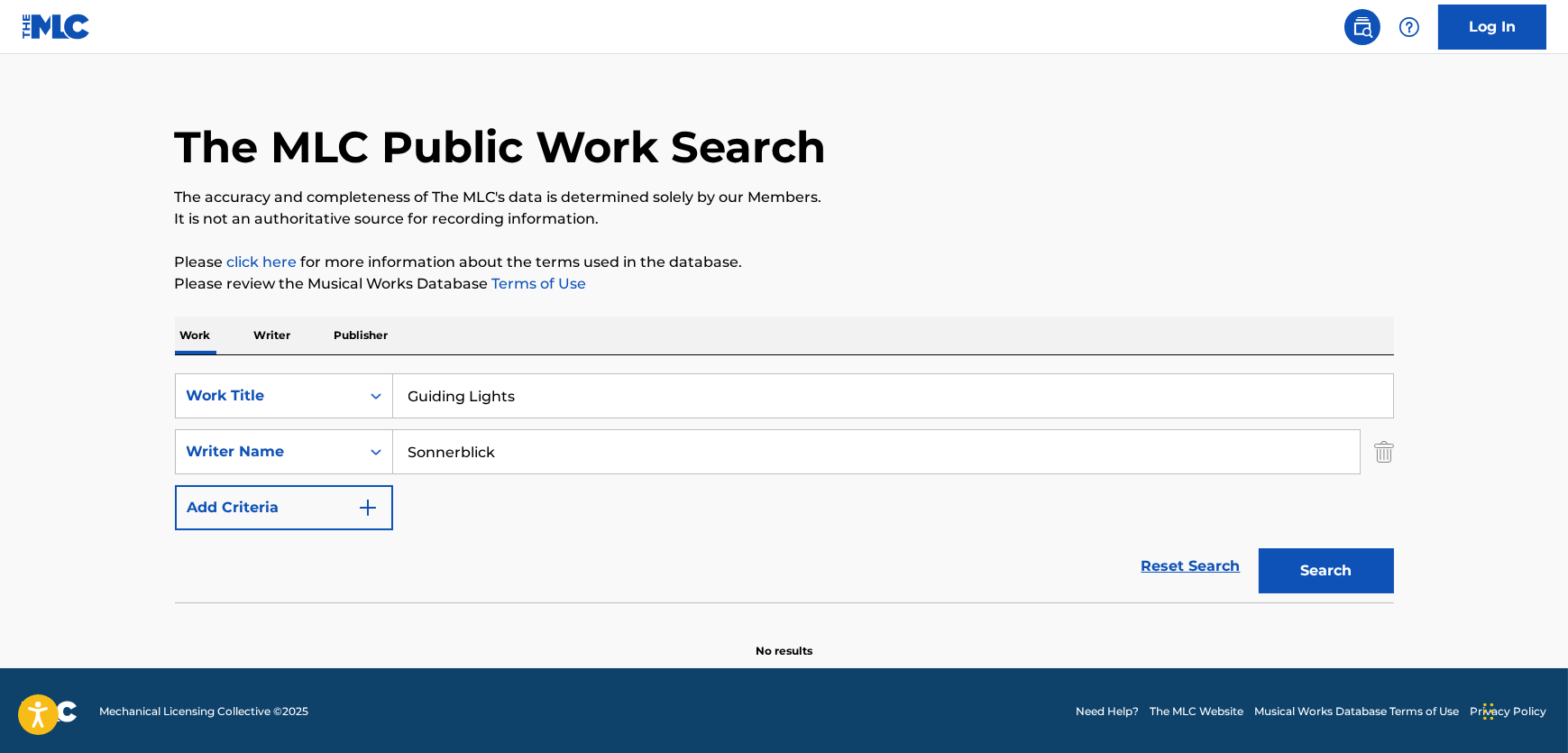
drag, startPoint x: 504, startPoint y: 441, endPoint x: 640, endPoint y: 435, distance: 136.1
click at [278, 388] on div "SearchWithCriteriac017dc7f-d244-405c-b826-3400857970ad Work Title Guiding Light…" at bounding box center [784, 452] width 1219 height 157
paste input "[PERSON_NAME]"
type input "[PERSON_NAME]"
click at [1327, 562] on button "Search" at bounding box center [1326, 571] width 136 height 45
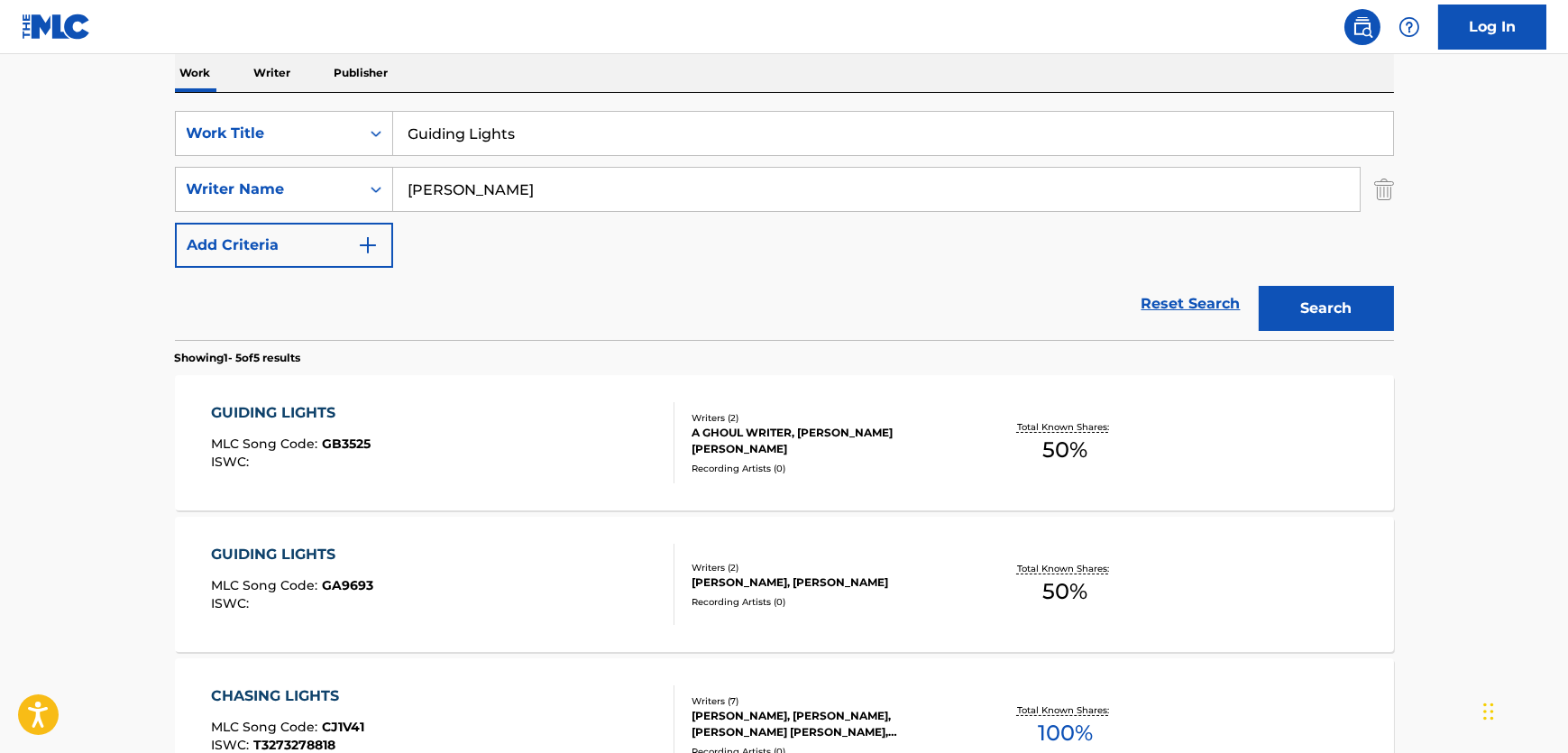
scroll to position [356, 0]
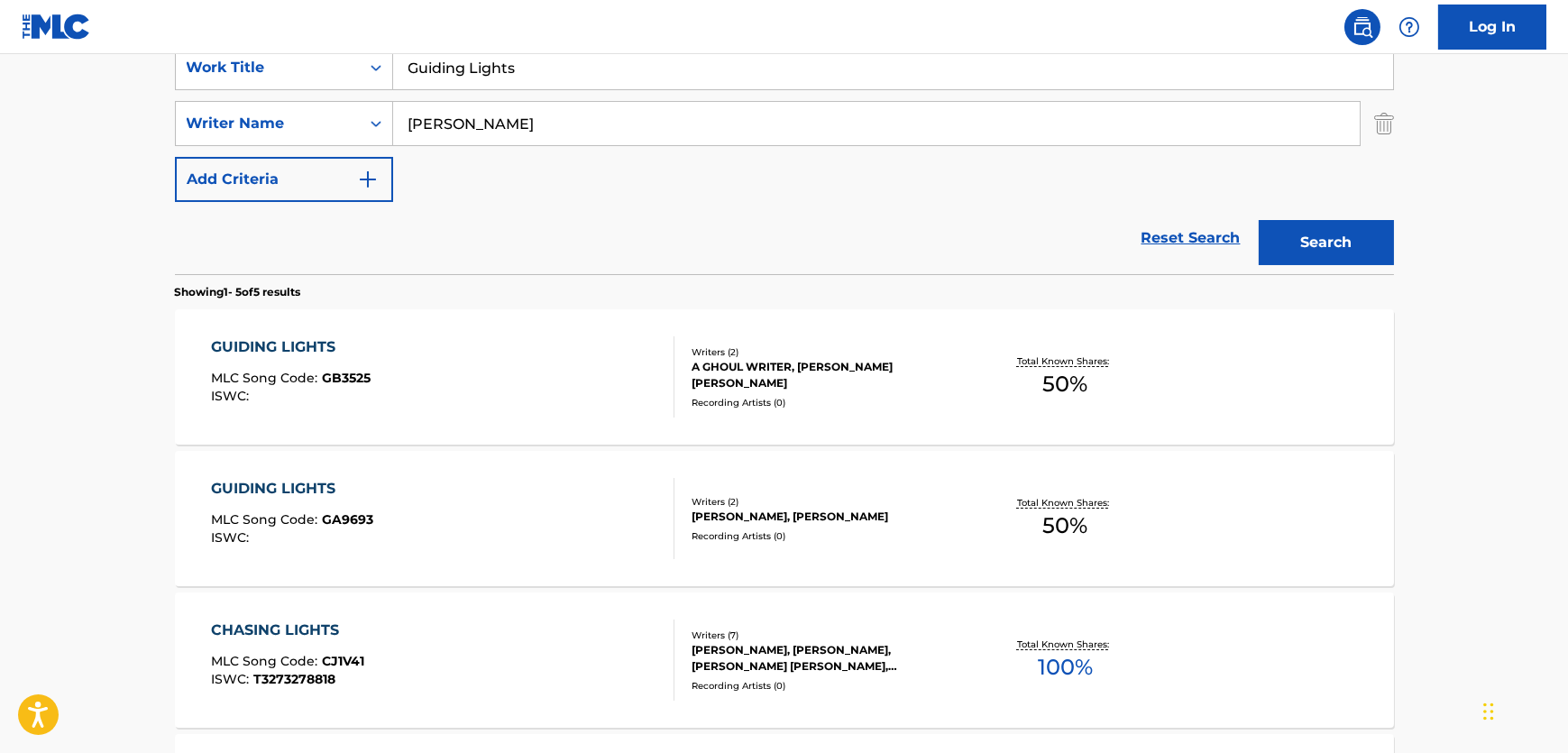
click at [541, 384] on div "GUIDING LIGHTS MLC Song Code : GB3525 ISWC :" at bounding box center [442, 376] width 463 height 82
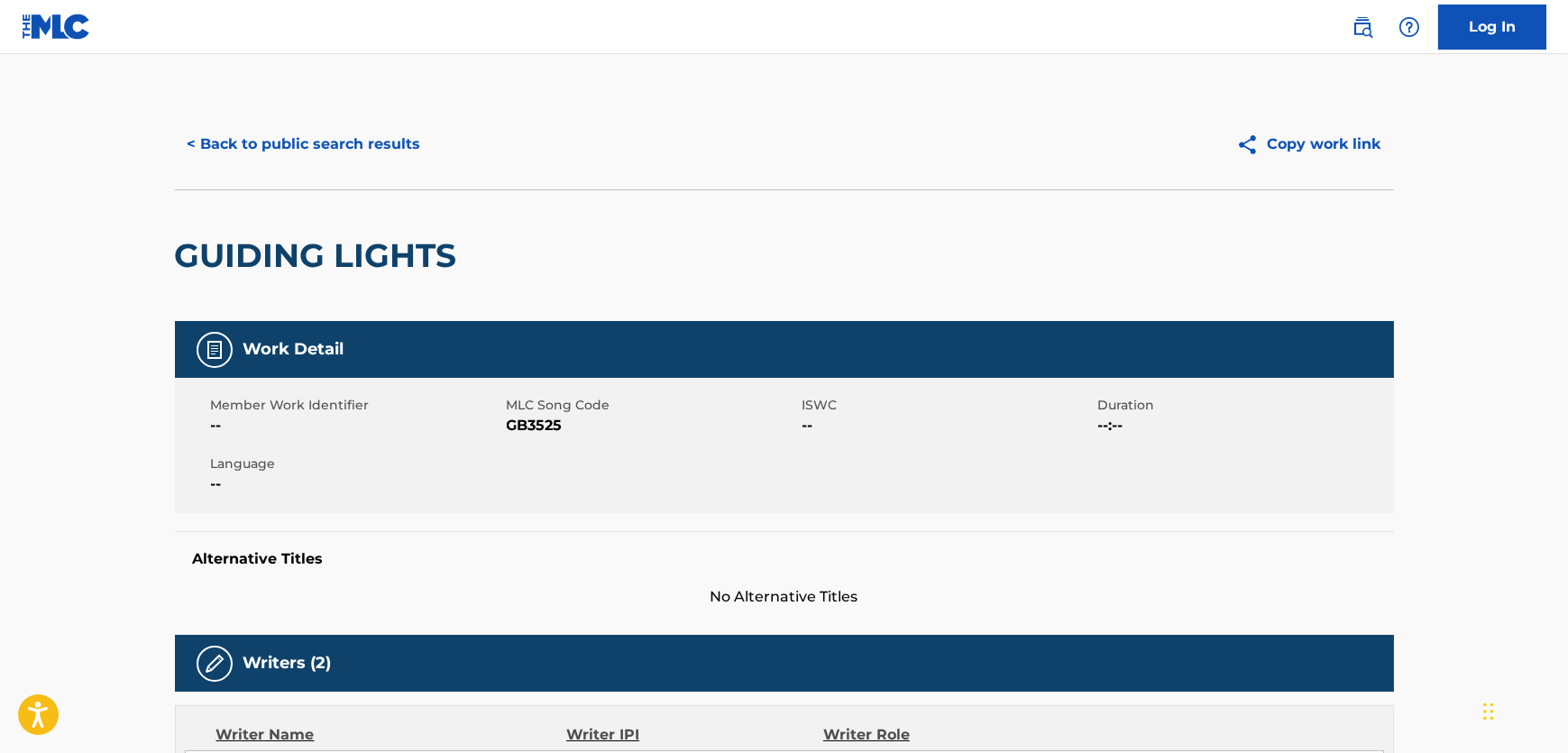
click at [534, 430] on span "GB3525" at bounding box center [652, 426] width 291 height 22
drag, startPoint x: 534, startPoint y: 430, endPoint x: 10, endPoint y: 422, distance: 524.1
click at [532, 430] on span "GB3525" at bounding box center [652, 426] width 291 height 22
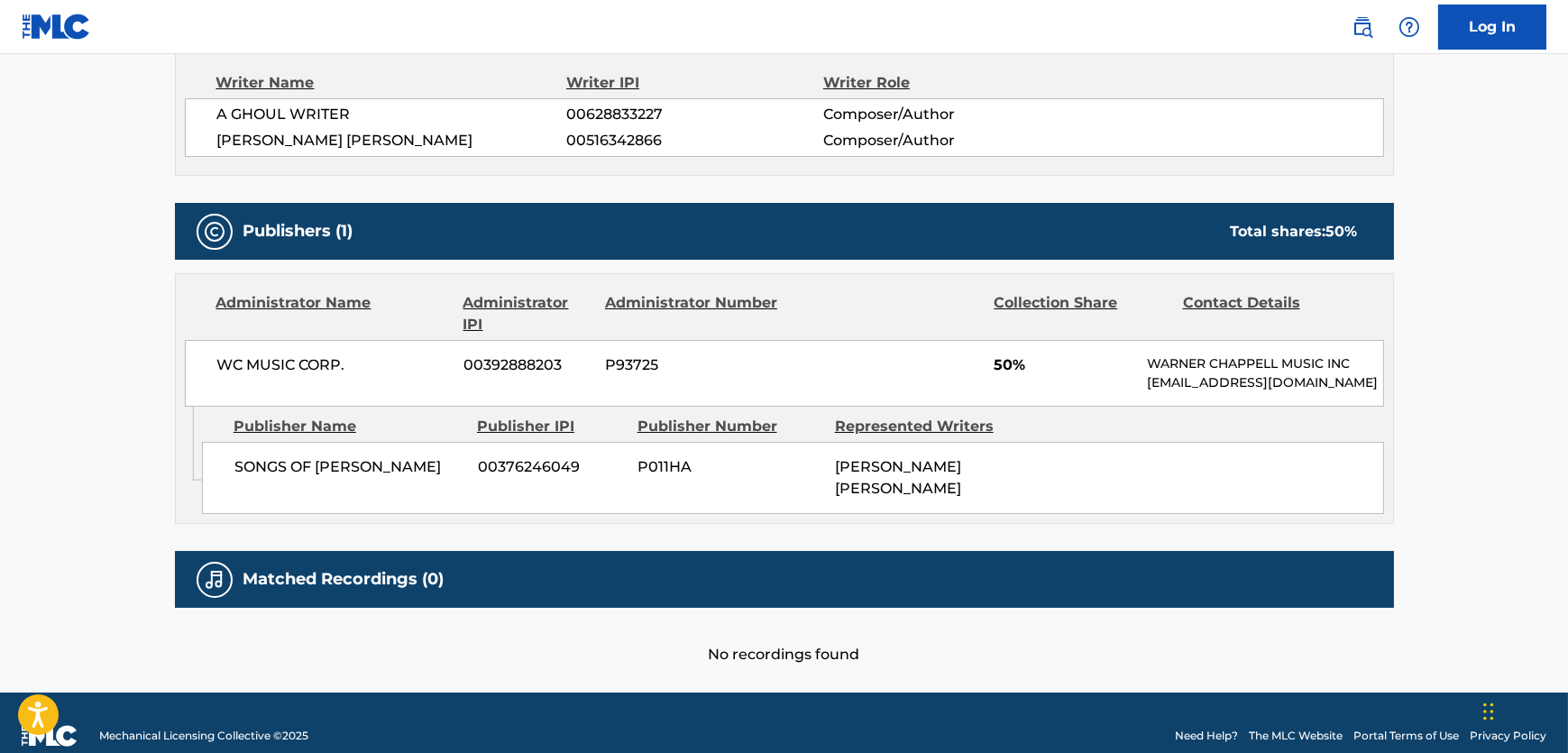
scroll to position [656, 0]
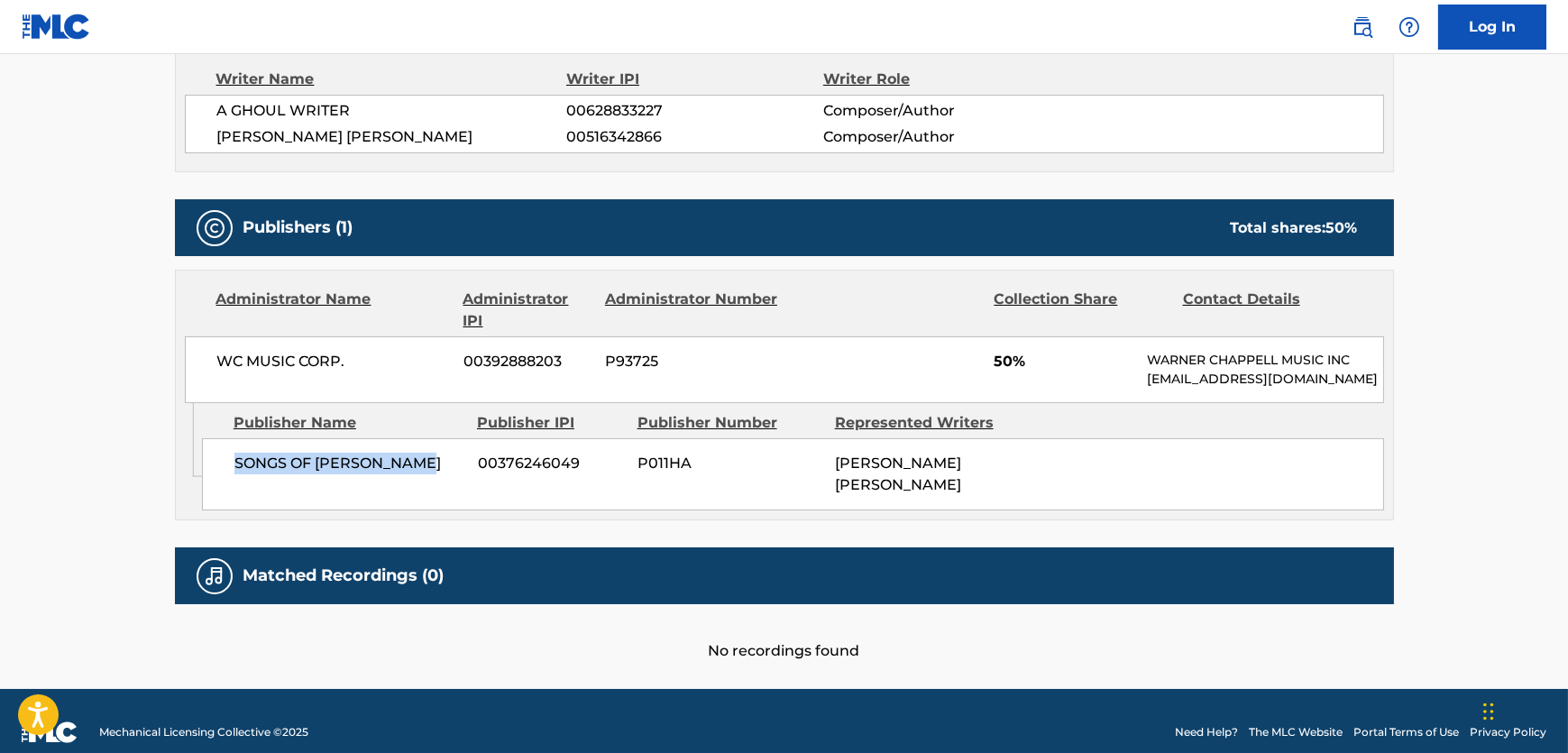
drag, startPoint x: 423, startPoint y: 482, endPoint x: 9, endPoint y: 478, distance: 414.0
click at [223, 472] on div "SONGS OF [PERSON_NAME] 00376246049 P011HA [PERSON_NAME] [PERSON_NAME]" at bounding box center [793, 474] width 1182 height 72
drag, startPoint x: 367, startPoint y: 391, endPoint x: 176, endPoint y: 354, distance: 194.6
click at [176, 354] on div "Administrator Name Administrator IPI Administrator Number Collection Share Cont…" at bounding box center [784, 336] width 1217 height 133
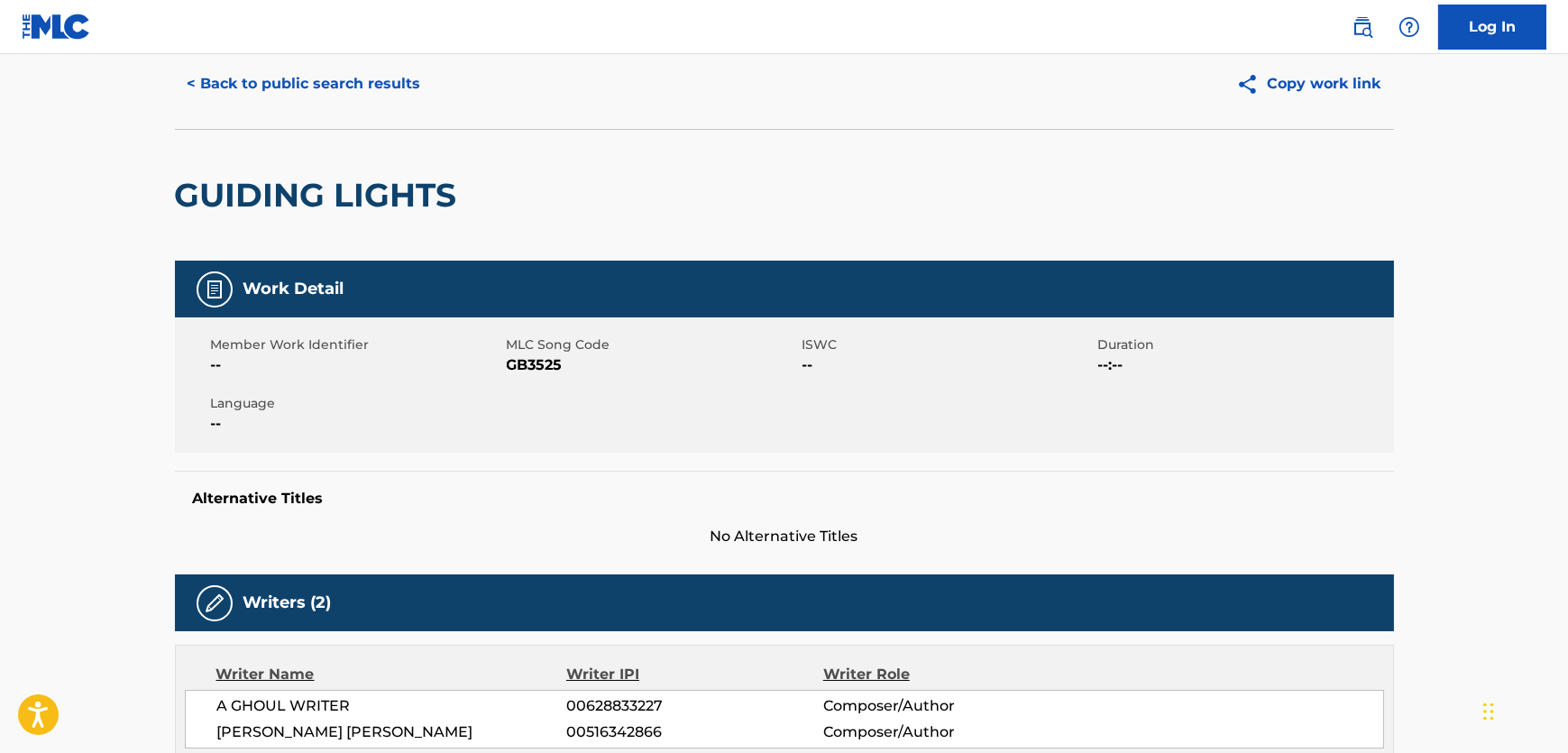
scroll to position [0, 0]
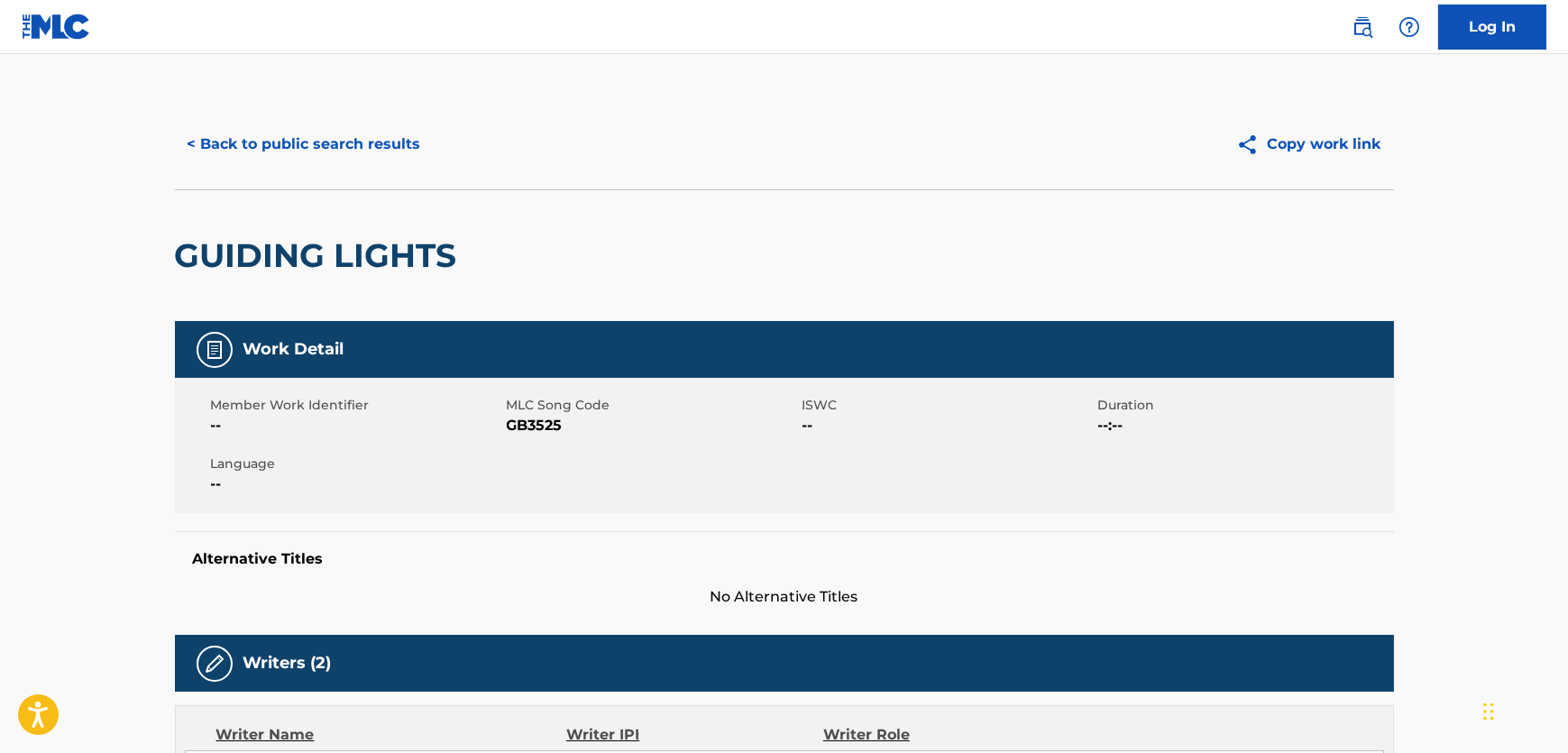
click at [334, 125] on button "< Back to public search results" at bounding box center [304, 144] width 259 height 45
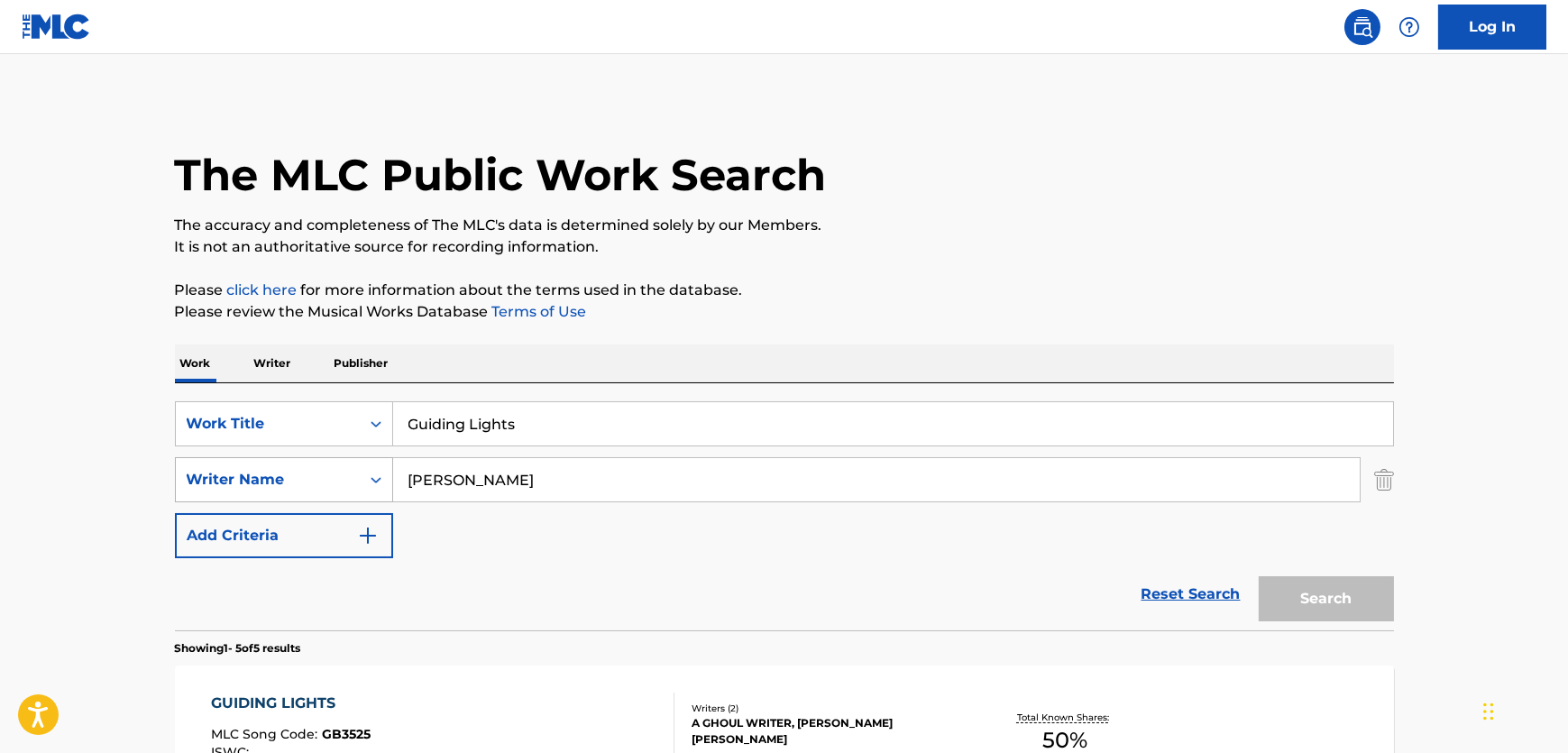
scroll to position [356, 0]
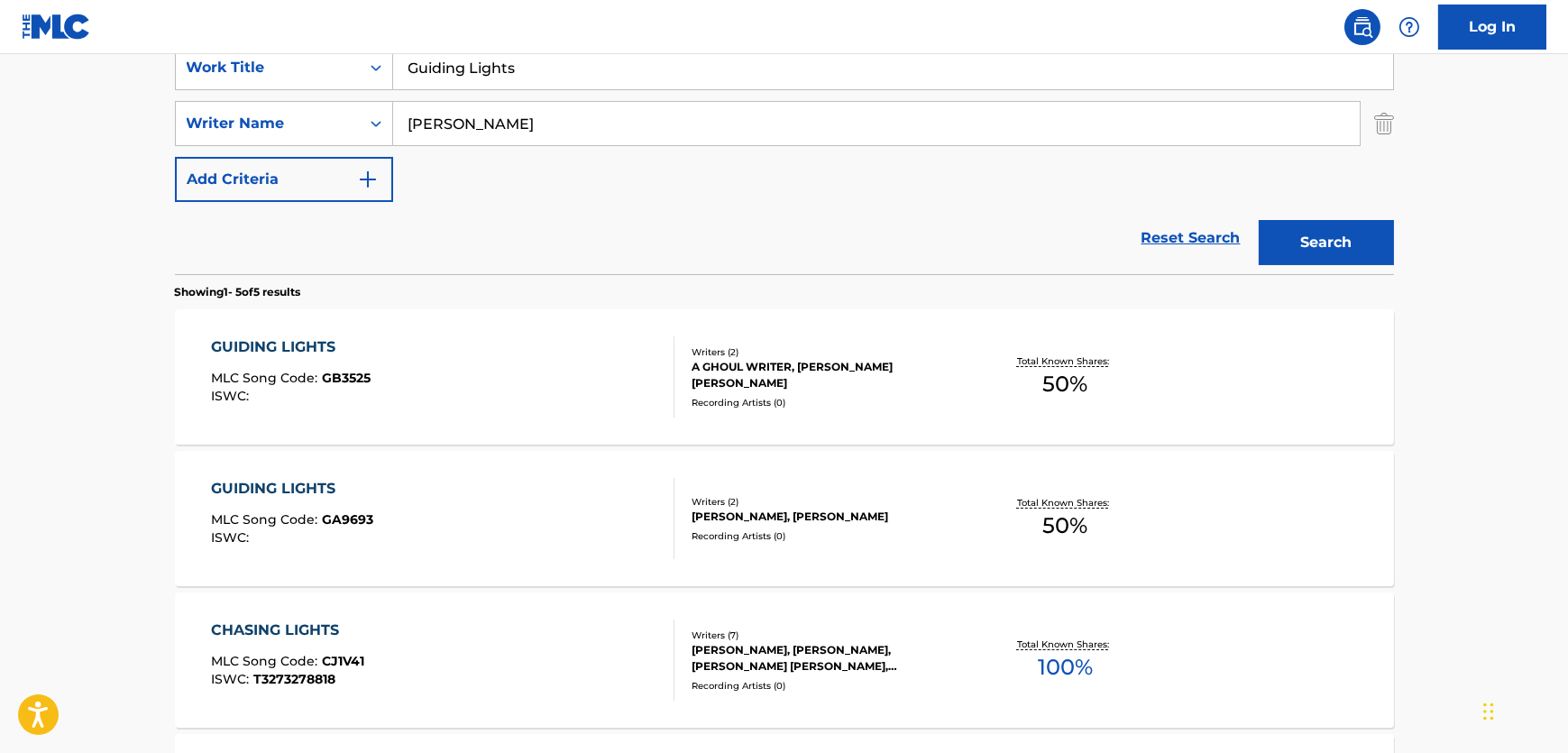
drag, startPoint x: 558, startPoint y: 72, endPoint x: 119, endPoint y: 118, distance: 441.4
click at [191, 86] on div "SearchWithCriteriac017dc7f-d244-405c-b826-3400857970ad Work Title Guiding Lights" at bounding box center [784, 67] width 1219 height 45
paste input "Fantasy Op.107 - Arietta"
type input "Fantasy Op.107 - Arietta"
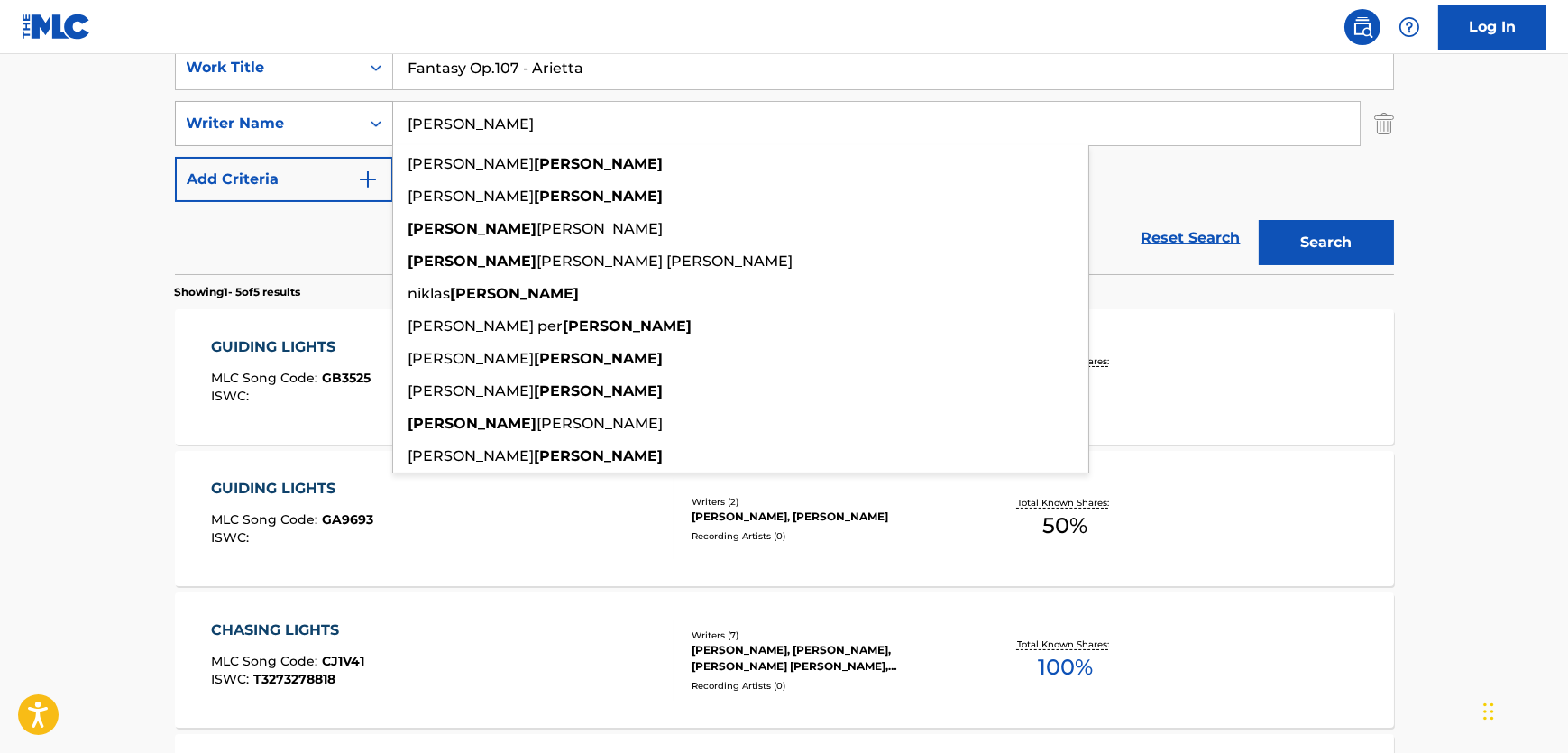
drag, startPoint x: 500, startPoint y: 100, endPoint x: 354, endPoint y: 120, distance: 147.4
click at [354, 120] on div "SearchWithCriteria773fed9e-29c8-465d-b741-882c639e5fe2 Writer Name [PERSON_NAME…" at bounding box center [784, 123] width 1219 height 45
paste input "[PERSON_NAME]"
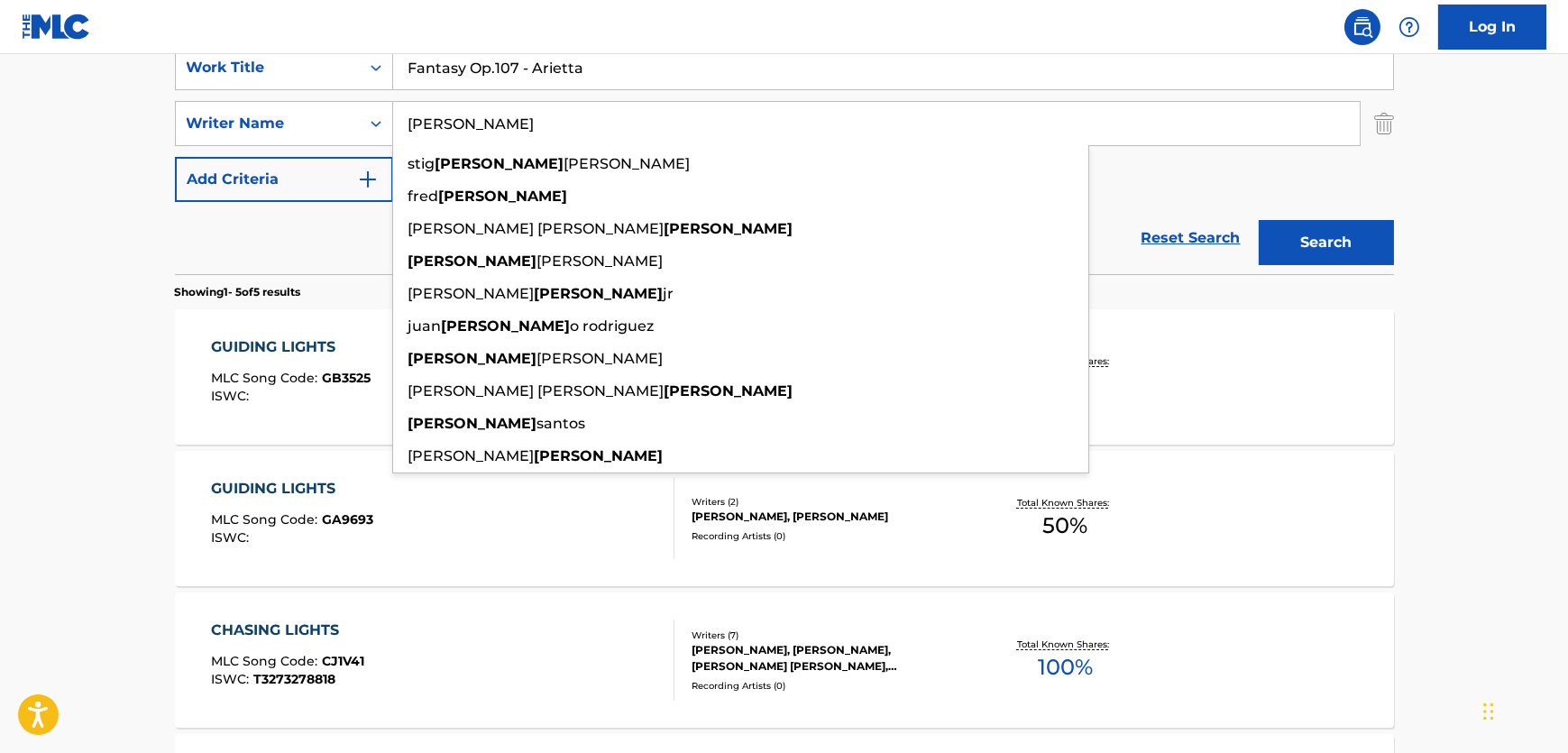
type input "[PERSON_NAME]"
click at [1275, 245] on button "Search" at bounding box center [1326, 242] width 136 height 45
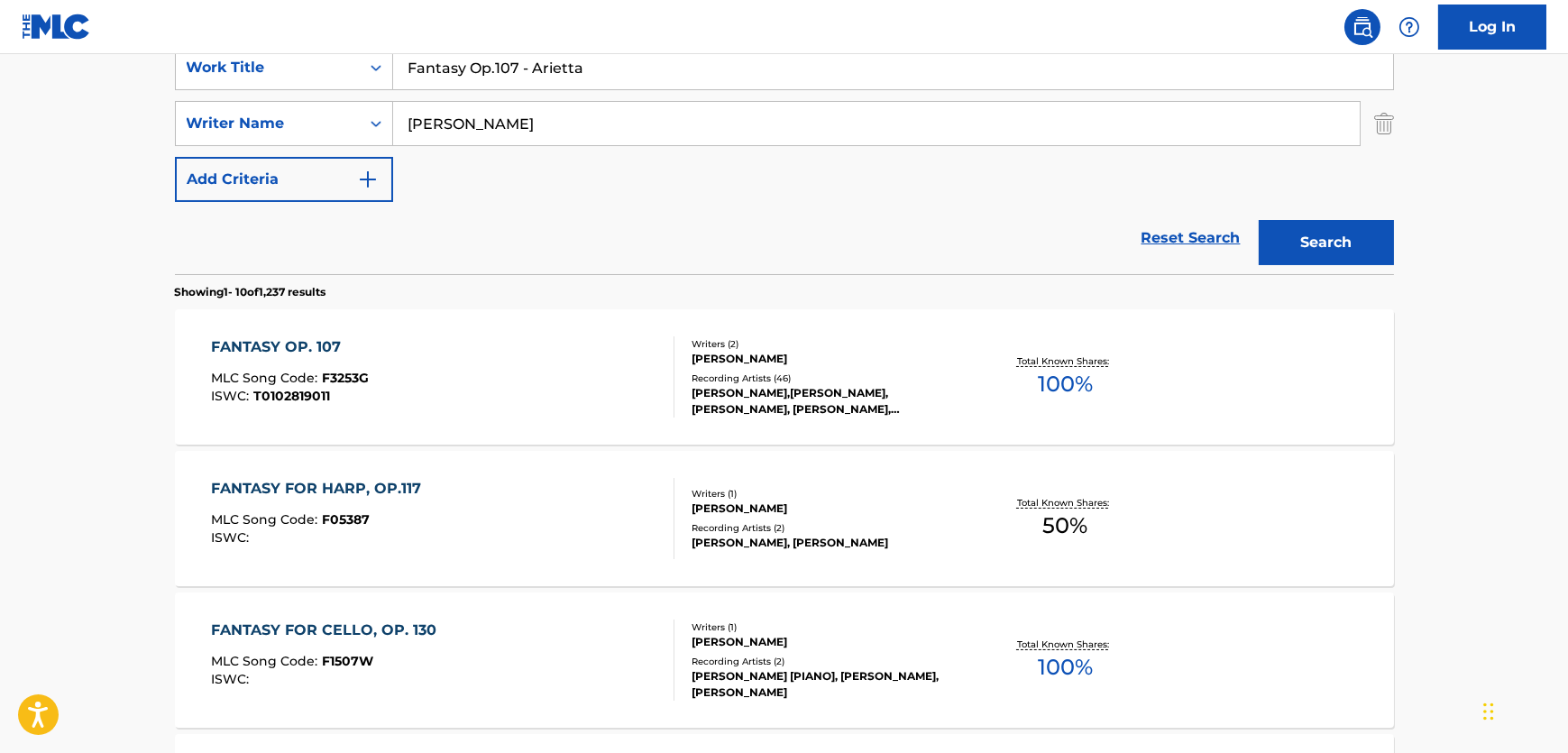
click at [566, 394] on div "FANTASY OP. 107 MLC Song Code : F3253G ISWC : T0102819011" at bounding box center [442, 376] width 463 height 82
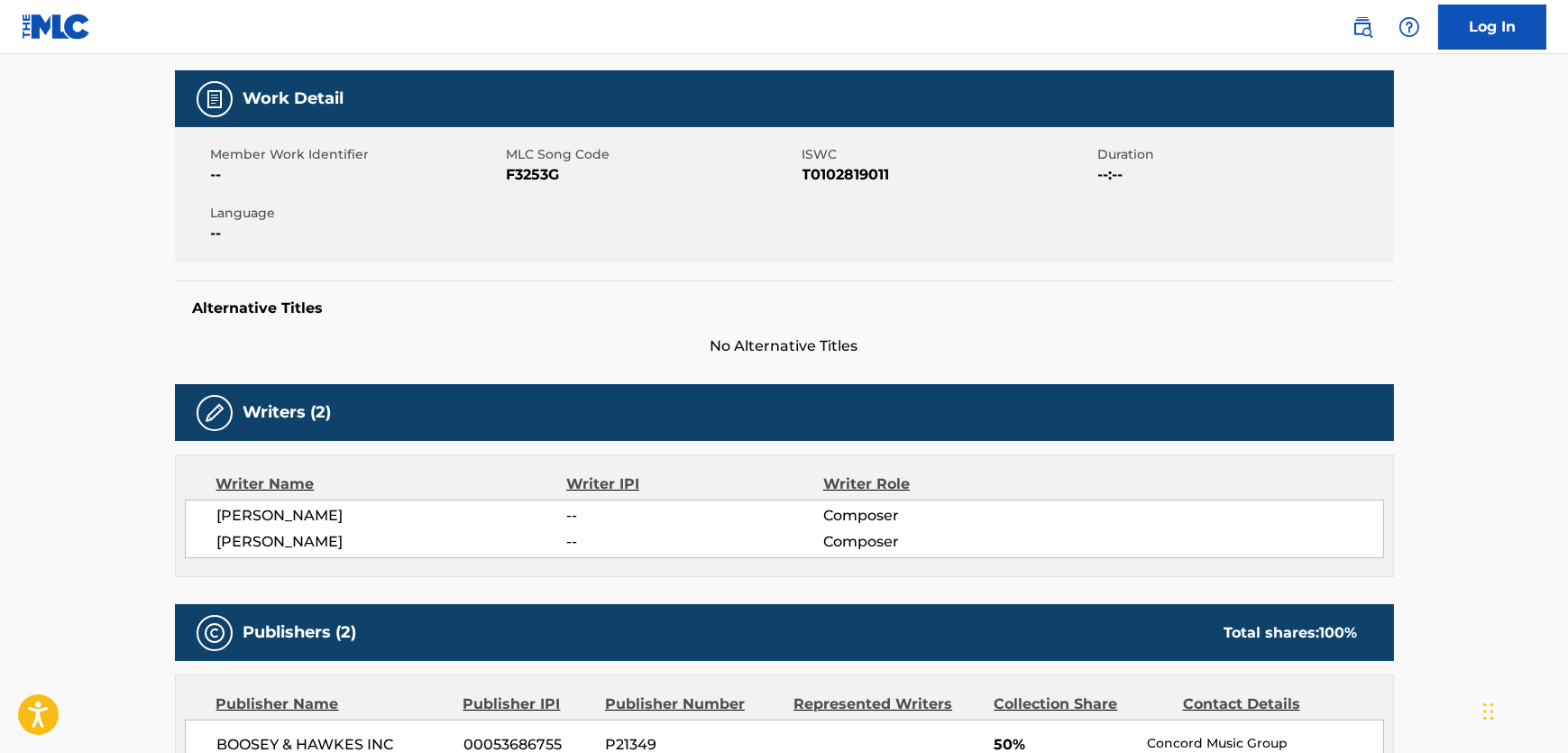
scroll to position [327, 0]
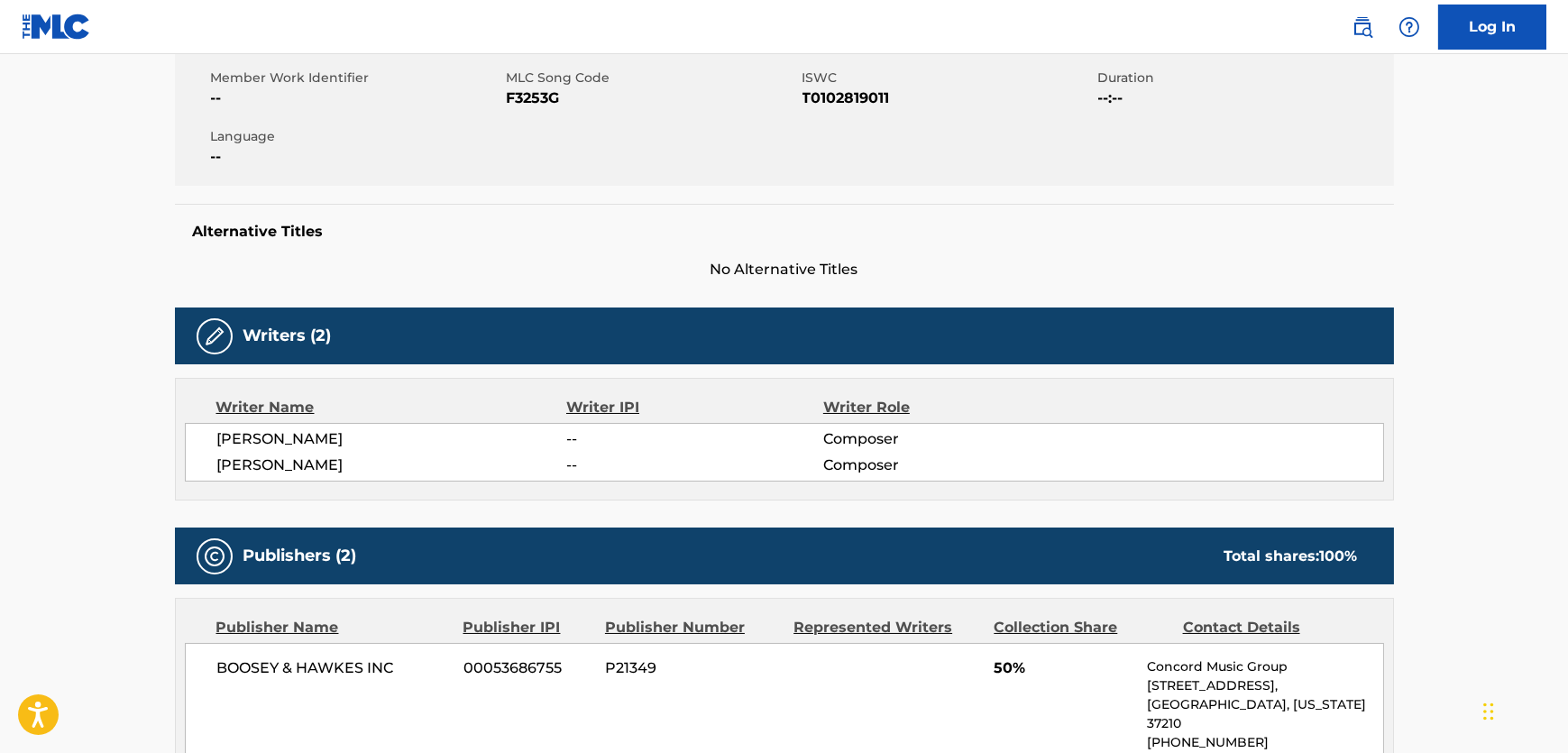
click at [512, 108] on div "Member Work Identifier -- MLC Song Code F3253G ISWC T0102819011 Duration --:-- …" at bounding box center [784, 118] width 1219 height 136
click at [514, 107] on span "F3253G" at bounding box center [652, 98] width 291 height 22
click at [830, 99] on span "T0102819011" at bounding box center [948, 98] width 291 height 22
drag, startPoint x: 830, startPoint y: 99, endPoint x: 815, endPoint y: 99, distance: 15.0
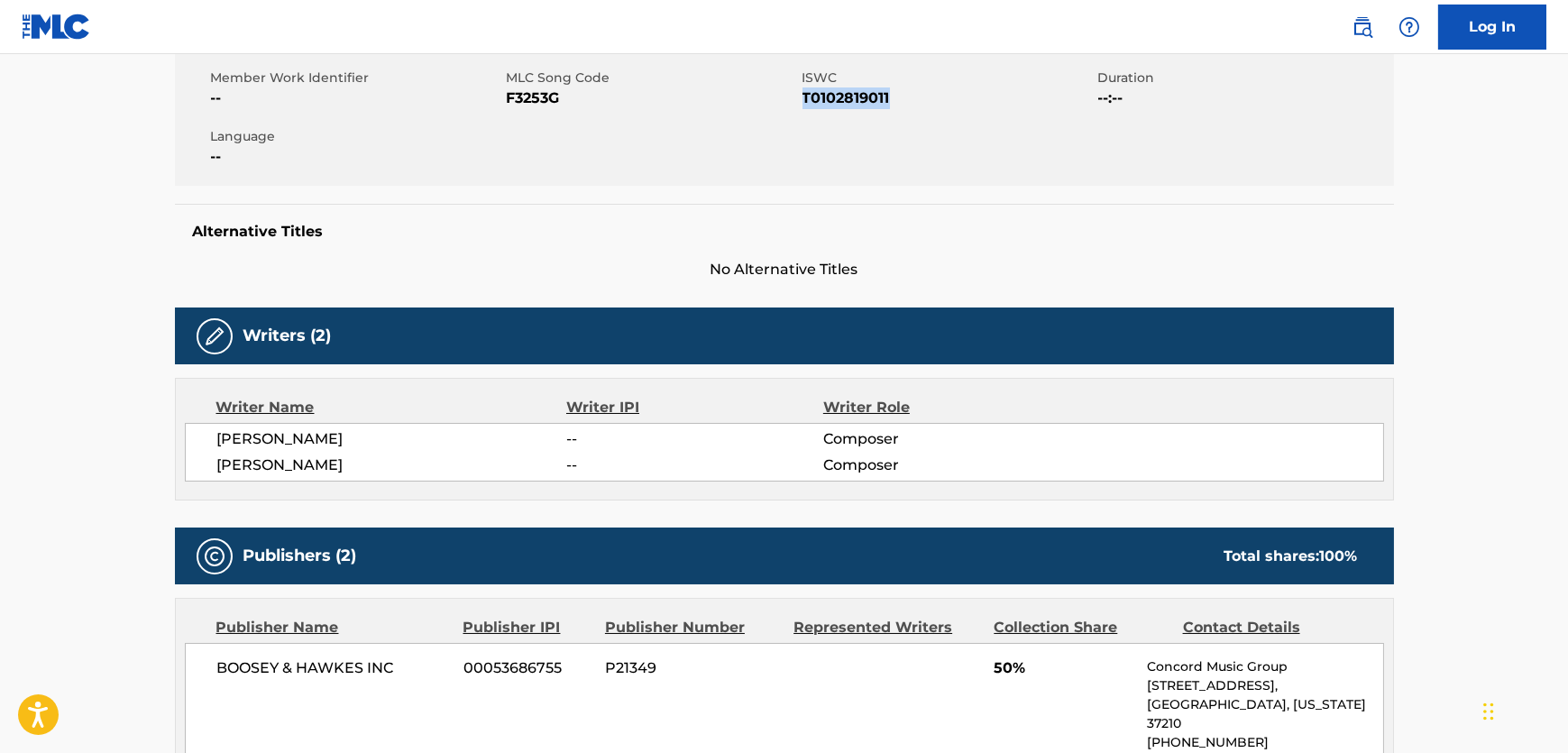
click at [829, 99] on span "T0102819011" at bounding box center [948, 98] width 291 height 22
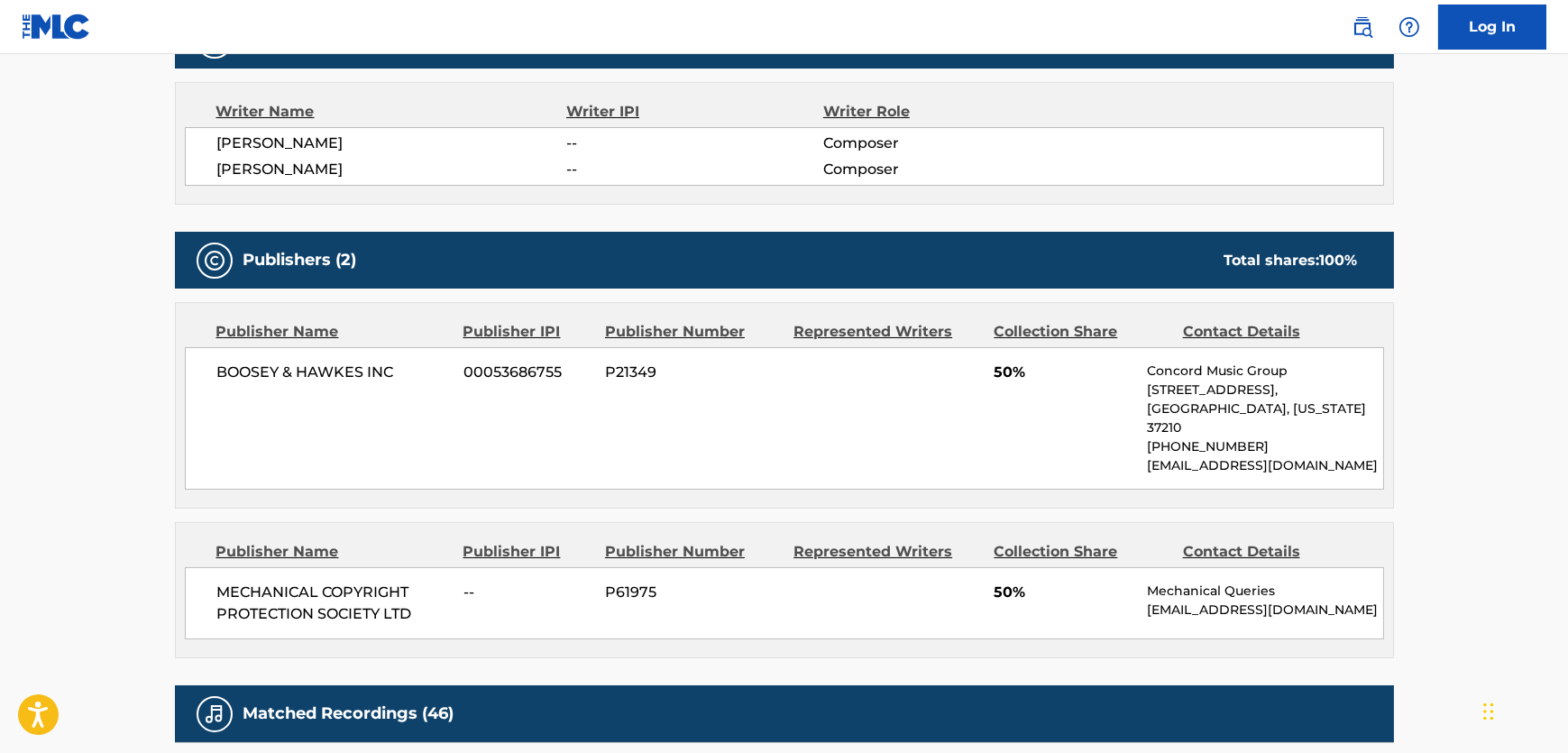
scroll to position [656, 0]
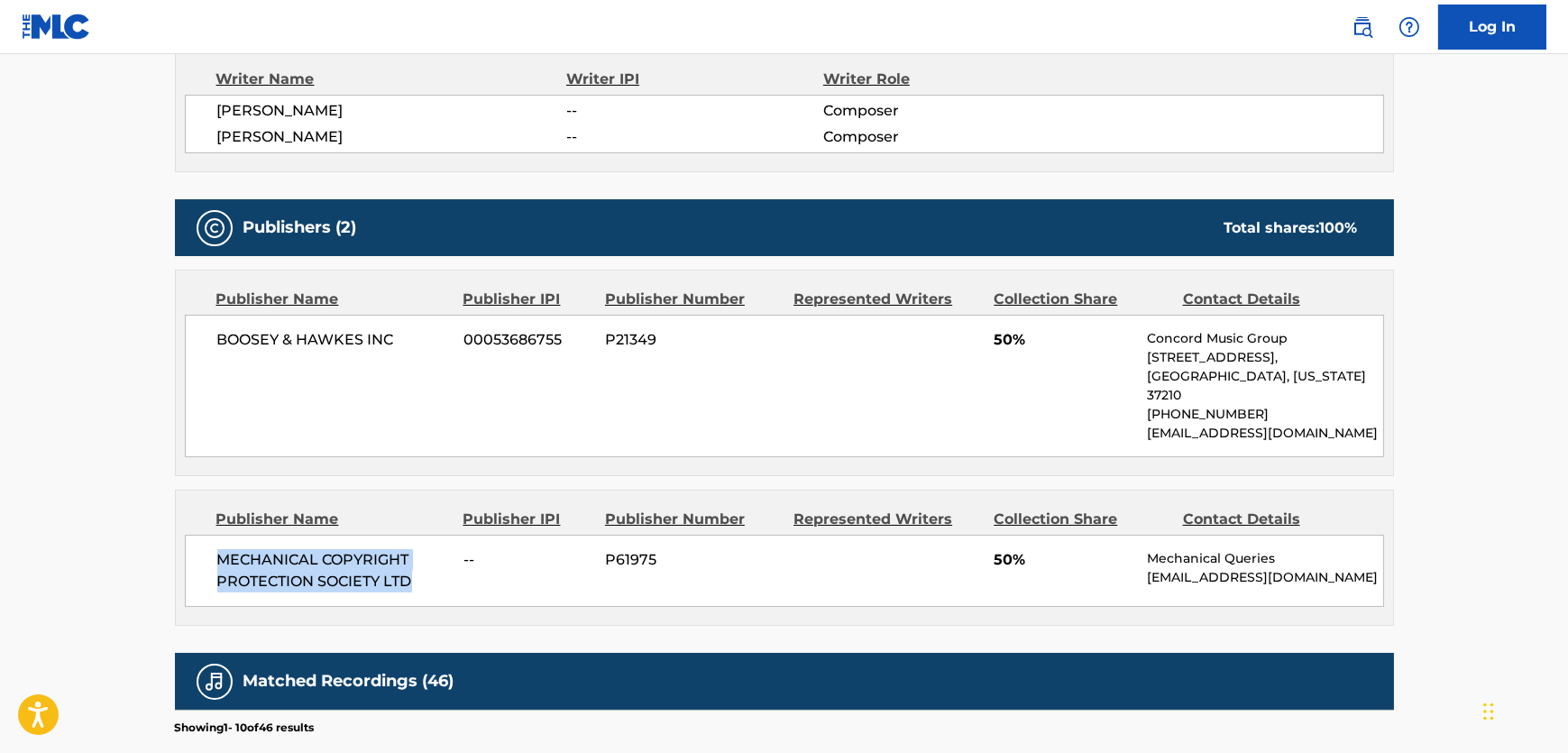
drag, startPoint x: 417, startPoint y: 572, endPoint x: 2, endPoint y: 536, distance: 416.6
click at [221, 550] on span "MECHANICAL COPYRIGHT PROTECTION SOCIETY LTD" at bounding box center [333, 571] width 234 height 43
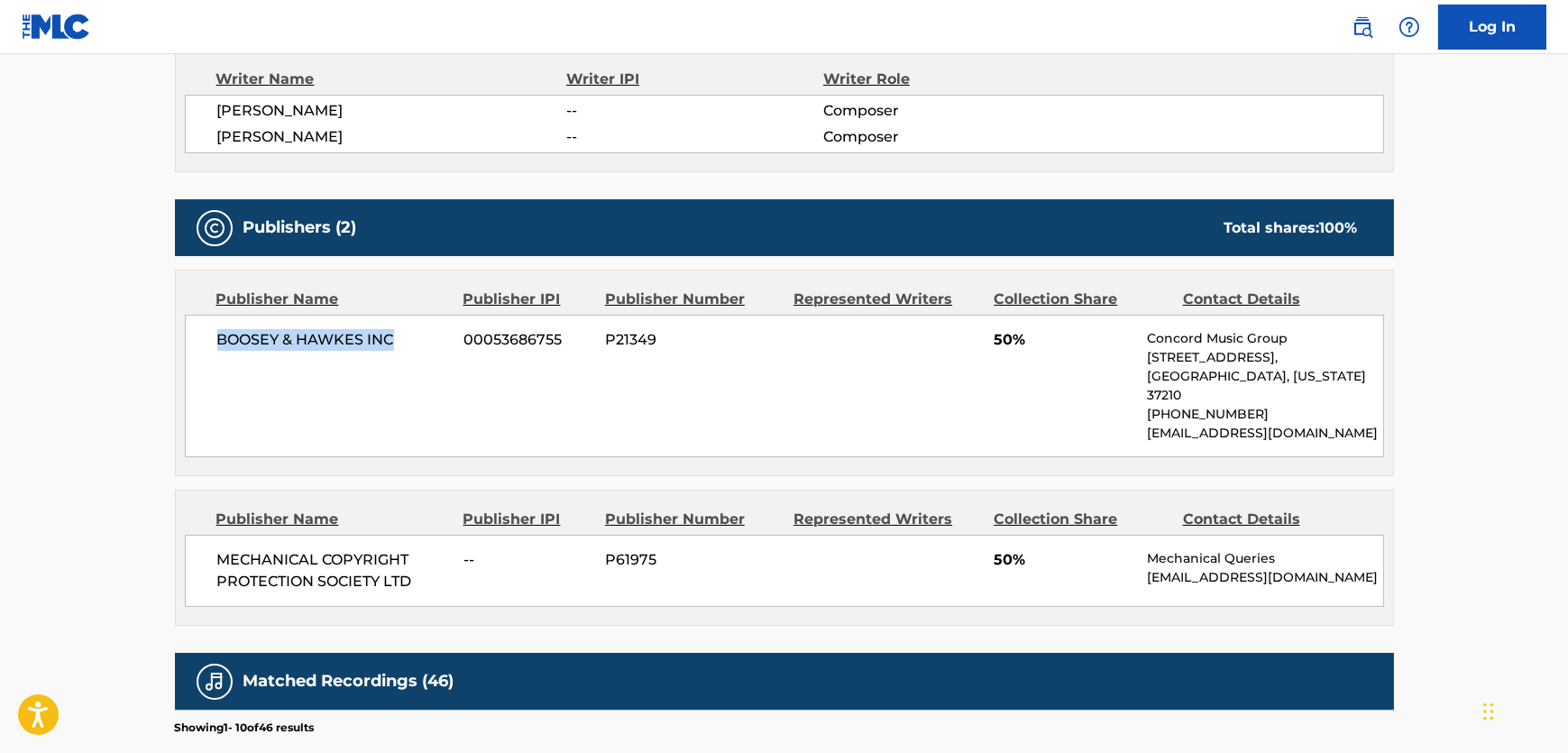
drag, startPoint x: 397, startPoint y: 344, endPoint x: 98, endPoint y: 353, distance: 299.1
click at [98, 353] on main "< Back to public search results Copy work link FANTASY OP. 107 Work Detail Memb…" at bounding box center [784, 362] width 1568 height 1927
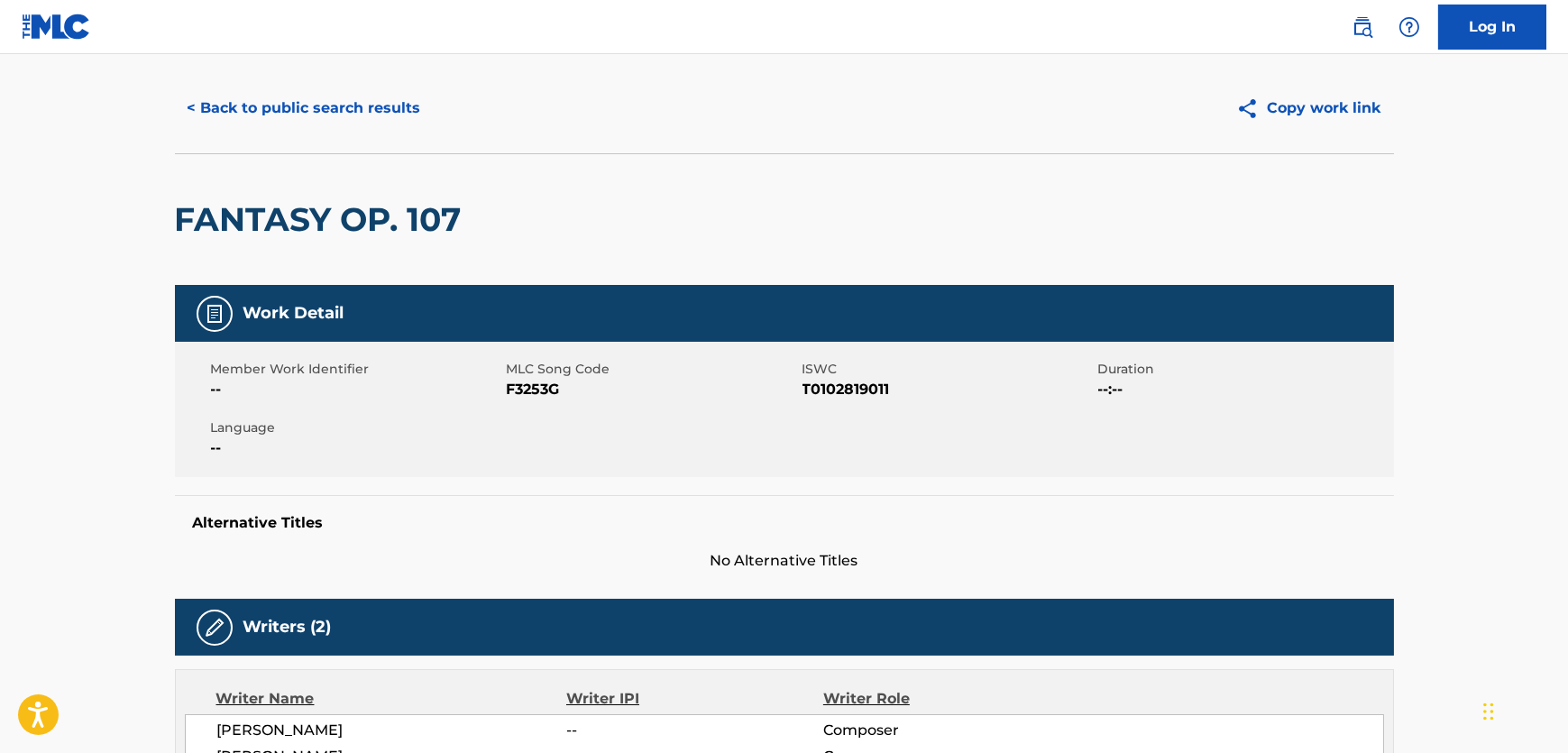
scroll to position [0, 0]
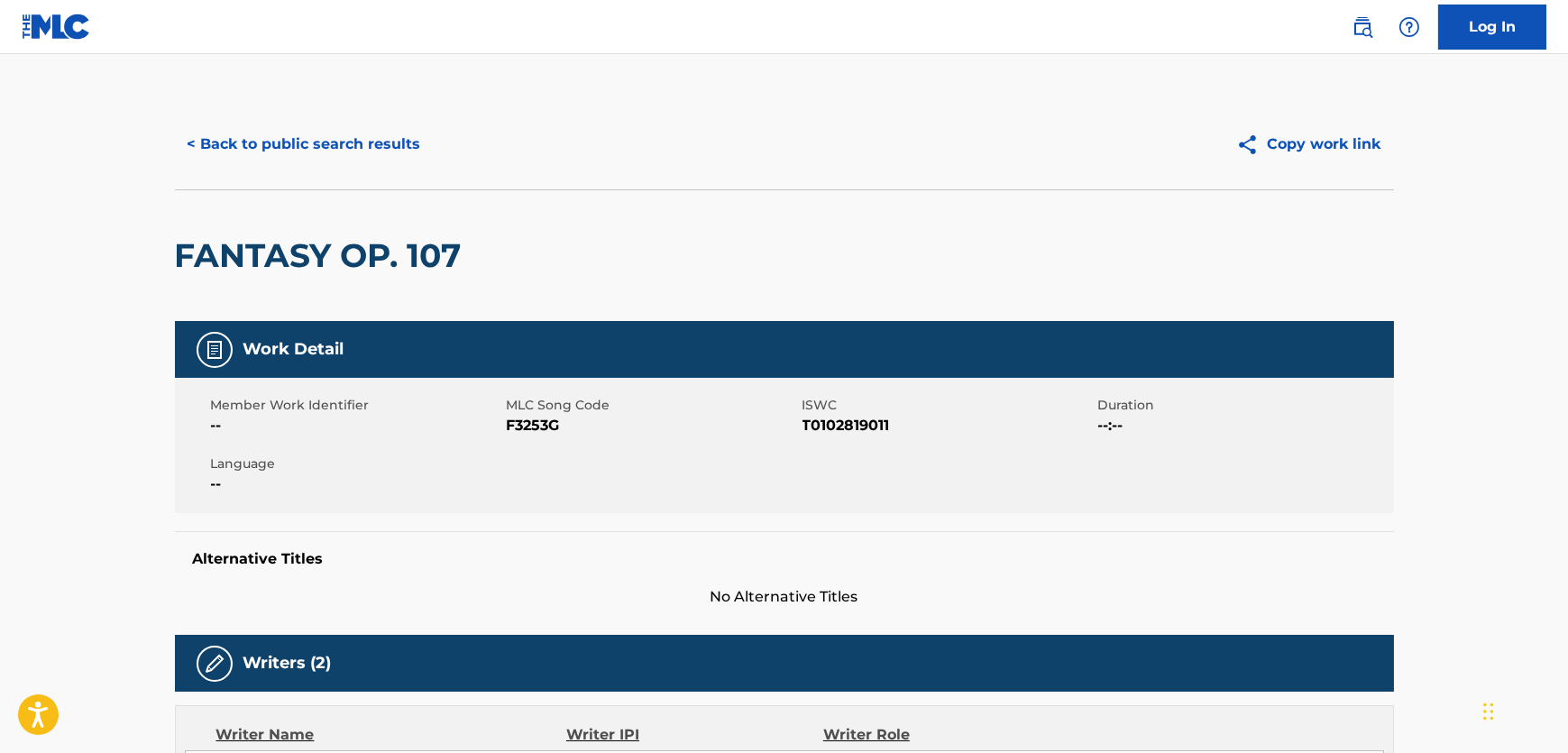
click at [345, 145] on button "< Back to public search results" at bounding box center [304, 144] width 259 height 45
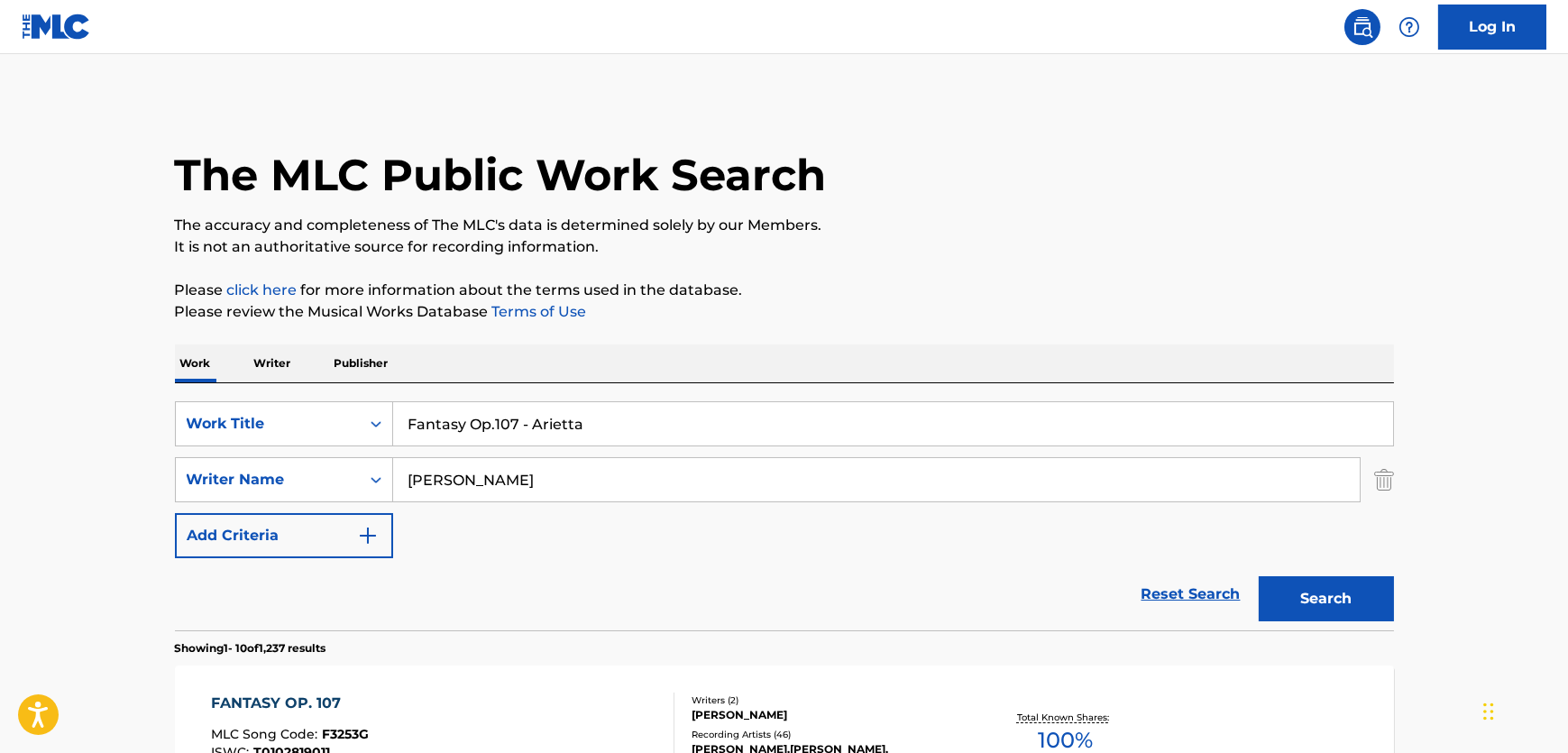
scroll to position [356, 0]
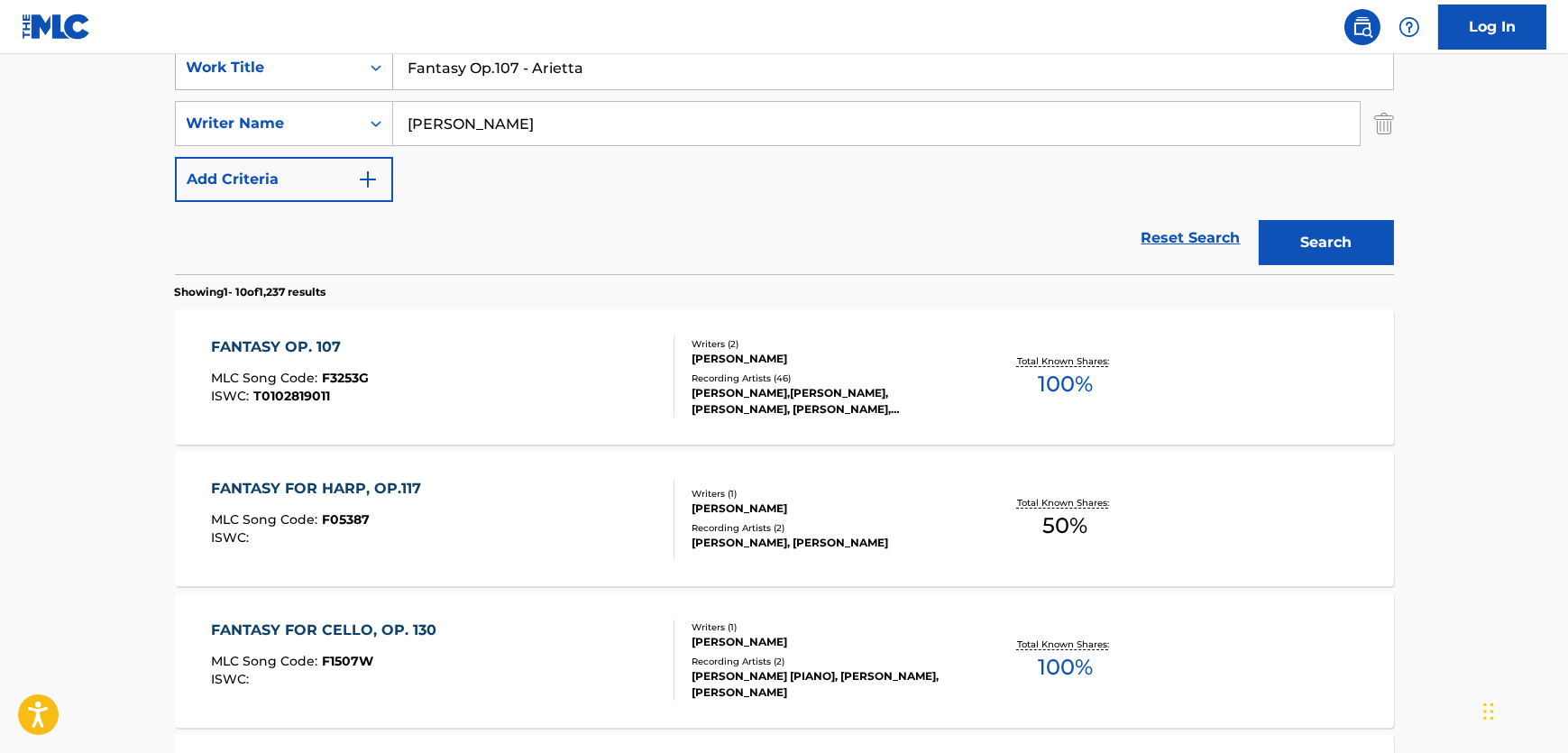
drag, startPoint x: 610, startPoint y: 75, endPoint x: 344, endPoint y: 65, distance: 266.2
click at [344, 65] on div "SearchWithCriteriac017dc7f-d244-405c-b826-3400857970ad Work Title Fantasy Op.10…" at bounding box center [784, 67] width 1219 height 45
paste input "[MEDICAL_DATA] in a Major K208"
type input "[MEDICAL_DATA] in a Major K208"
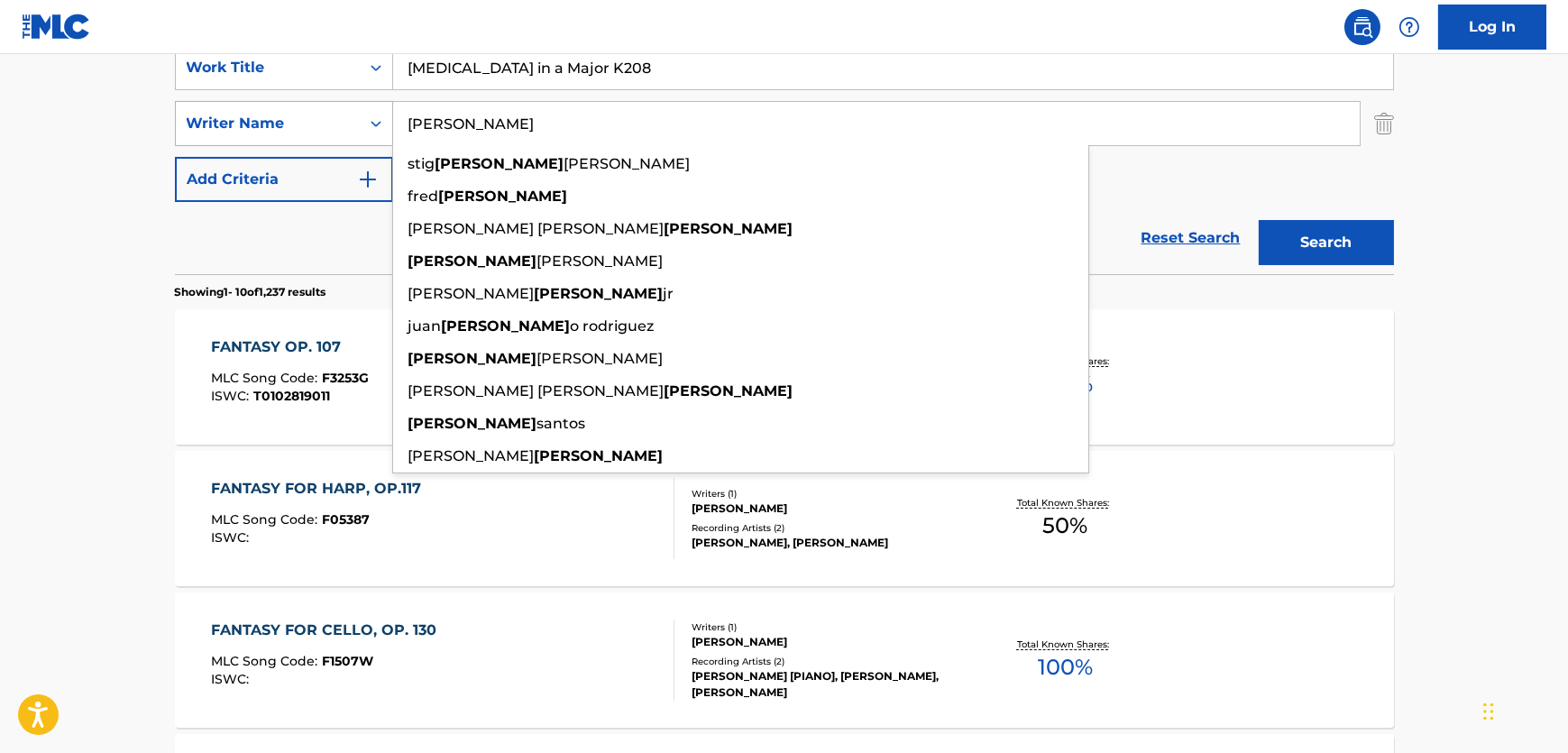
drag, startPoint x: 523, startPoint y: 139, endPoint x: 348, endPoint y: 126, distance: 175.5
click at [323, 116] on div "SearchWithCriteria773fed9e-29c8-465d-b741-882c639e5fe2 Writer Name [PERSON_NAME…" at bounding box center [784, 123] width 1219 height 45
paste input "Scarlatti"
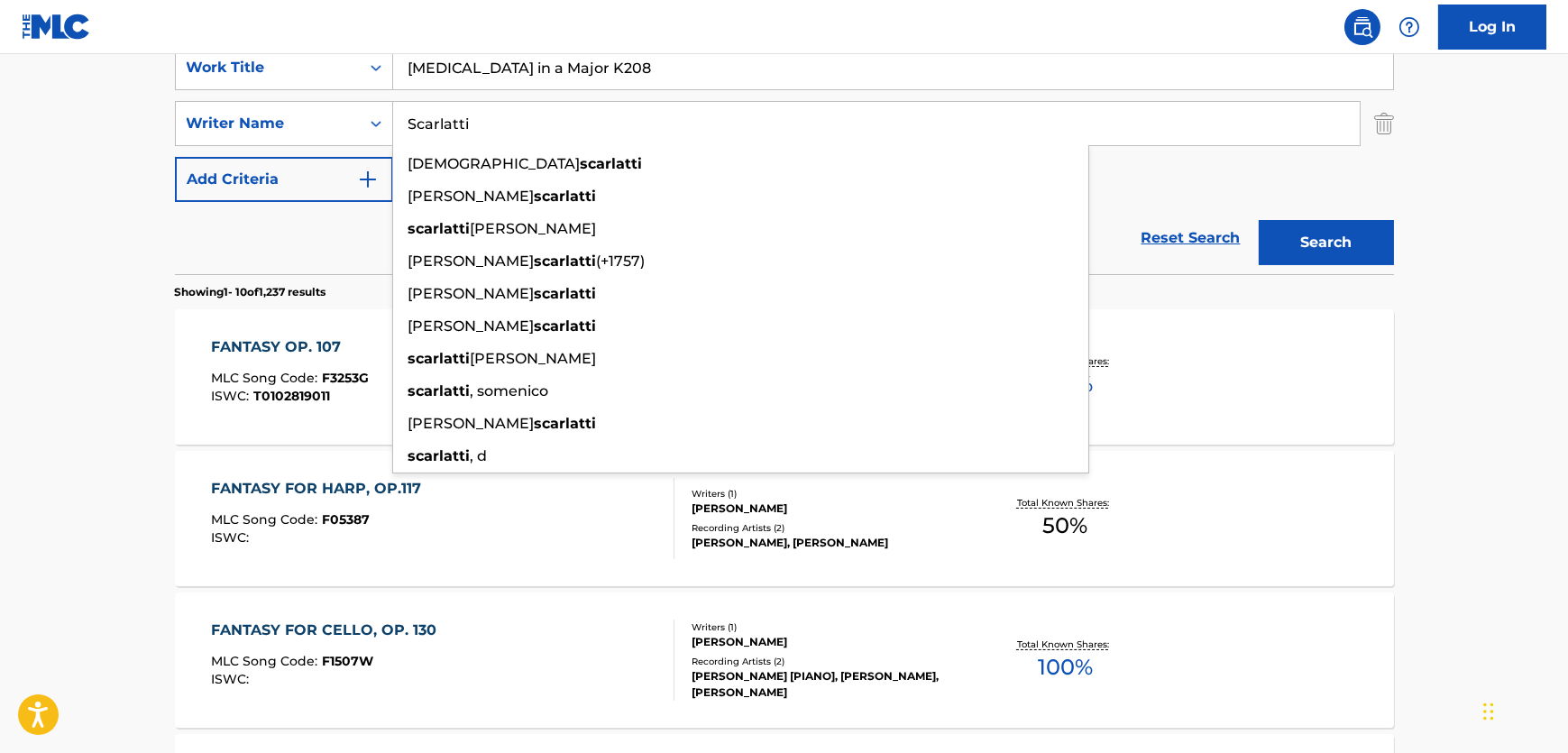
click at [1363, 248] on button "Search" at bounding box center [1326, 242] width 136 height 45
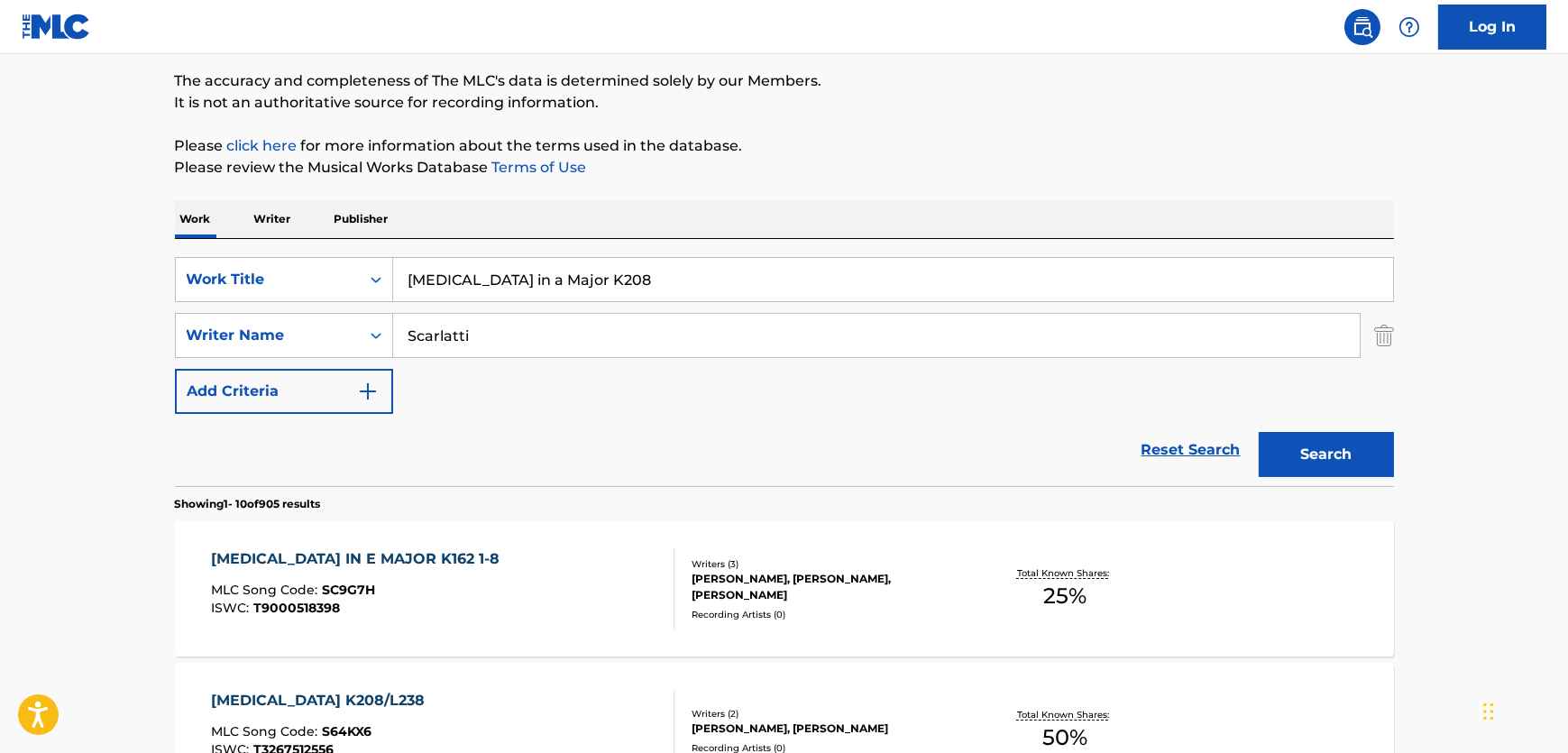
scroll to position [116, 0]
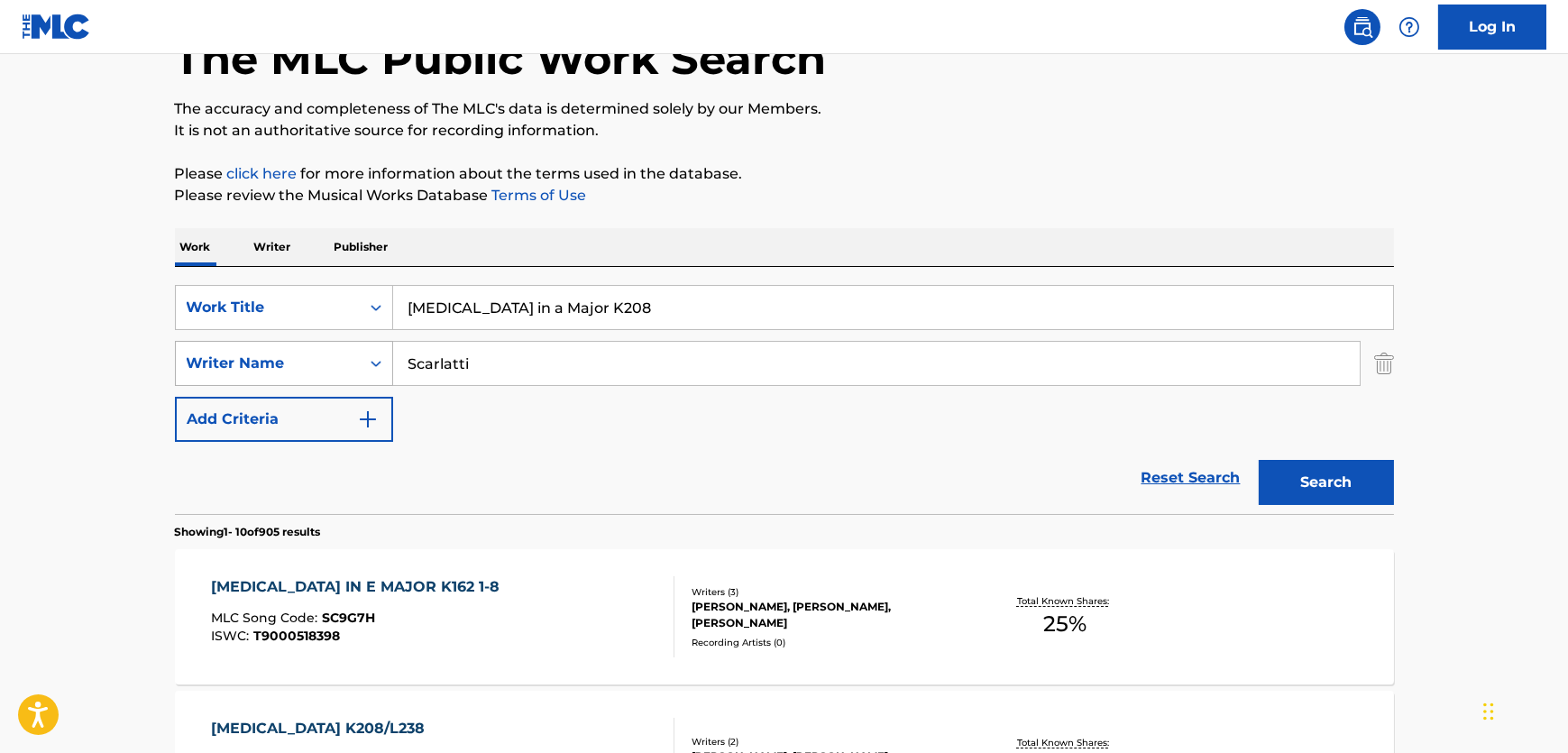
drag, startPoint x: 549, startPoint y: 366, endPoint x: 229, endPoint y: 365, distance: 320.0
click at [225, 365] on div "SearchWithCriteria773fed9e-29c8-465d-b741-882c639e5fe2 Writer Name [PERSON_NAME]" at bounding box center [784, 363] width 1219 height 45
paste input "[PERSON_NAME]"
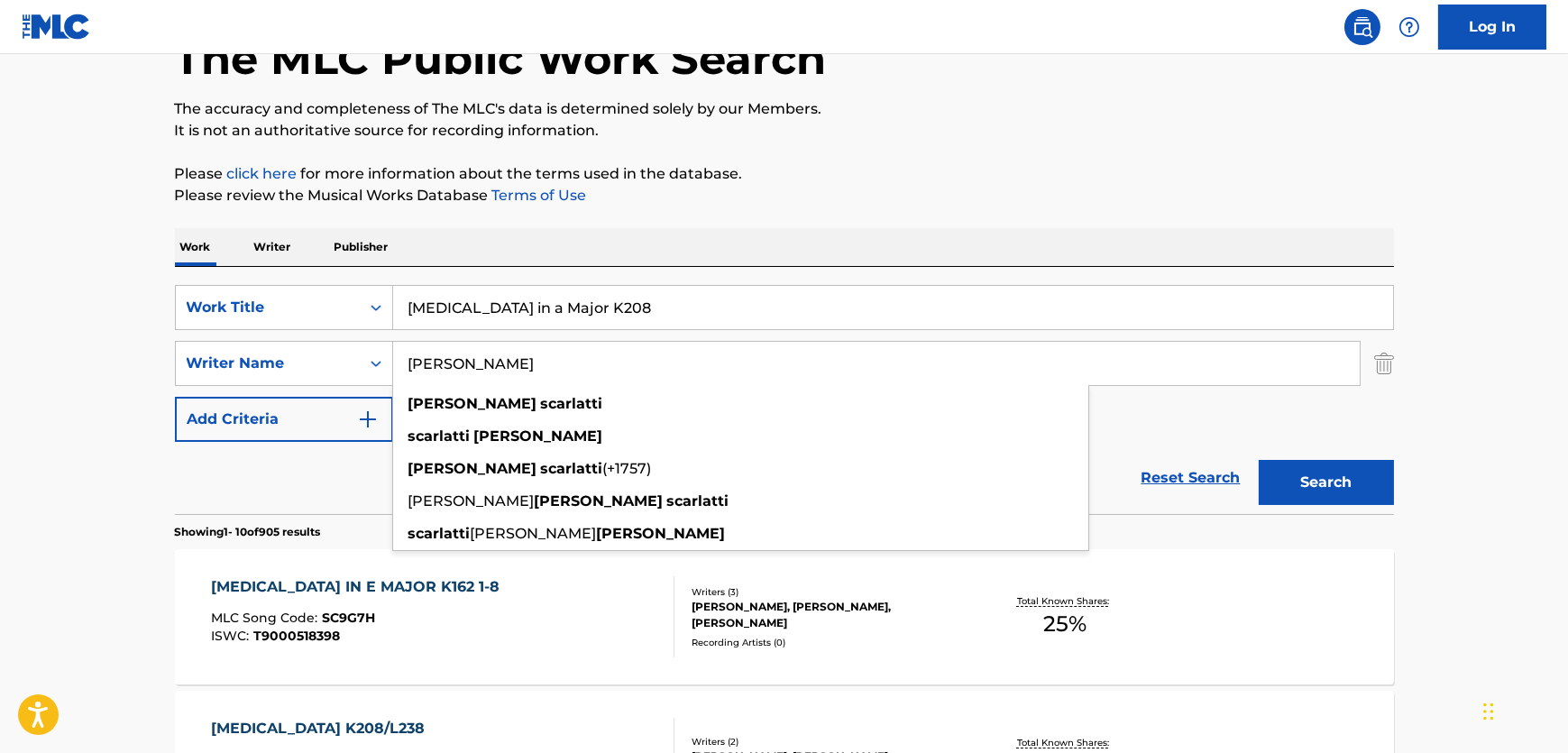
type input "[PERSON_NAME]"
click at [1361, 475] on button "Search" at bounding box center [1326, 482] width 136 height 45
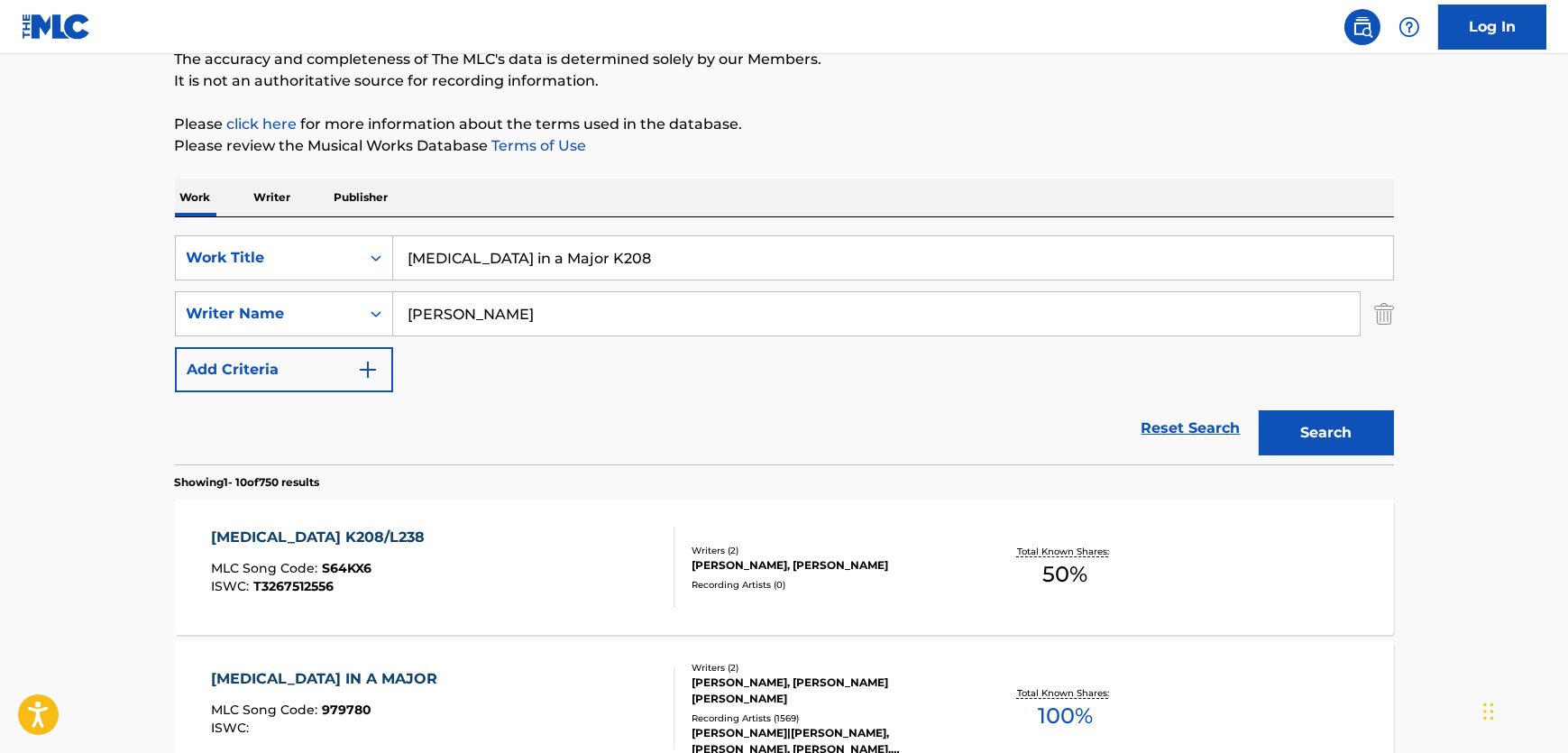
scroll to position [0, 0]
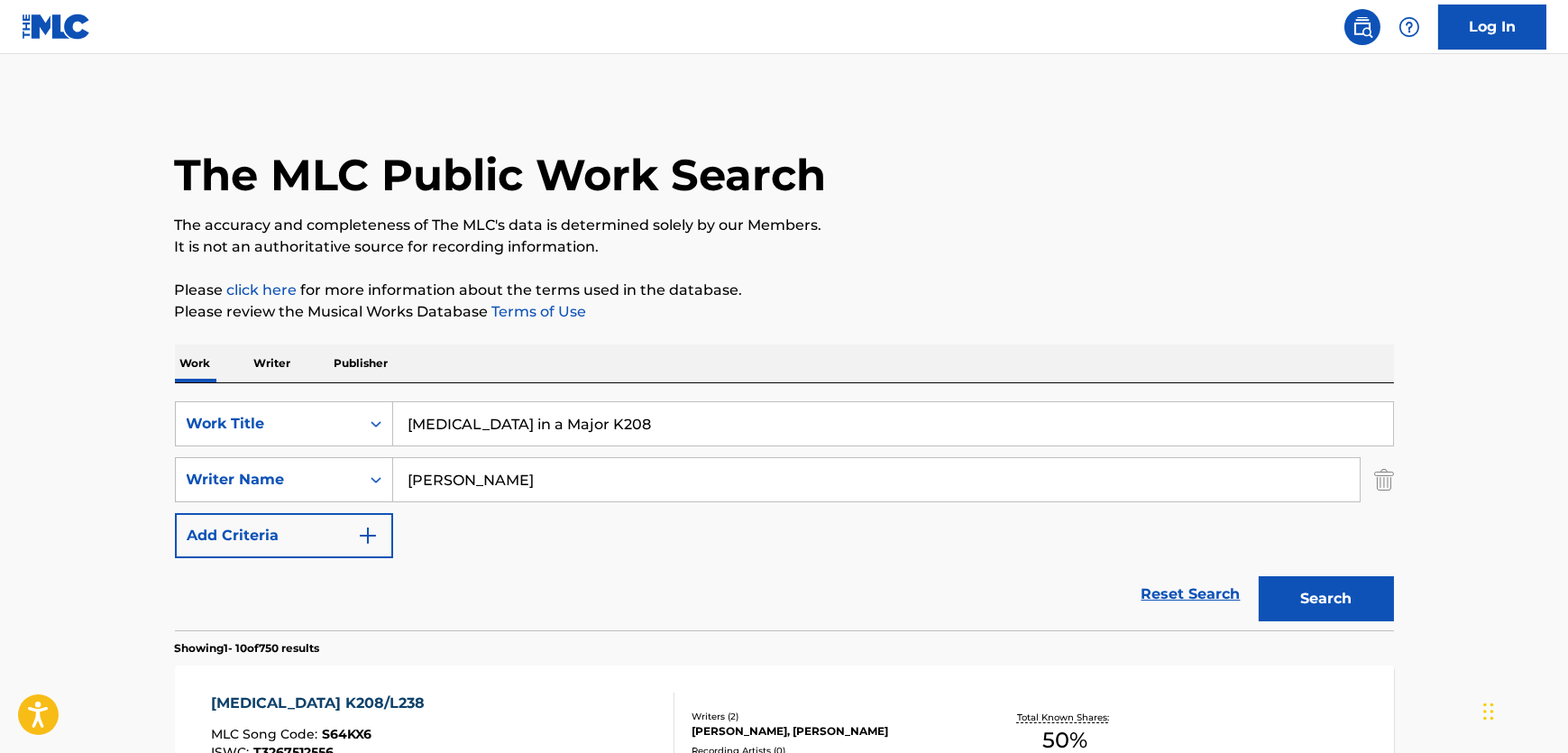
drag, startPoint x: 158, startPoint y: 407, endPoint x: -22, endPoint y: 394, distance: 180.5
click at [0, 394] on html "Accessibility Screen-Reader Guide, Feedback, and Issue Reporting | New window C…" at bounding box center [784, 376] width 1568 height 753
paste input "El Llanto de Los Suenos - Cantiga"
type input "El Llanto de Los Suenos - Cantiga"
drag, startPoint x: 622, startPoint y: 471, endPoint x: 495, endPoint y: 502, distance: 130.7
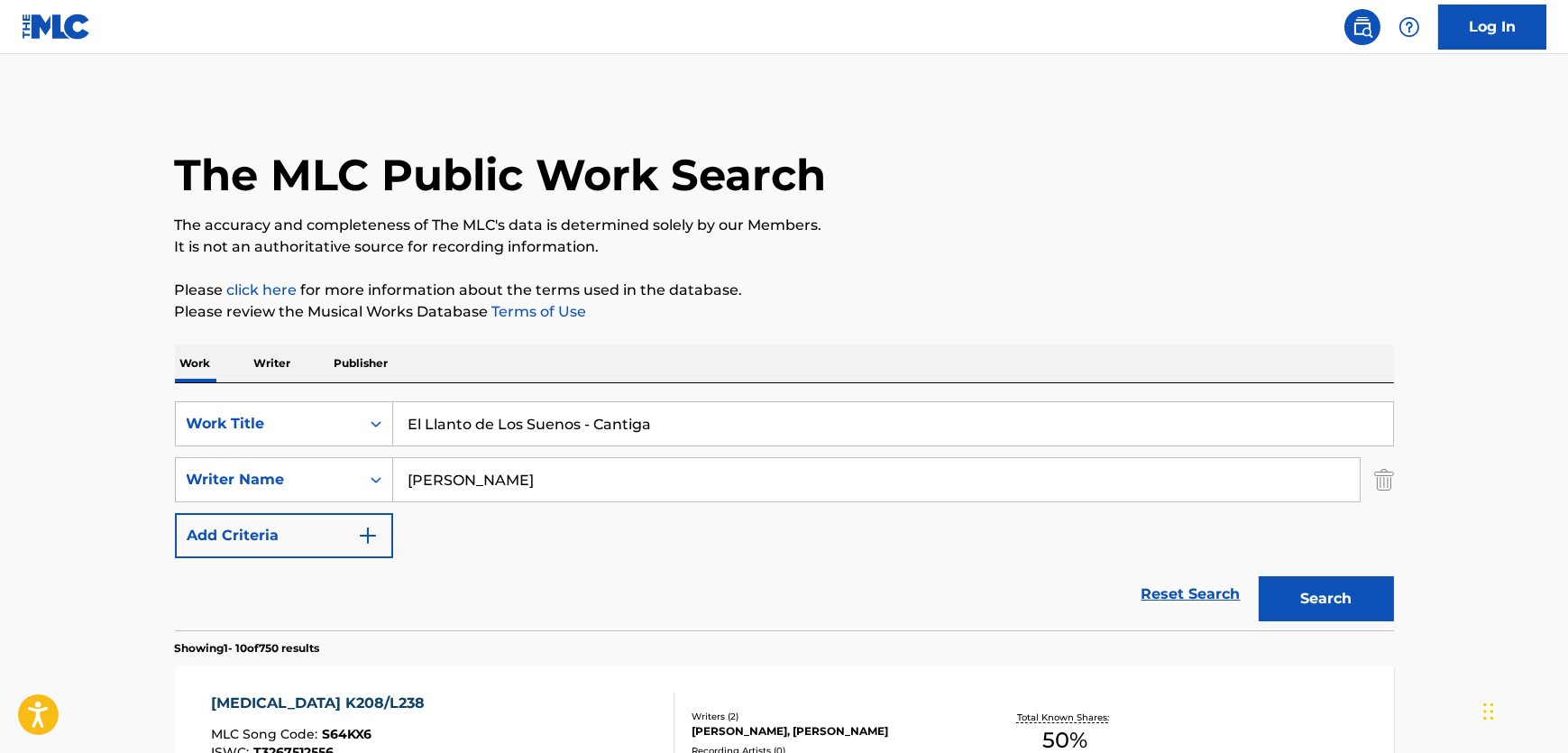
click at [206, 475] on div "SearchWithCriteria773fed9e-29c8-465d-b741-882c639e5fe2 Writer Name [PERSON_NAME]" at bounding box center [784, 479] width 1219 height 45
paste input "[PERSON_NAME]"
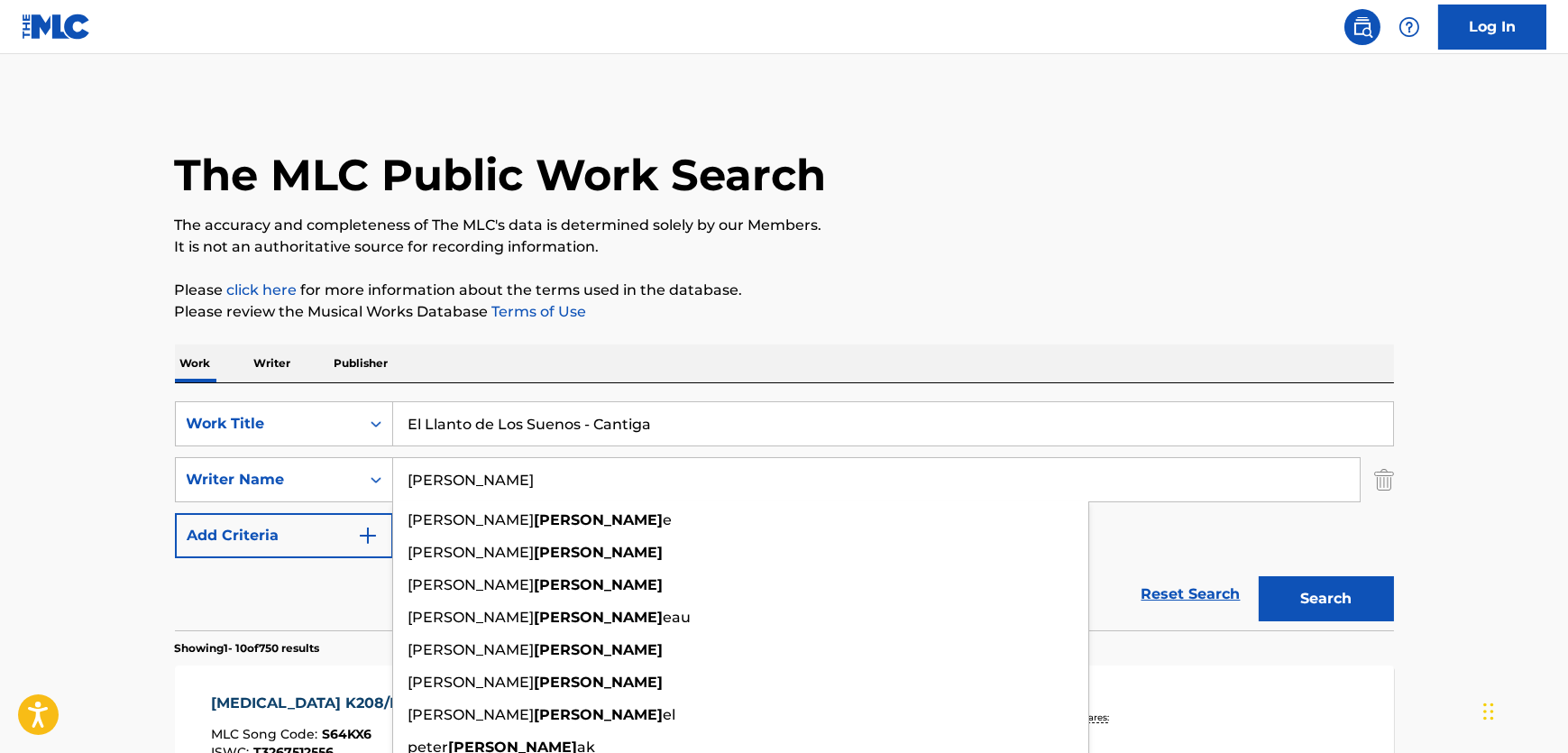
type input "[PERSON_NAME]"
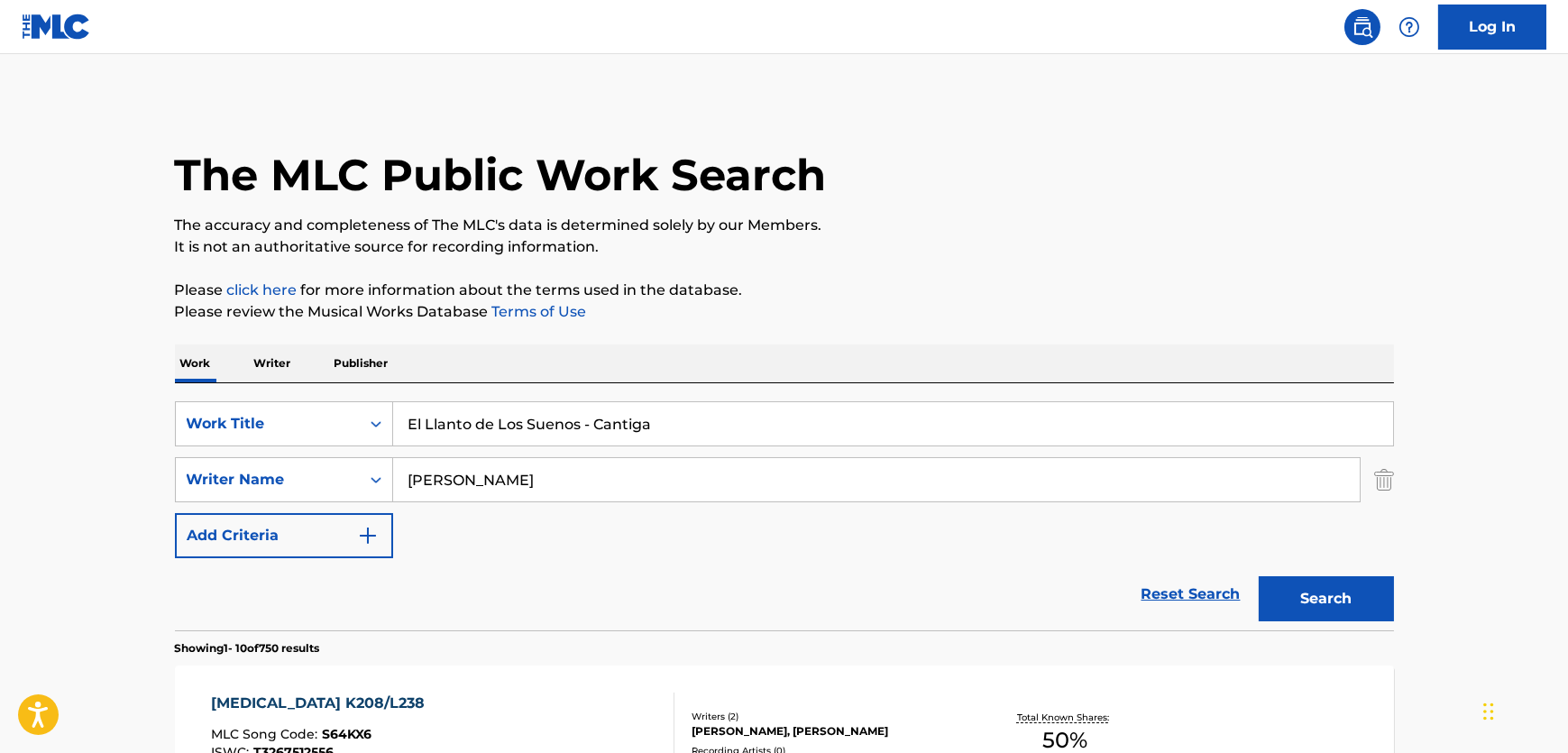
click at [1315, 587] on button "Search" at bounding box center [1326, 598] width 136 height 45
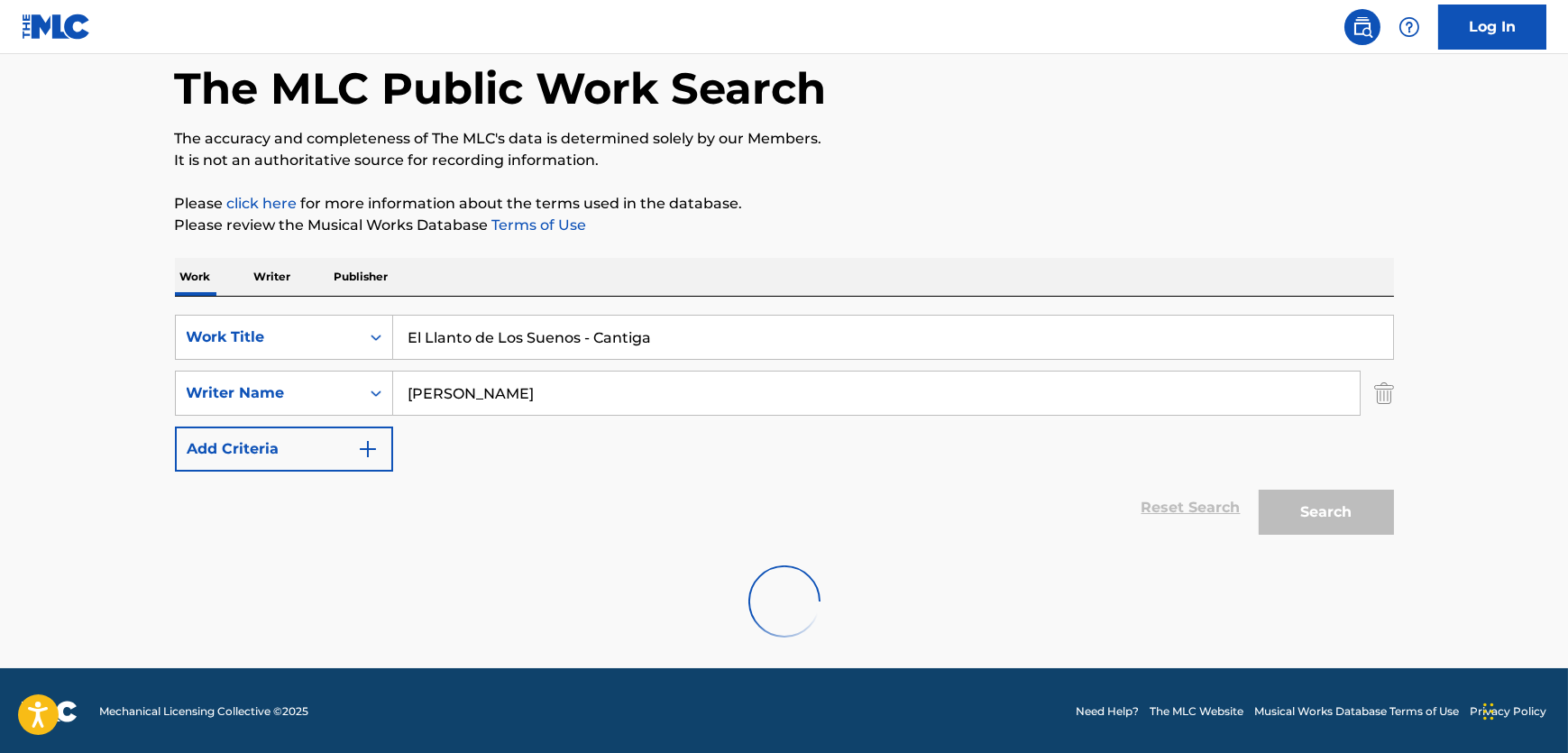
scroll to position [87, 0]
click at [377, 97] on h1 "The MLC Public Work Search" at bounding box center [501, 87] width 652 height 54
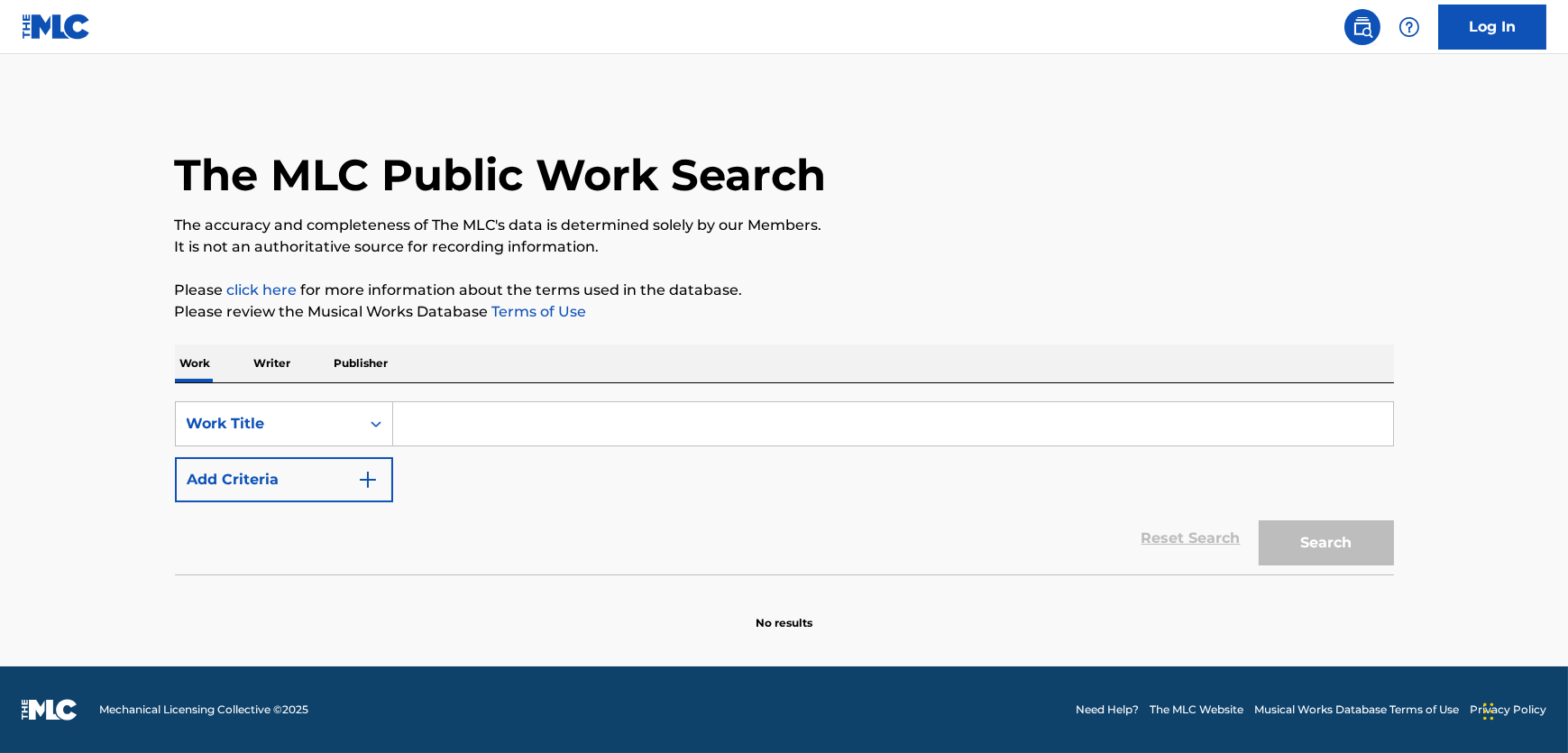
click at [567, 421] on input "Search Form" at bounding box center [893, 423] width 1000 height 43
paste input "[PERSON_NAME]"
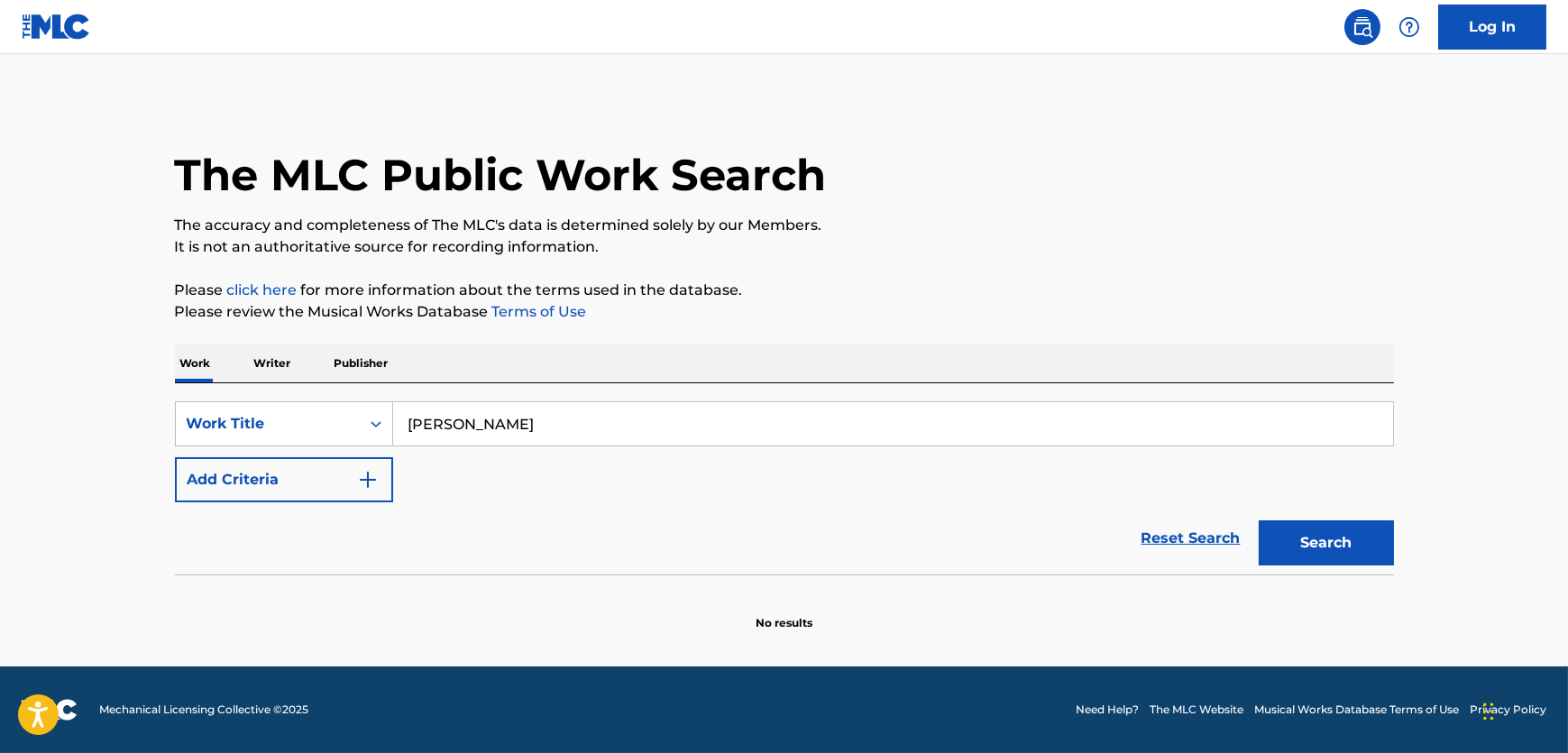
drag, startPoint x: 536, startPoint y: 431, endPoint x: 785, endPoint y: 407, distance: 250.2
click at [131, 387] on main "The MLC Public Work Search The accuracy and completeness of The MLC's data is d…" at bounding box center [784, 360] width 1568 height 612
paste input "El Llanto de Los Suenos - Cantiga"
type input "El Llanto de Los Suenos - Cantiga"
click at [1339, 546] on button "Search" at bounding box center [1326, 542] width 136 height 45
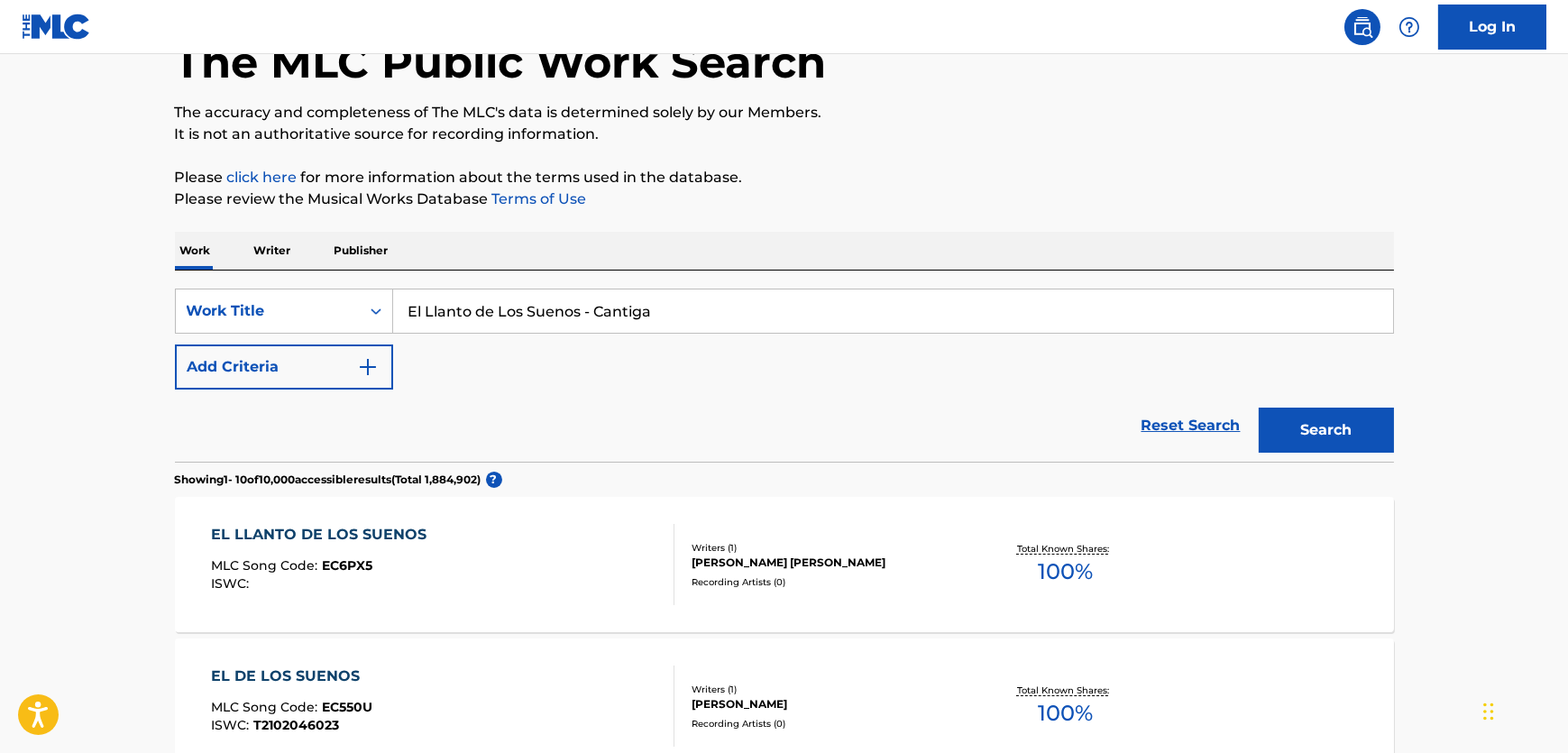
scroll to position [114, 0]
click at [556, 540] on div "EL LLANTO DE LOS SUENOS MLC Song Code : EC6PX5 ISWC :" at bounding box center [442, 563] width 463 height 82
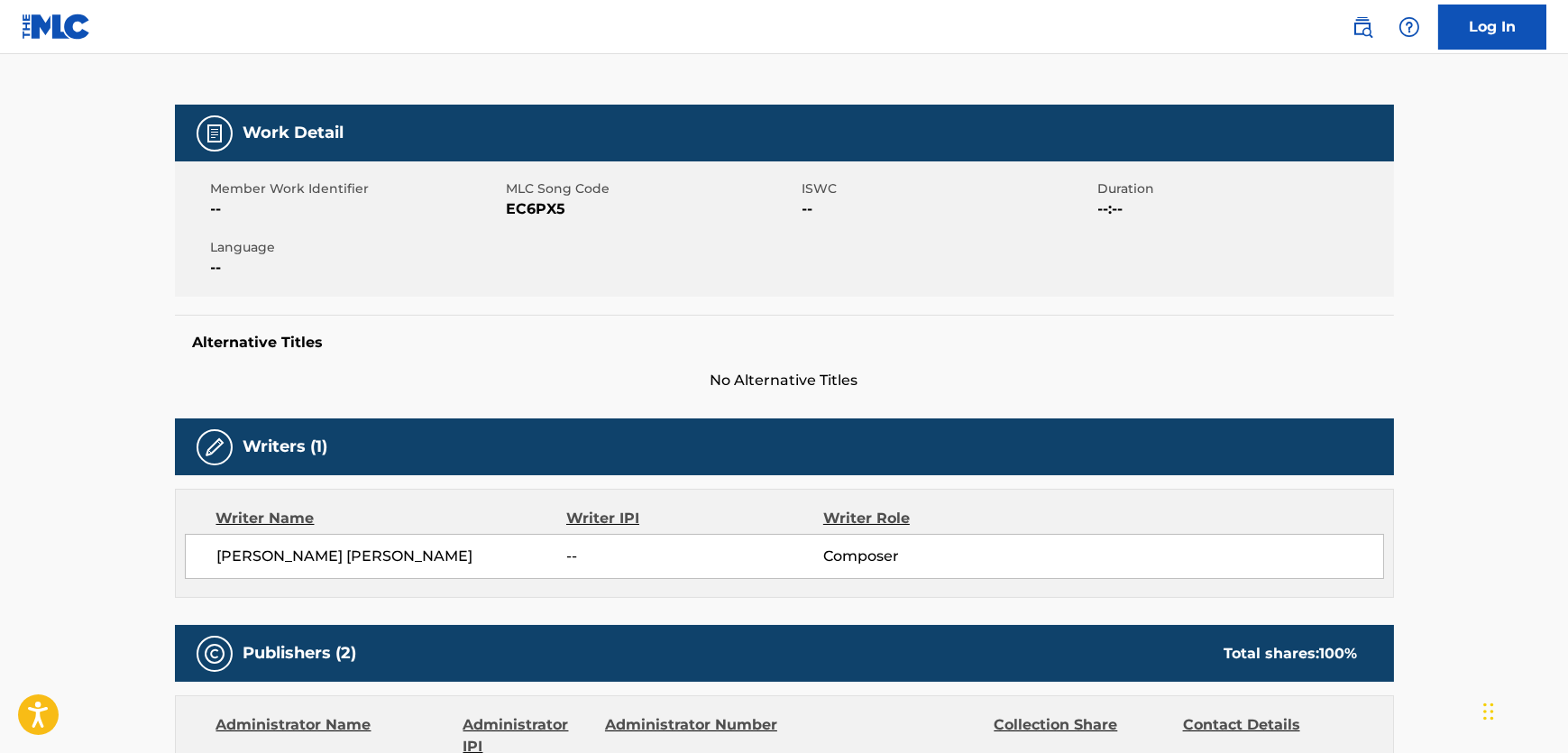
scroll to position [246, 0]
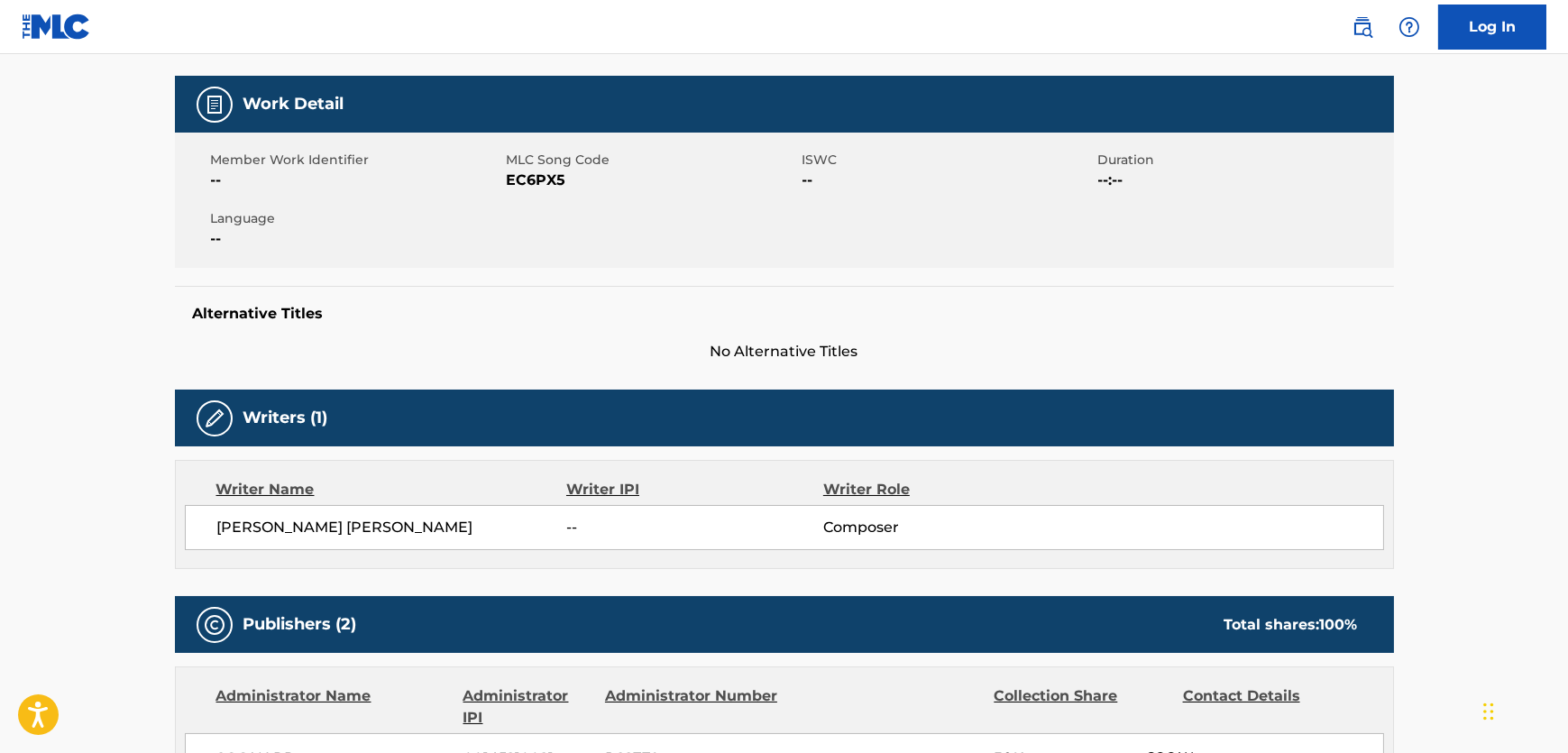
click at [540, 185] on span "EC6PX5" at bounding box center [652, 180] width 291 height 22
copy span "EC6PX5"
click at [365, 528] on span "GOSS STEPHEN MARK" at bounding box center [392, 528] width 350 height 22
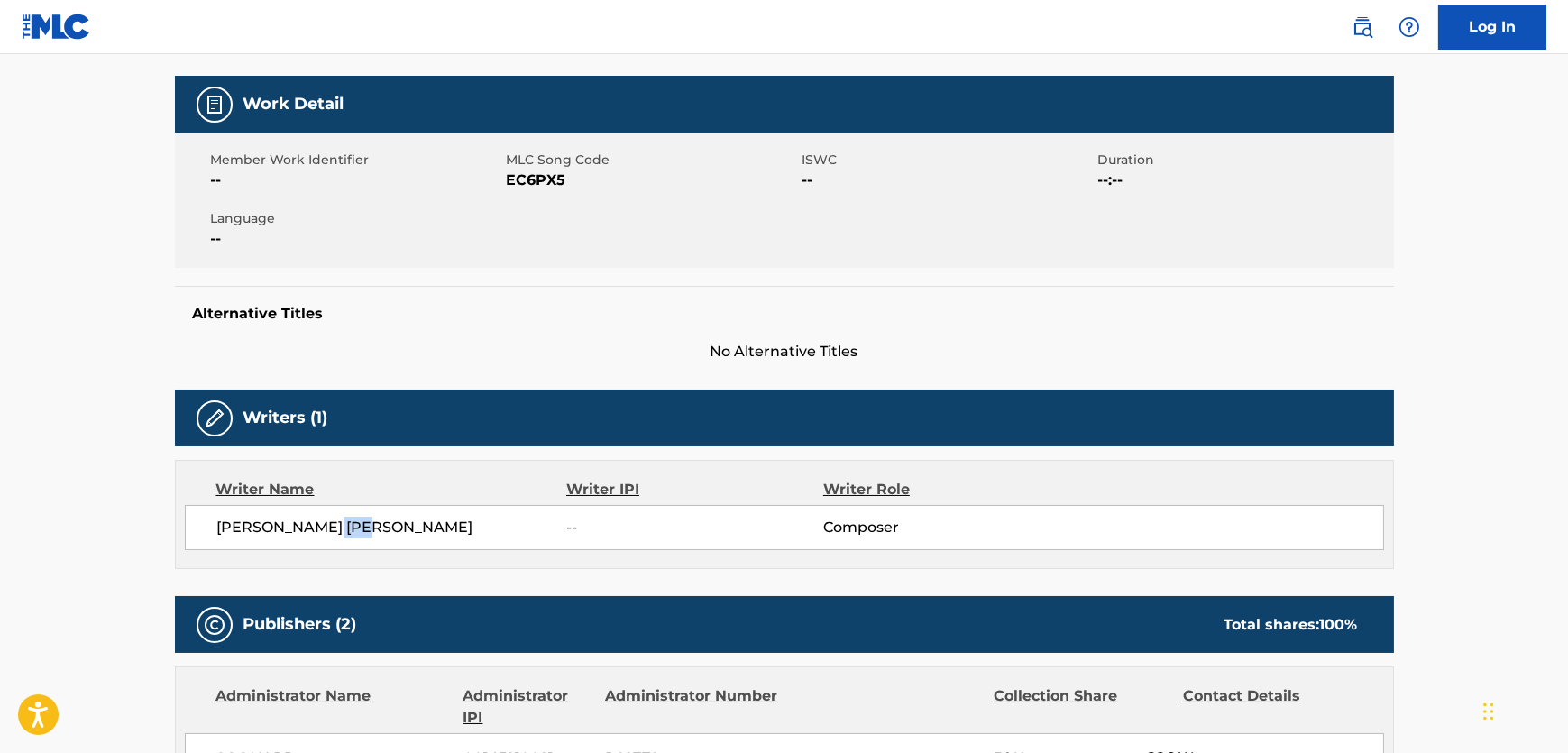
copy span "MARK"
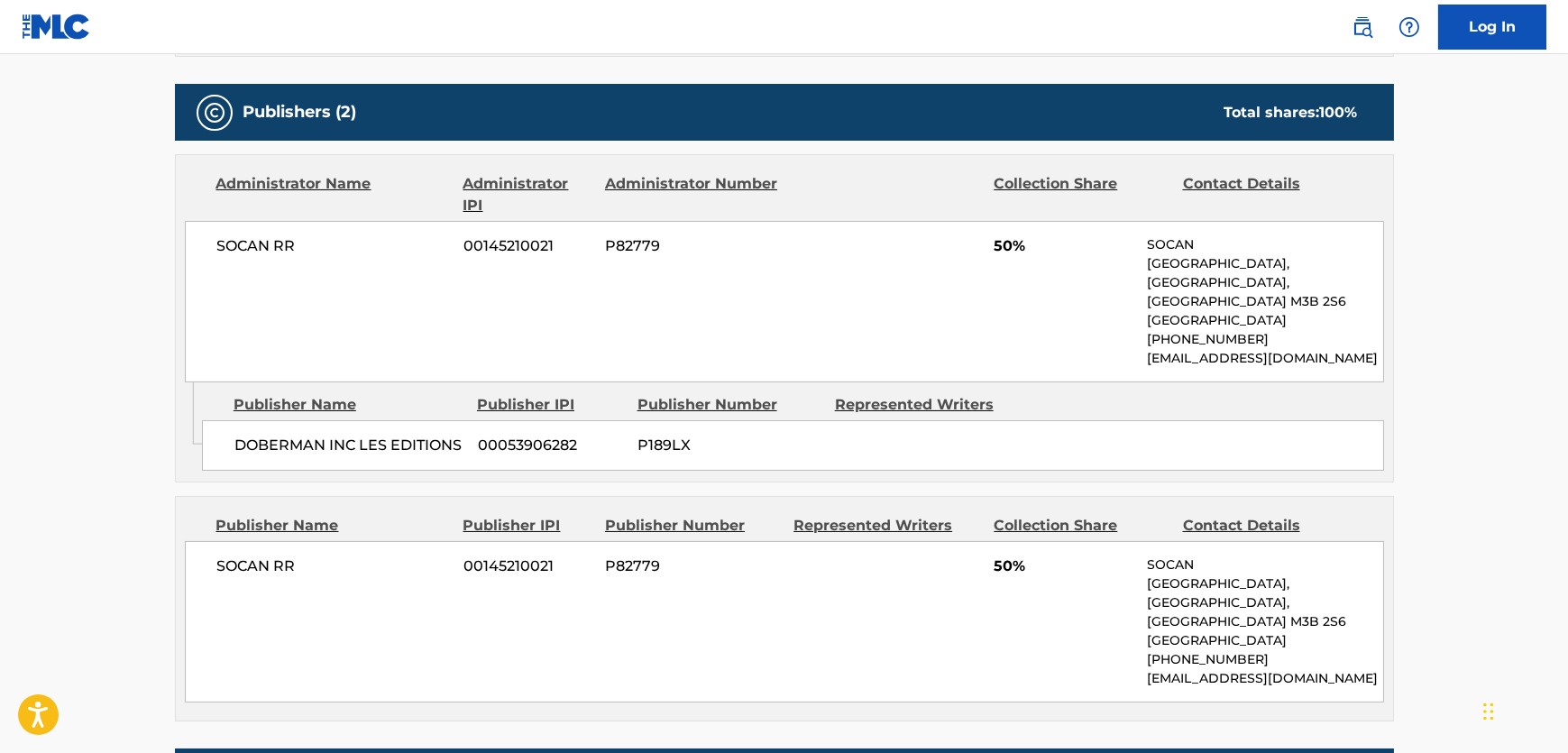
scroll to position [820, 0]
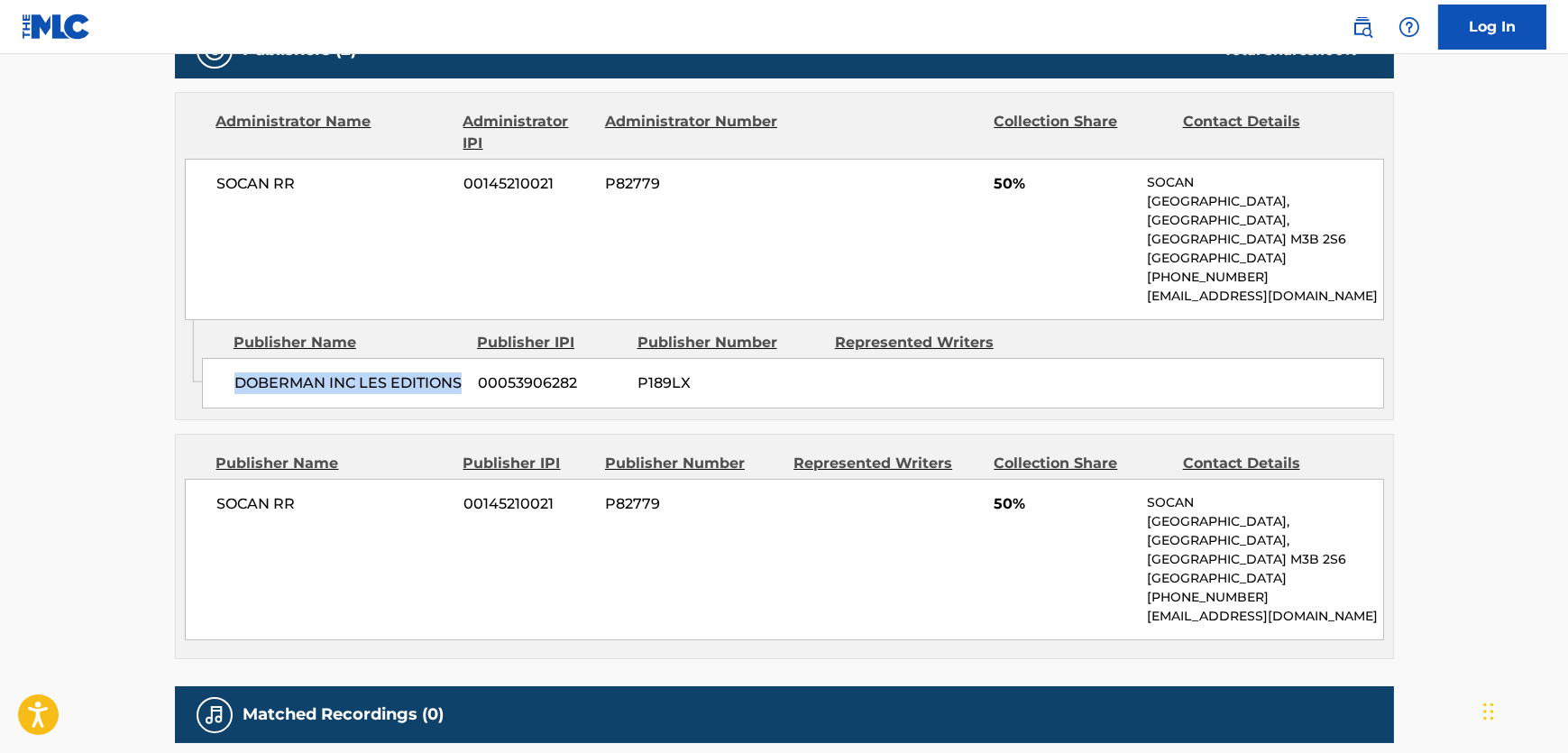
drag, startPoint x: 466, startPoint y: 371, endPoint x: 169, endPoint y: 368, distance: 297.0
click at [223, 368] on div "DOBERMAN INC LES EDITIONS 00053906282 P189LX" at bounding box center [793, 383] width 1182 height 50
copy span "DOBERMAN INC LES EDITIONS"
drag, startPoint x: 253, startPoint y: 191, endPoint x: 221, endPoint y: 195, distance: 32.2
click at [221, 195] on div "SOCAN RR 00145210021 P82779 50% SOCAN Valleybrook Drive, Toronto, Quebec M3B 2S…" at bounding box center [784, 239] width 1199 height 161
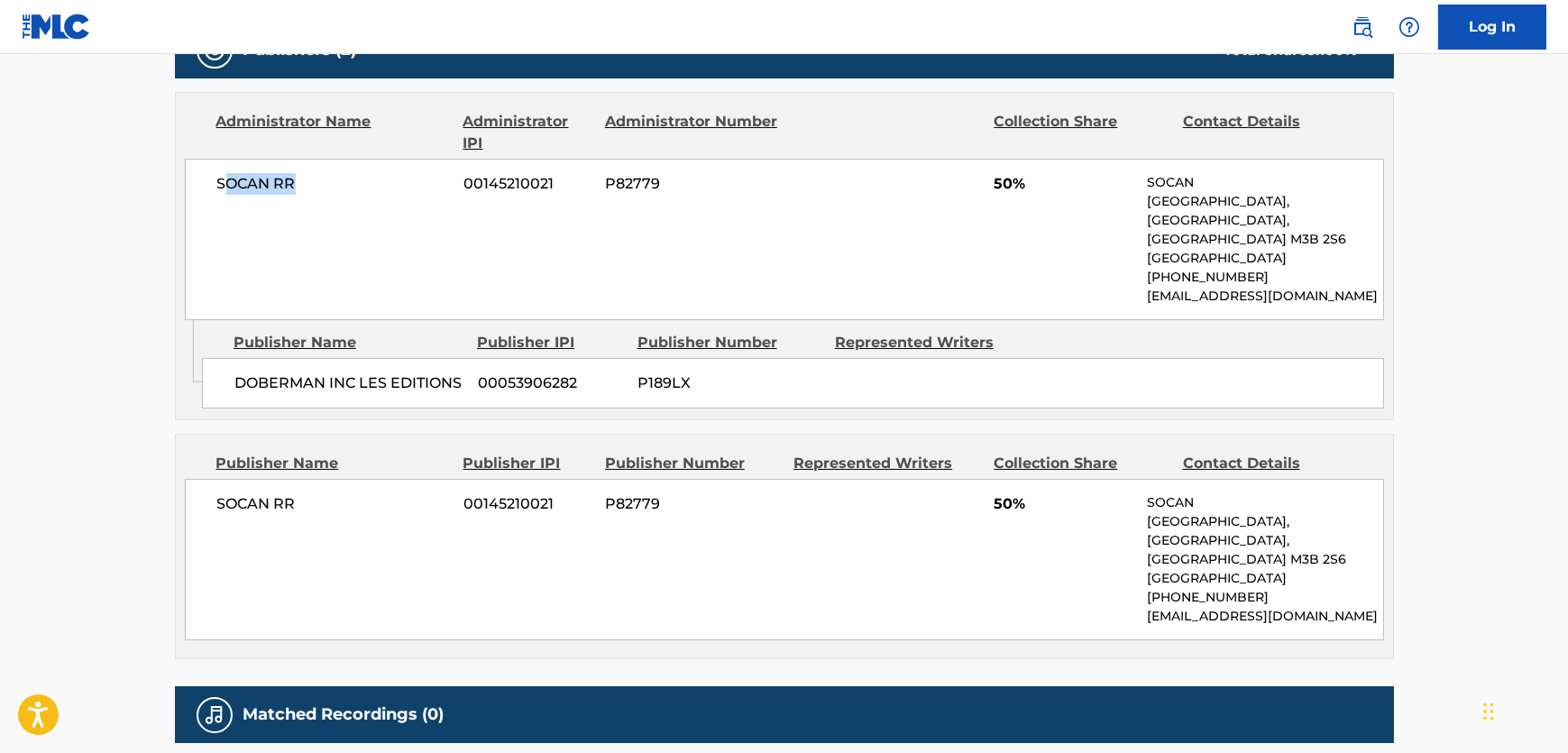
copy span "OCAN RR"
click at [261, 189] on span "SOCAN RR" at bounding box center [333, 184] width 234 height 22
copy div "SOCAN RR"
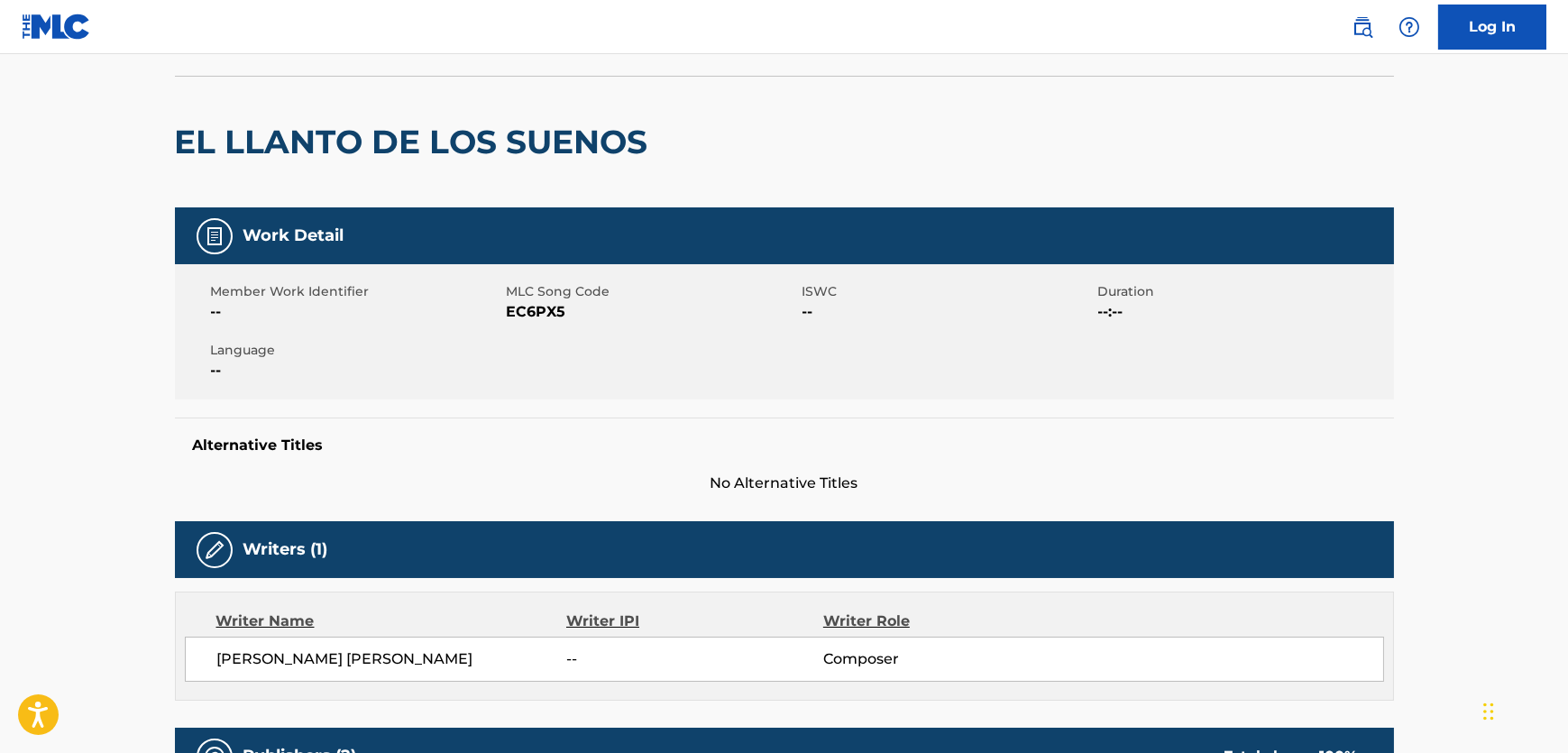
scroll to position [0, 0]
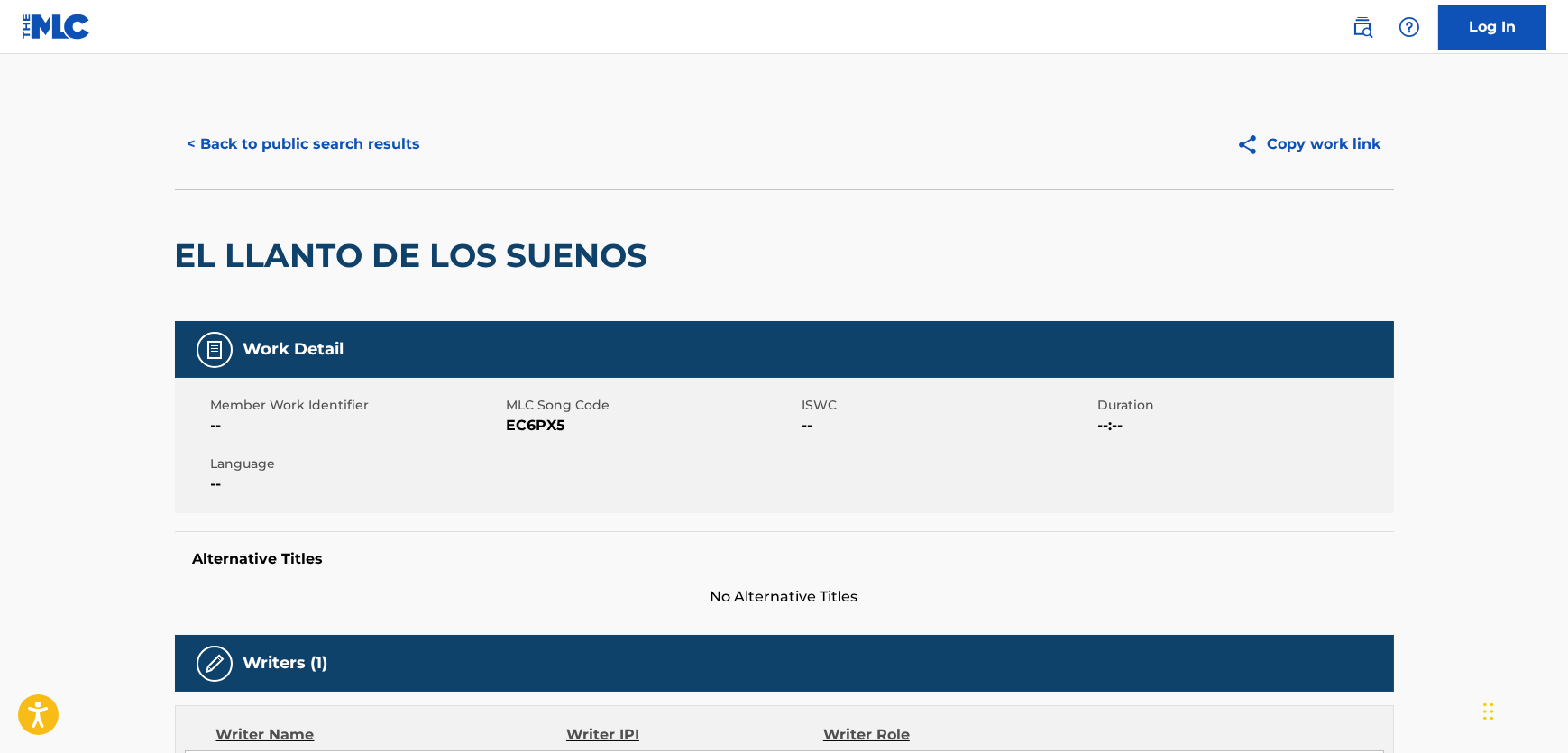
click at [333, 147] on button "< Back to public search results" at bounding box center [304, 144] width 259 height 45
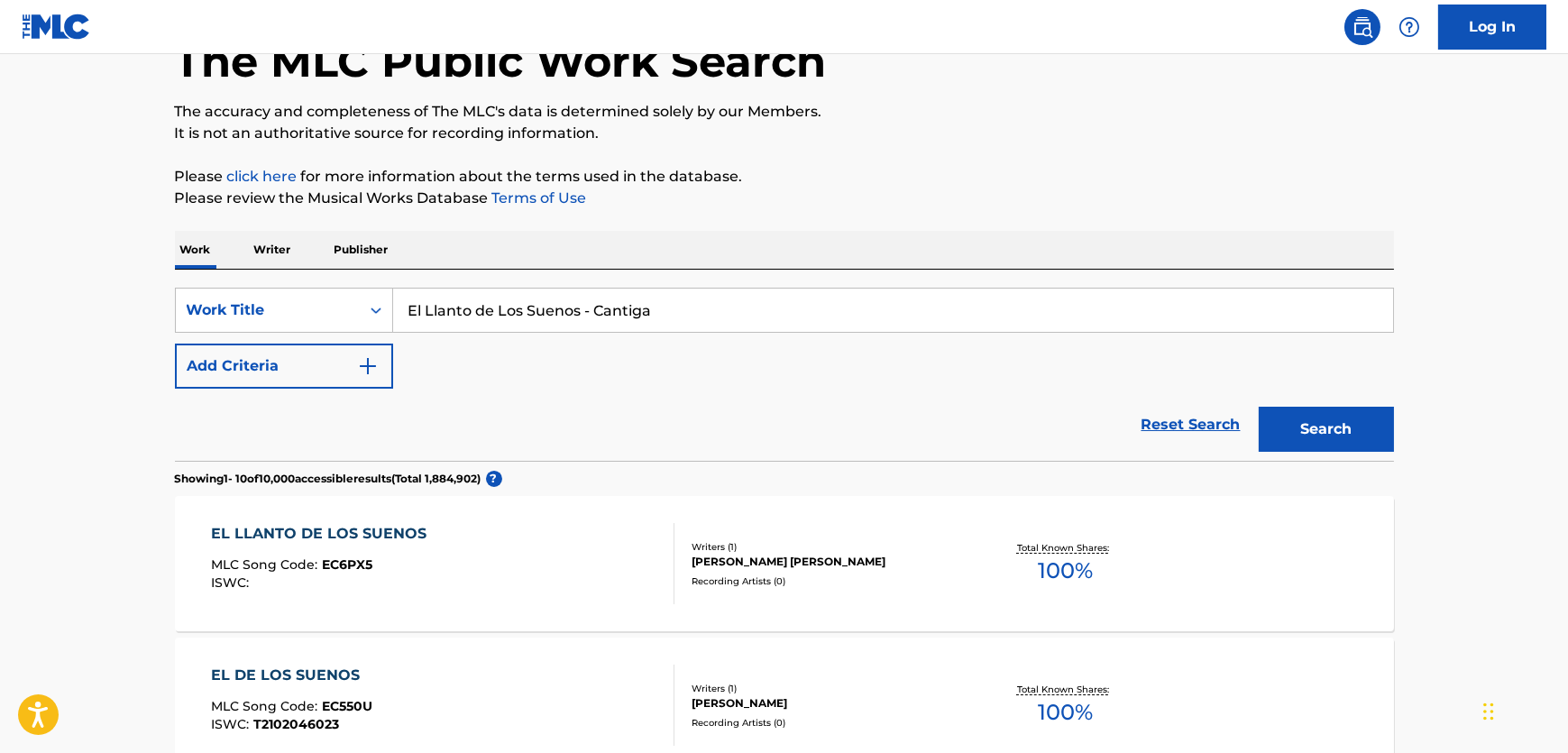
drag, startPoint x: 656, startPoint y: 313, endPoint x: 138, endPoint y: 294, distance: 518.3
paste input "Suite Compostelan"
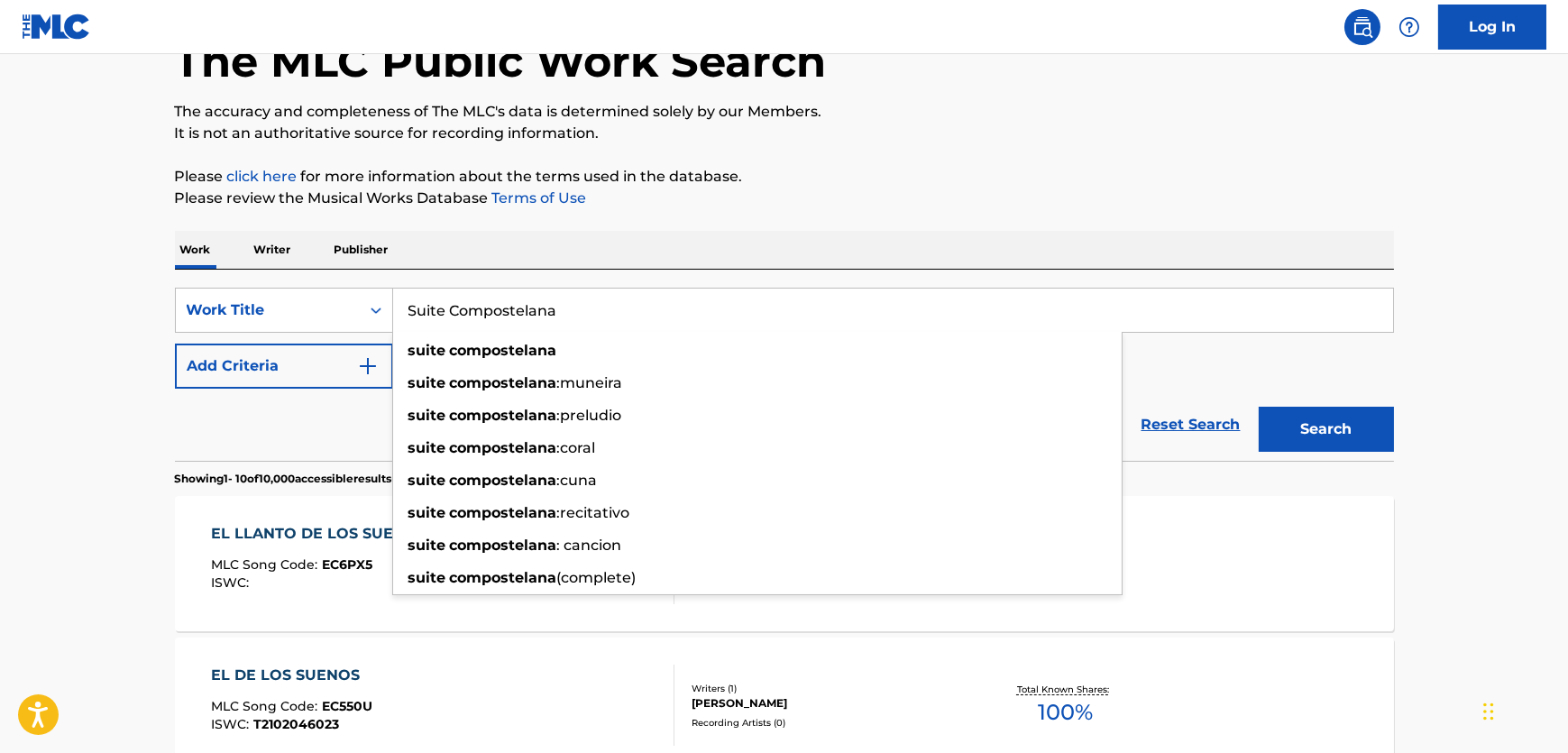
type input "Suite Compostelana"
click at [1317, 425] on button "Search" at bounding box center [1326, 429] width 136 height 45
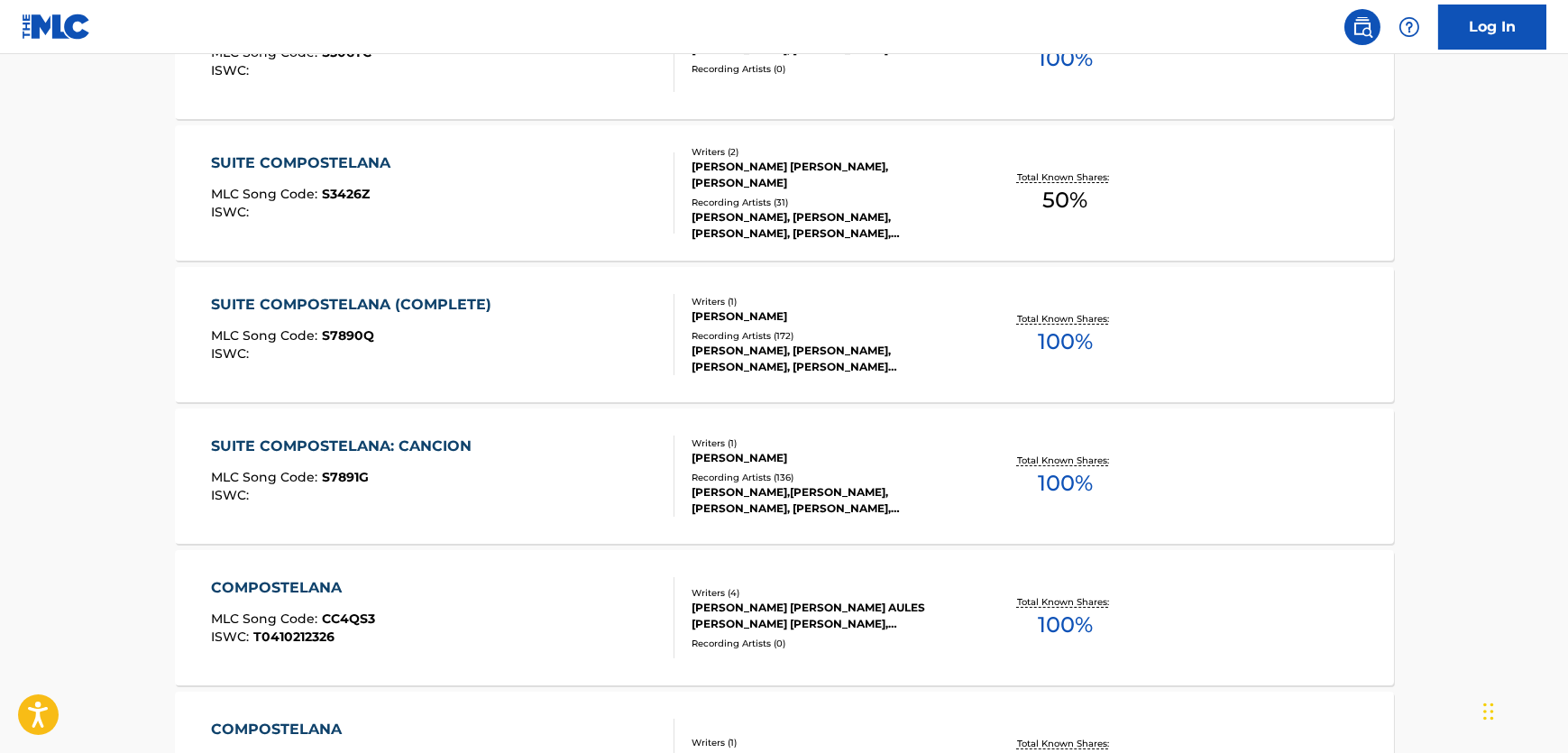
scroll to position [360, 0]
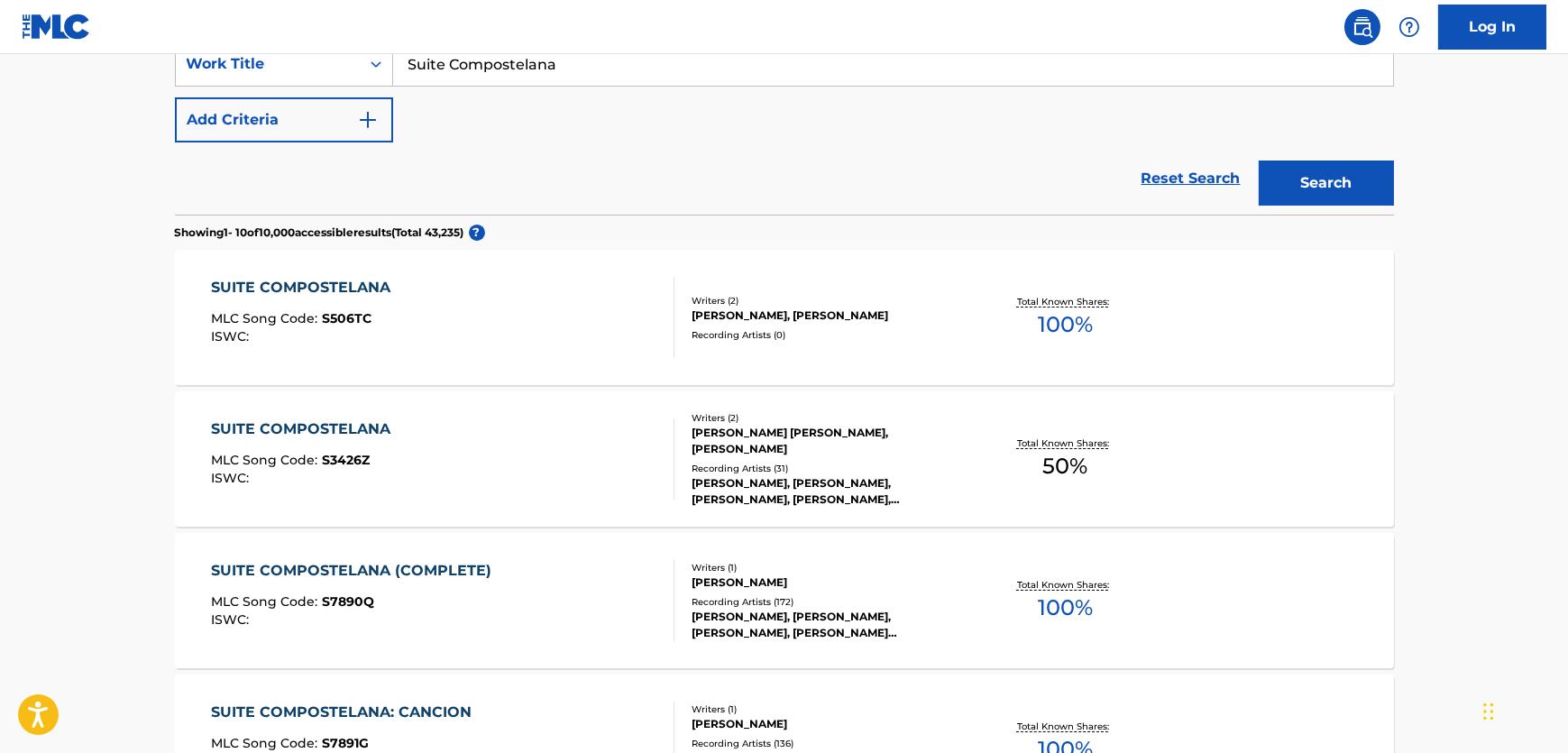
click at [452, 319] on div "SUITE COMPOSTELANA MLC Song Code : S506TC ISWC :" at bounding box center [442, 317] width 463 height 82
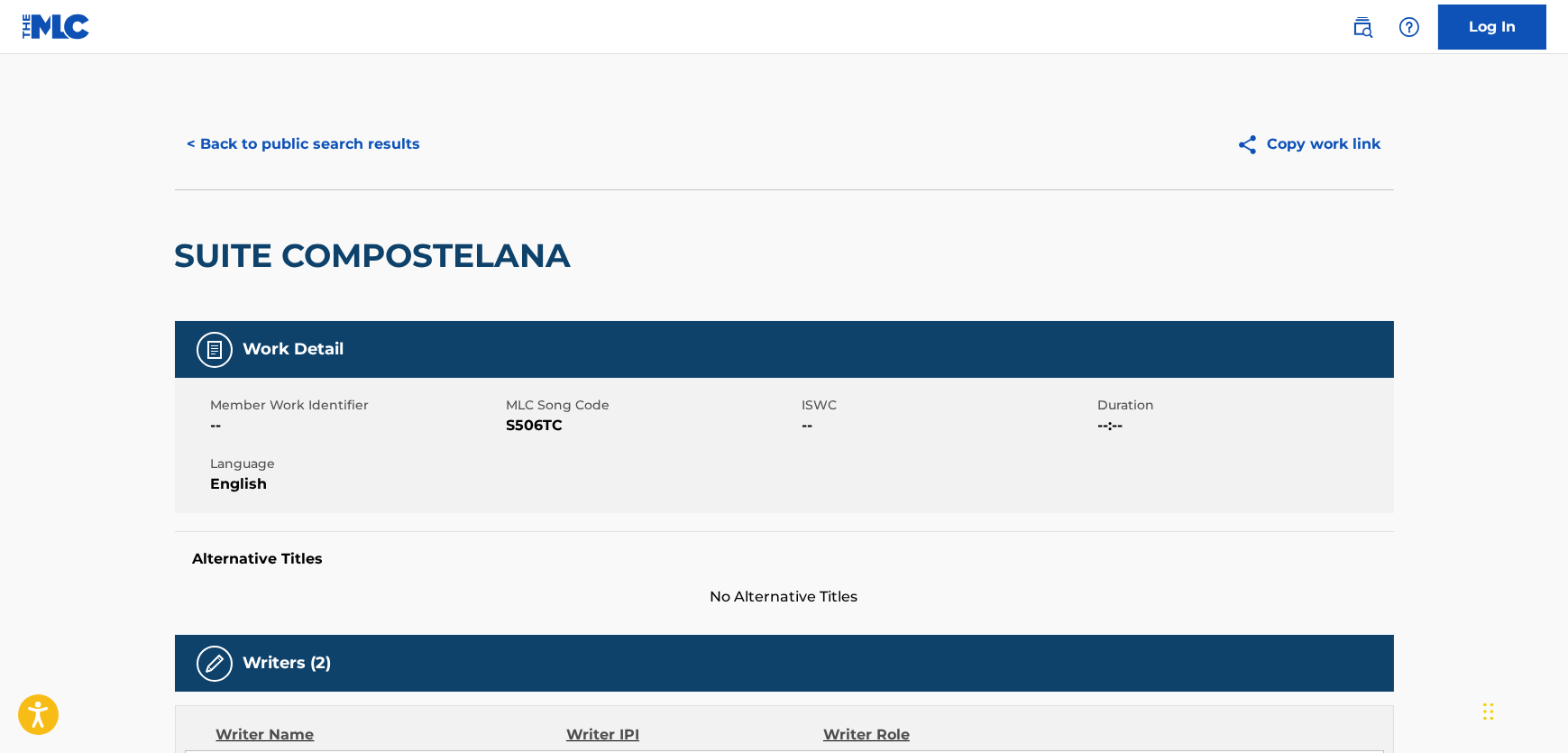
click at [520, 423] on span "S506TC" at bounding box center [652, 426] width 291 height 22
copy span "S506TC"
click at [517, 270] on h2 "SUITE COMPOSTELANA" at bounding box center [377, 256] width 406 height 40
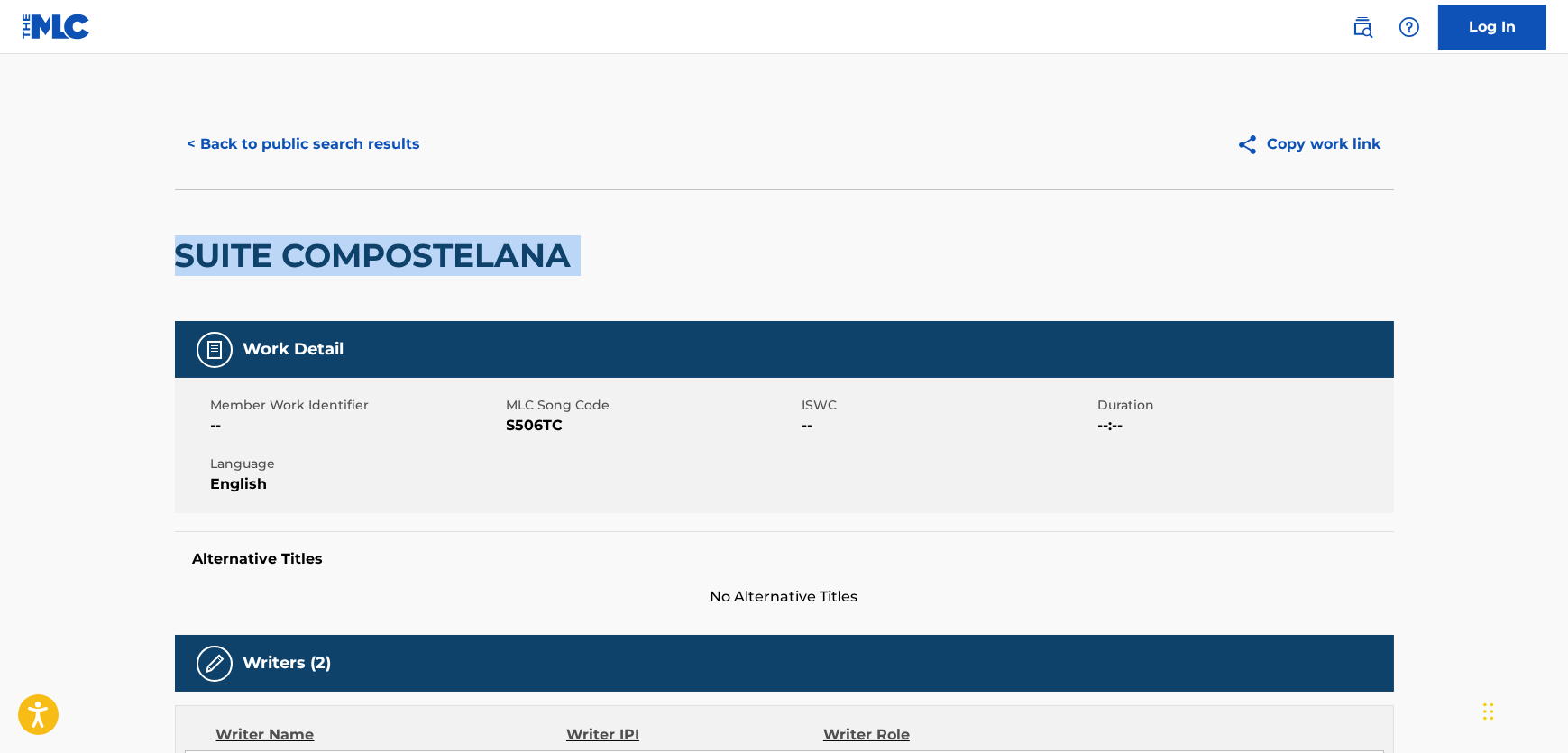
click at [517, 270] on h2 "SUITE COMPOSTELANA" at bounding box center [377, 256] width 406 height 40
copy div "SUITE COMPOSTELANA"
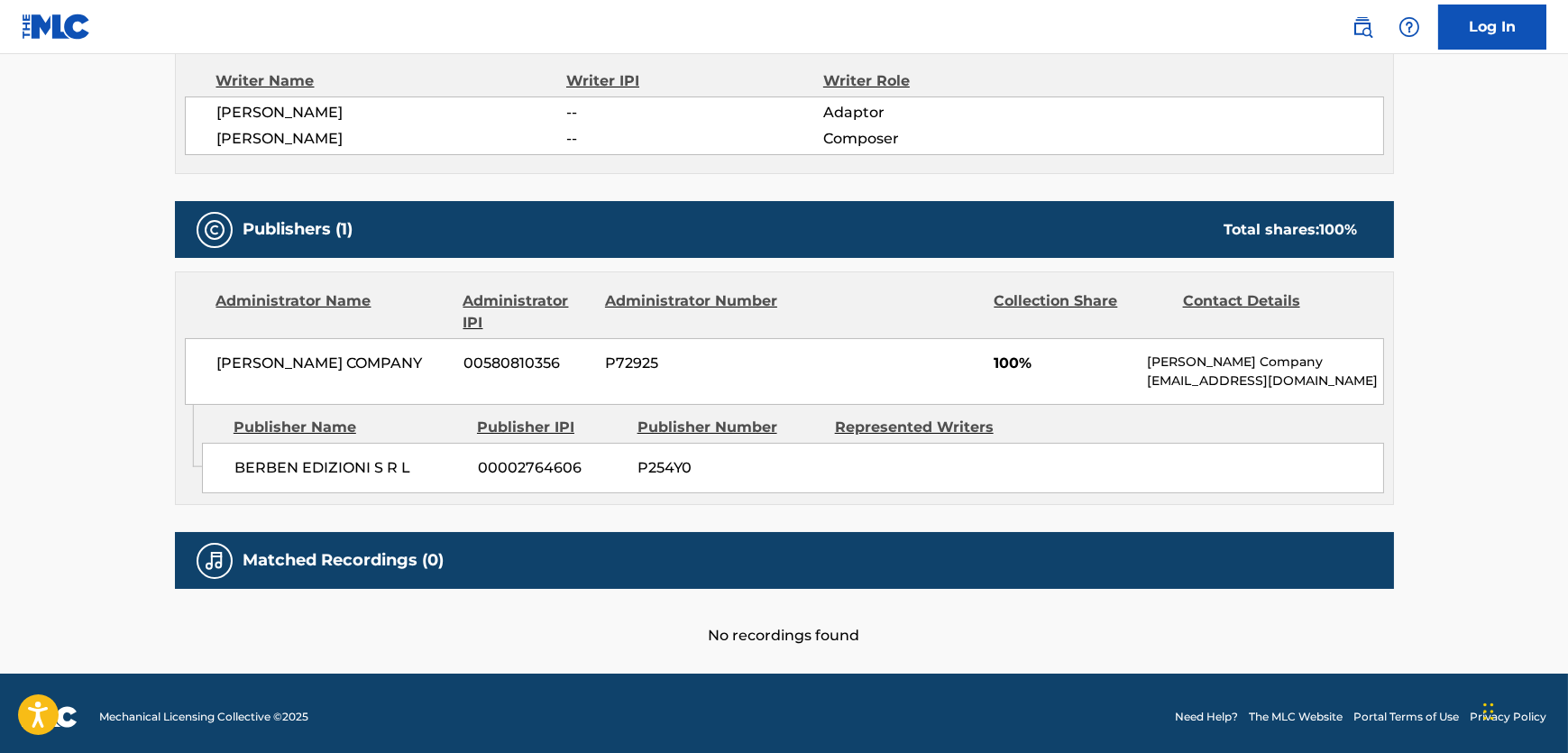
scroll to position [656, 0]
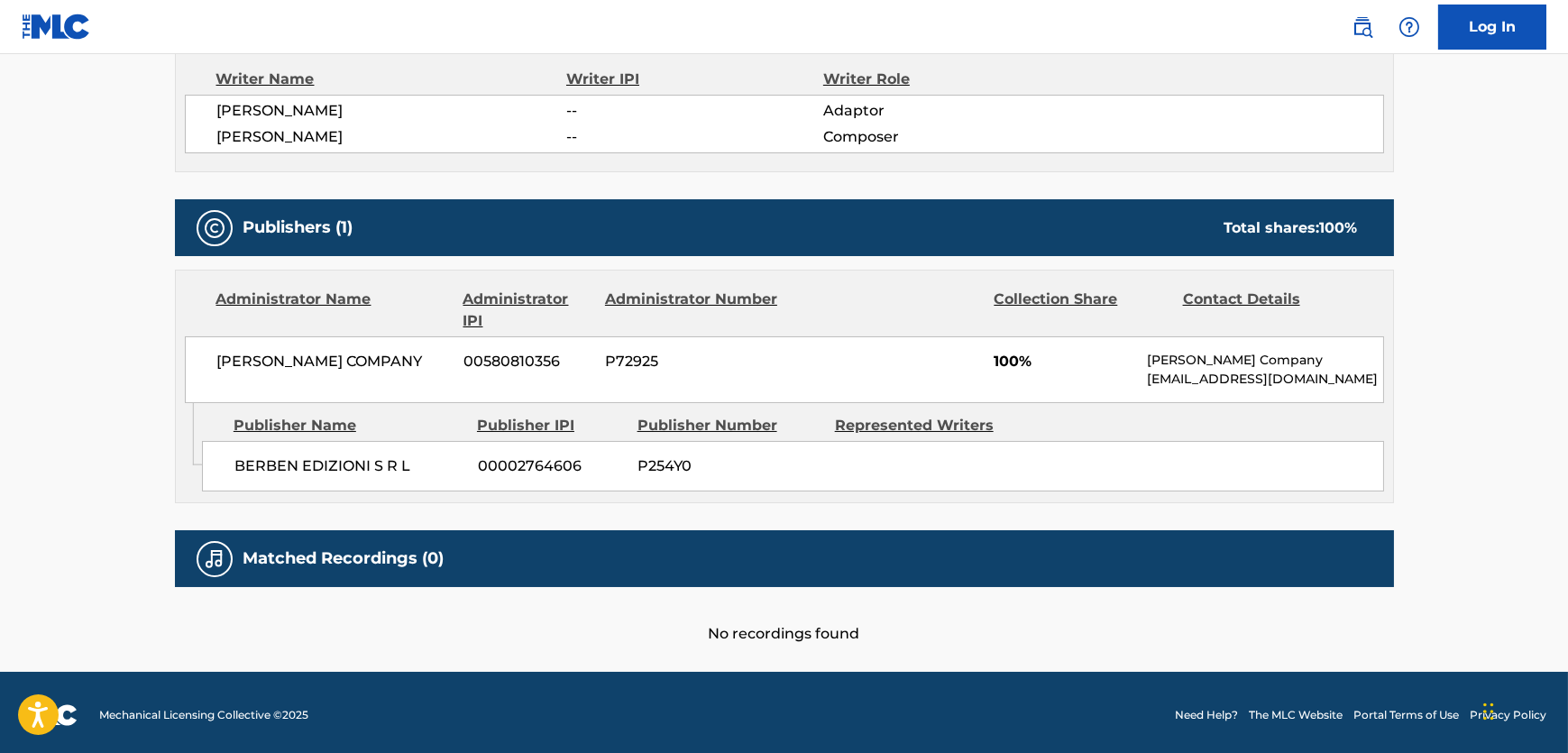
click at [215, 111] on div "ANGELO GILARDINO -- Adaptor FEDERICO MOMPOU -- Composer" at bounding box center [784, 124] width 1199 height 59
copy span "ANGELO GILARDINO"
drag, startPoint x: 439, startPoint y: 466, endPoint x: 223, endPoint y: 480, distance: 216.5
click at [223, 480] on div "BERBEN EDIZIONI S R L 00002764606 P254Y0" at bounding box center [793, 465] width 1182 height 50
copy span "BERBEN EDIZIONI S R L"
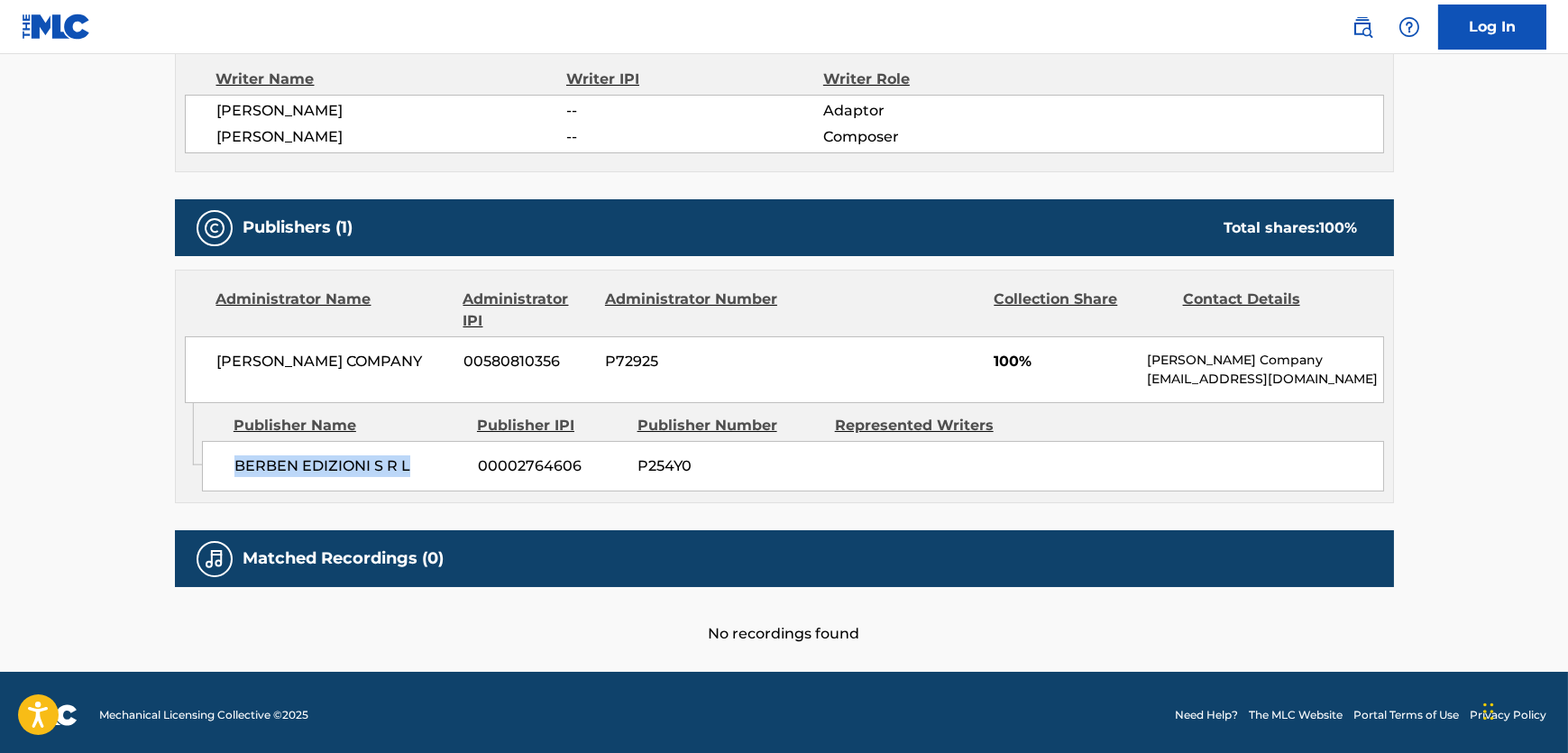
drag, startPoint x: 327, startPoint y: 396, endPoint x: 168, endPoint y: 369, distance: 161.3
click at [198, 359] on div "THEODORE PRESSER COMPANY 00580810356 P72925 100% Theodore Presser Company royal…" at bounding box center [784, 369] width 1199 height 67
copy span "THEODORE PRESSER COMPANY"
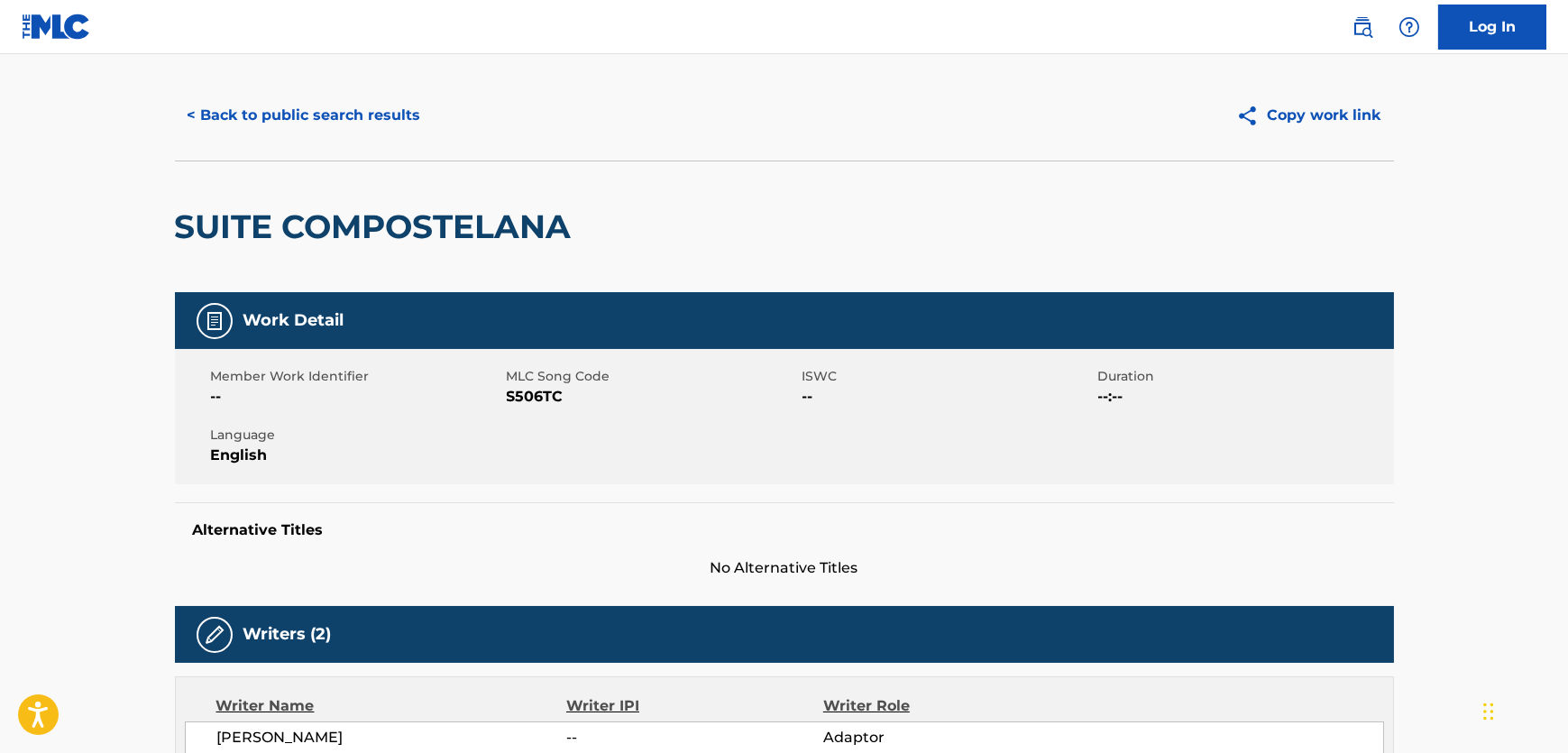
scroll to position [0, 0]
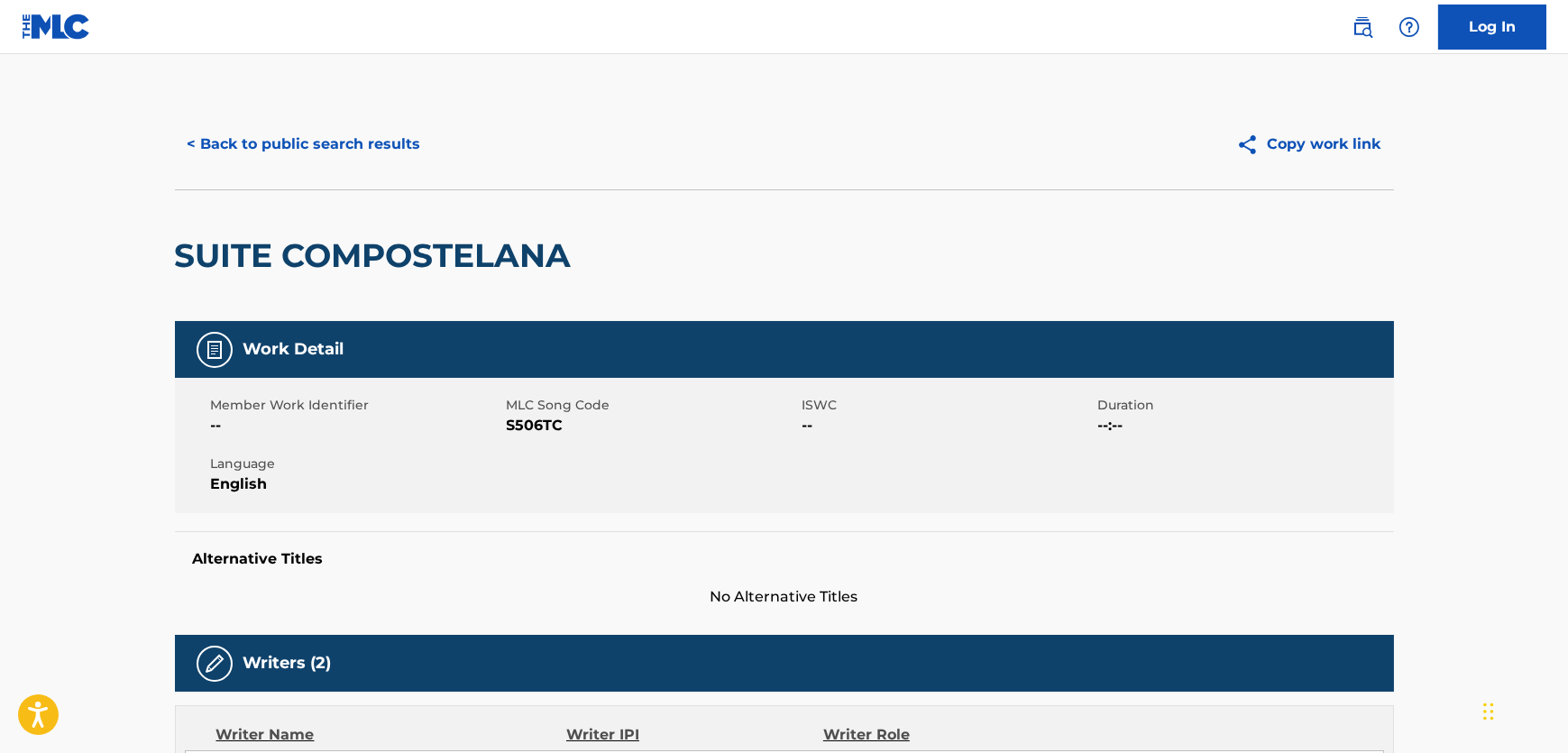
click at [324, 162] on button "< Back to public search results" at bounding box center [304, 144] width 259 height 45
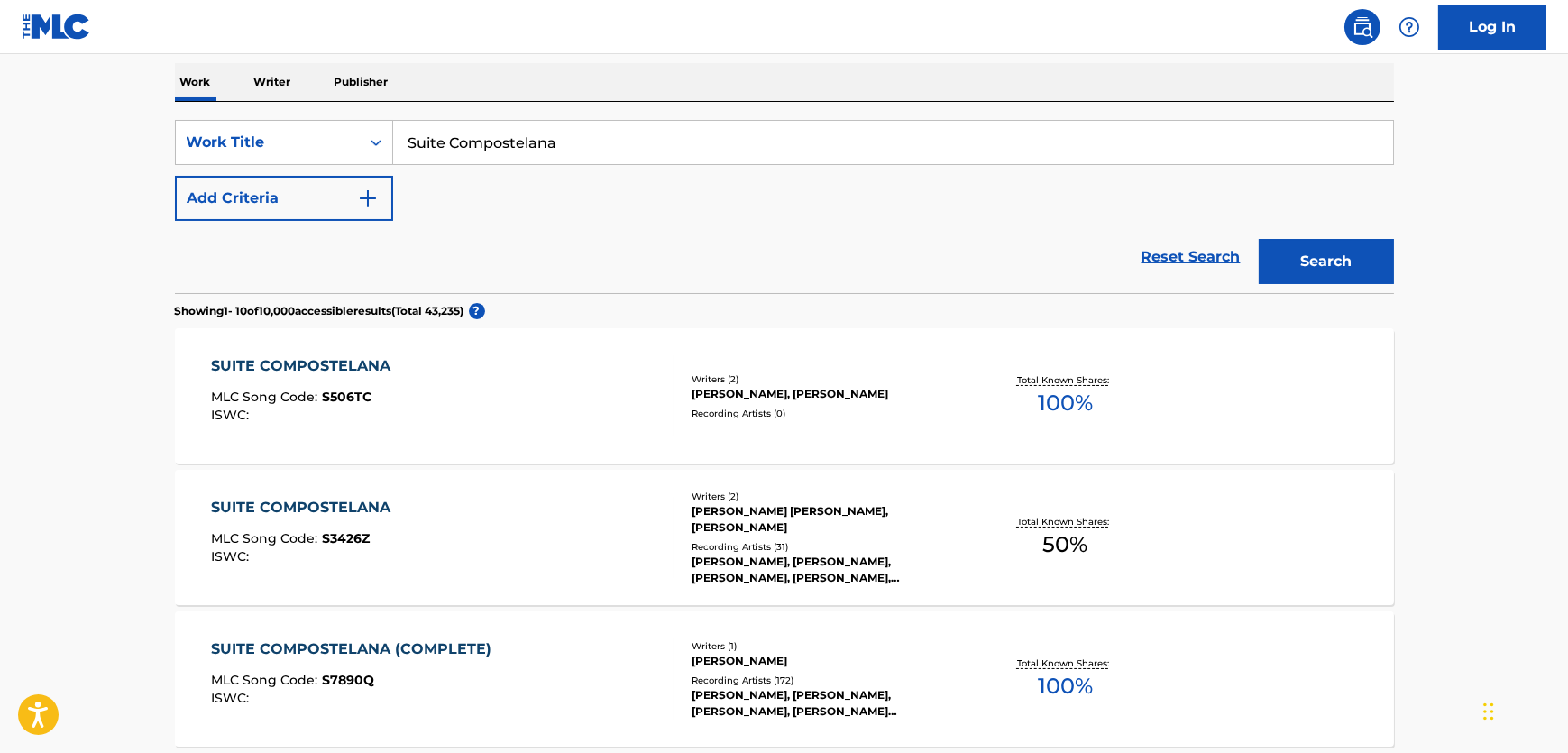
scroll to position [196, 0]
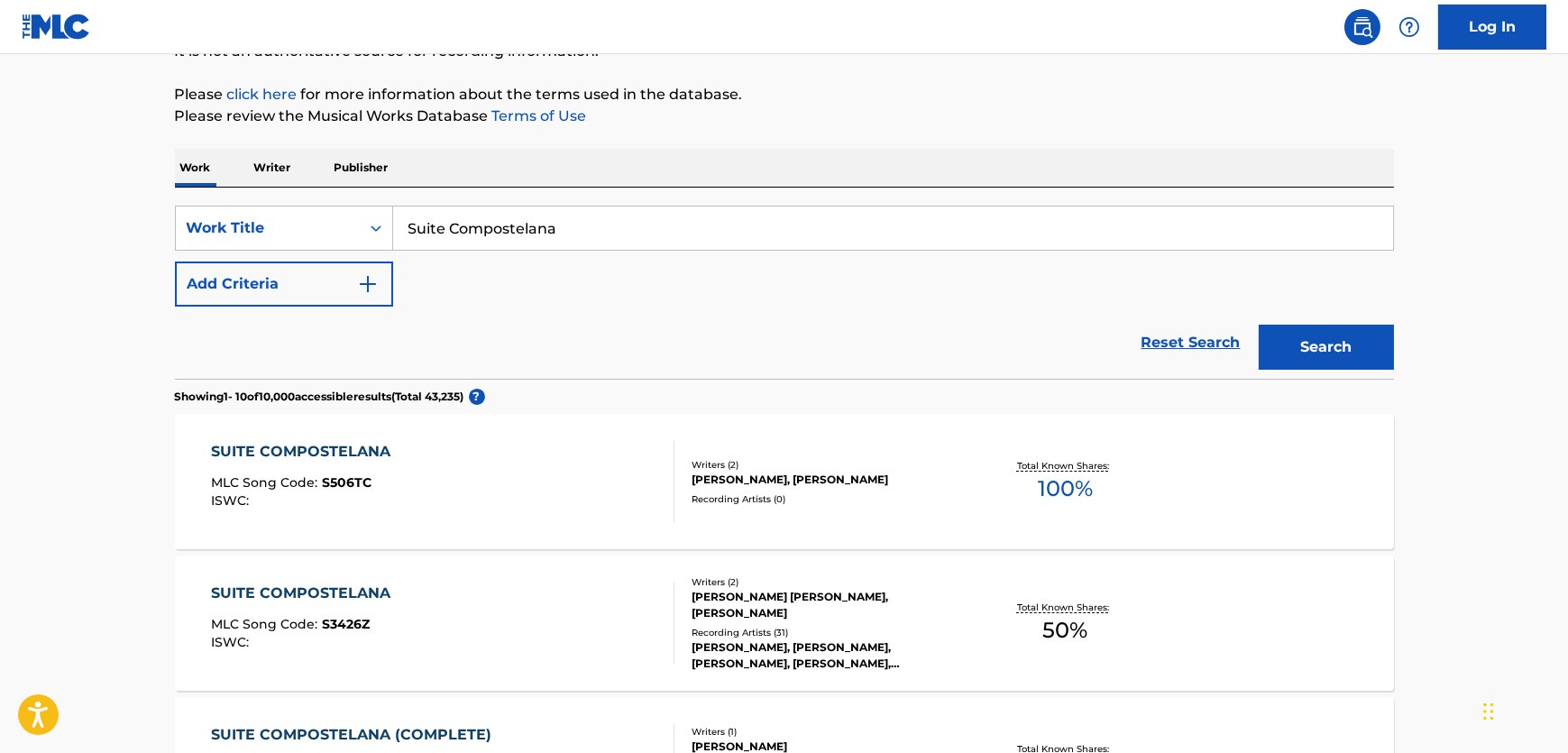
drag, startPoint x: 616, startPoint y: 235, endPoint x: 330, endPoint y: 256, distance: 286.8
click at [285, 249] on div "SearchWithCriteriadc58baaf-a842-494e-be06-3c84cc75b96e Work Title Suite Compost…" at bounding box center [784, 227] width 1219 height 45
paste input "eis Revelaciones - la Busqued"
click at [1365, 352] on button "Search" at bounding box center [1326, 346] width 136 height 45
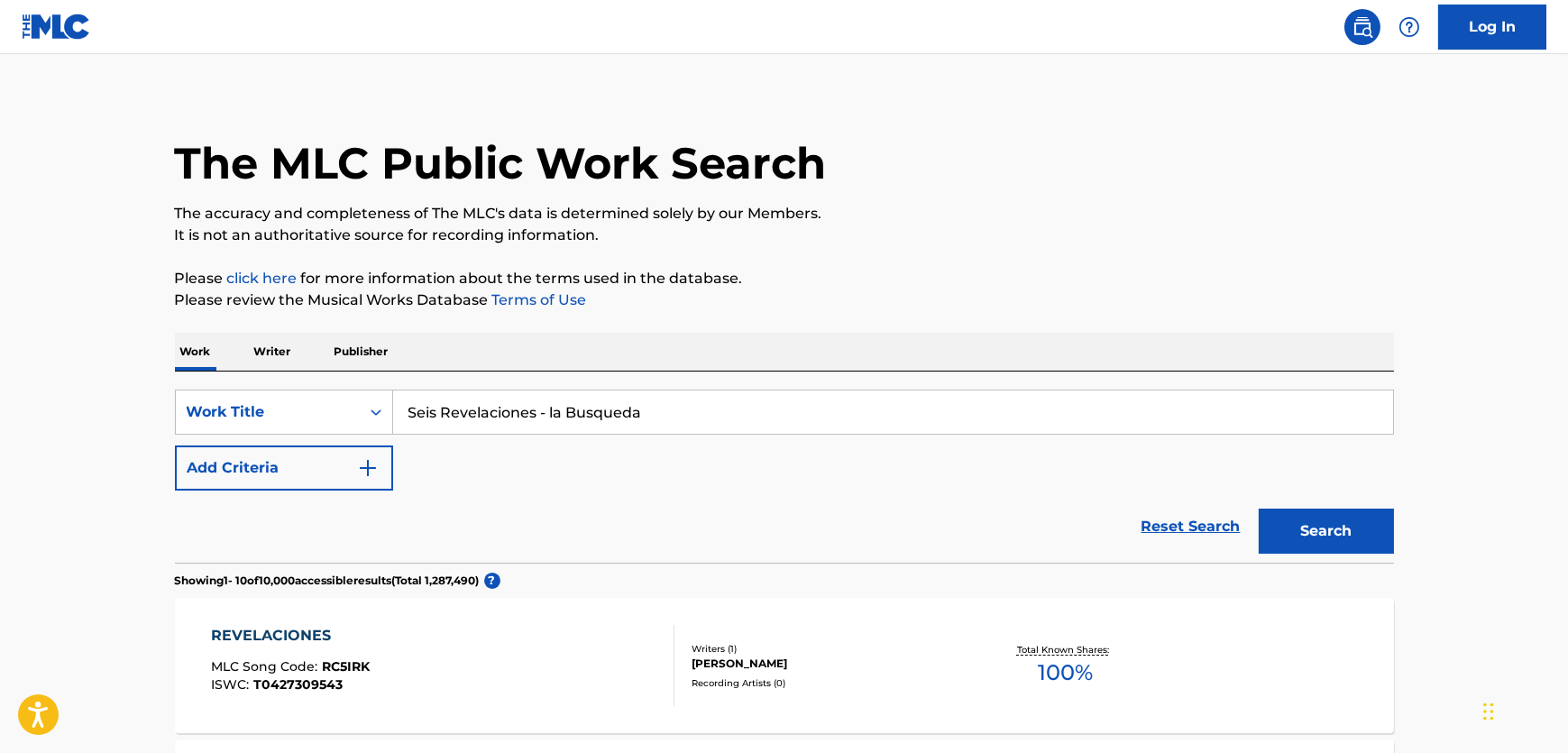
scroll to position [0, 0]
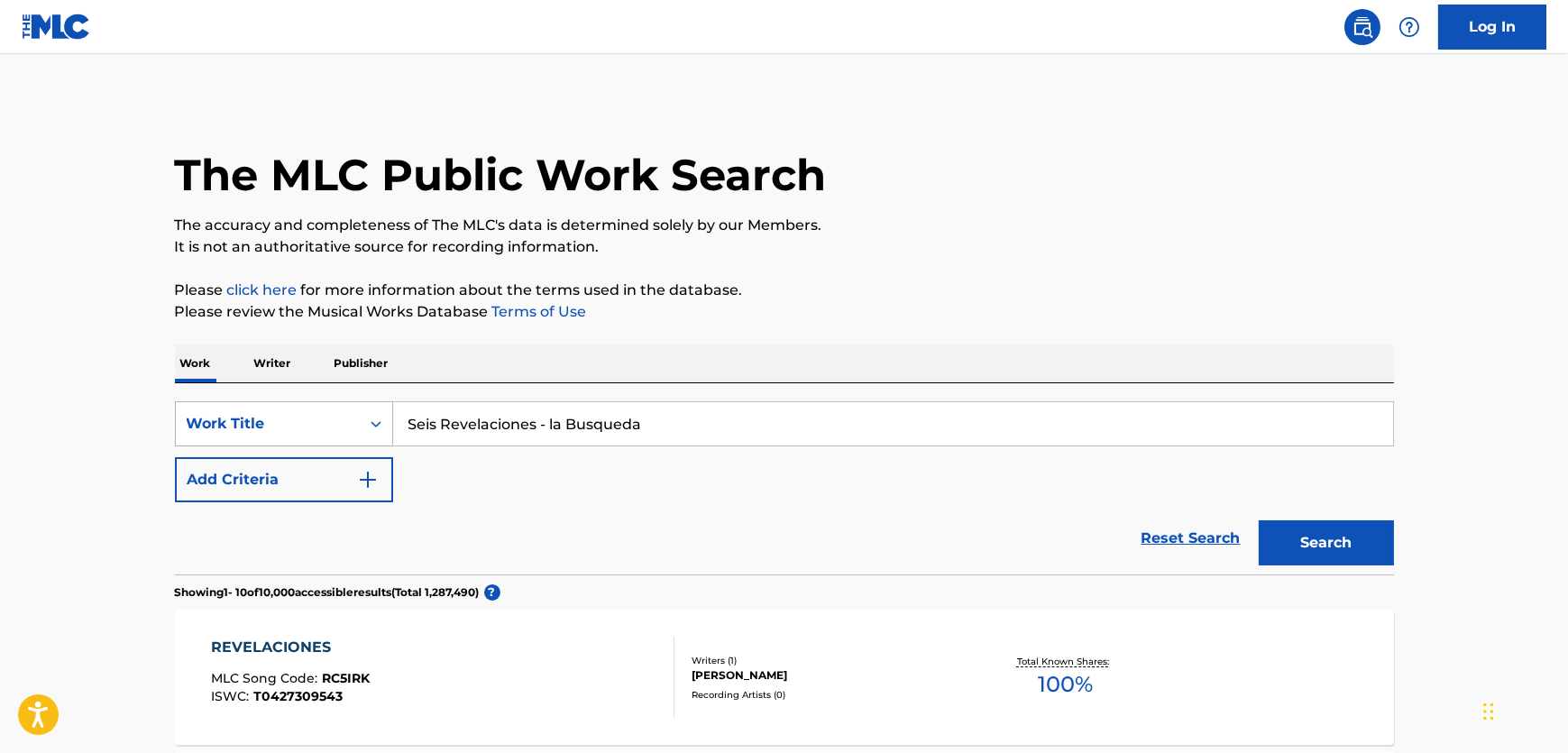
drag, startPoint x: 668, startPoint y: 428, endPoint x: 206, endPoint y: 434, distance: 462.0
click at [206, 434] on div "SearchWithCriteriadc58baaf-a842-494e-be06-3c84cc75b96e Work Title Seis Revelaci…" at bounding box center [784, 423] width 1219 height 45
paste input "Search Form"
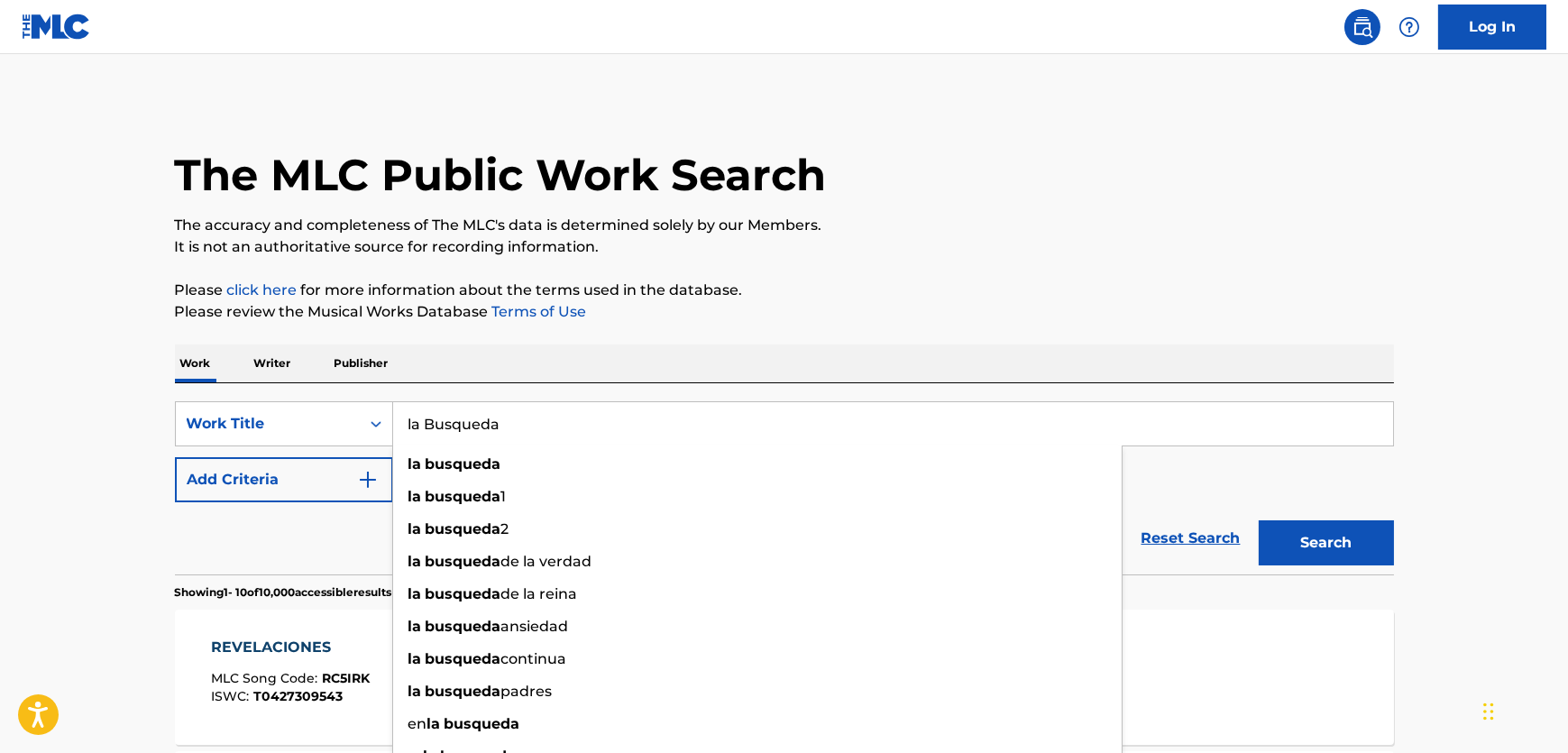
type input "la Busqueda"
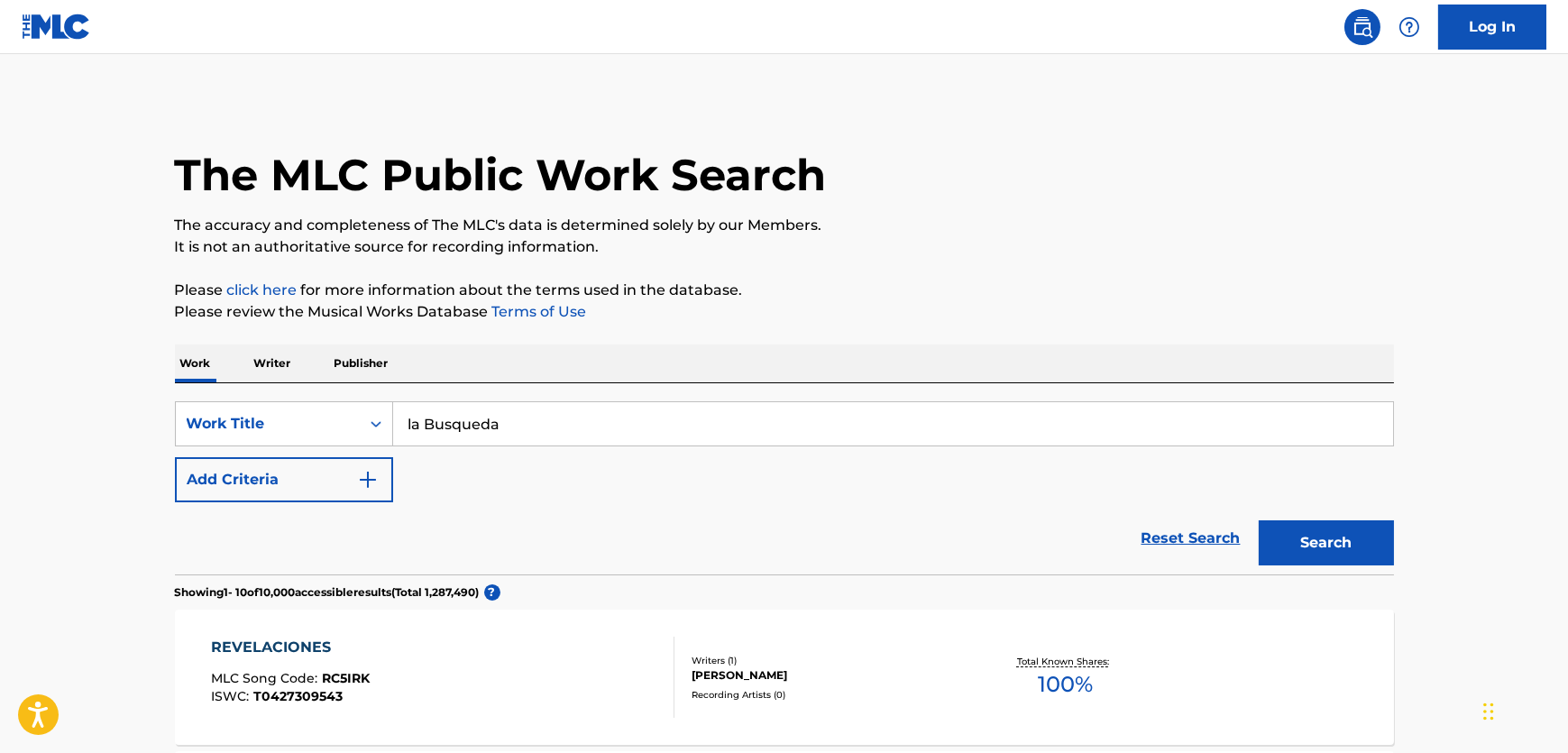
click at [1328, 537] on button "Search" at bounding box center [1326, 542] width 136 height 45
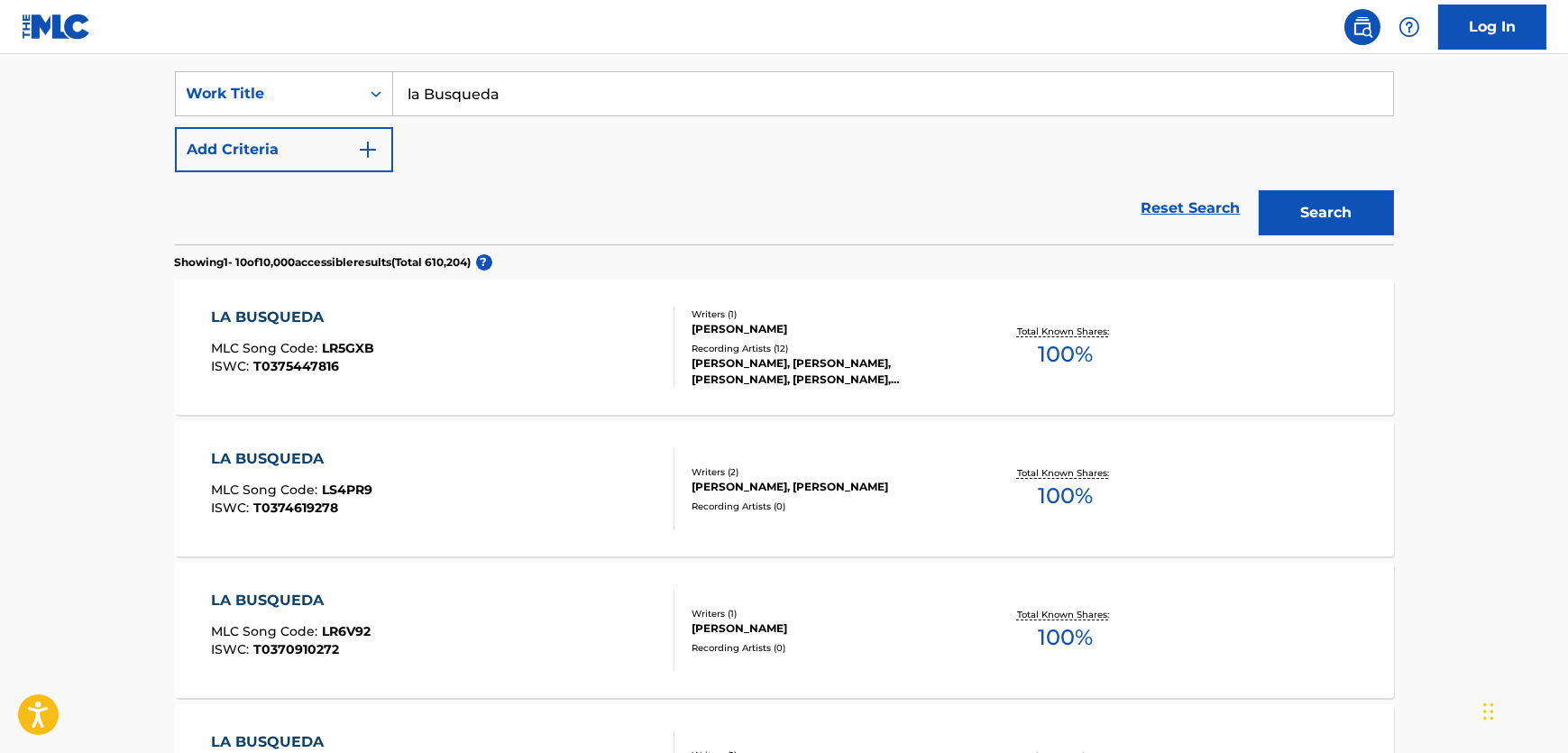
scroll to position [360, 0]
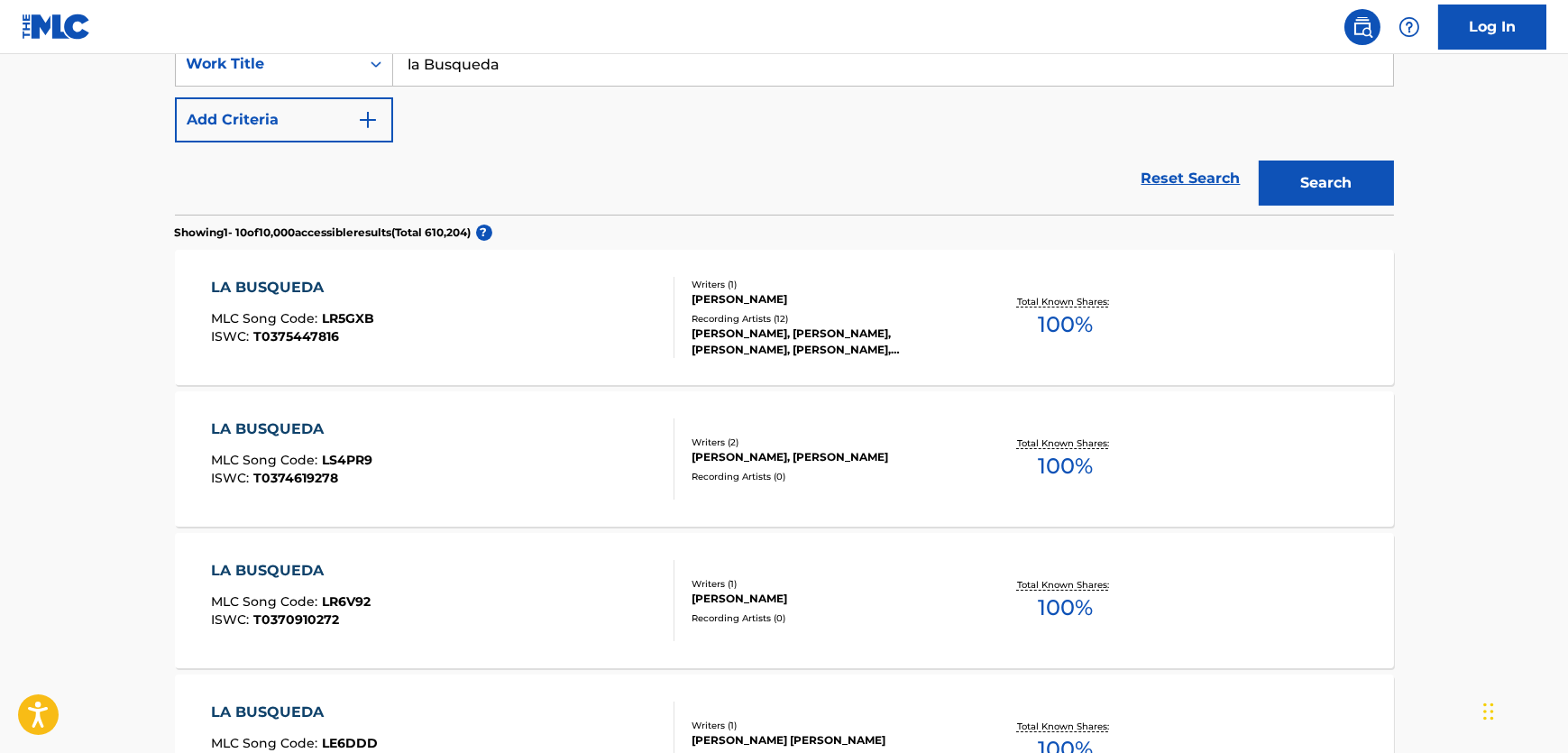
click at [386, 106] on button "Add Criteria" at bounding box center [284, 119] width 218 height 45
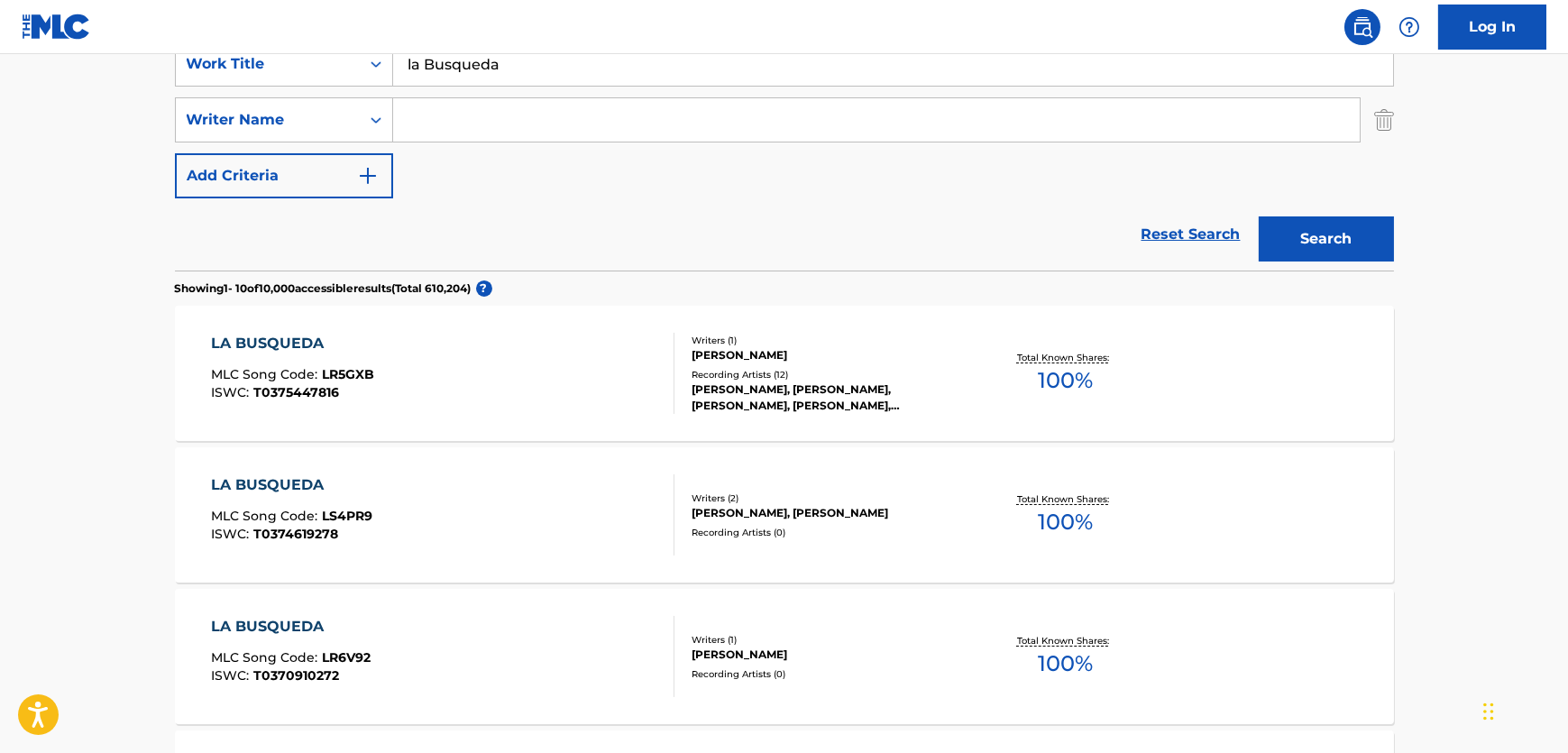
click at [474, 121] on input "Search Form" at bounding box center [876, 119] width 966 height 43
paste input "Pujol"
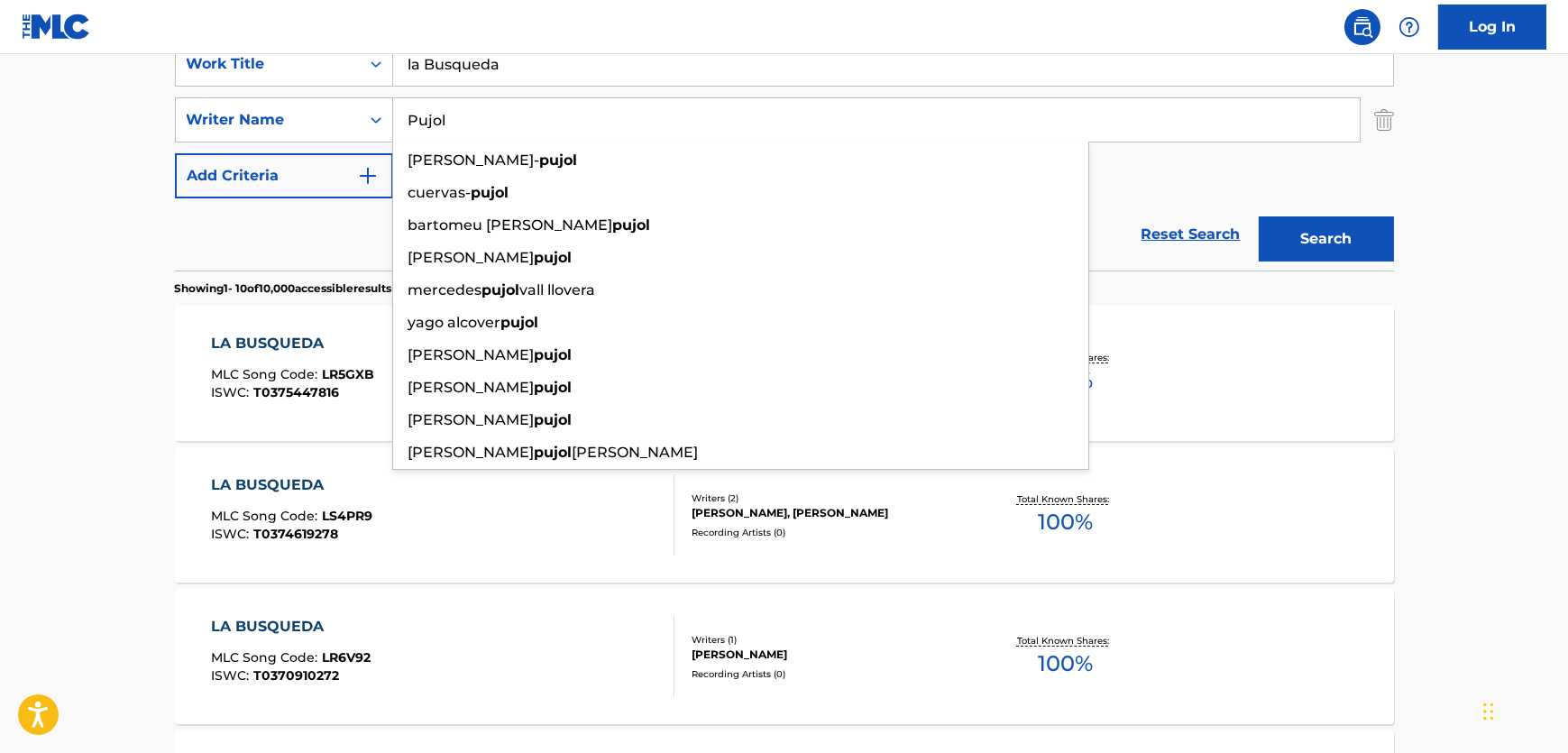
type input "Pujol"
click at [1336, 226] on button "Search" at bounding box center [1326, 238] width 136 height 45
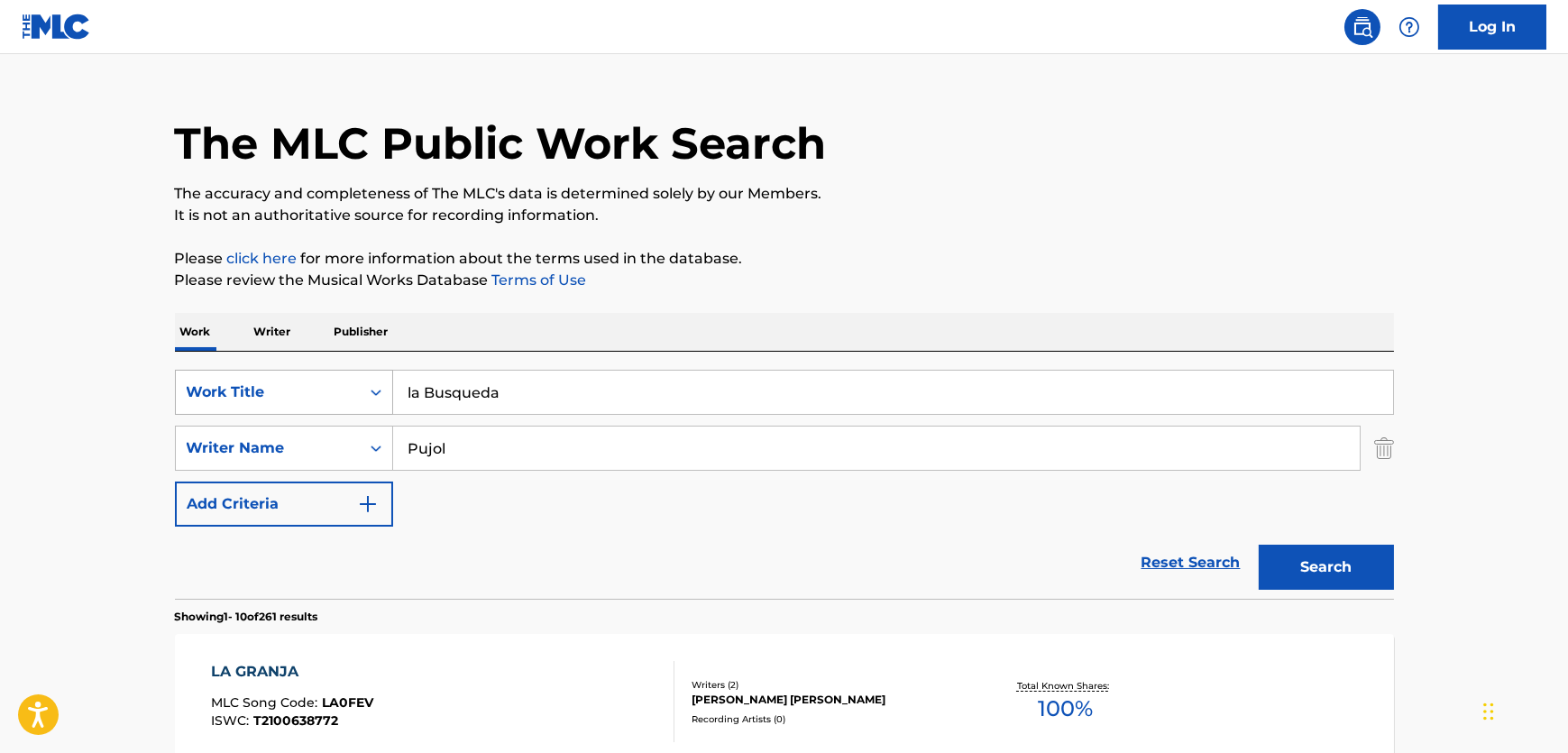
drag, startPoint x: 544, startPoint y: 399, endPoint x: 270, endPoint y: 413, distance: 274.4
click at [260, 408] on div "SearchWithCriteriadc58baaf-a842-494e-be06-3c84cc75b96e Work Title la Busqueda" at bounding box center [784, 392] width 1219 height 45
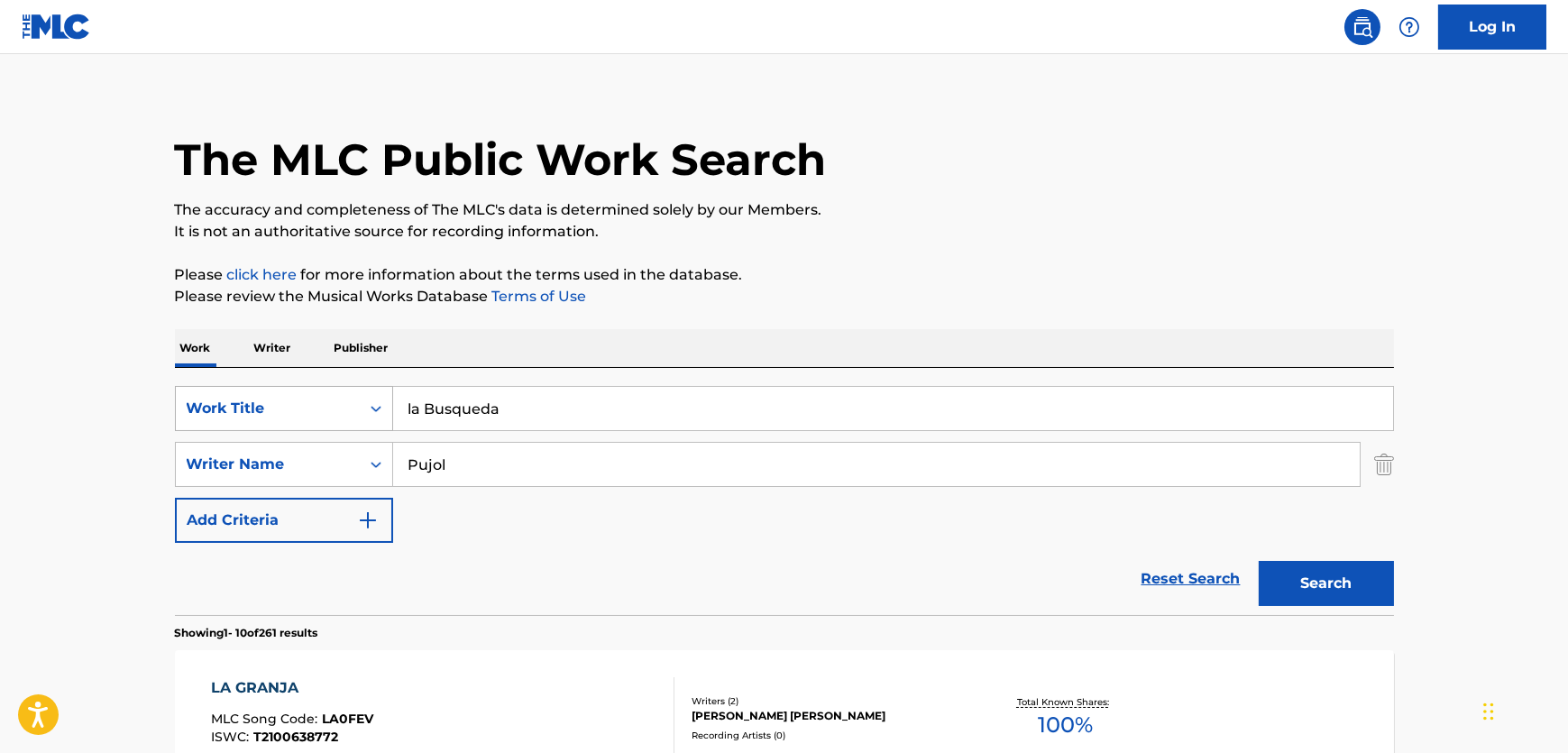
paste input "Cantigas de Santiago - Kyrie Trope Cunctipotens Genitor"
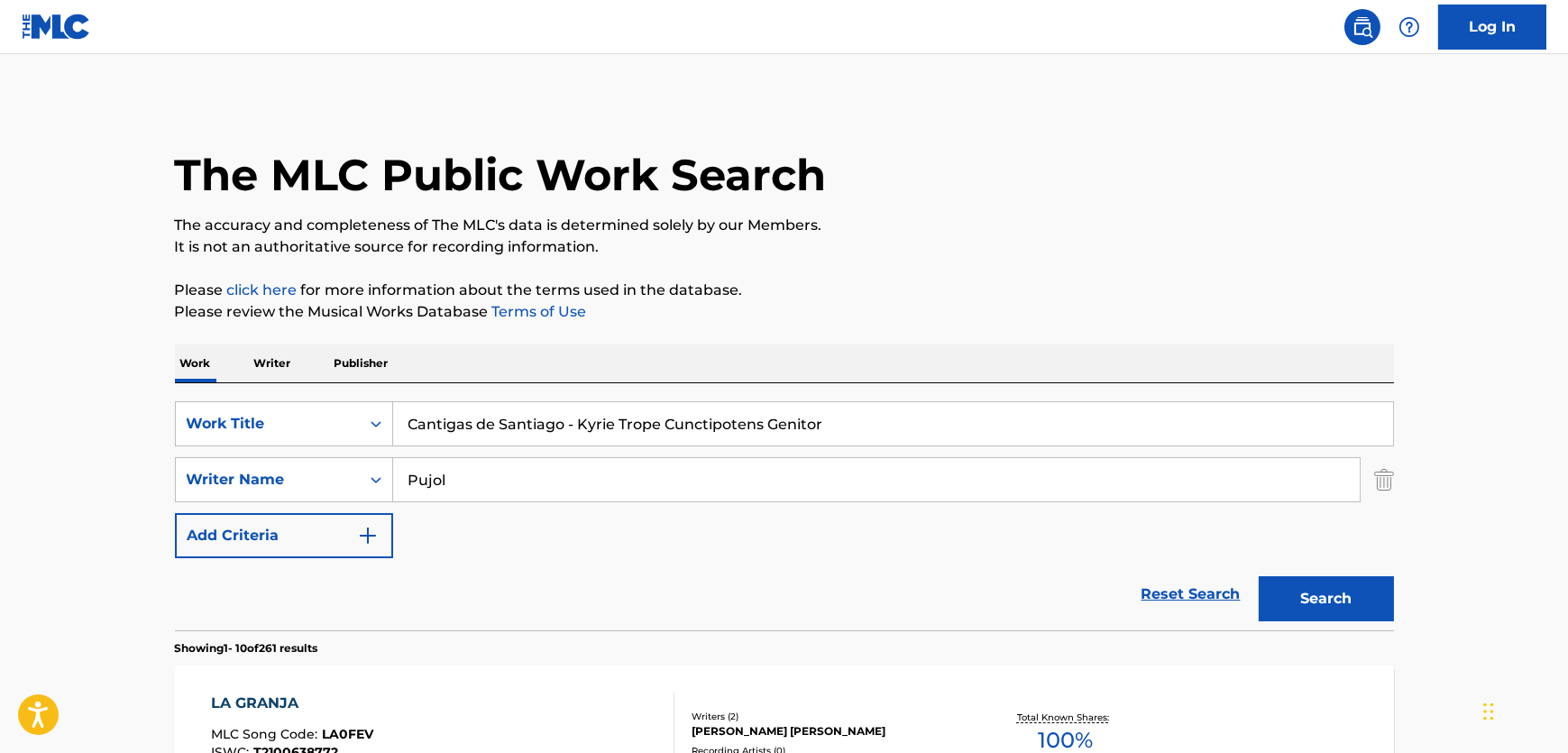
type input "Cantigas de Santiago - Kyrie Trope Cunctipotens Genitor"
drag, startPoint x: 452, startPoint y: 466, endPoint x: 270, endPoint y: 472, distance: 182.1
click at [270, 472] on div "SearchWithCriteria1aad36be-ad65-40ab-83c2-9d6e988e09b7 Writer Name Pujol" at bounding box center [784, 479] width 1219 height 45
click at [1258, 576] on button "Search" at bounding box center [1326, 598] width 136 height 45
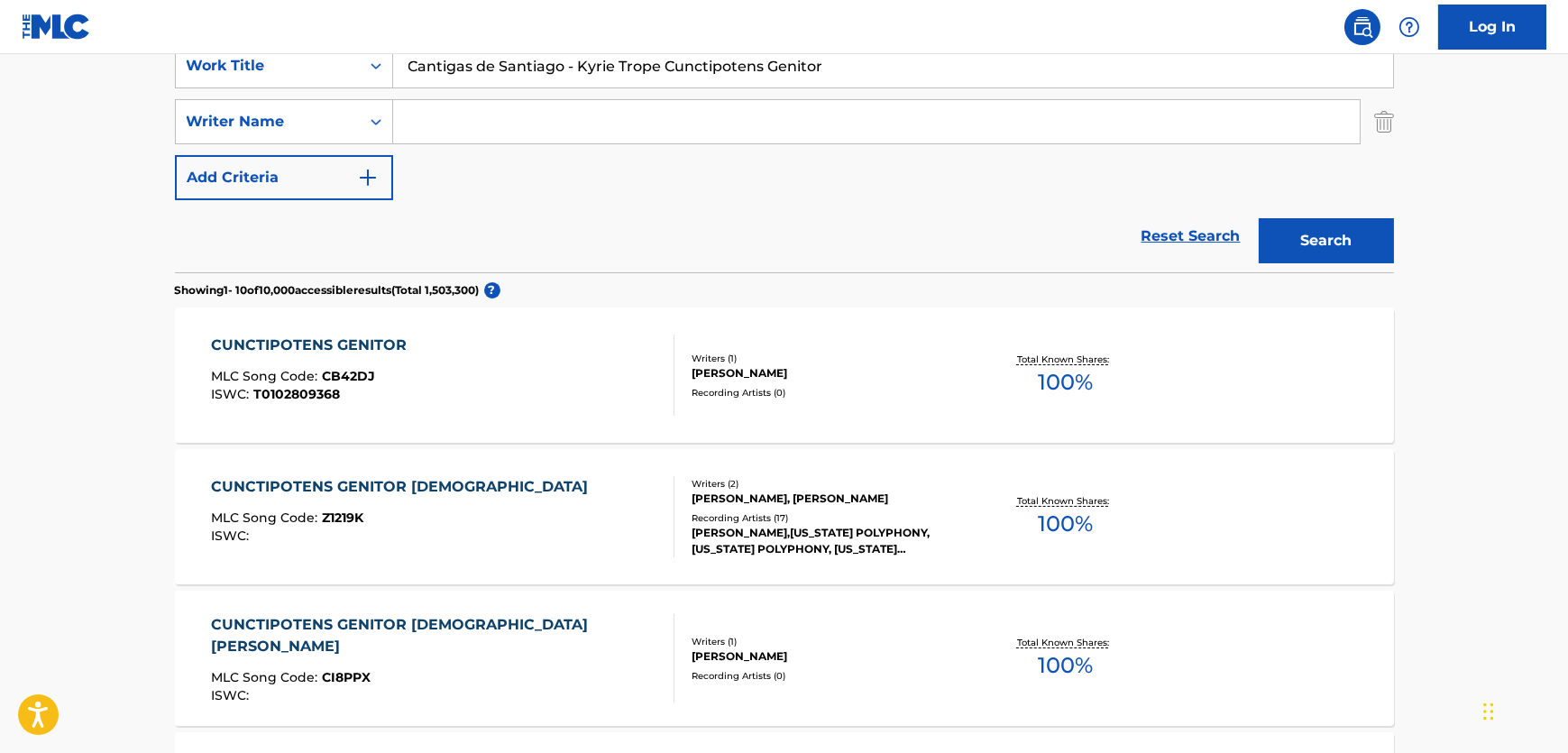
scroll to position [87, 0]
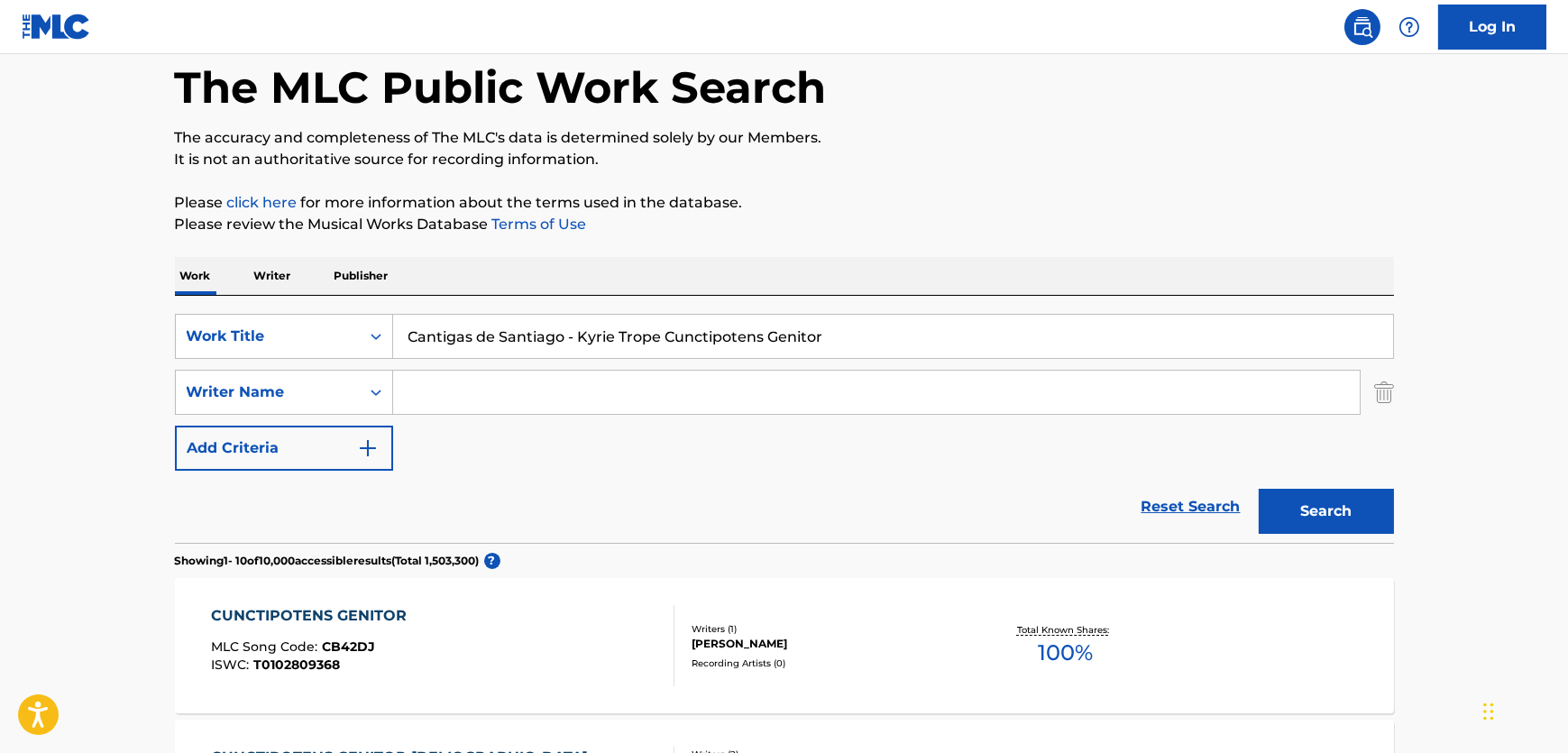
drag, startPoint x: 654, startPoint y: 385, endPoint x: 1136, endPoint y: 398, distance: 482.2
click at [659, 385] on input "Search Form" at bounding box center [876, 392] width 966 height 43
paste input "[PERSON_NAME]"
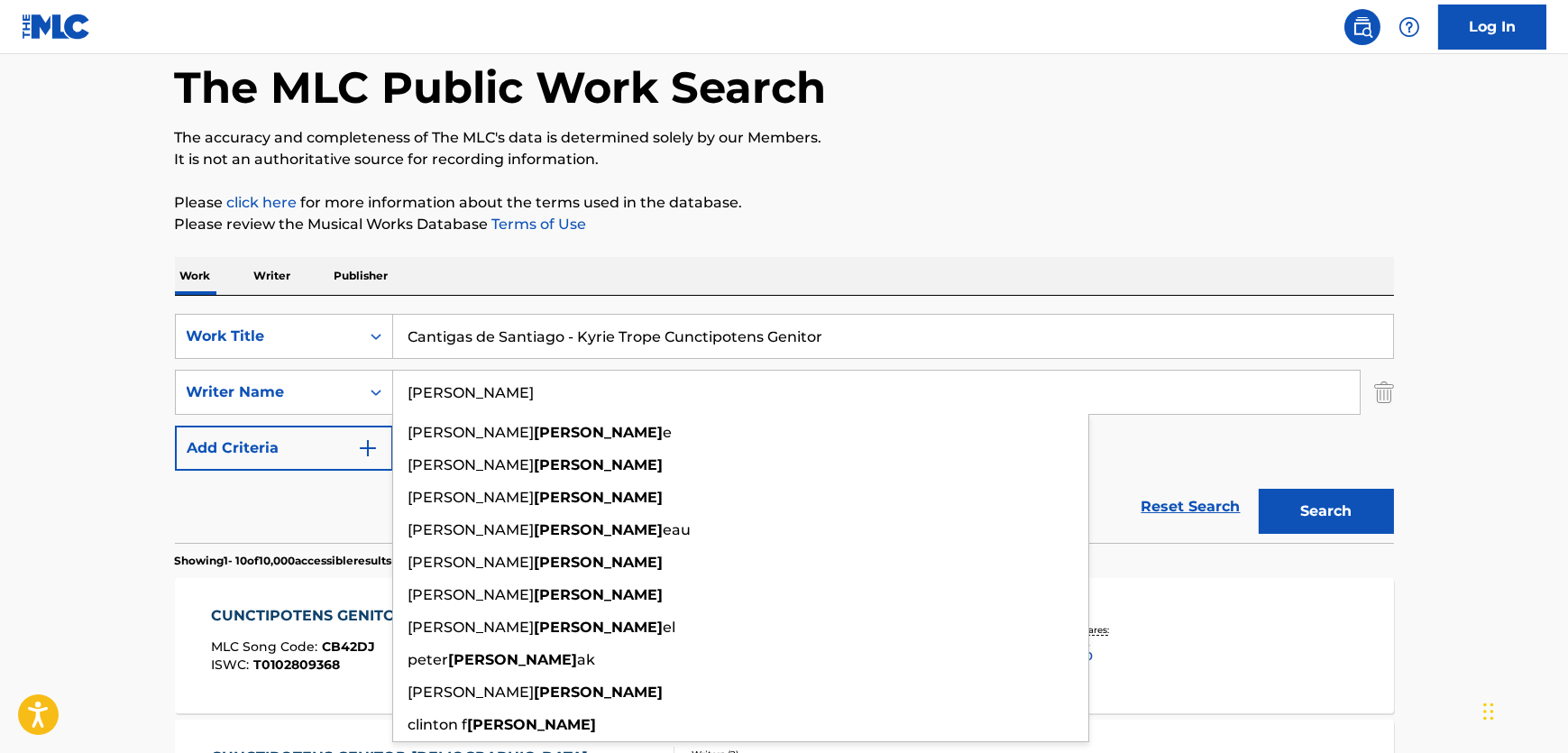
type input "[PERSON_NAME]"
click at [1303, 520] on button "Search" at bounding box center [1326, 511] width 136 height 45
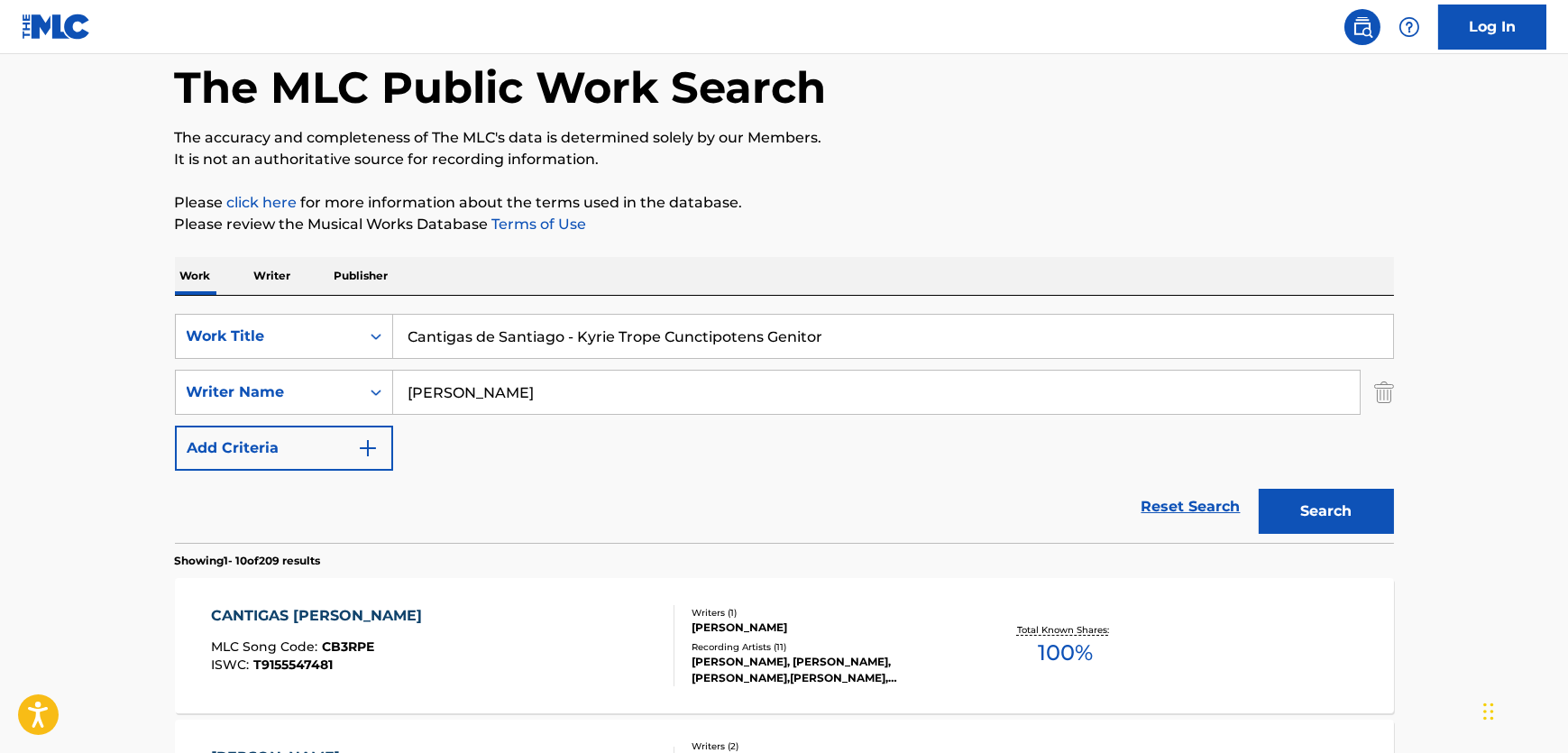
click at [481, 600] on div "CANTIGAS DE SANTIAGO MLC Song Code : CB3RPE ISWC : T9155547481 Writers ( 1 ) ST…" at bounding box center [784, 646] width 1219 height 136
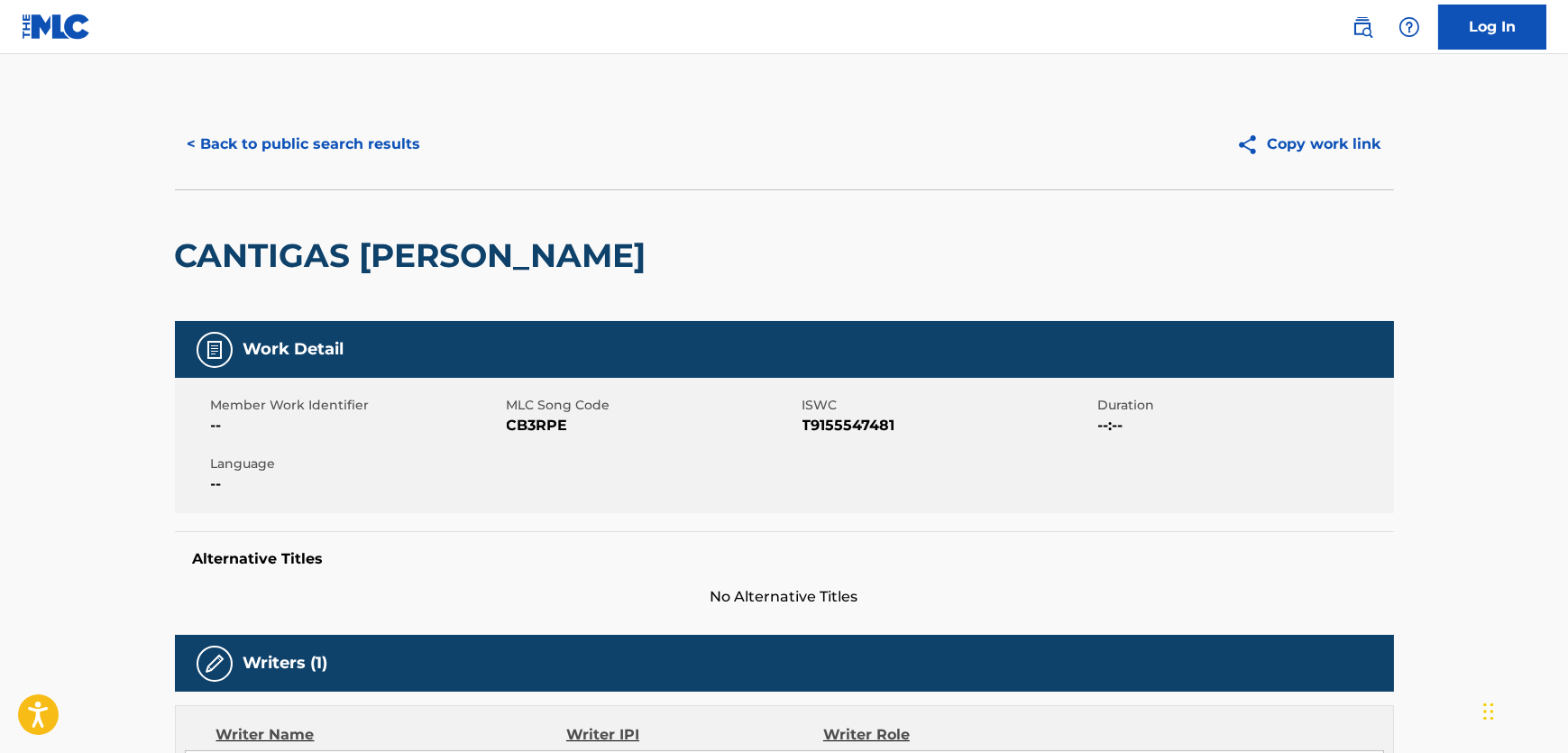
click at [550, 431] on span "CB3RPE" at bounding box center [652, 426] width 291 height 22
click at [883, 423] on span "T9155547481" at bounding box center [948, 426] width 291 height 22
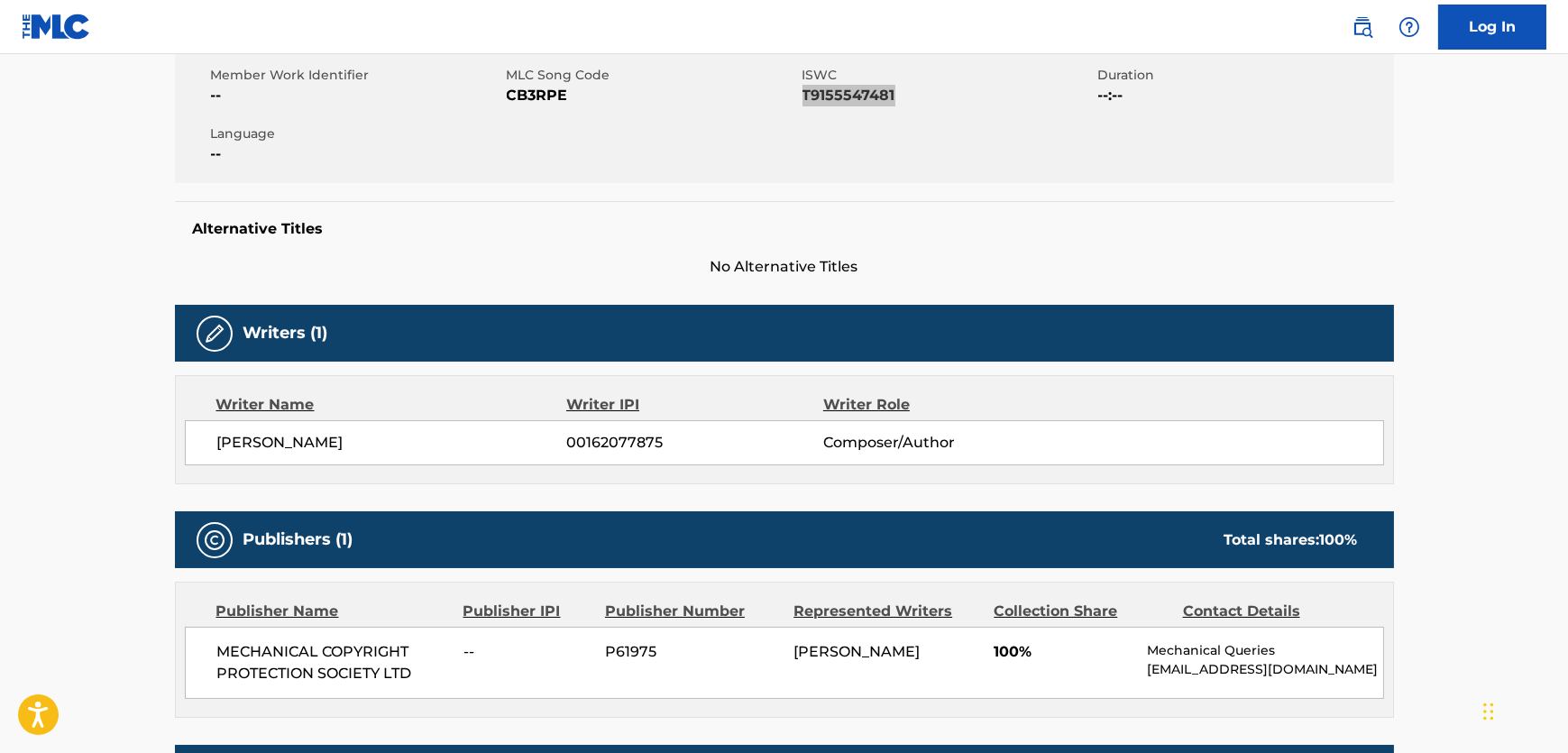
scroll to position [492, 0]
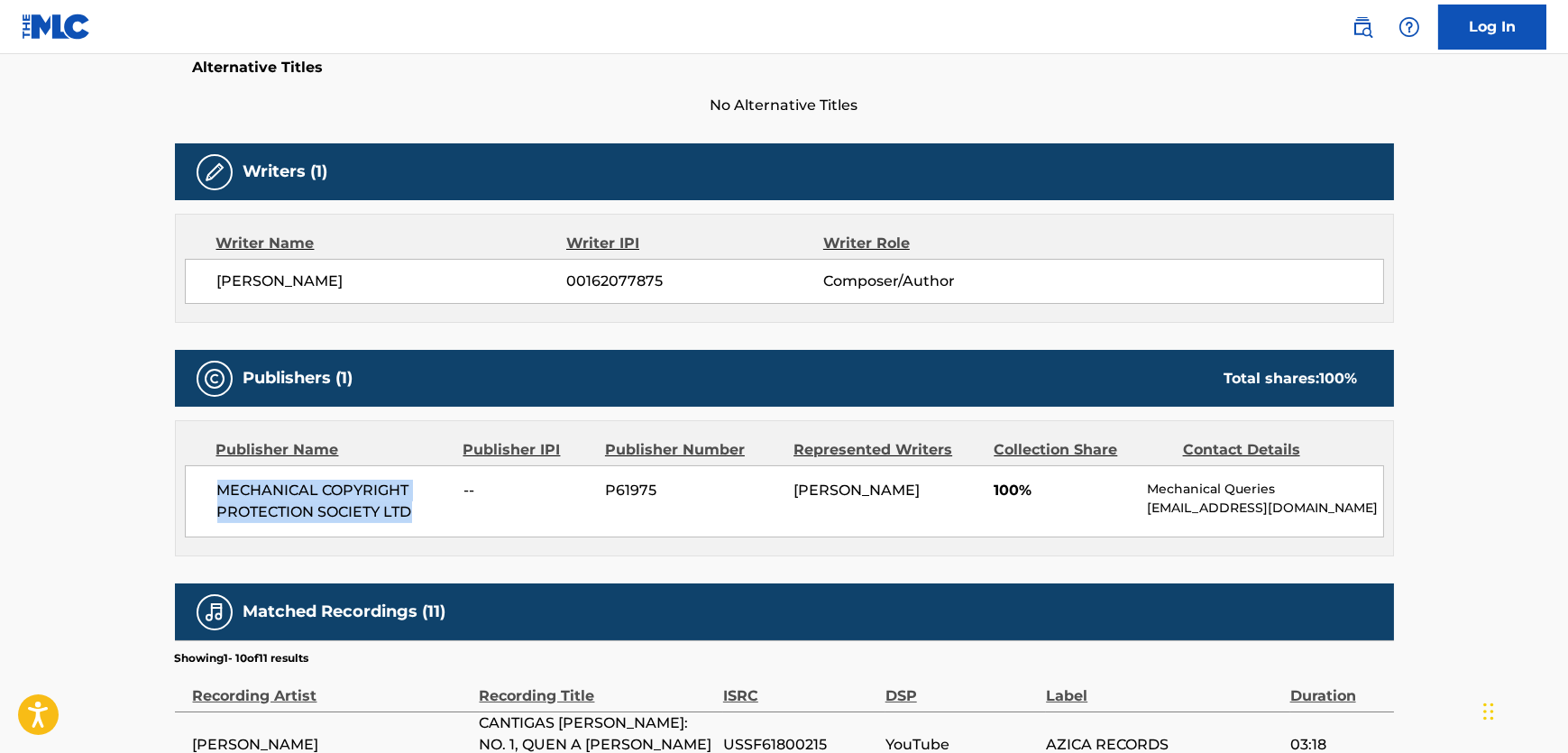
drag, startPoint x: 436, startPoint y: 507, endPoint x: 203, endPoint y: 479, distance: 234.7
click at [203, 479] on div "MECHANICAL COPYRIGHT PROTECTION SOCIETY LTD -- P61975 STEPHEN MARK GOSS 100% Me…" at bounding box center [784, 501] width 1199 height 72
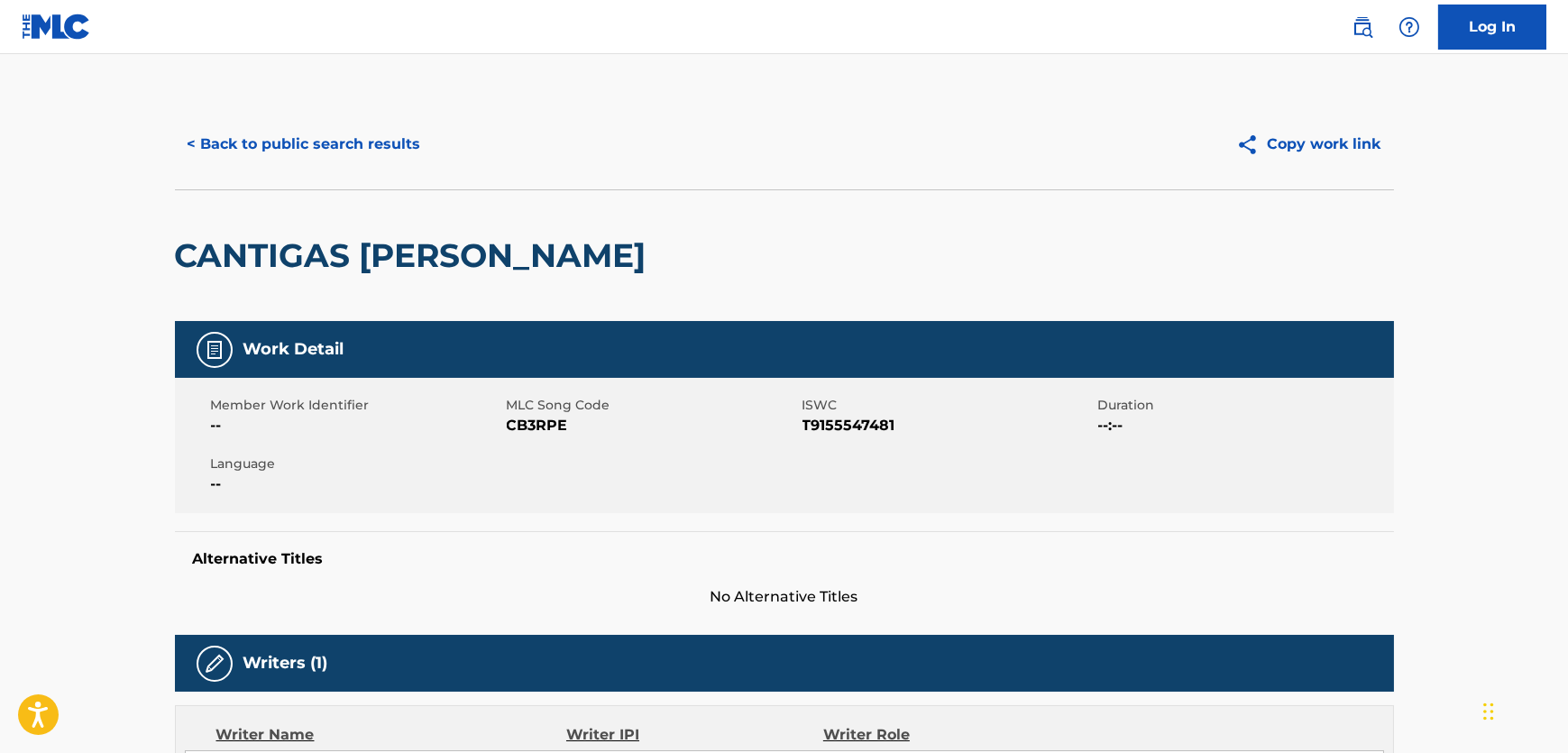
click at [387, 136] on button "< Back to public search results" at bounding box center [304, 144] width 259 height 45
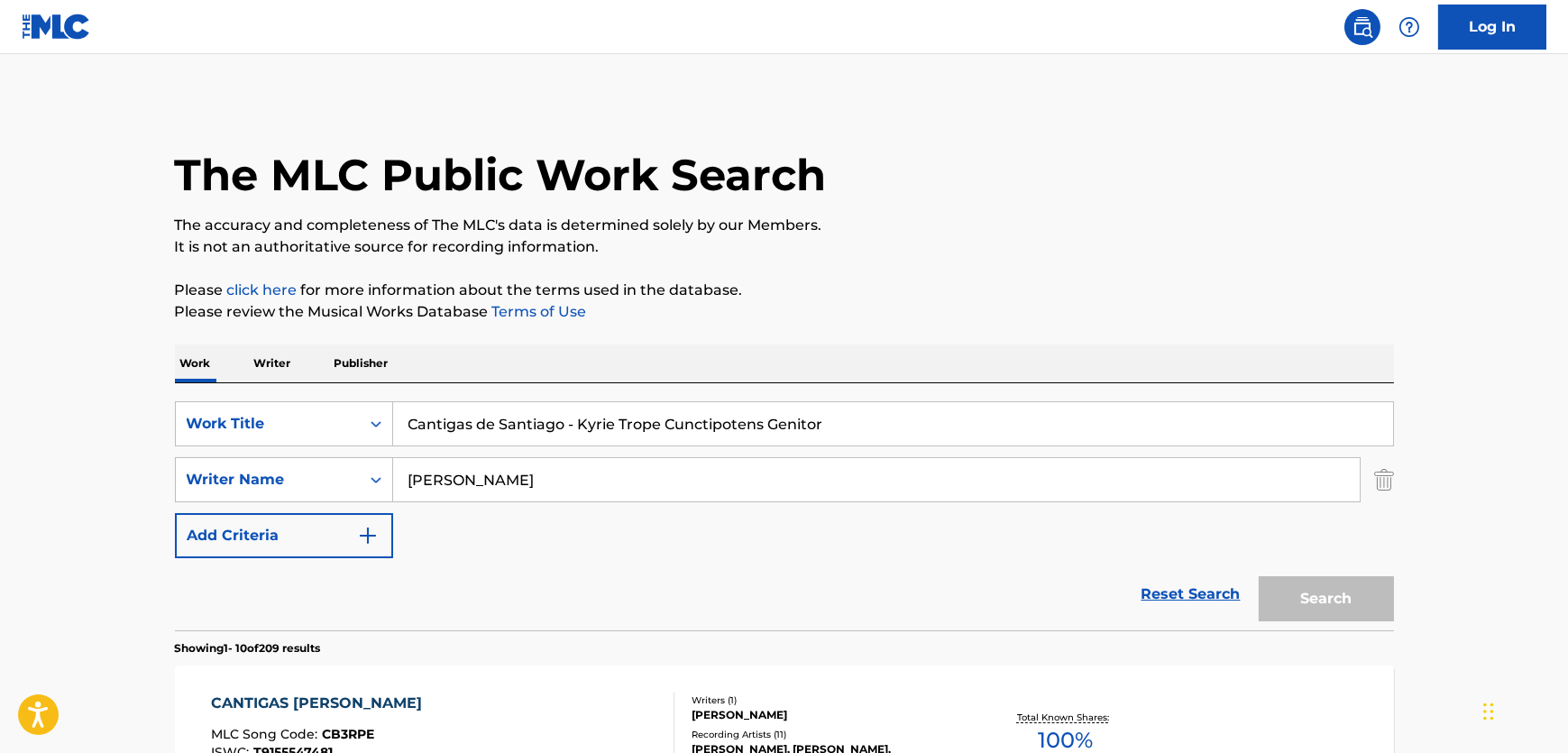
scroll to position [87, 0]
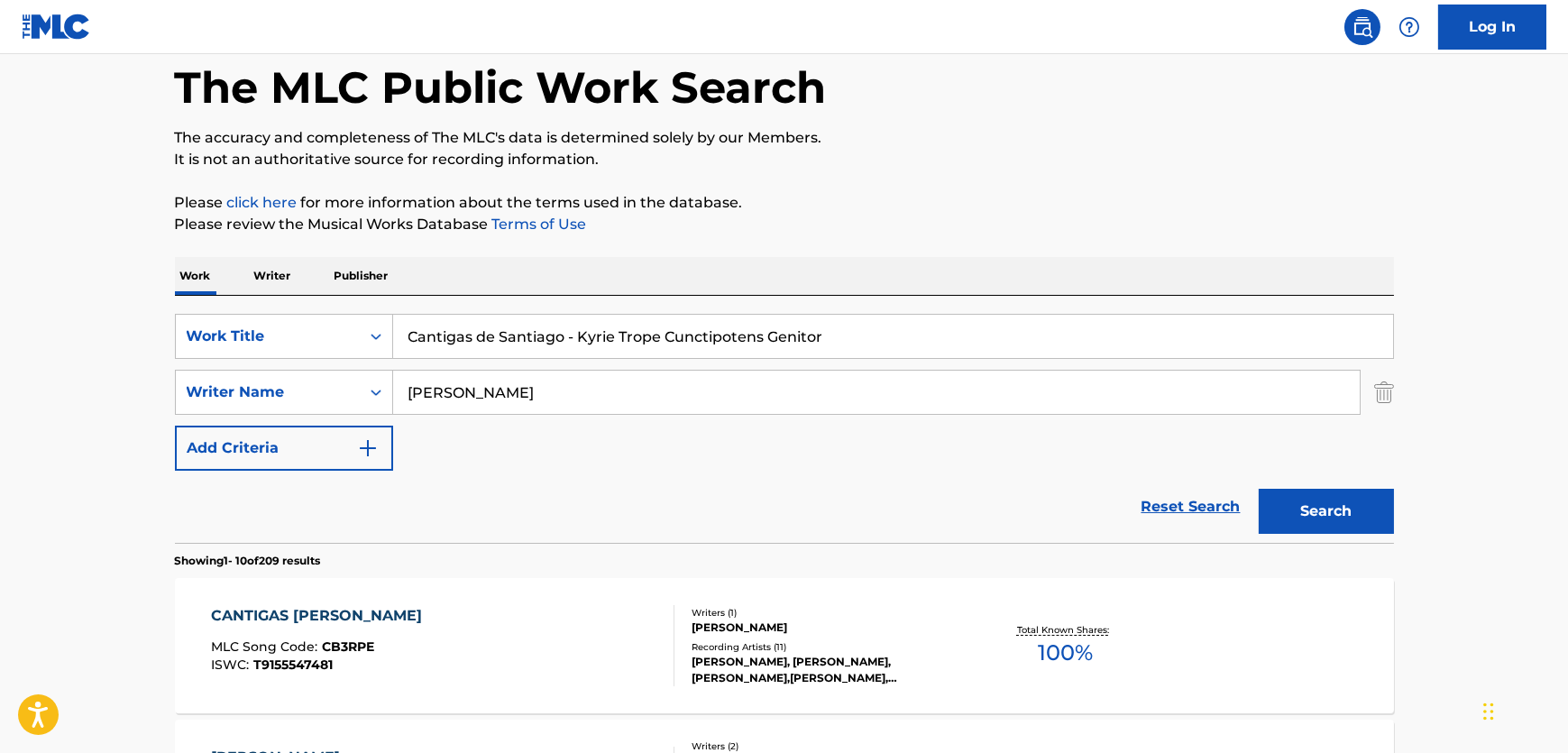
drag, startPoint x: 719, startPoint y: 330, endPoint x: 54, endPoint y: 335, distance: 665.0
paste input "Requiem"
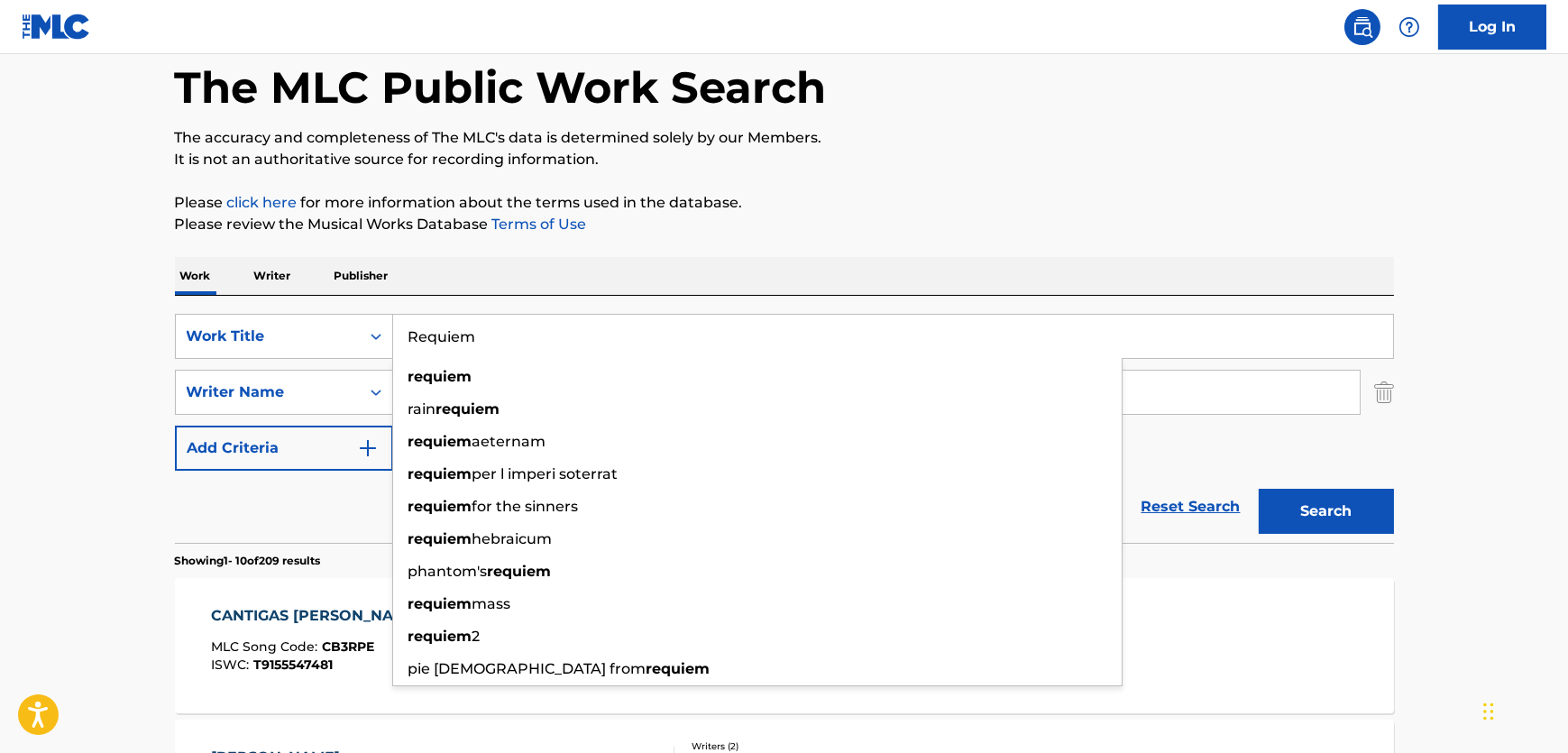
type input "Requiem"
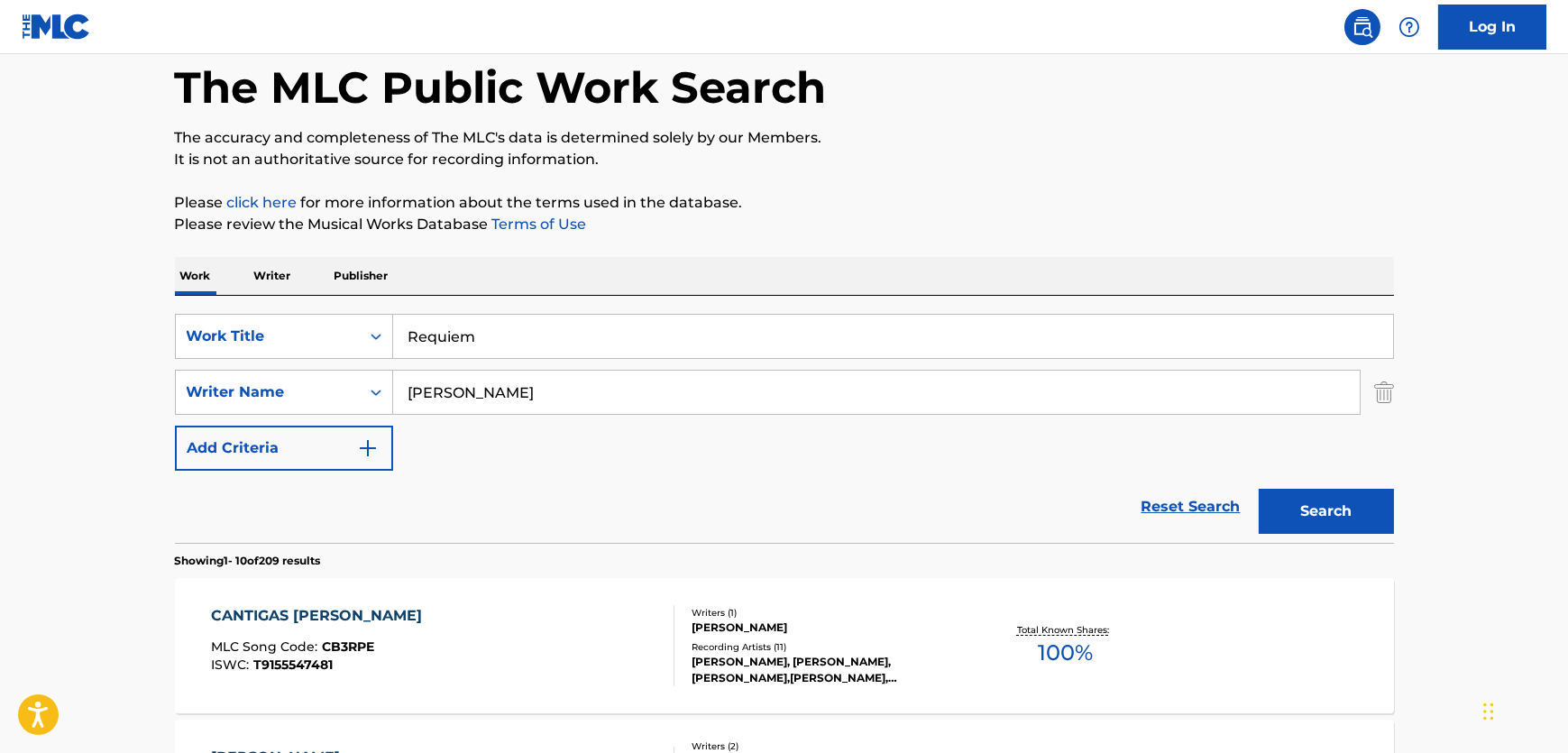
drag, startPoint x: 610, startPoint y: 398, endPoint x: 333, endPoint y: 416, distance: 277.6
click at [233, 411] on div "SearchWithCriteria1aad36be-ad65-40ab-83c2-9d6e988e09b7 Writer Name Goss" at bounding box center [784, 392] width 1219 height 45
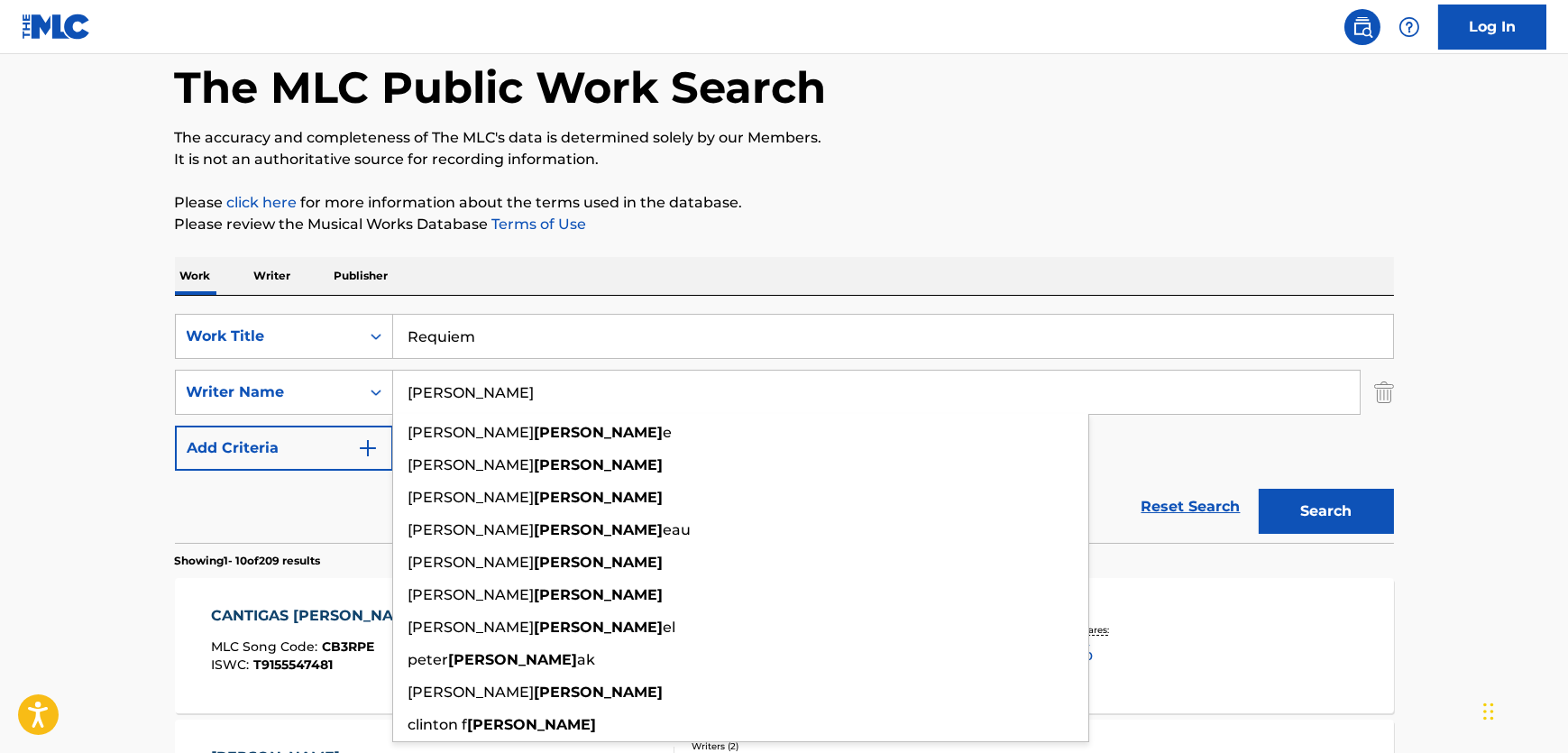
paste input "irol"
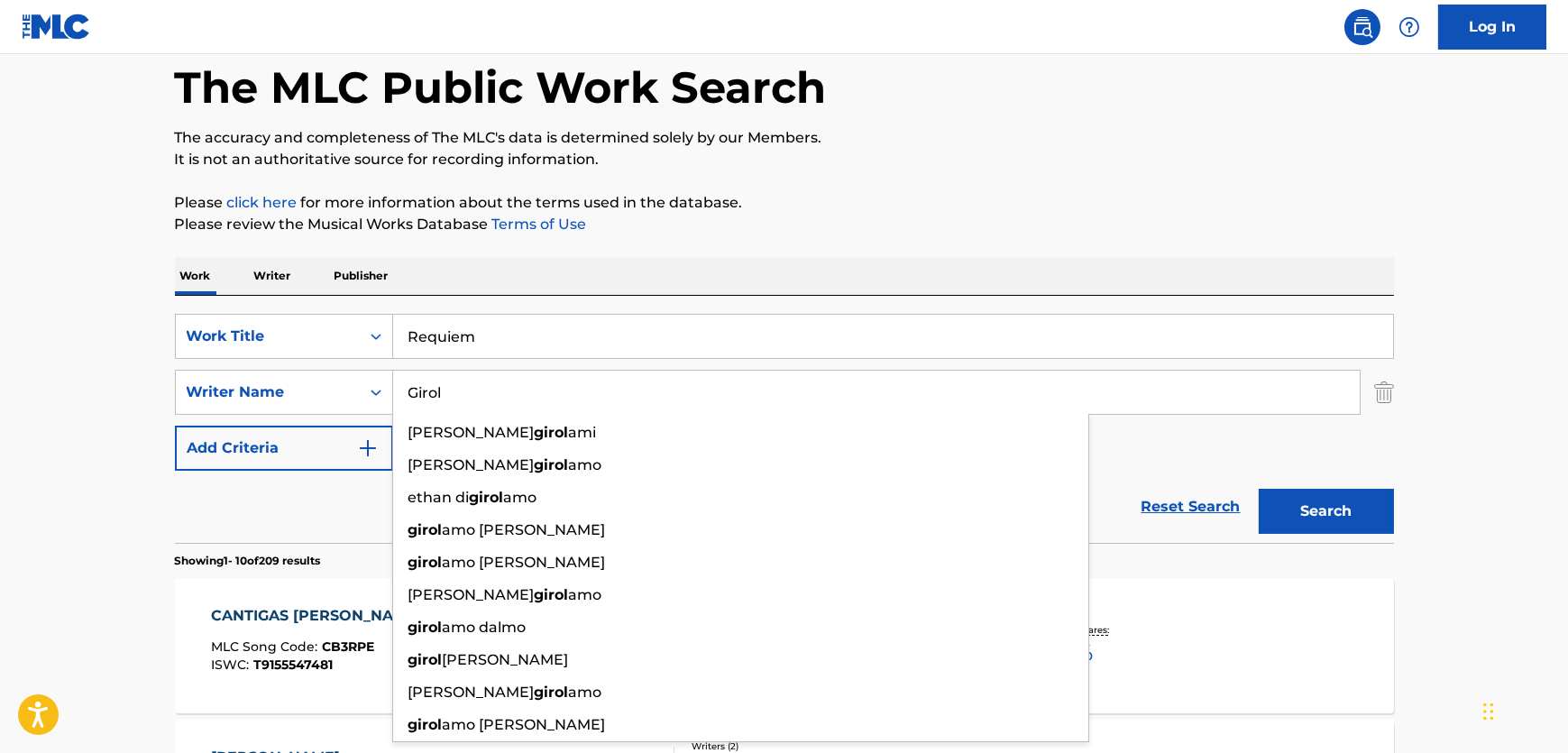
type input "Girol"
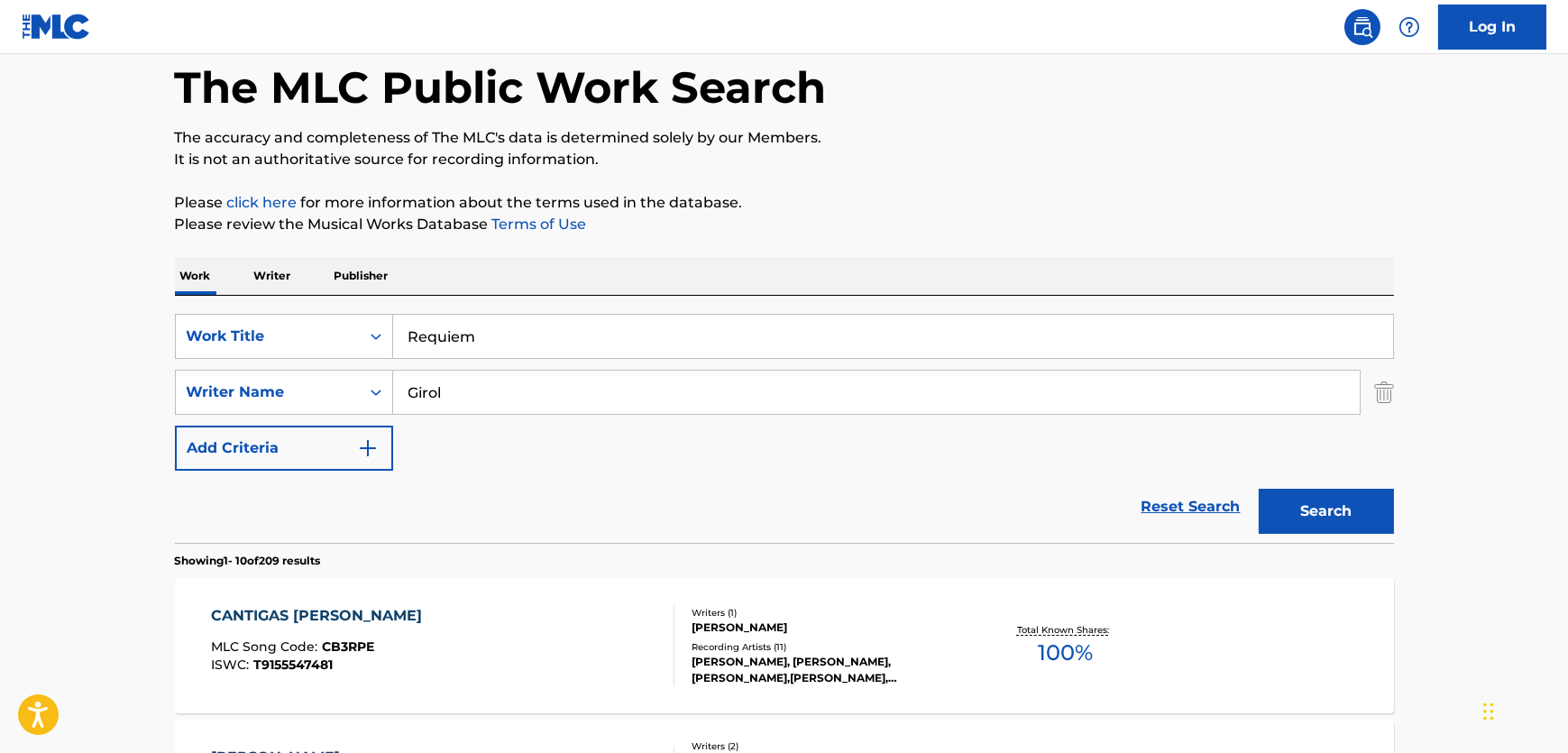
click at [1345, 513] on button "Search" at bounding box center [1326, 511] width 136 height 45
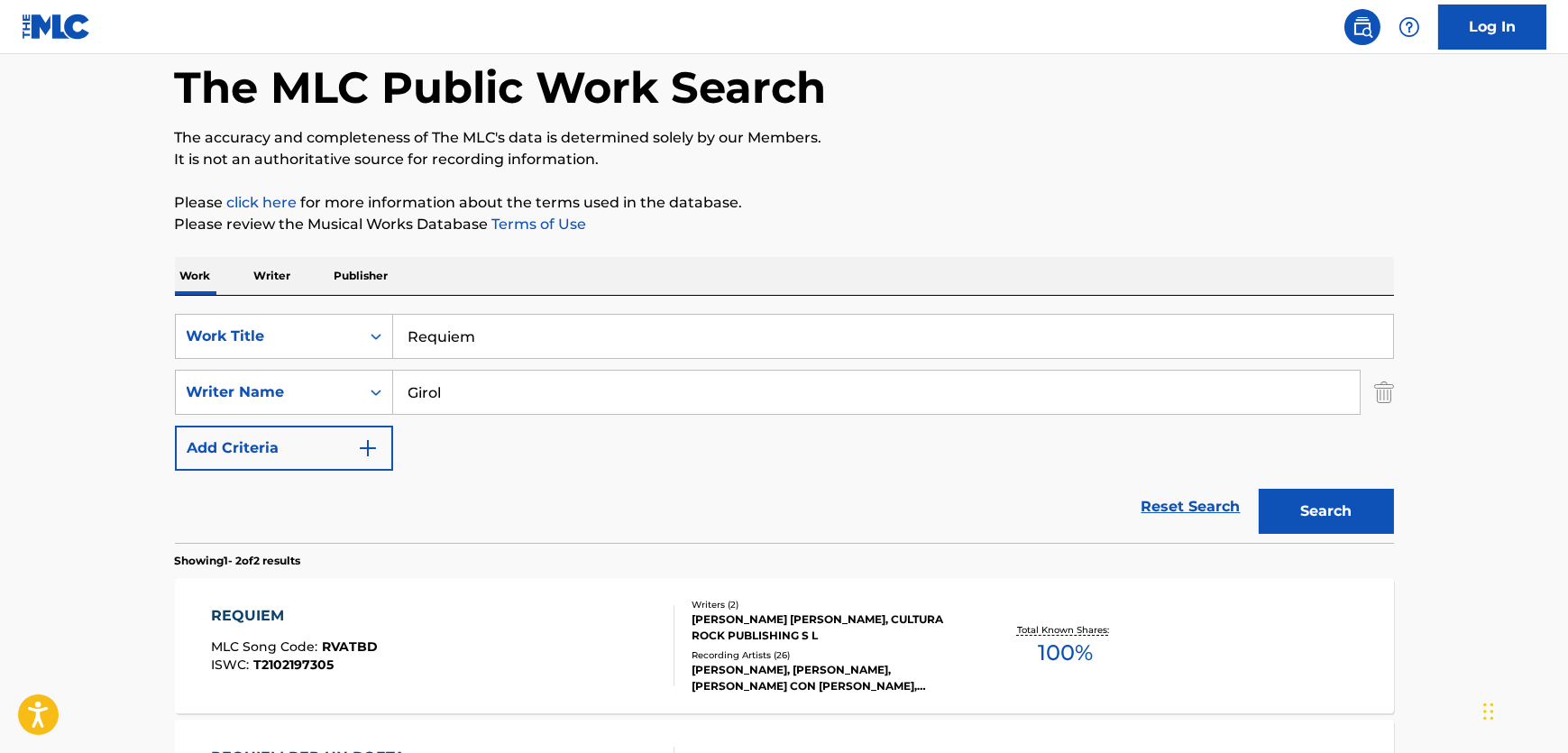
click at [568, 664] on div "REQUIEM MLC Song Code : RVATBD ISWC : T2102197305" at bounding box center [442, 646] width 463 height 82
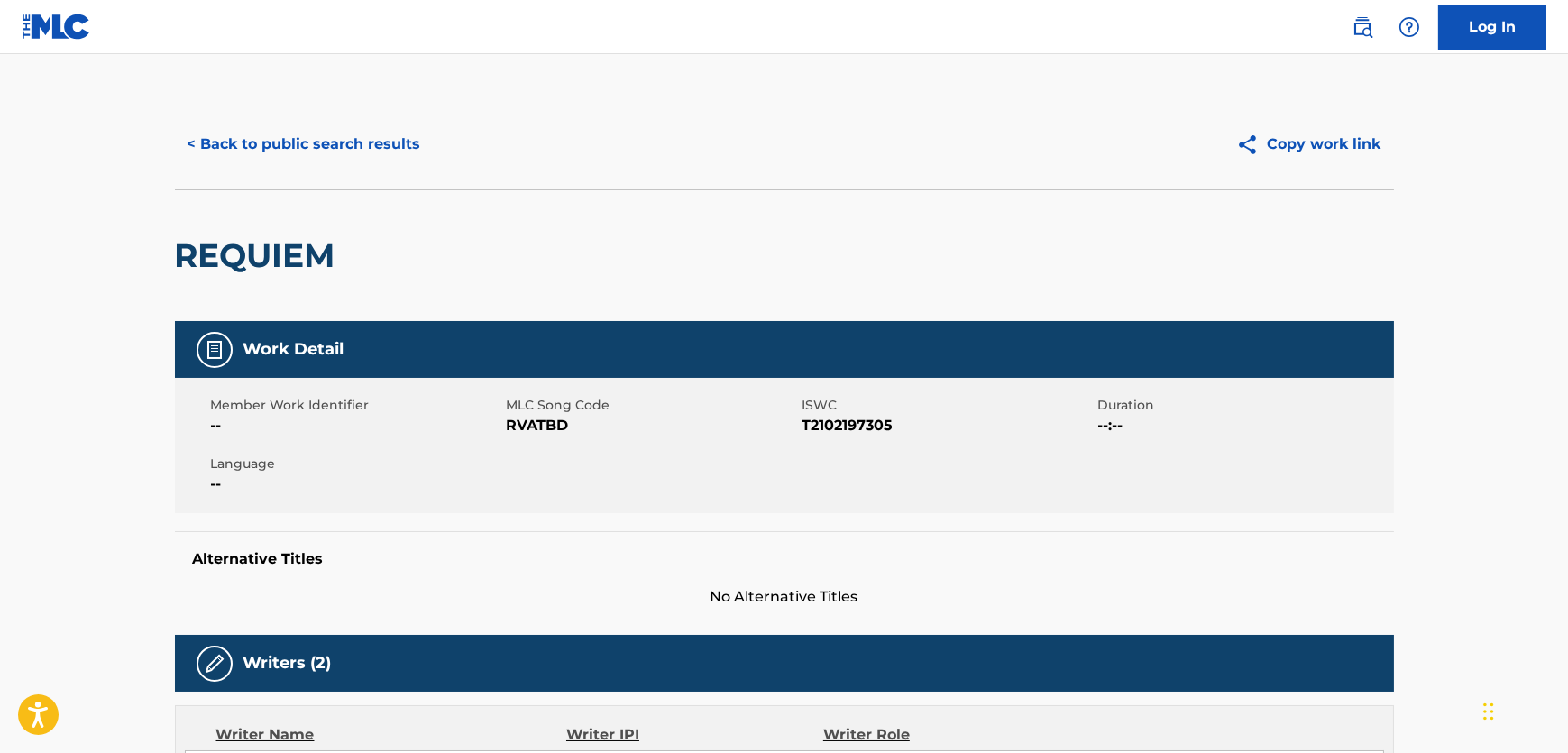
click at [535, 430] on span "RVATBD" at bounding box center [652, 426] width 291 height 22
click at [810, 430] on span "T2102197305" at bounding box center [948, 426] width 291 height 22
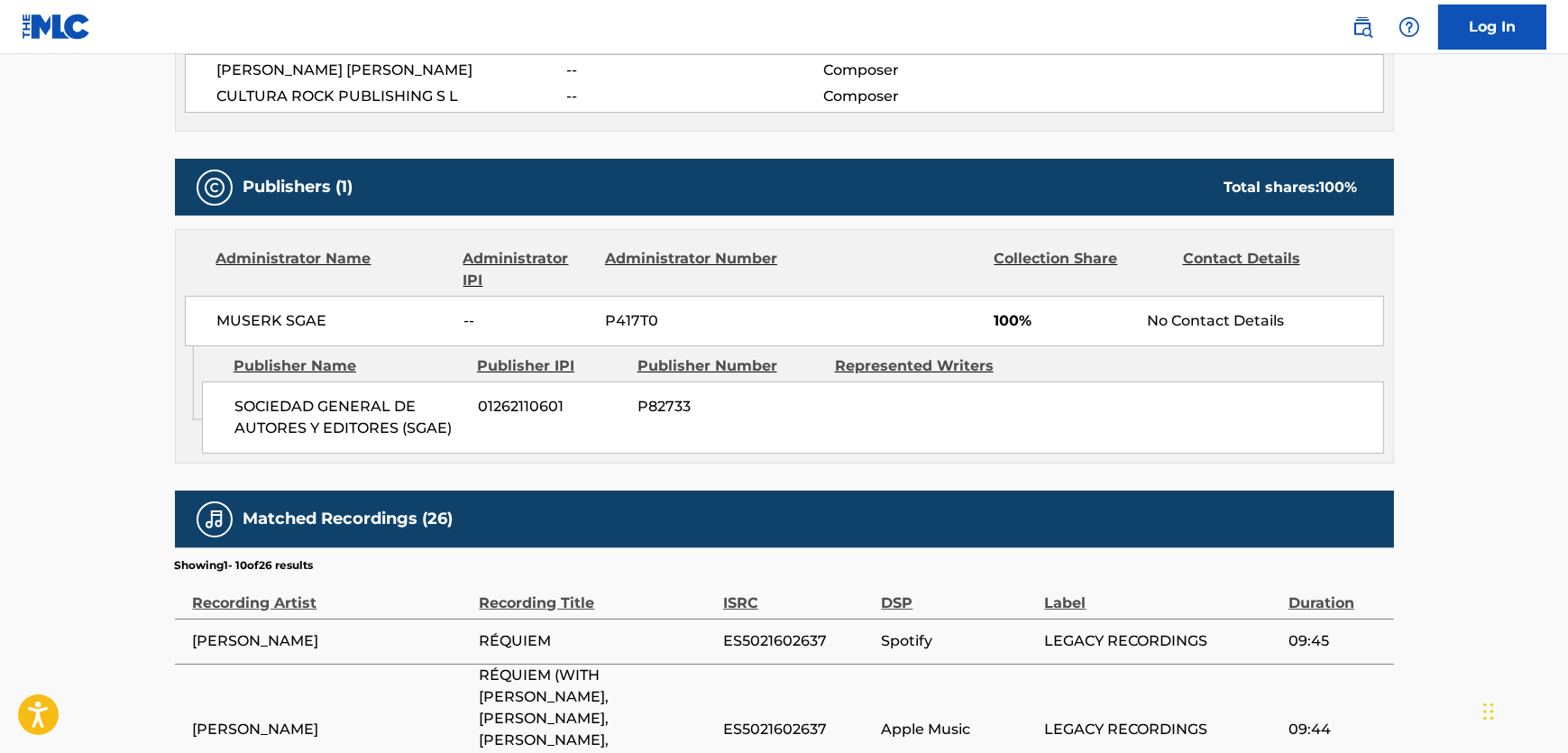
scroll to position [737, 0]
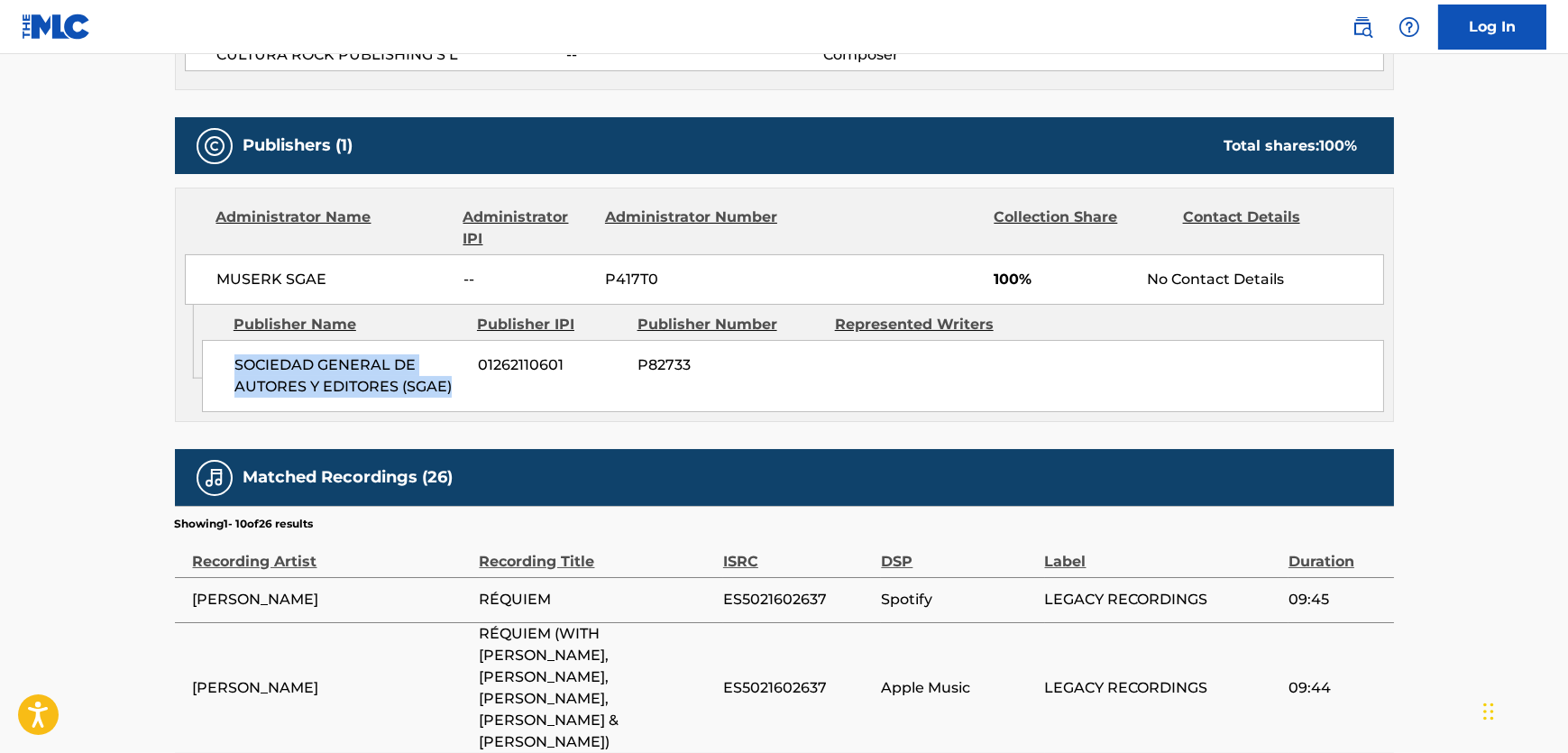
drag, startPoint x: 459, startPoint y: 396, endPoint x: 212, endPoint y: 368, distance: 248.6
click at [212, 368] on div "SOCIEDAD GENERAL DE AUTORES Y EDITORES (SGAE) 01262110601 P82733" at bounding box center [793, 376] width 1182 height 72
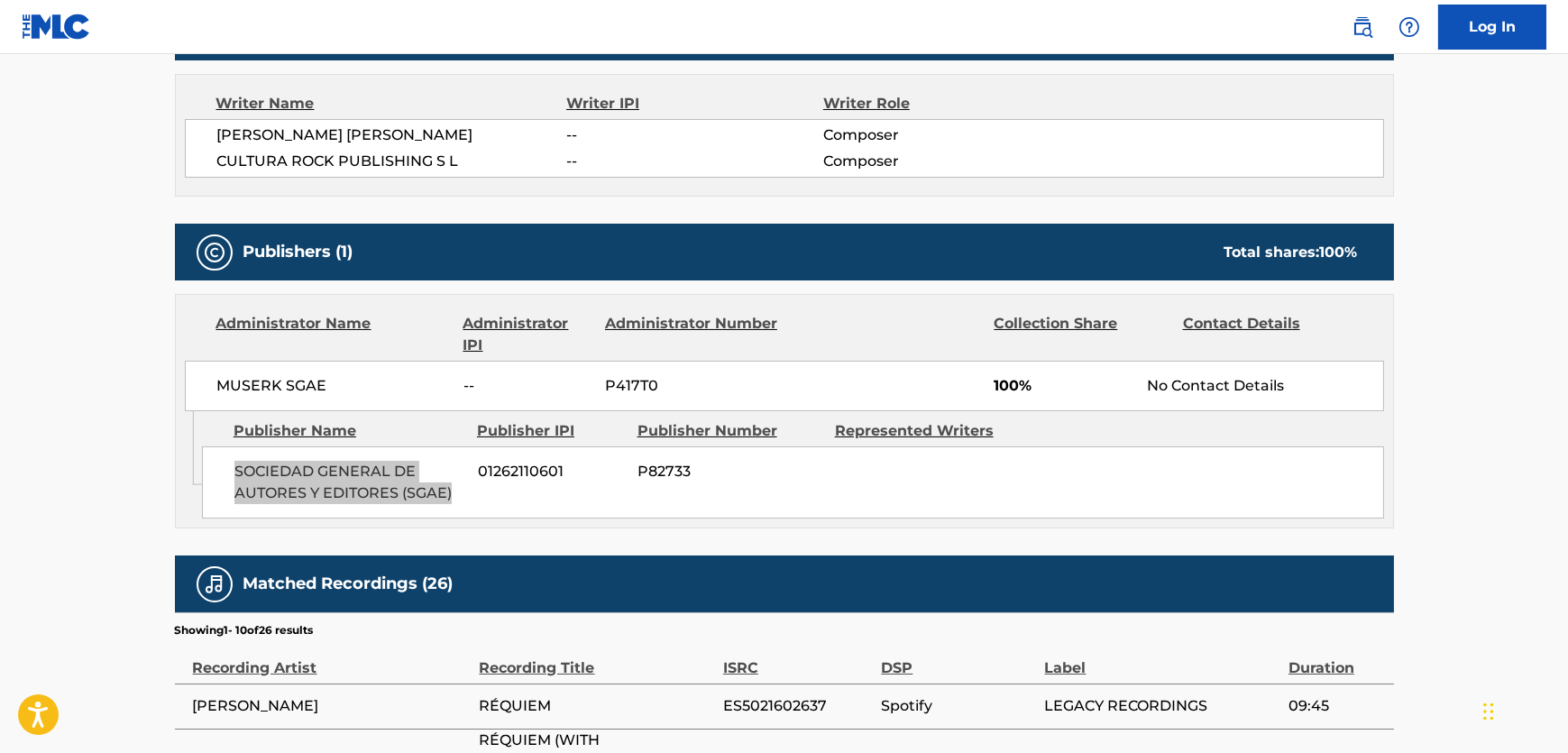
scroll to position [409, 0]
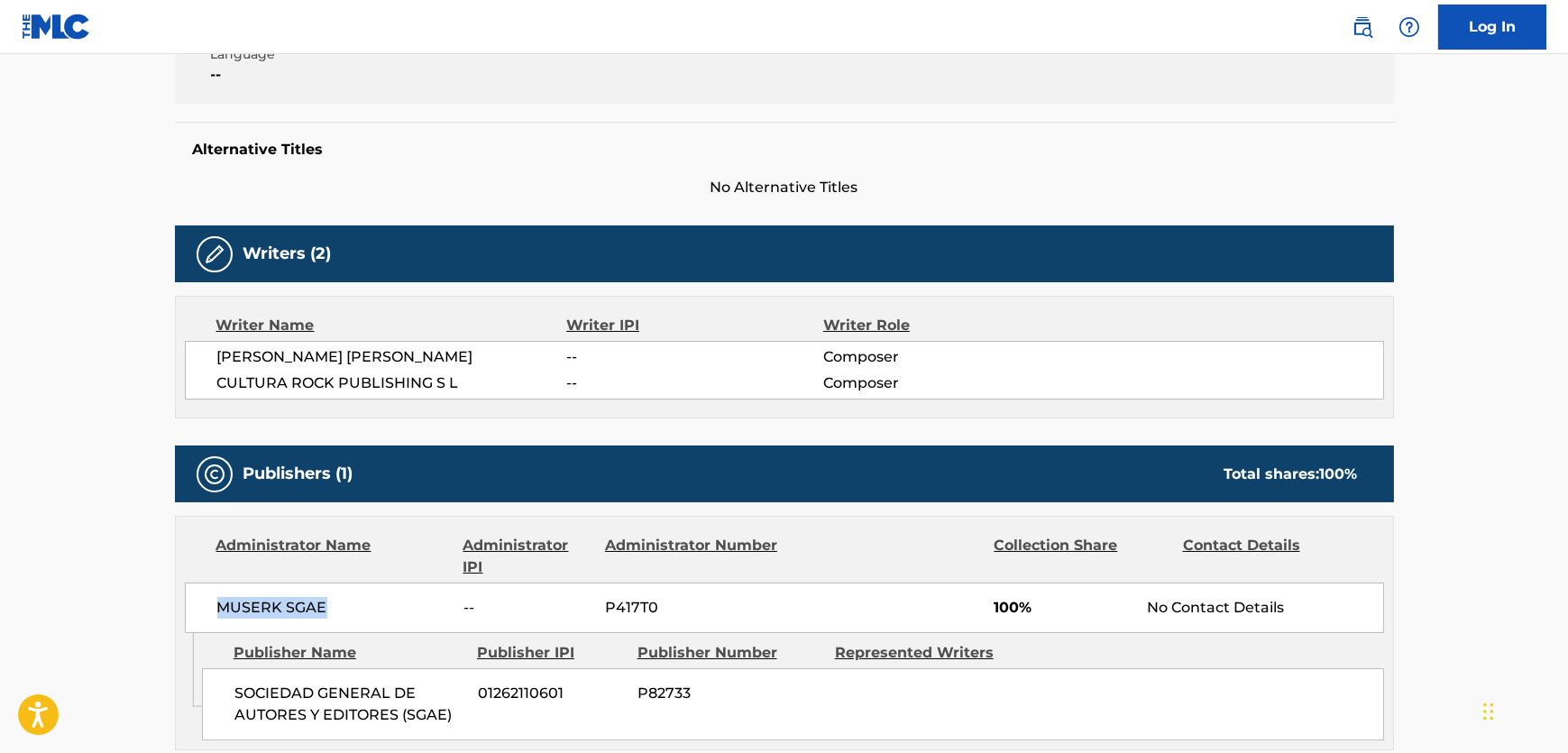
drag, startPoint x: 223, startPoint y: 606, endPoint x: 147, endPoint y: 616, distance: 76.7
click at [147, 616] on main "< Back to public search results Copy work link REQUIEM Work Detail Member Work …" at bounding box center [784, 718] width 1568 height 2147
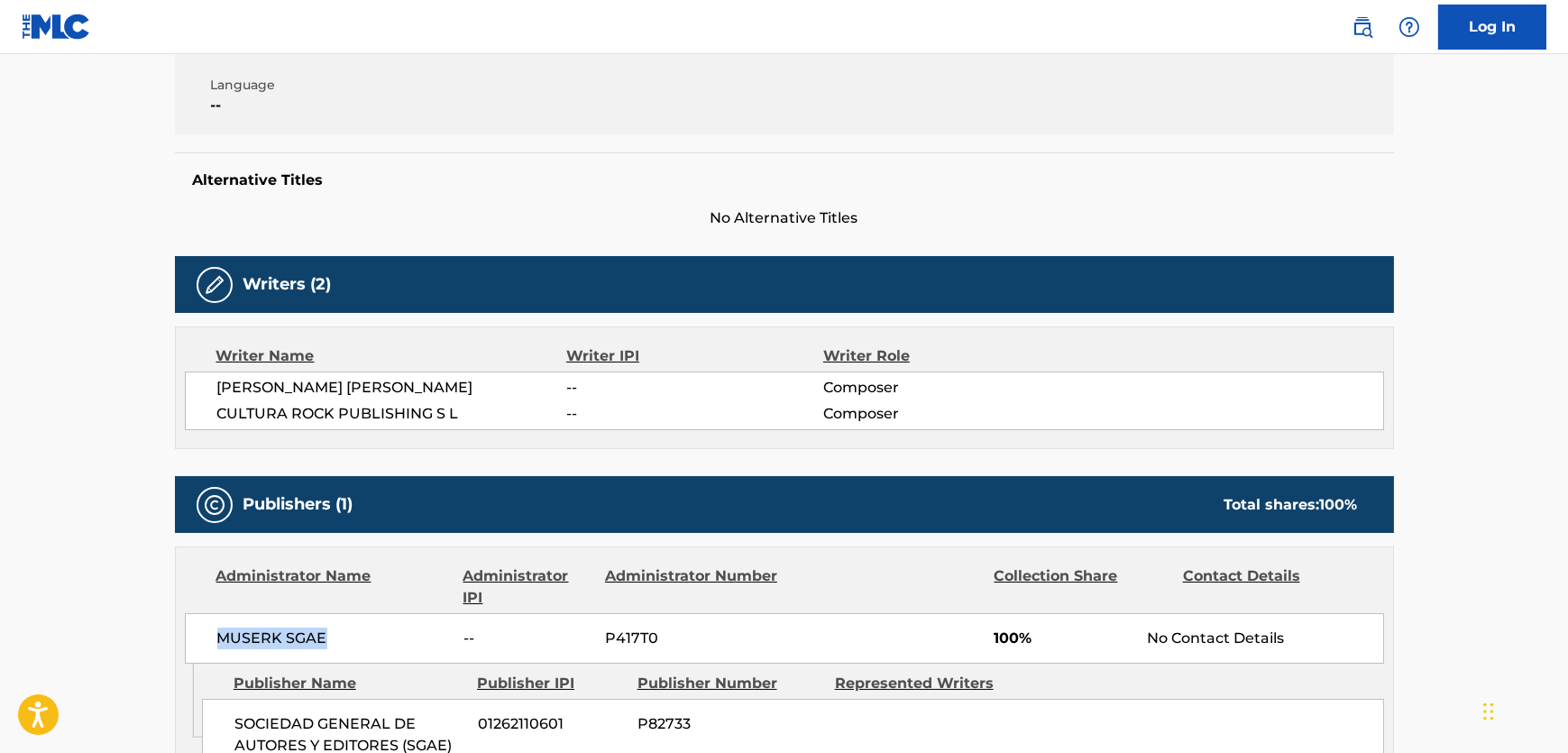
scroll to position [0, 0]
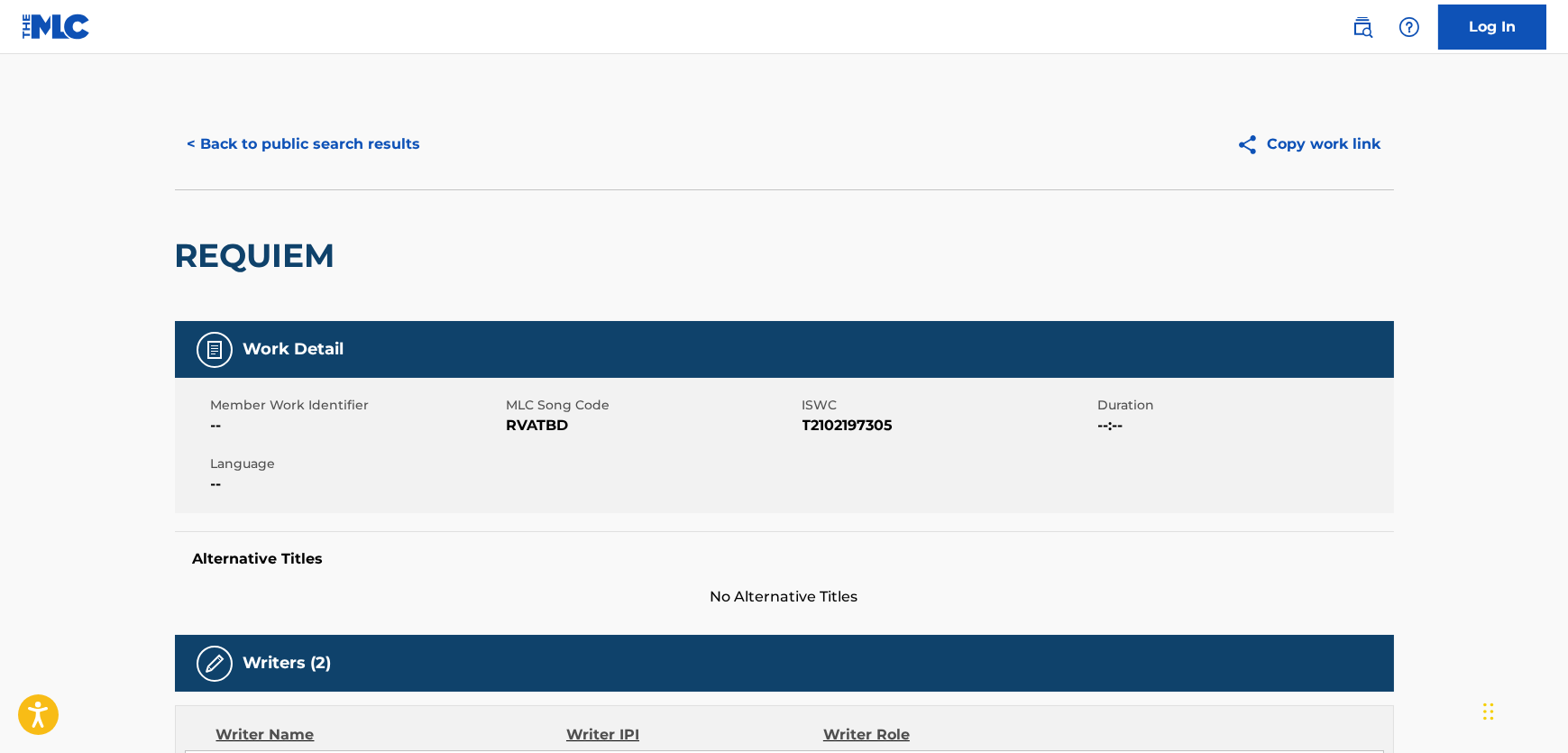
click at [341, 152] on button "< Back to public search results" at bounding box center [304, 144] width 259 height 45
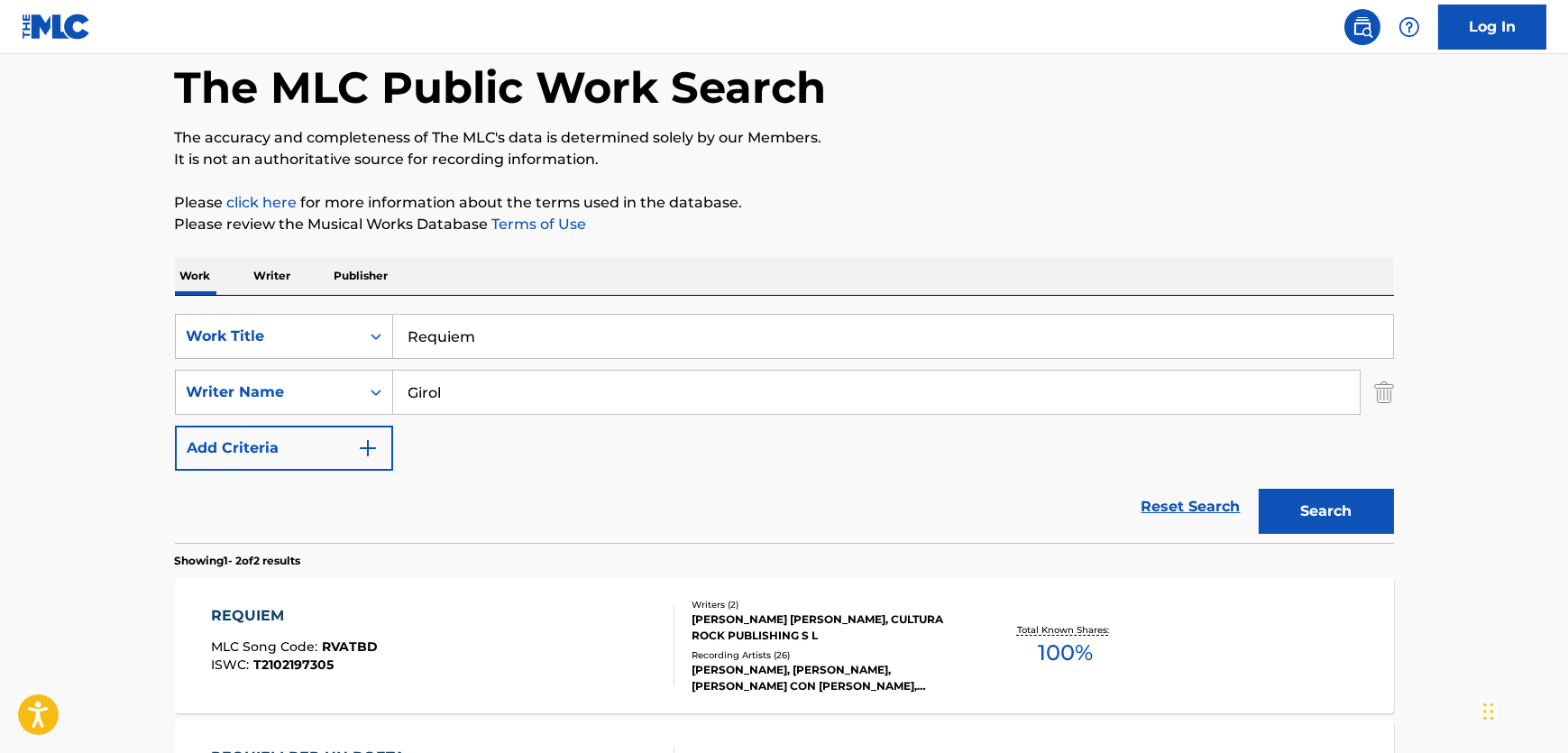
drag, startPoint x: 117, startPoint y: 352, endPoint x: 63, endPoint y: 355, distance: 54.1
click at [103, 352] on main "The MLC Public Work Search The accuracy and completeness of The MLC's data is d…" at bounding box center [784, 458] width 1568 height 982
paste input "Studio N. 6"
type input "Studio N. 6"
drag, startPoint x: 442, startPoint y: 403, endPoint x: 191, endPoint y: 399, distance: 251.0
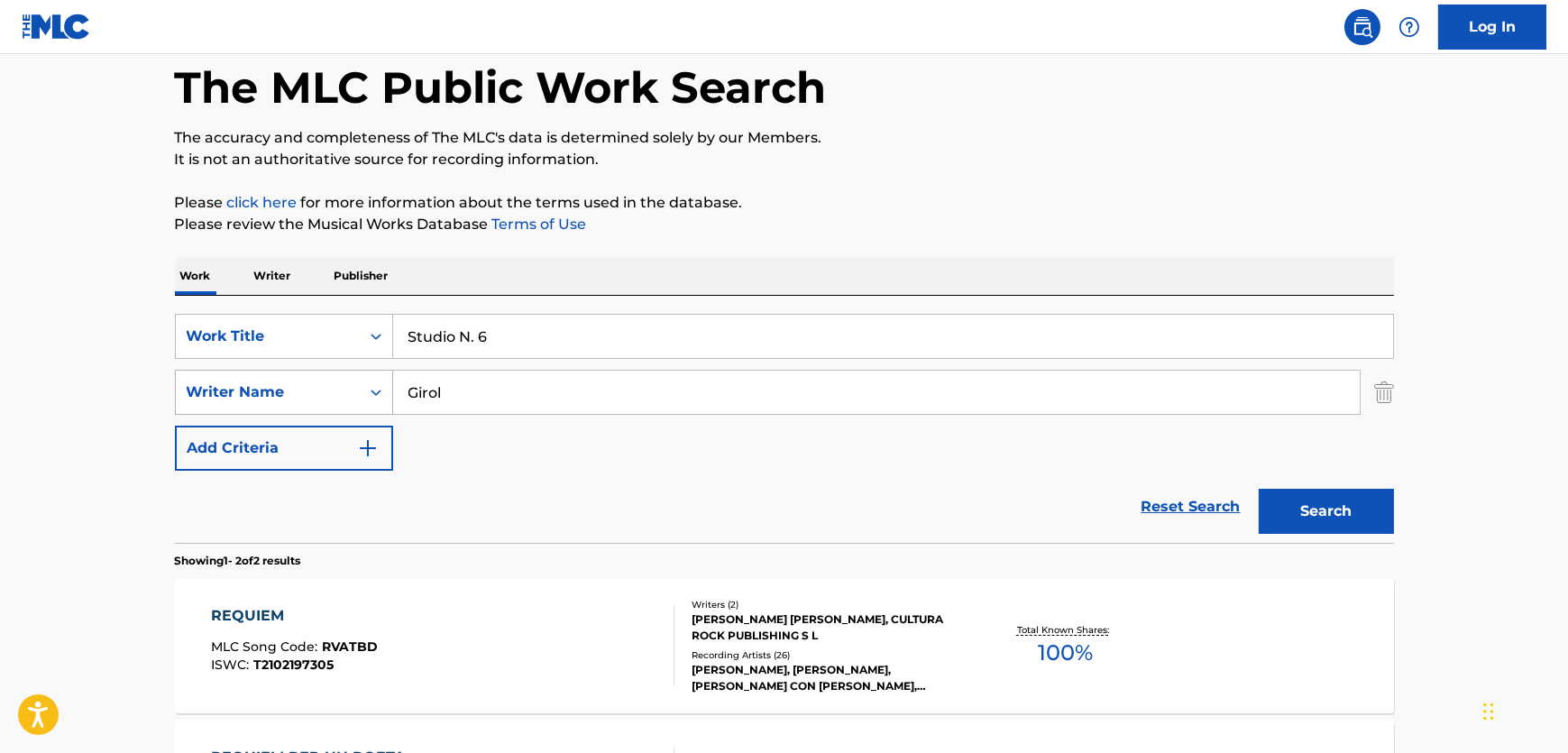
click at [191, 399] on div "SearchWithCriteria1aad36be-ad65-40ab-83c2-9d6e988e09b7 Writer Name Girol" at bounding box center [784, 392] width 1219 height 45
paste input "lardino"
type input "Gilardino"
click at [1330, 528] on button "Search" at bounding box center [1326, 511] width 136 height 45
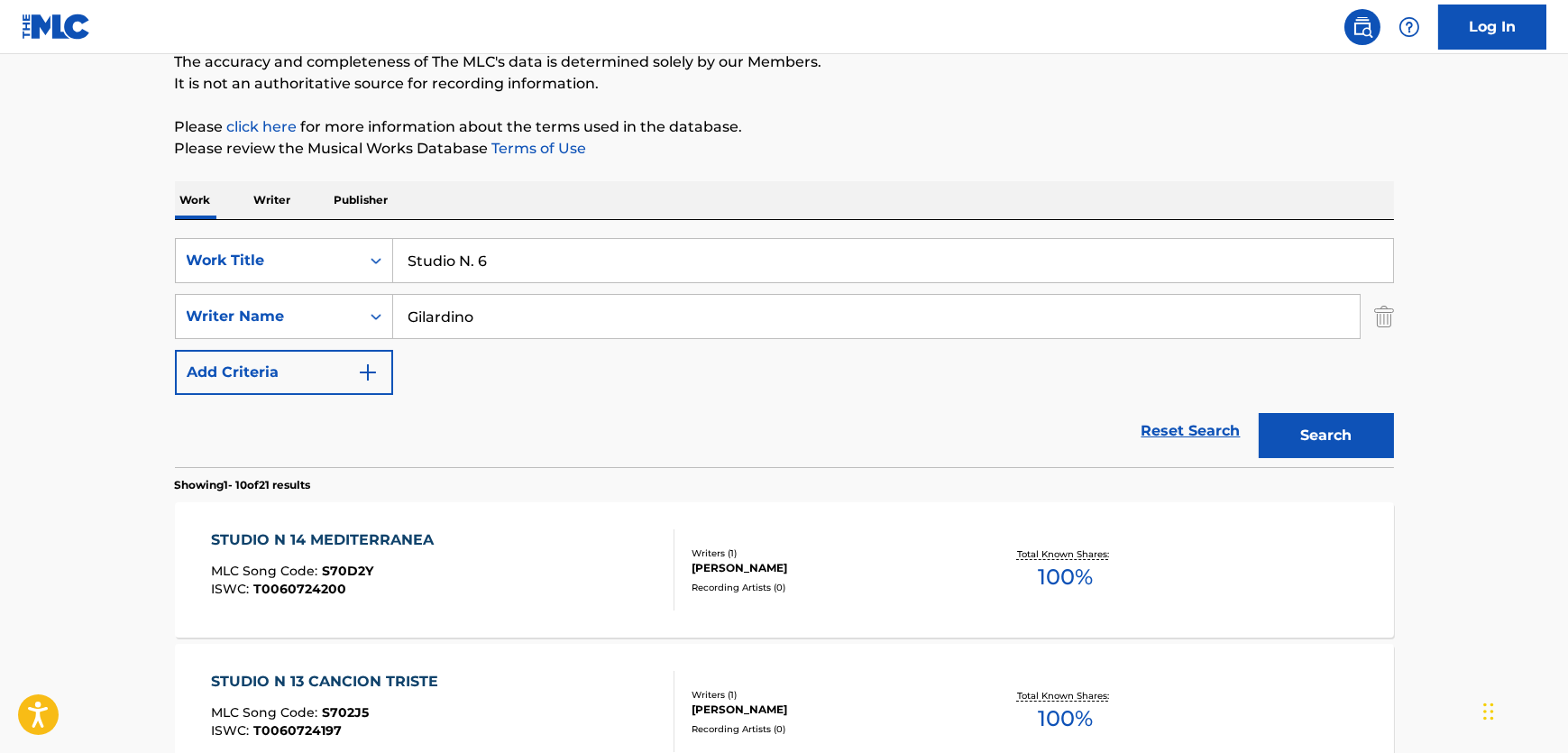
scroll to position [82, 0]
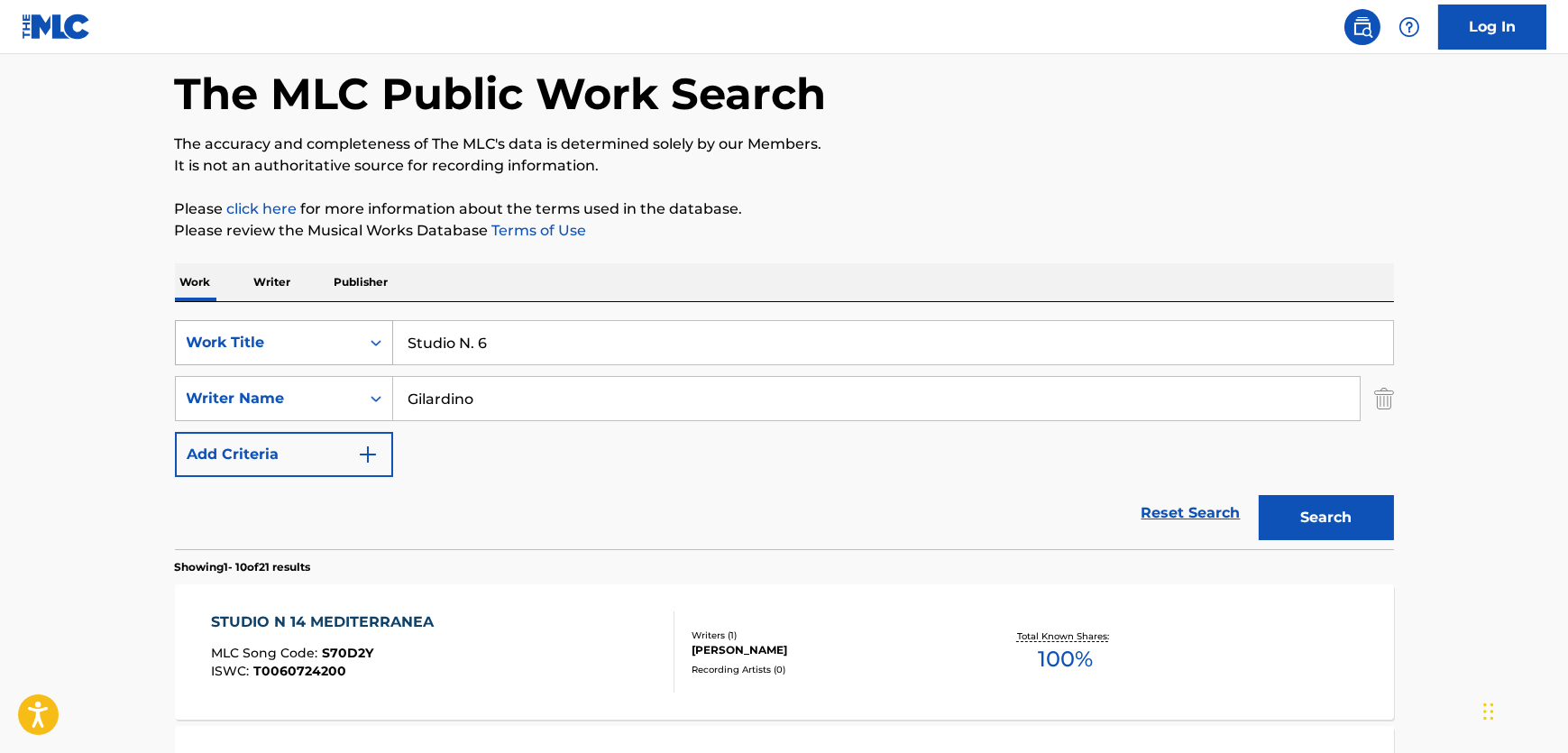
drag, startPoint x: 551, startPoint y: 333, endPoint x: 327, endPoint y: 349, distance: 224.6
click at [280, 345] on div "SearchWithCriteriadc58baaf-a842-494e-be06-3c84cc75b96e Work Title Studio N. 6" at bounding box center [784, 342] width 1219 height 45
paste input "oledad, Omaggio a Francisco Goya"
click at [1353, 525] on button "Search" at bounding box center [1326, 517] width 136 height 45
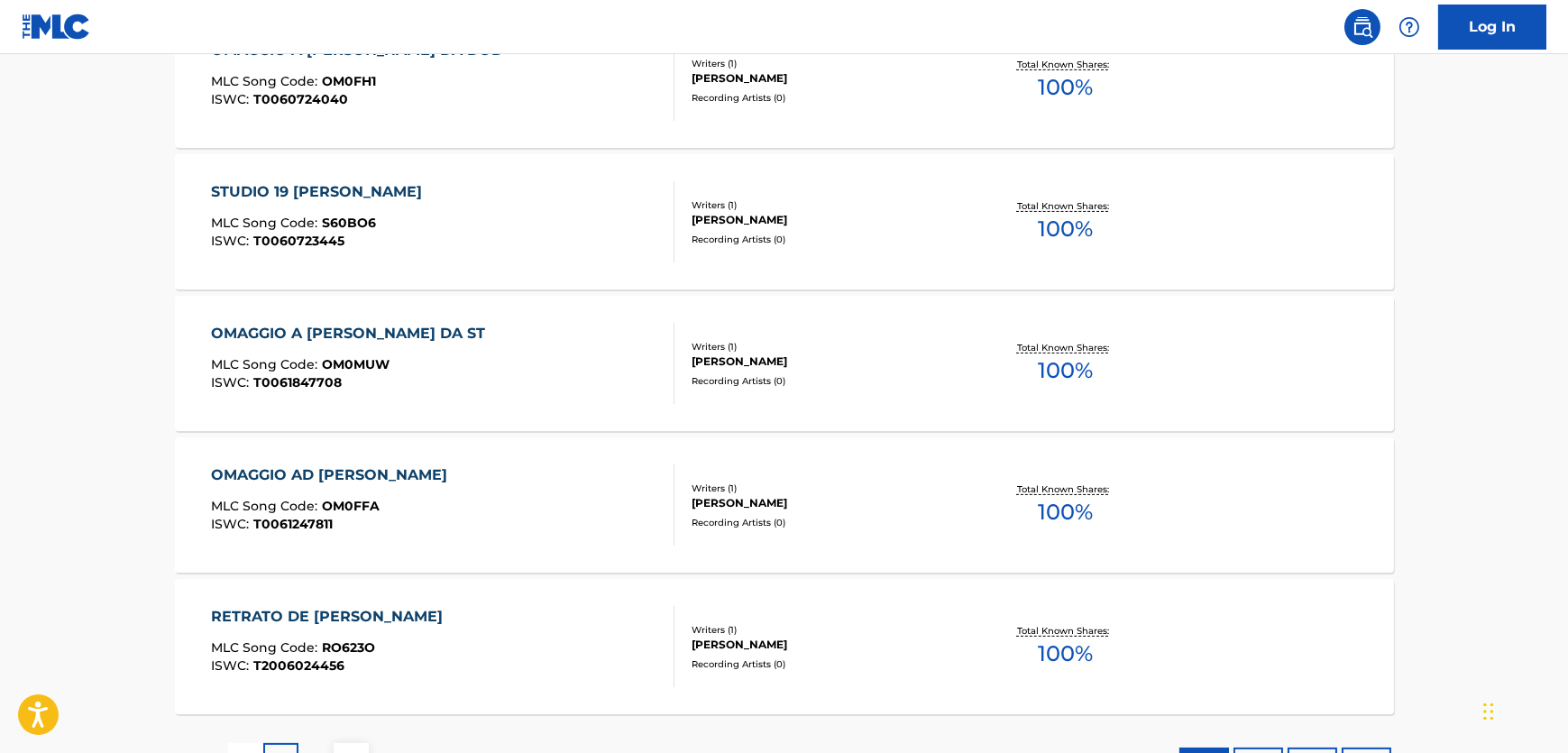
scroll to position [1393, 0]
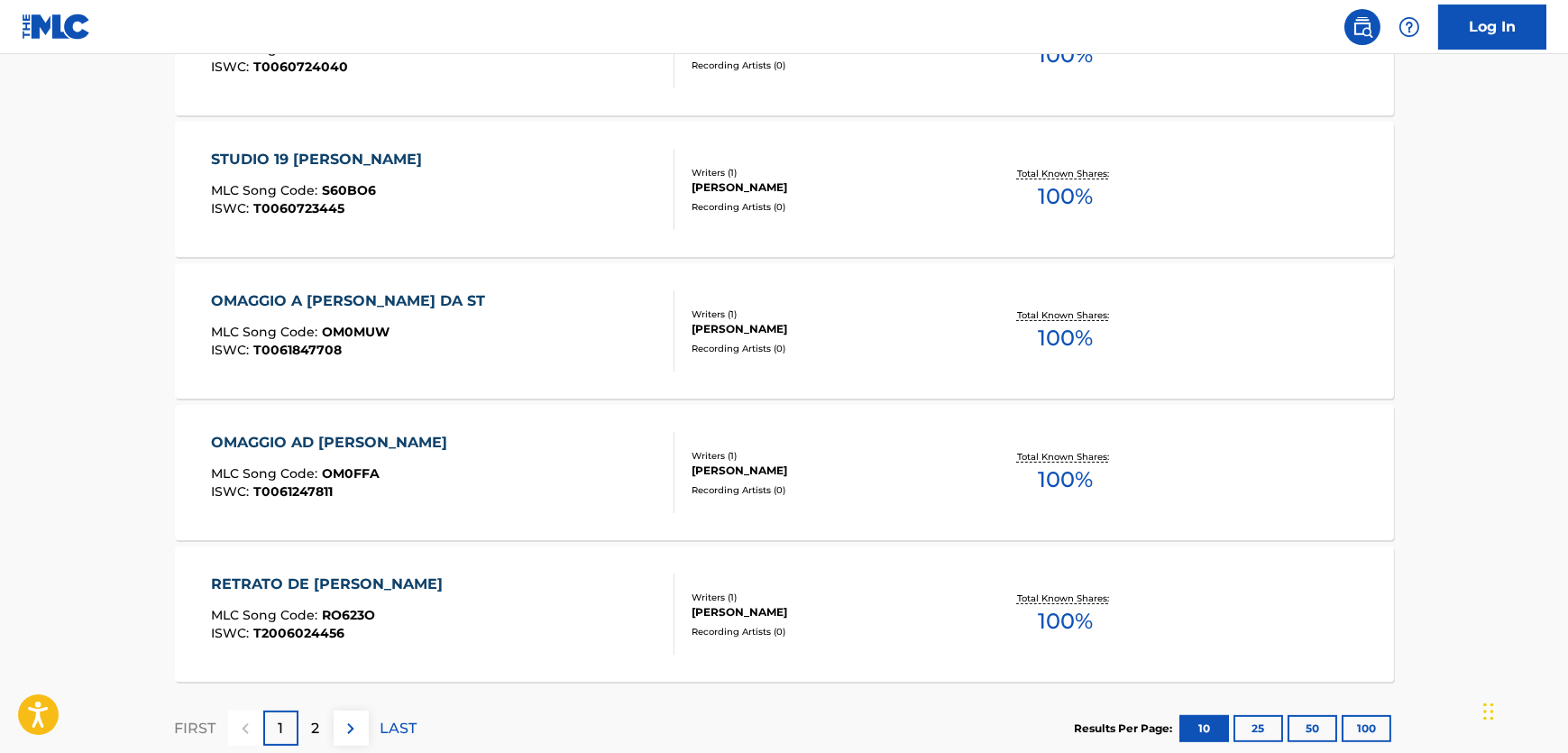
click at [299, 715] on div "2" at bounding box center [316, 728] width 35 height 35
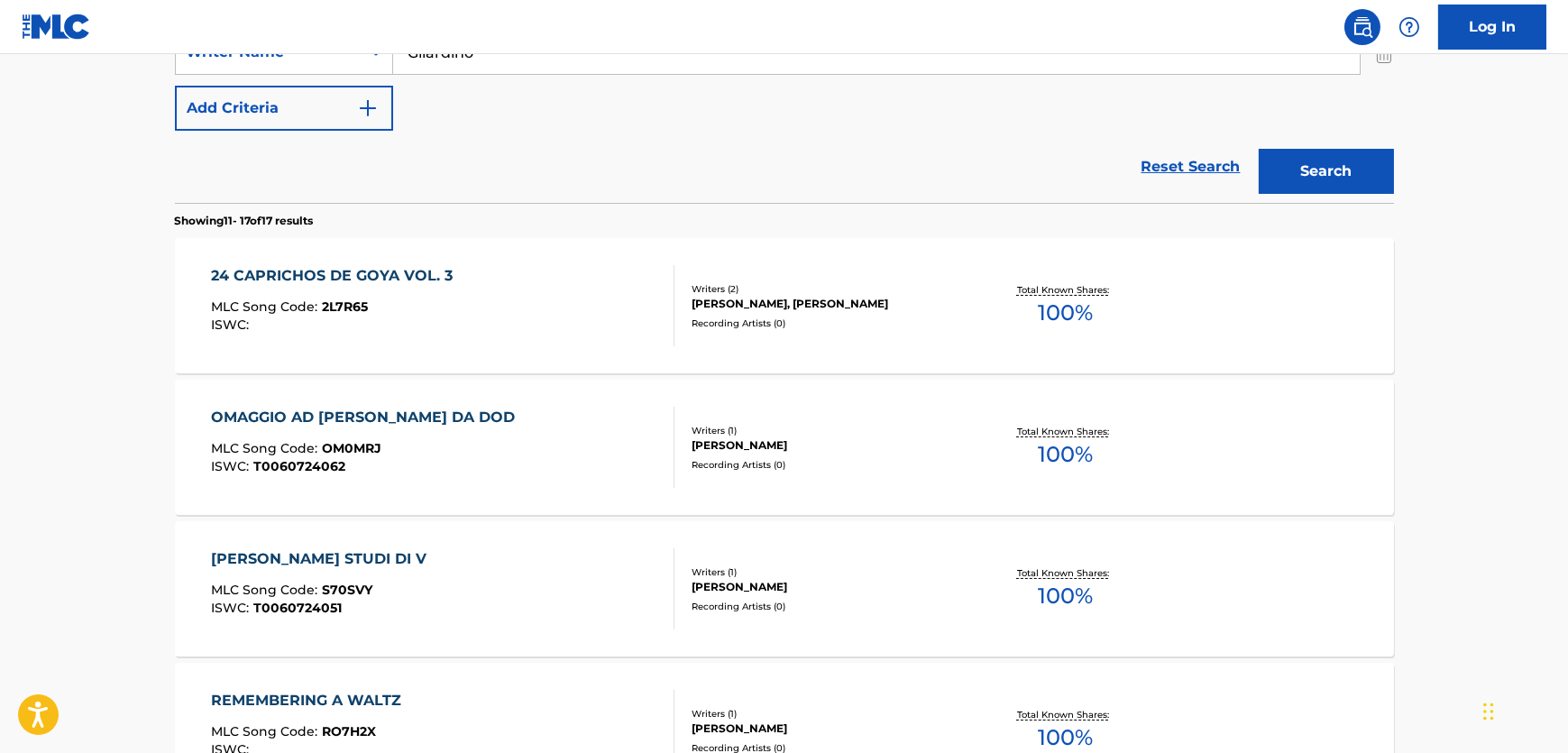
scroll to position [18, 0]
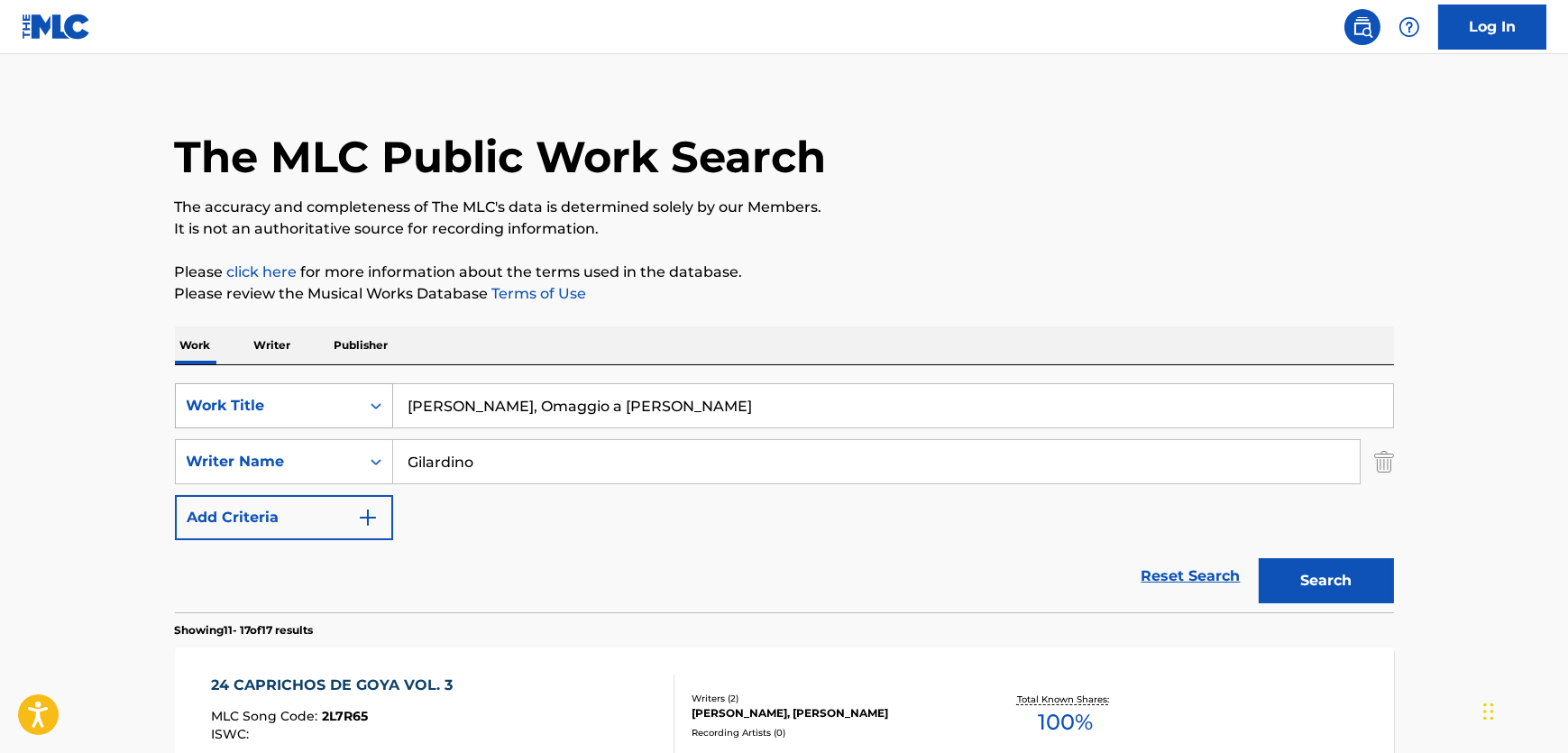
drag, startPoint x: 691, startPoint y: 402, endPoint x: 321, endPoint y: 426, distance: 370.8
click at [321, 426] on div "SearchWithCriteriadc58baaf-a842-494e-be06-3c84cc75b96e Work Title Soledad, Omag…" at bounding box center [784, 405] width 1219 height 45
paste input "Passacaglia in D (Sonata 13)"
type input "Passacaglia in D (Sonata 13)"
drag, startPoint x: 489, startPoint y: 457, endPoint x: 378, endPoint y: 483, distance: 114.0
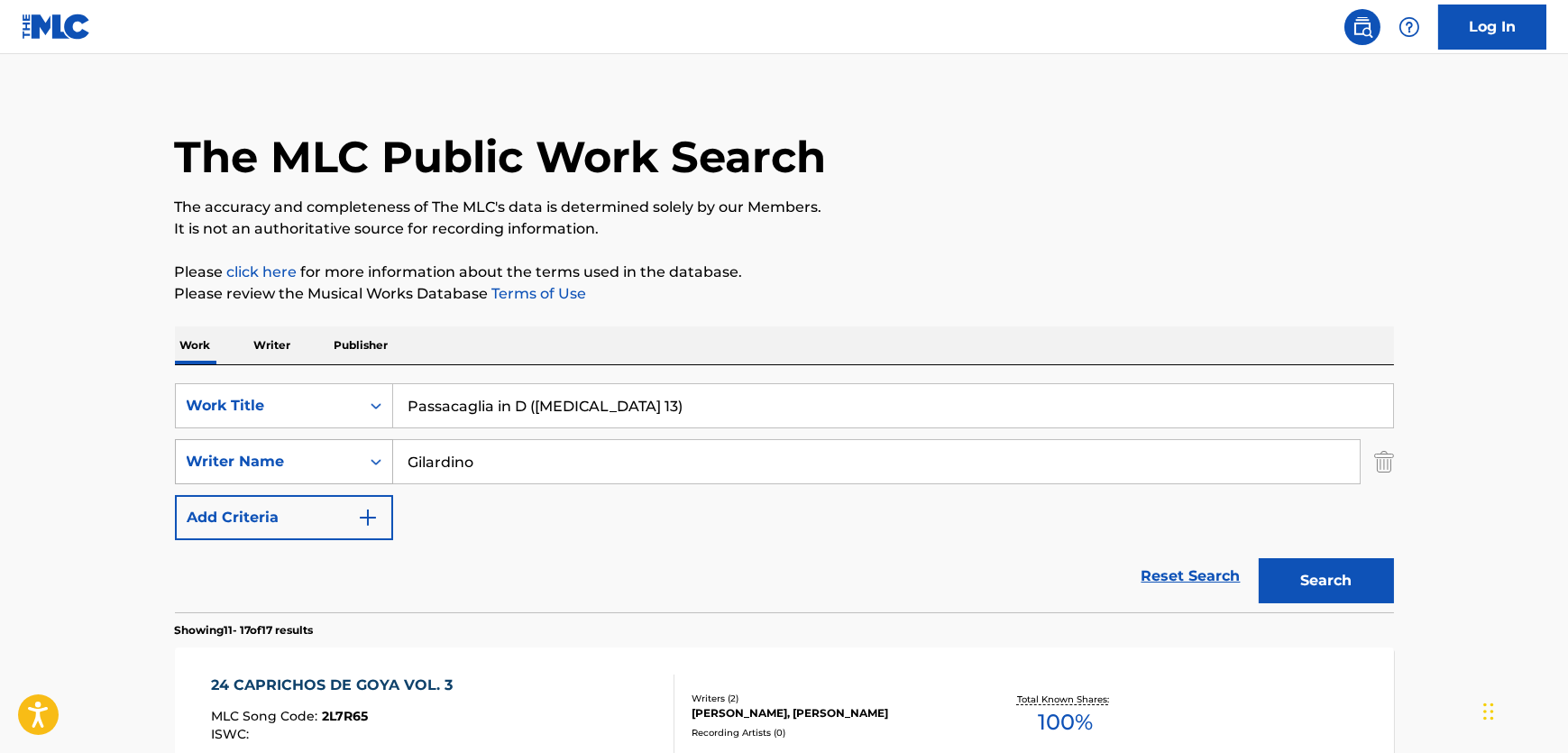
click at [245, 463] on div "SearchWithCriteria1aad36be-ad65-40ab-83c2-9d6e988e09b7 Writer Name Gilardino" at bounding box center [784, 461] width 1219 height 45
paste input "Weiss"
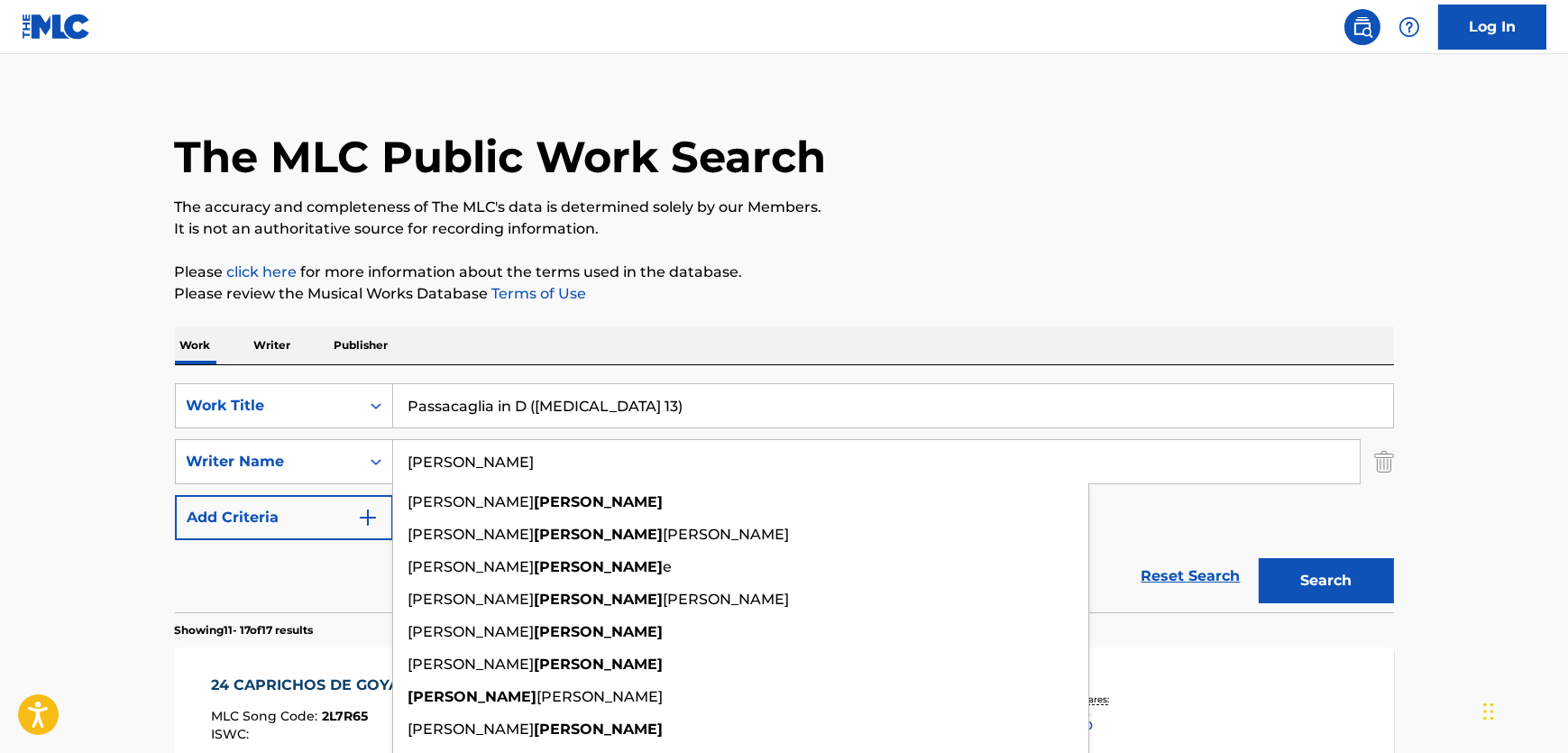
type input "Weiss"
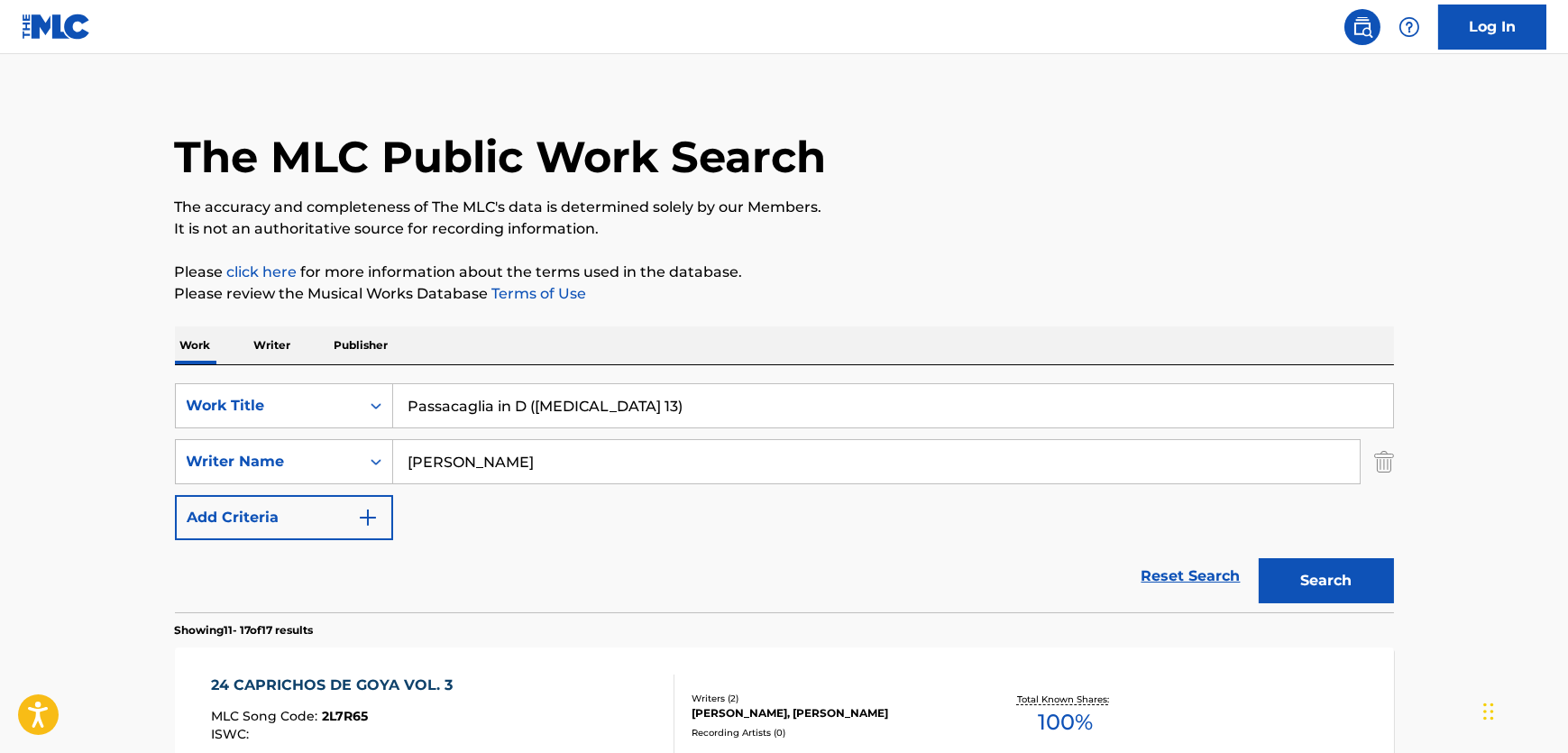
click at [1359, 559] on button "Search" at bounding box center [1326, 580] width 136 height 45
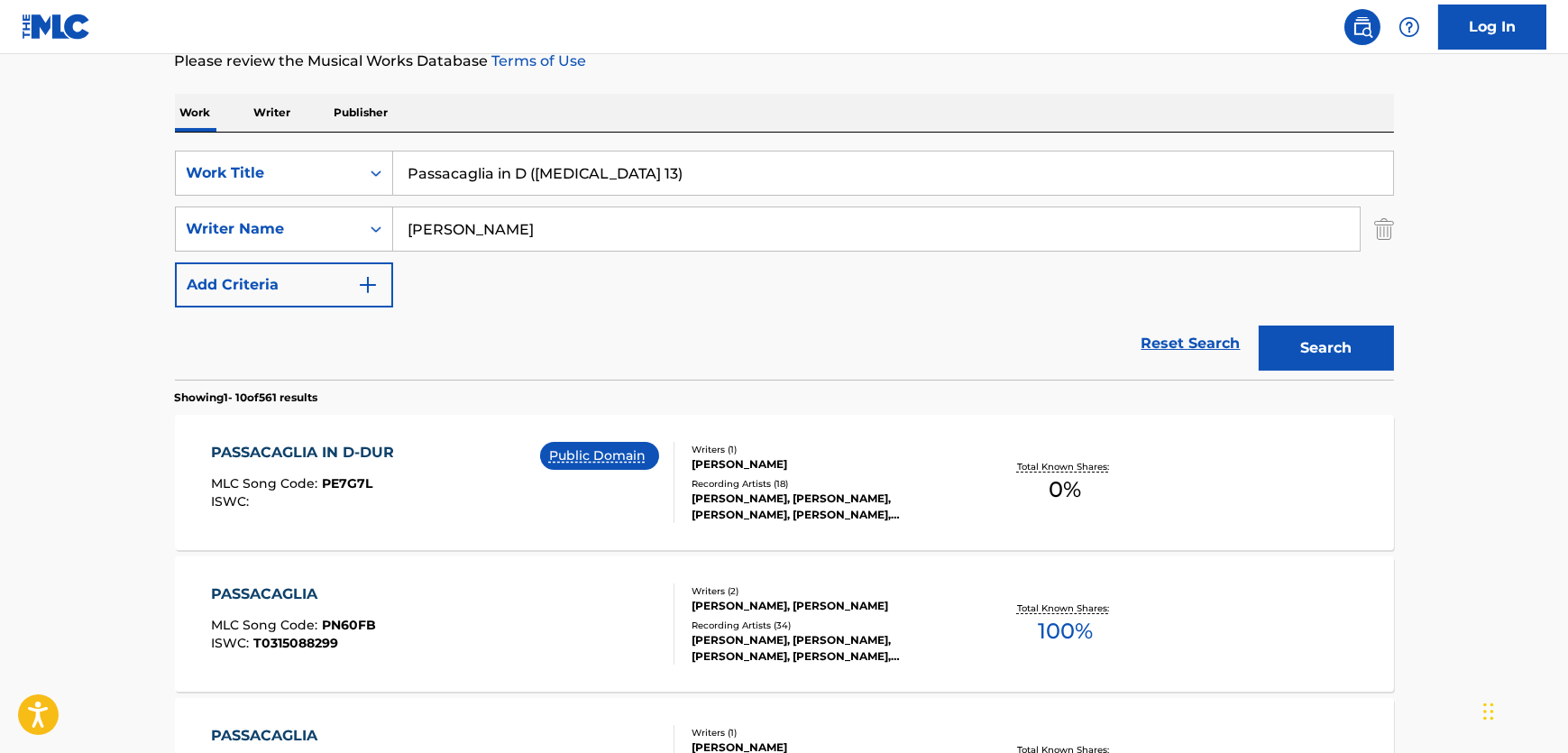
scroll to position [327, 0]
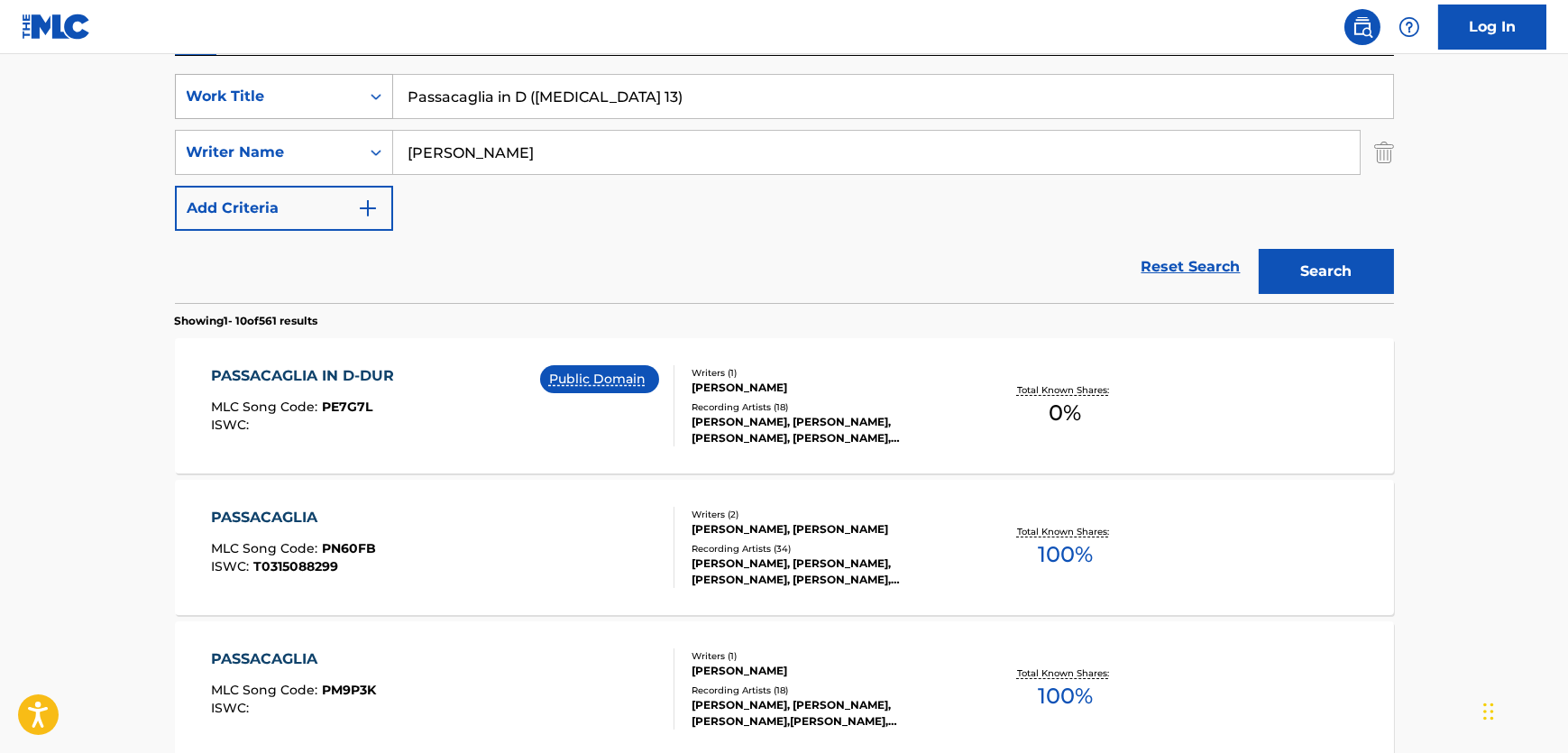
drag, startPoint x: 613, startPoint y: 96, endPoint x: 224, endPoint y: 96, distance: 389.0
click at [201, 91] on div "SearchWithCriteriadc58baaf-a842-494e-be06-3c84cc75b96e Work Title Passacaglia i…" at bounding box center [784, 96] width 1219 height 45
paste input "Fantasia X"
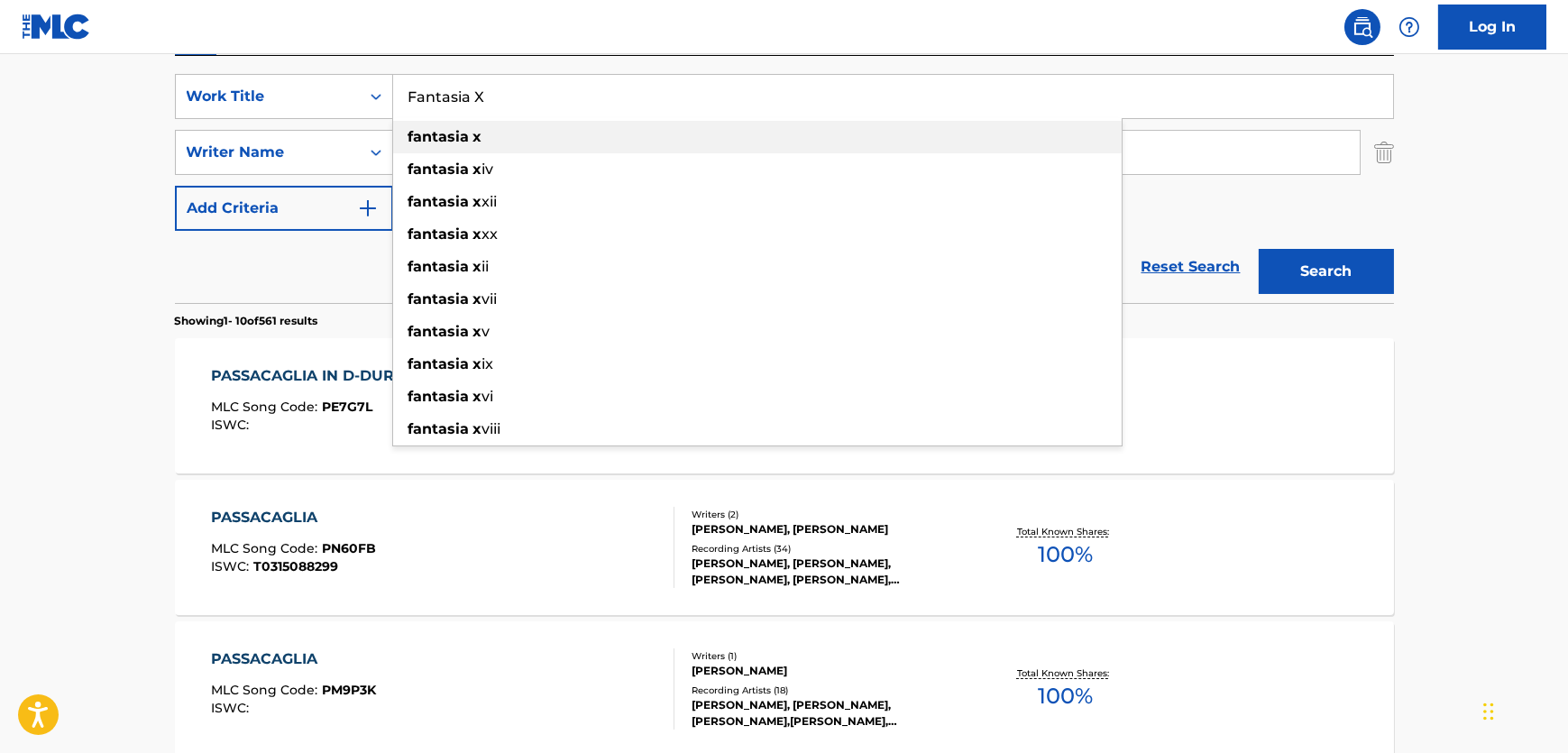
type input "Fantasia X"
drag, startPoint x: 486, startPoint y: 144, endPoint x: 577, endPoint y: 82, distance: 110.1
click at [577, 82] on div "Fantasia X fantasia x fantasia x iv fantasia x xii fantasia x xx fantasia x ii …" at bounding box center [893, 96] width 1000 height 43
click at [582, 82] on input "Fantasia X" at bounding box center [893, 96] width 1000 height 43
click at [534, 56] on div "SearchWithCriteriadc58baaf-a842-494e-be06-3c84cc75b96e Work Title Fantasia X fa…" at bounding box center [784, 180] width 1219 height 247
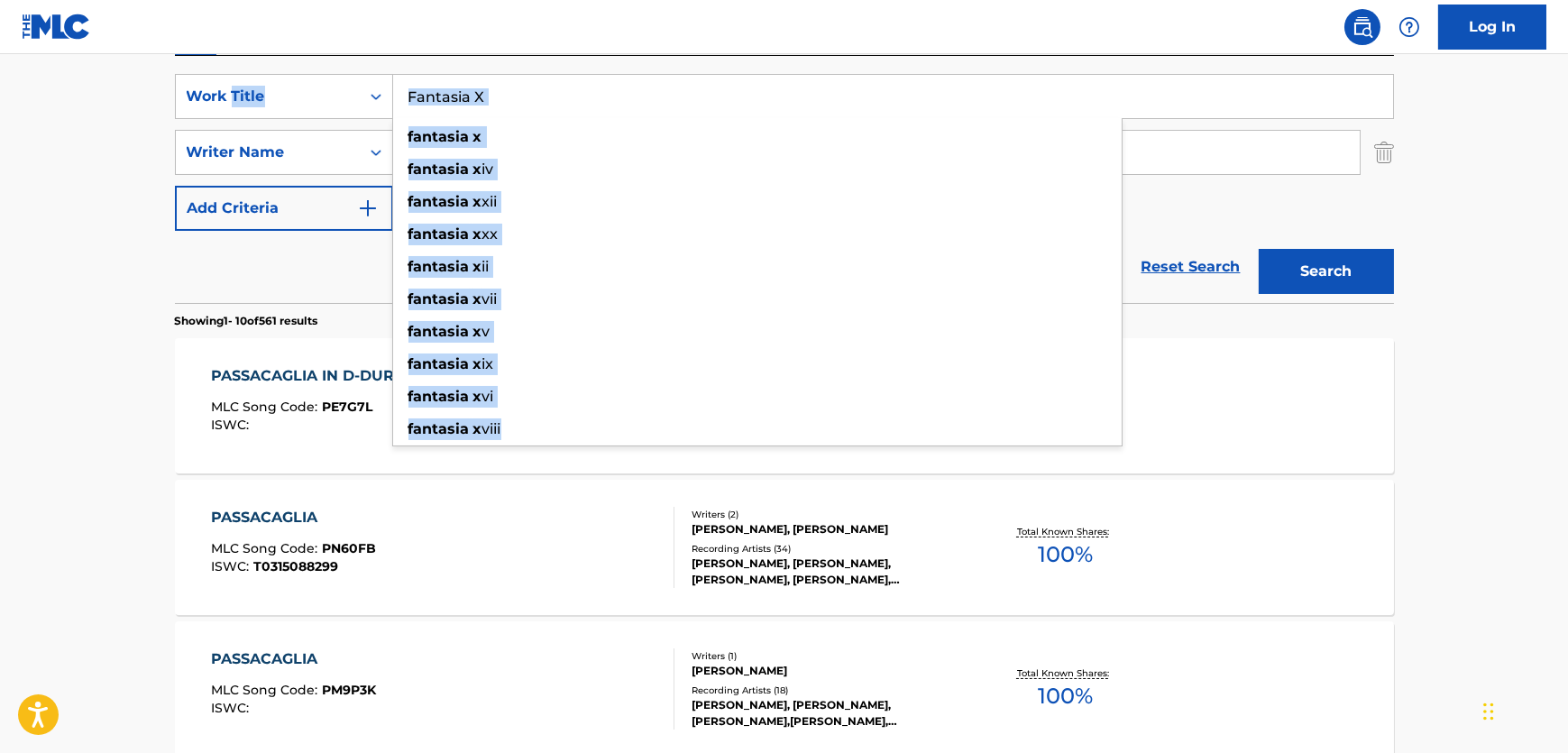
click at [534, 56] on div "SearchWithCriteriadc58baaf-a842-494e-be06-3c84cc75b96e Work Title Fantasia X fa…" at bounding box center [784, 180] width 1219 height 247
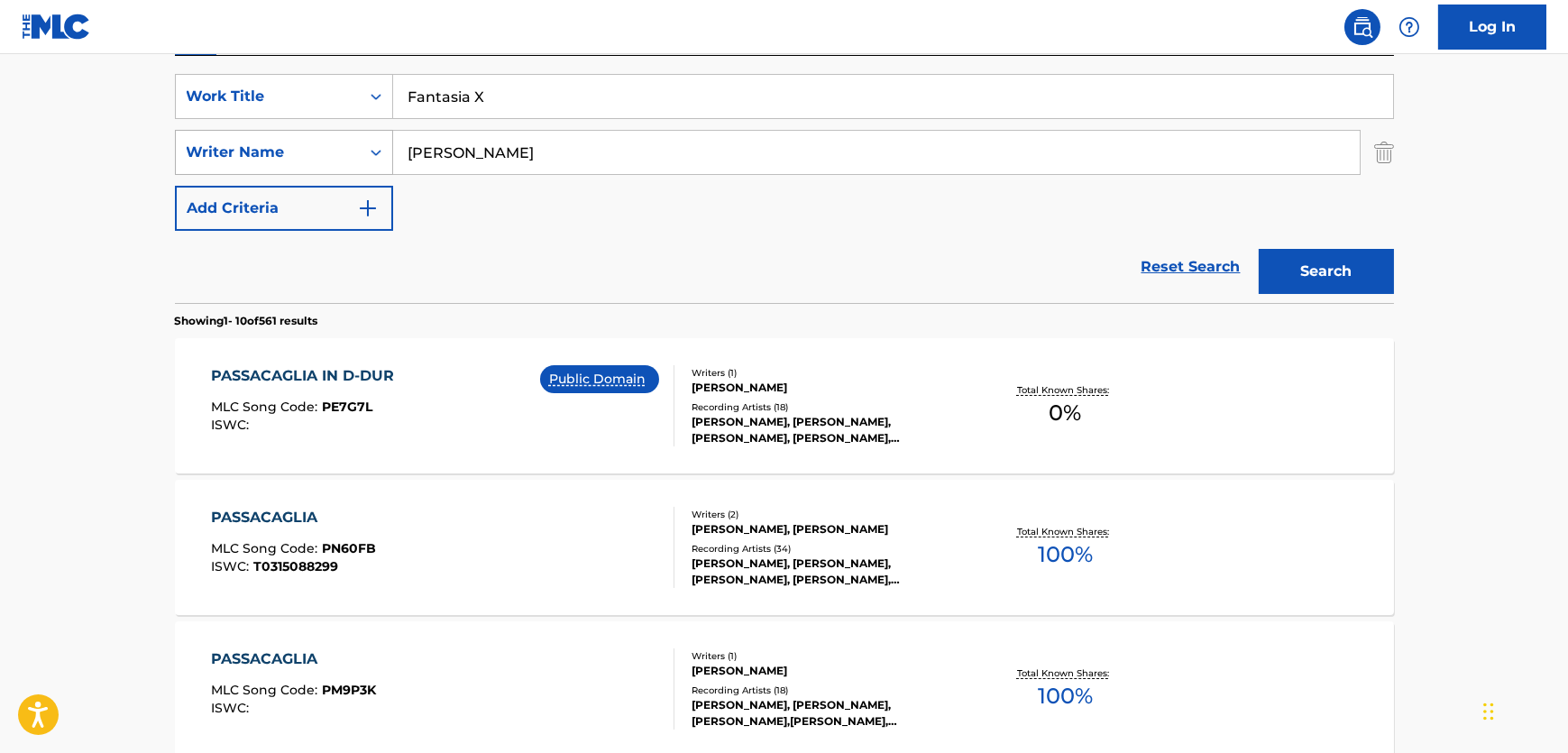
drag, startPoint x: 484, startPoint y: 153, endPoint x: 289, endPoint y: 153, distance: 195.0
click at [282, 153] on div "SearchWithCriteria1aad36be-ad65-40ab-83c2-9d6e988e09b7 Writer Name Weiss" at bounding box center [784, 152] width 1219 height 45
